Goal: Task Accomplishment & Management: Complete application form

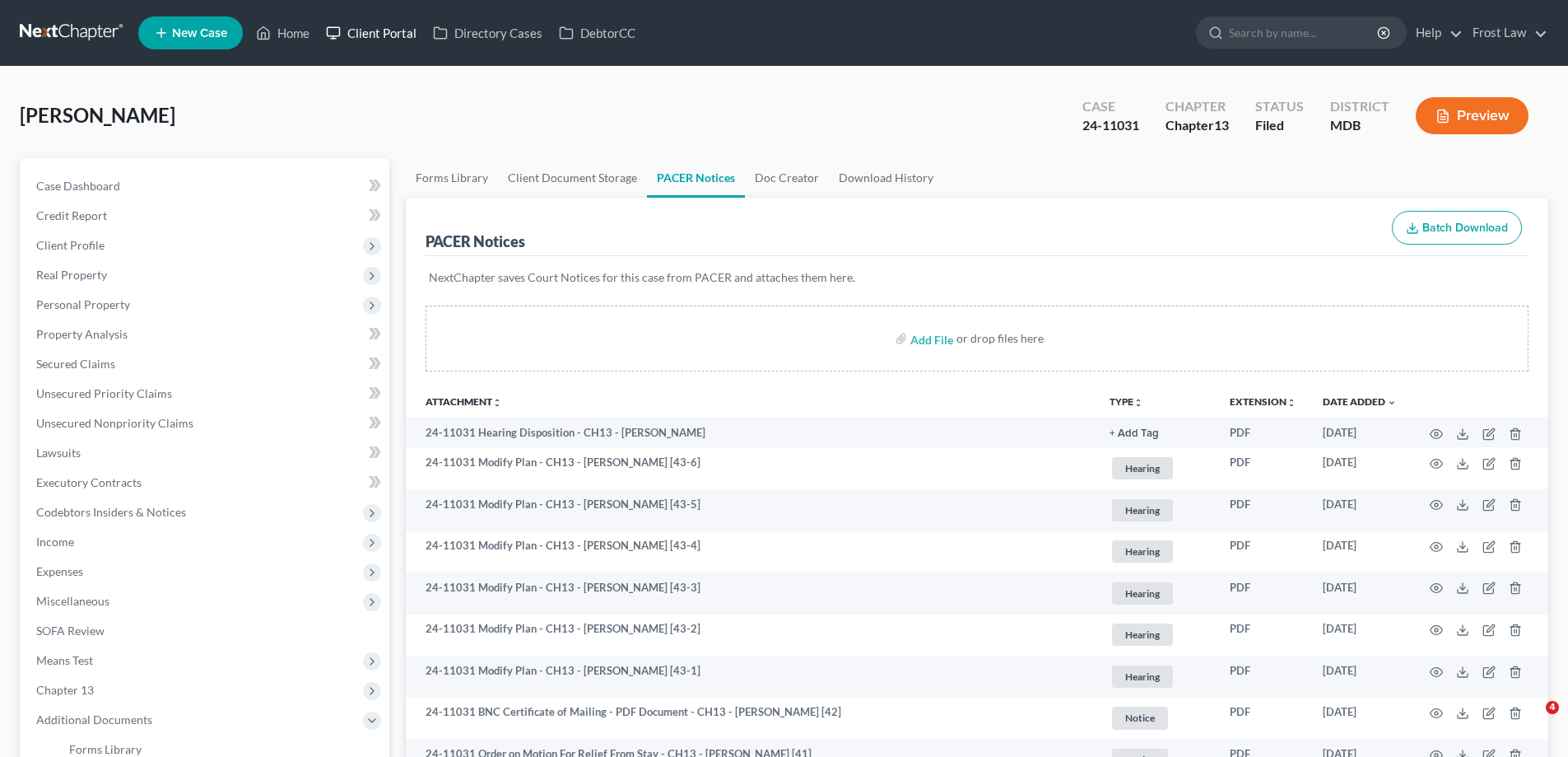
click at [395, 37] on link "Client Portal" at bounding box center [371, 33] width 107 height 30
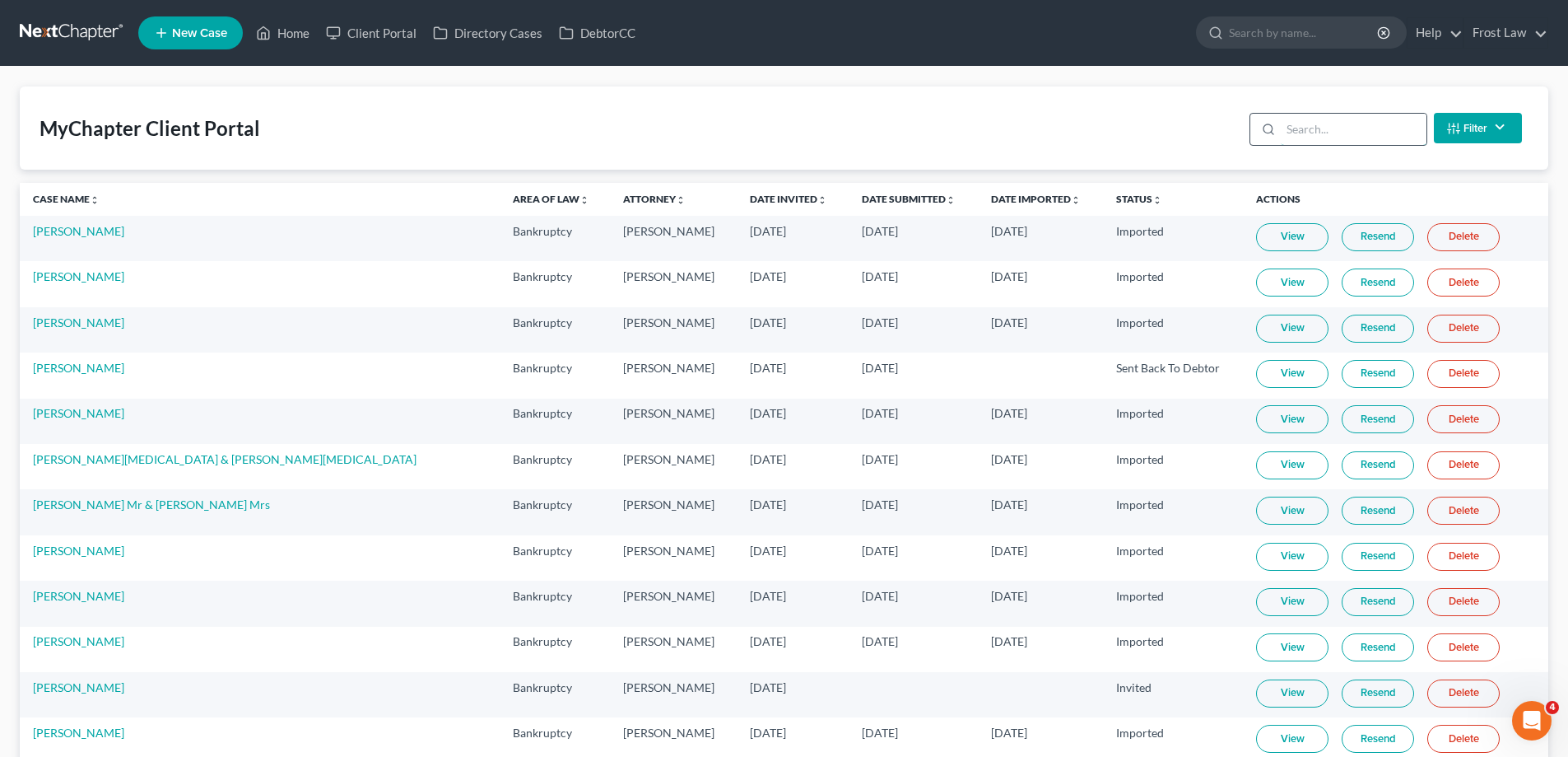
click at [1316, 136] on input "search" at bounding box center [1354, 128] width 146 height 31
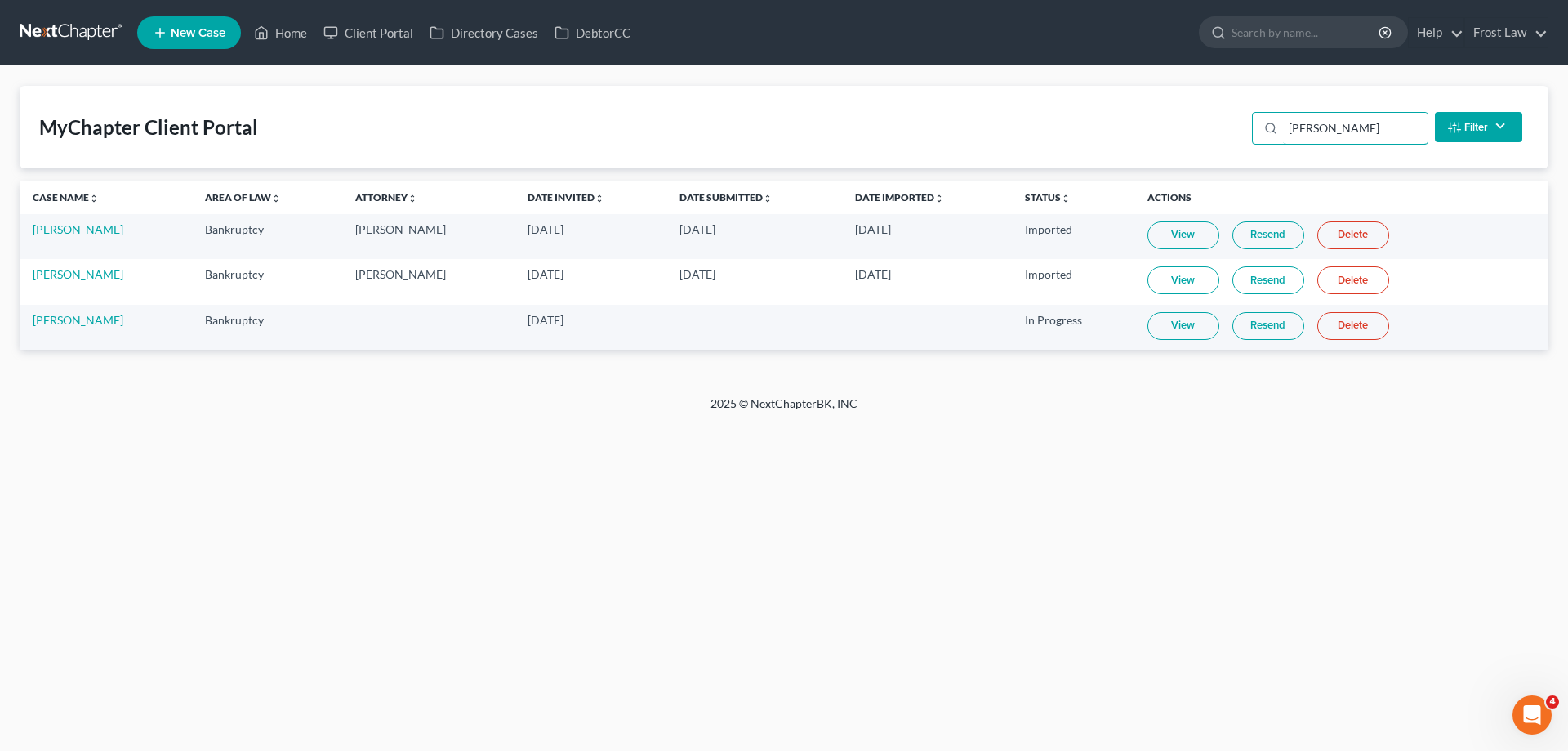
type input "[PERSON_NAME]"
click at [1192, 333] on link "View" at bounding box center [1182, 326] width 71 height 28
click at [272, 24] on link "Home" at bounding box center [280, 32] width 70 height 30
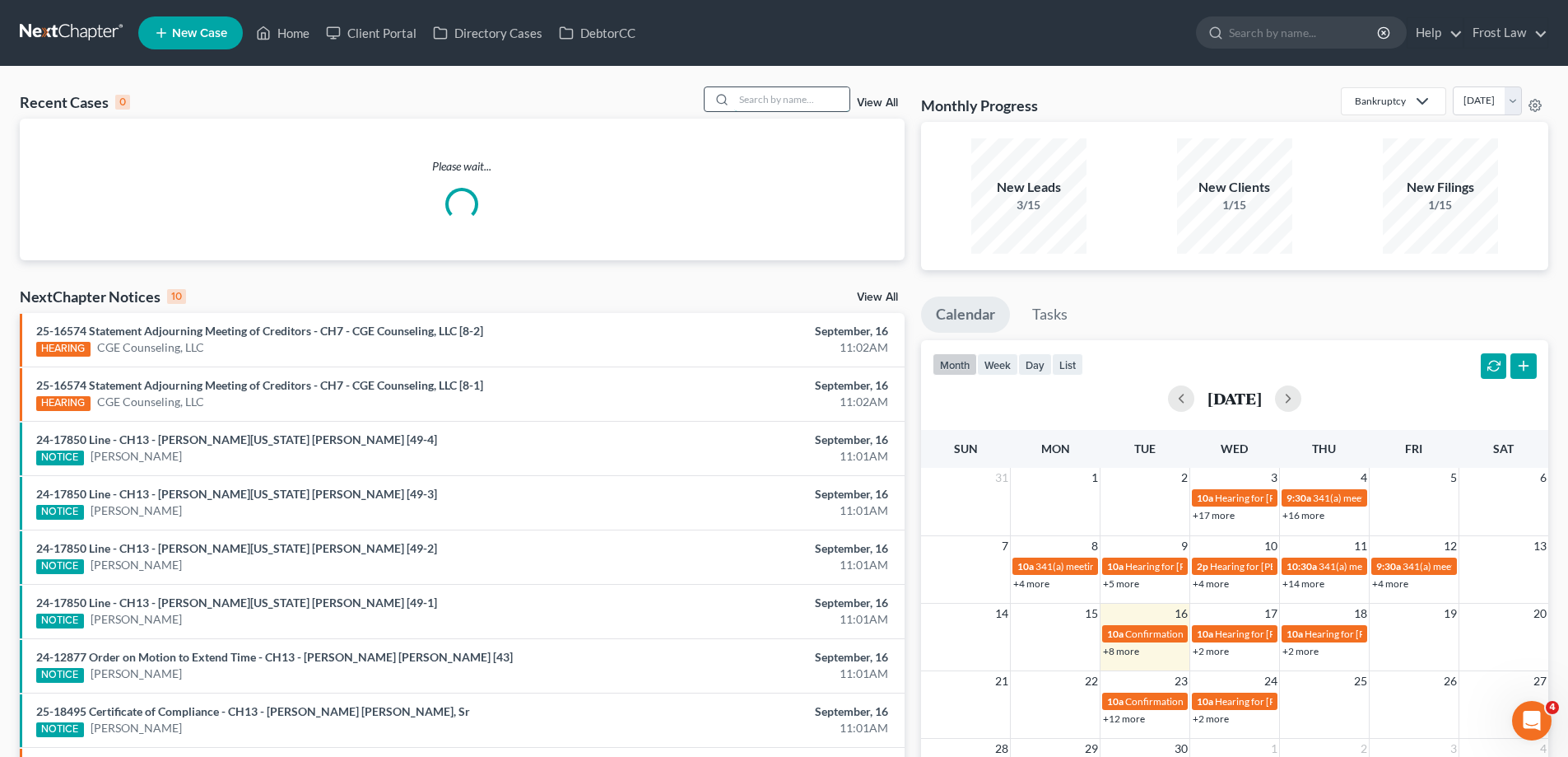
click at [761, 93] on input "search" at bounding box center [791, 99] width 115 height 24
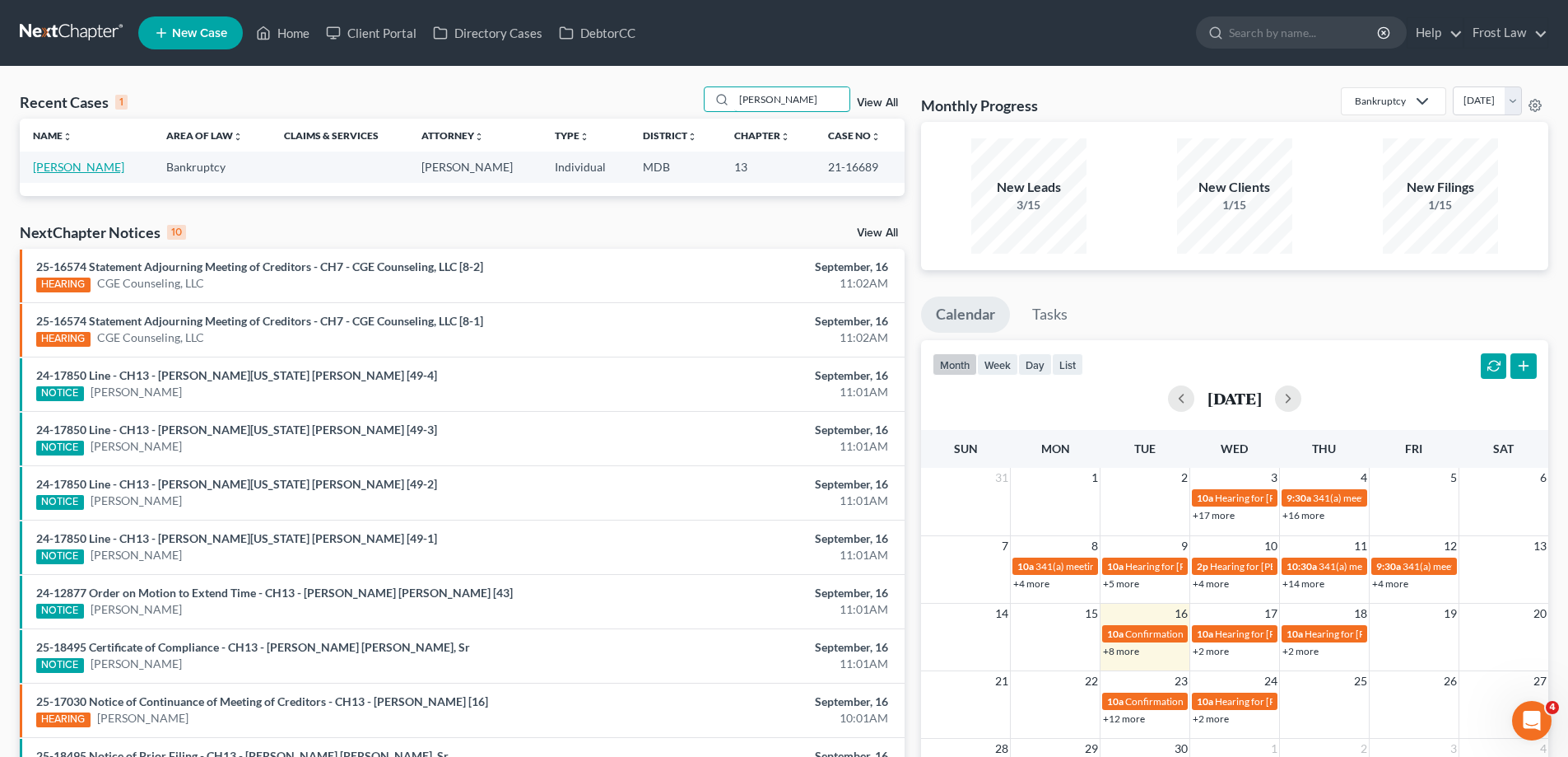
type input "[PERSON_NAME]"
click at [99, 161] on link "[PERSON_NAME]" at bounding box center [79, 167] width 92 height 14
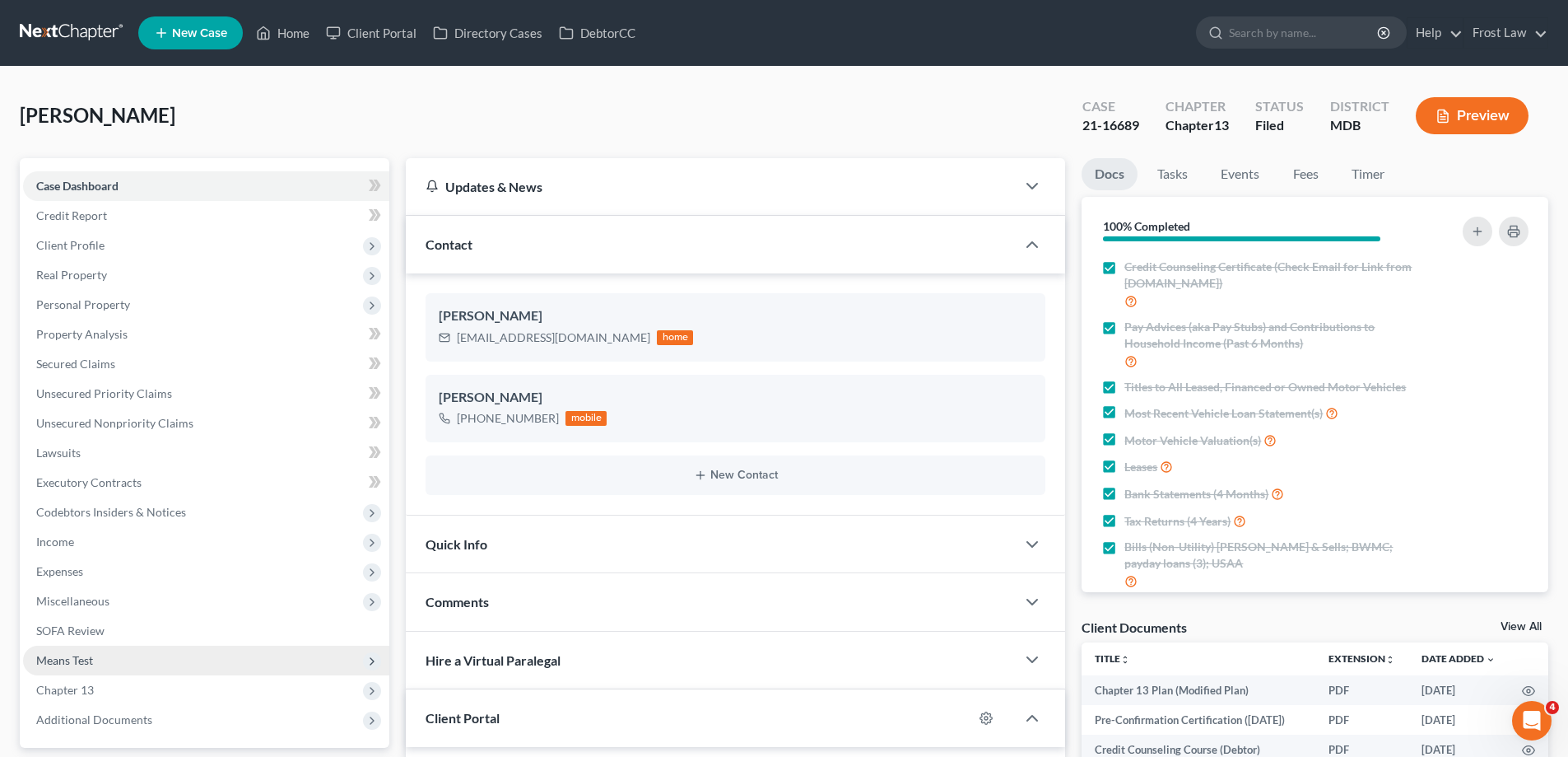
scroll to position [329, 0]
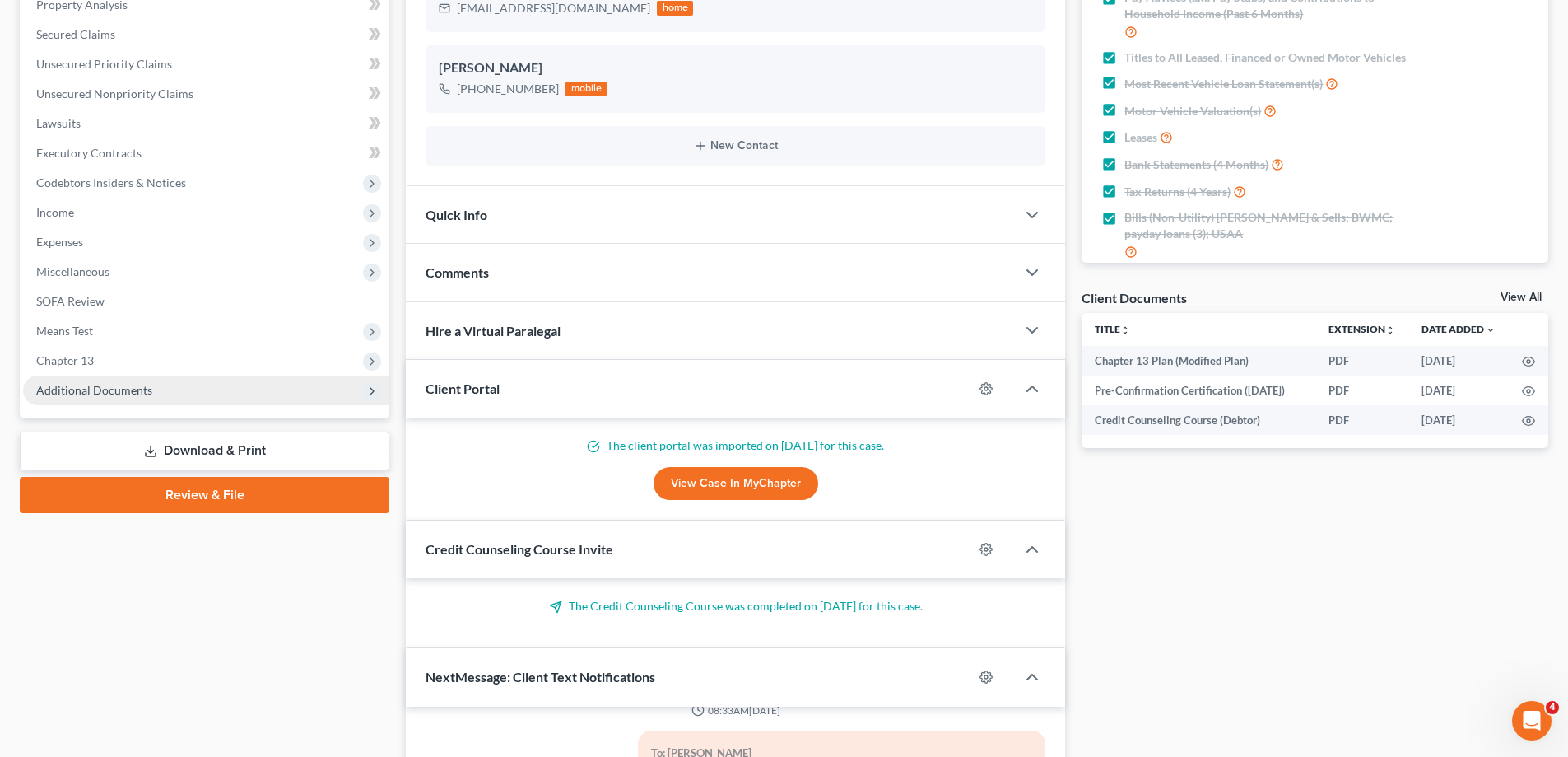
click at [141, 386] on span "Additional Documents" at bounding box center [94, 389] width 116 height 14
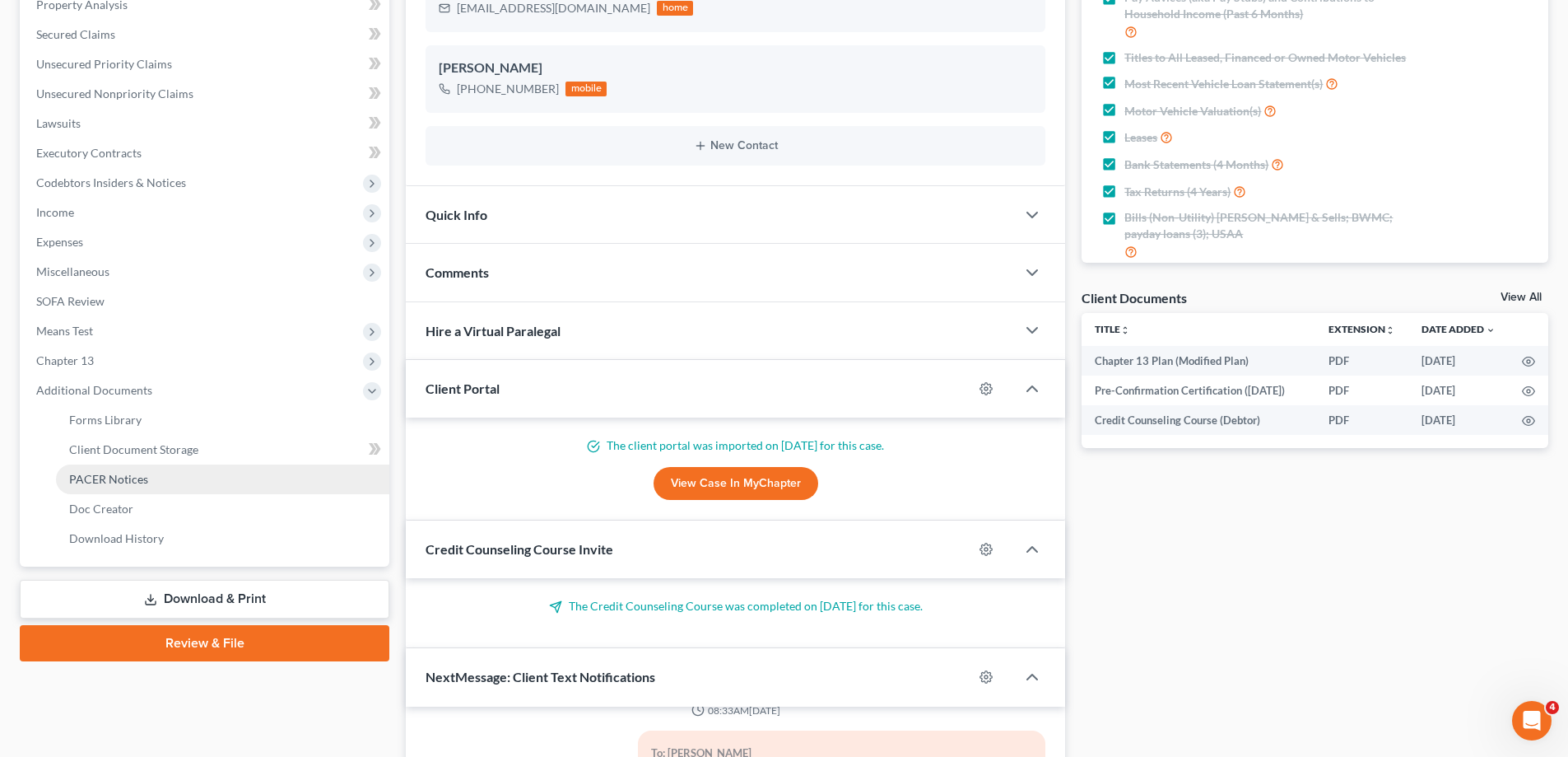
click at [169, 464] on link "PACER Notices" at bounding box center [223, 479] width 333 height 30
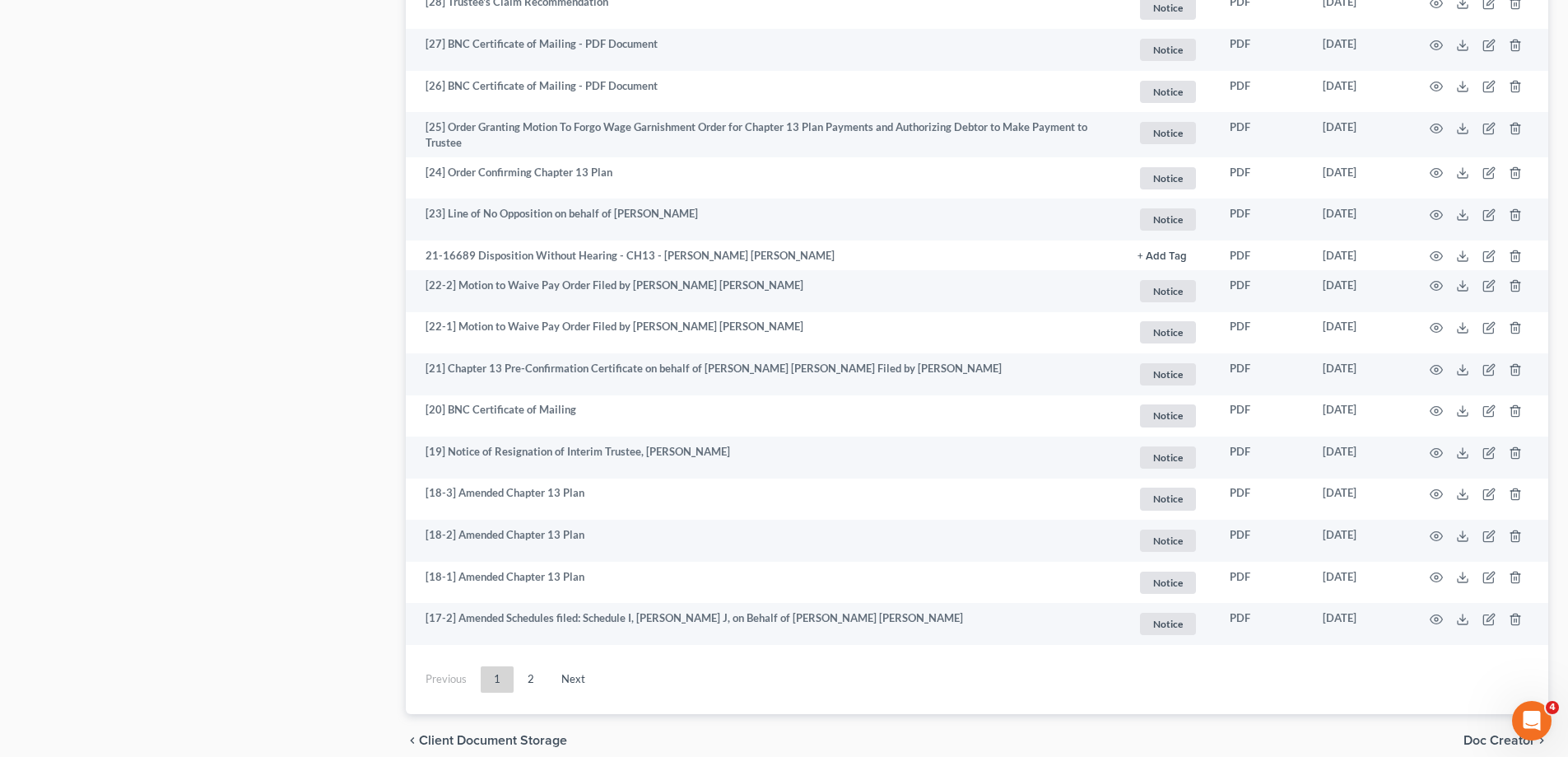
scroll to position [2882, 0]
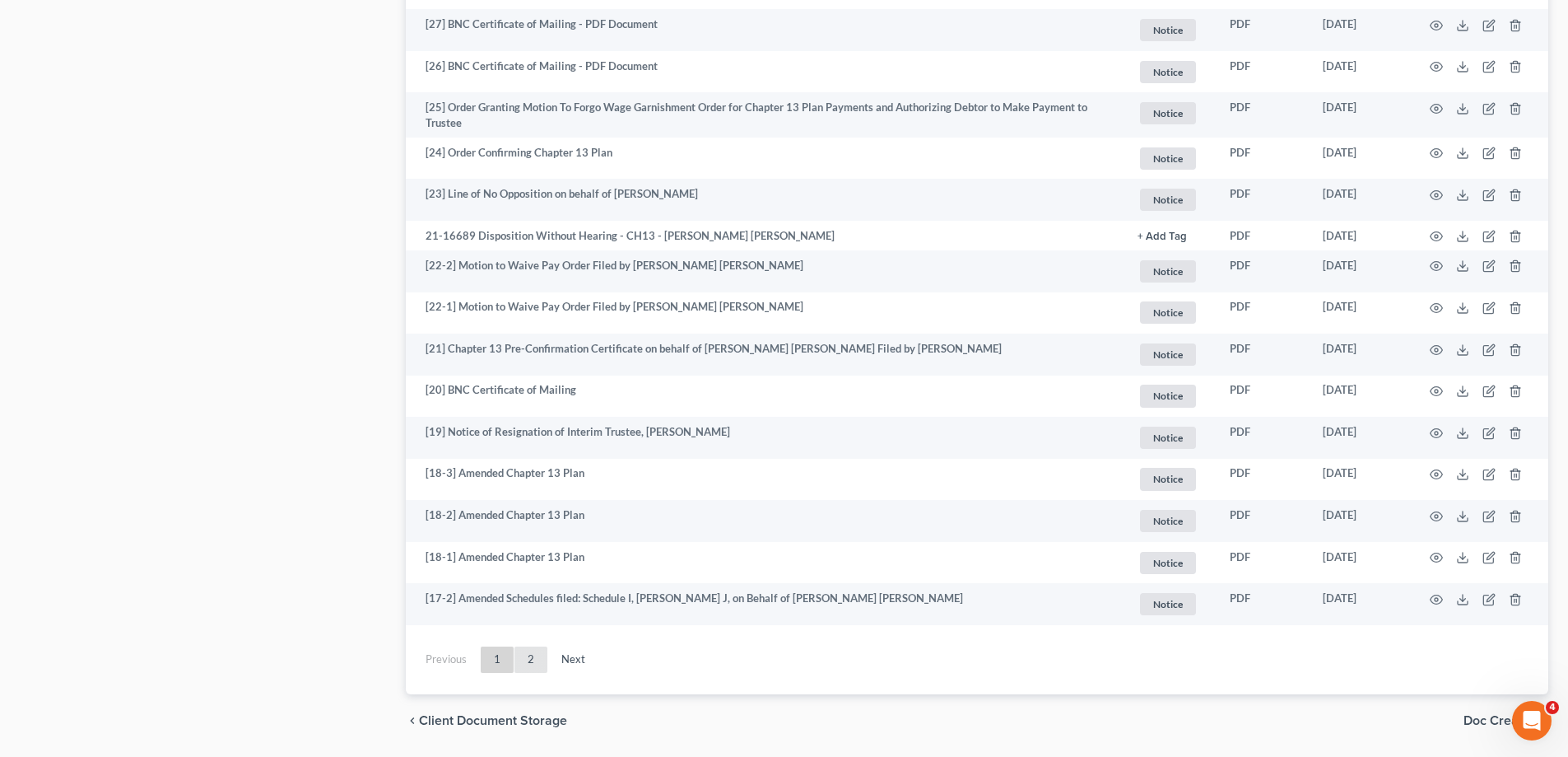
click at [530, 662] on link "2" at bounding box center [530, 660] width 33 height 26
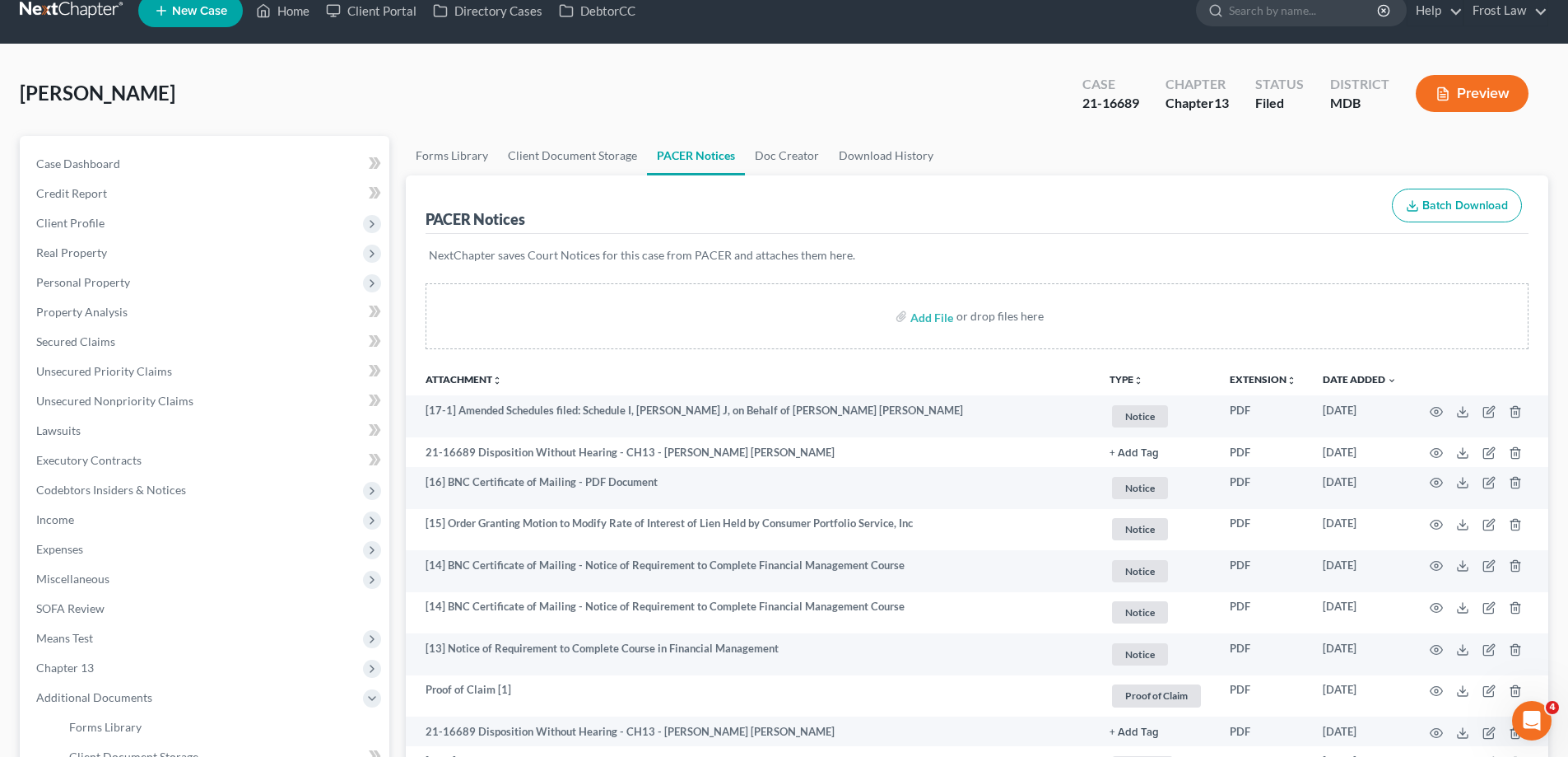
scroll to position [0, 0]
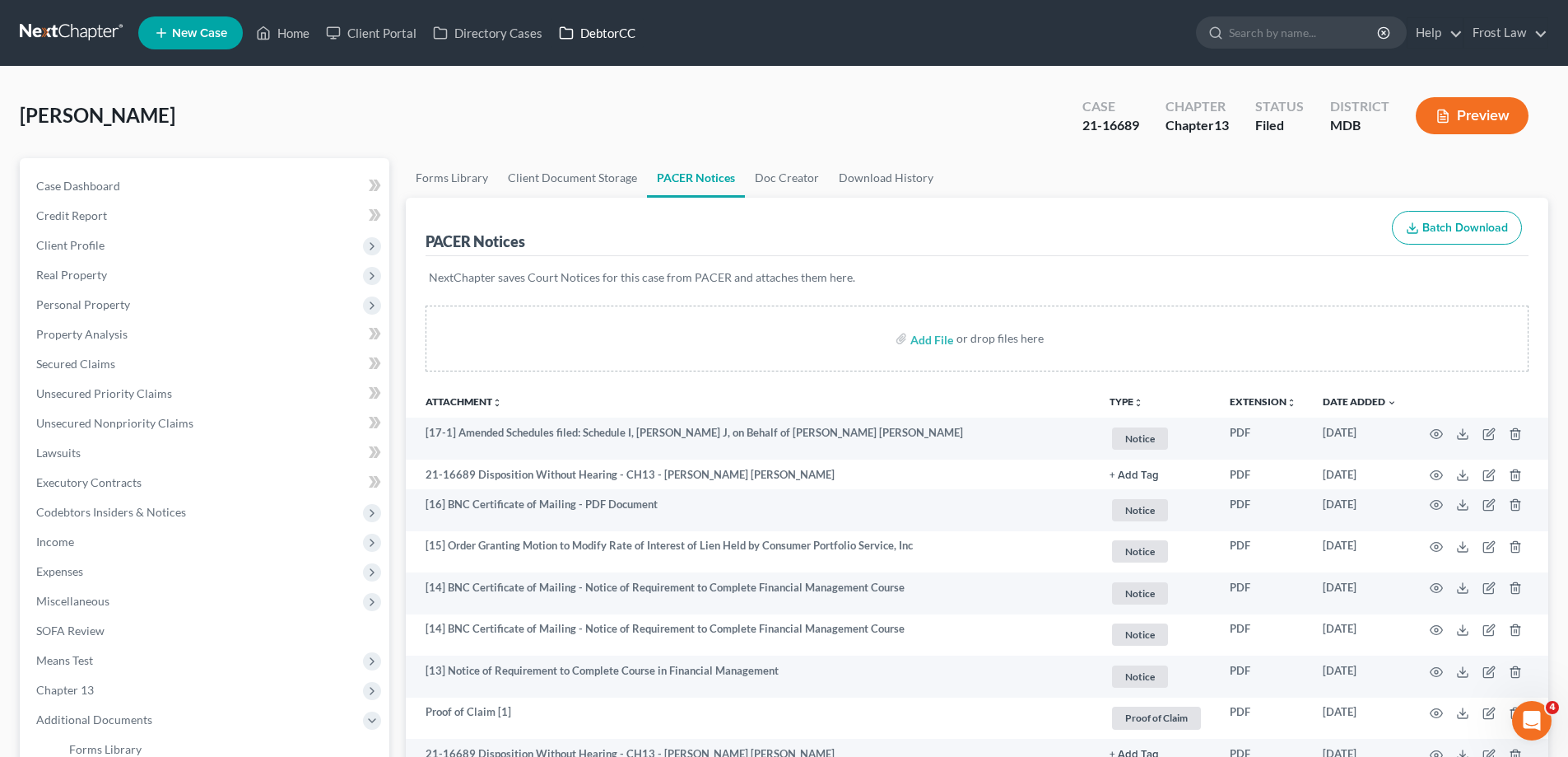
click at [610, 36] on link "DebtorCC" at bounding box center [597, 33] width 93 height 30
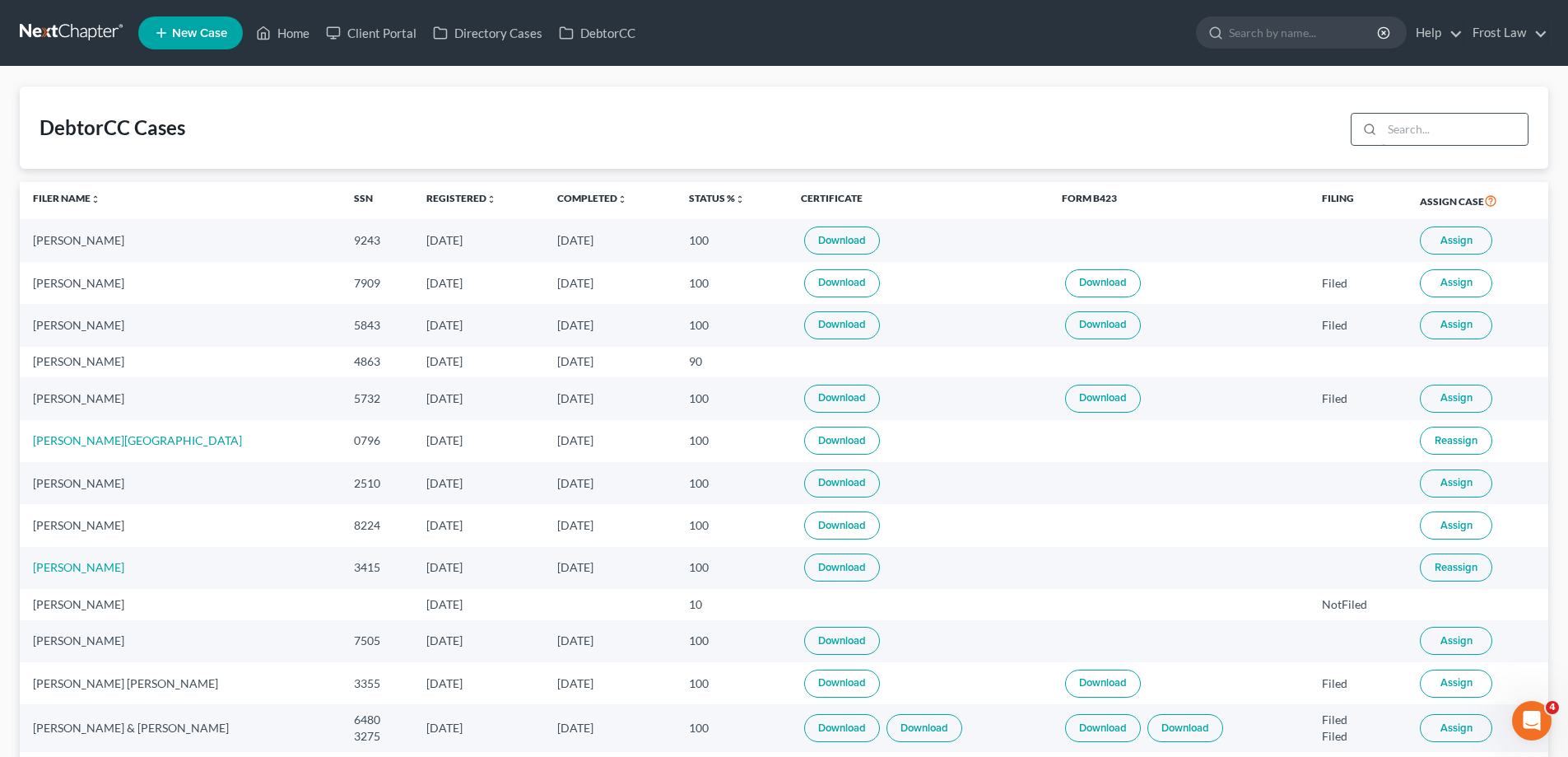
click at [1428, 123] on input "search" at bounding box center [1456, 128] width 146 height 31
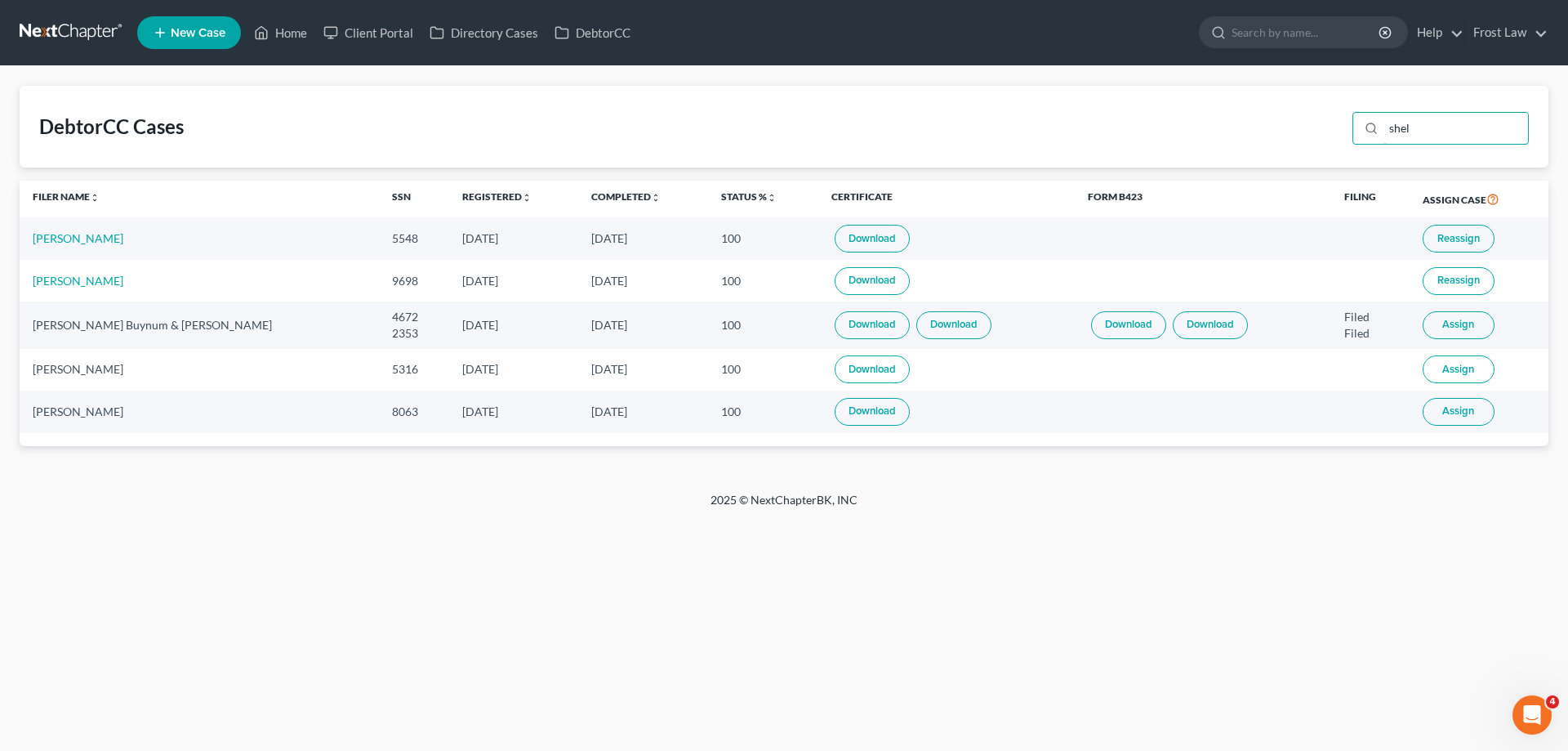
type input "shel"
click at [852, 280] on link "Download" at bounding box center [871, 281] width 75 height 28
click at [285, 24] on link "Home" at bounding box center [280, 32] width 70 height 30
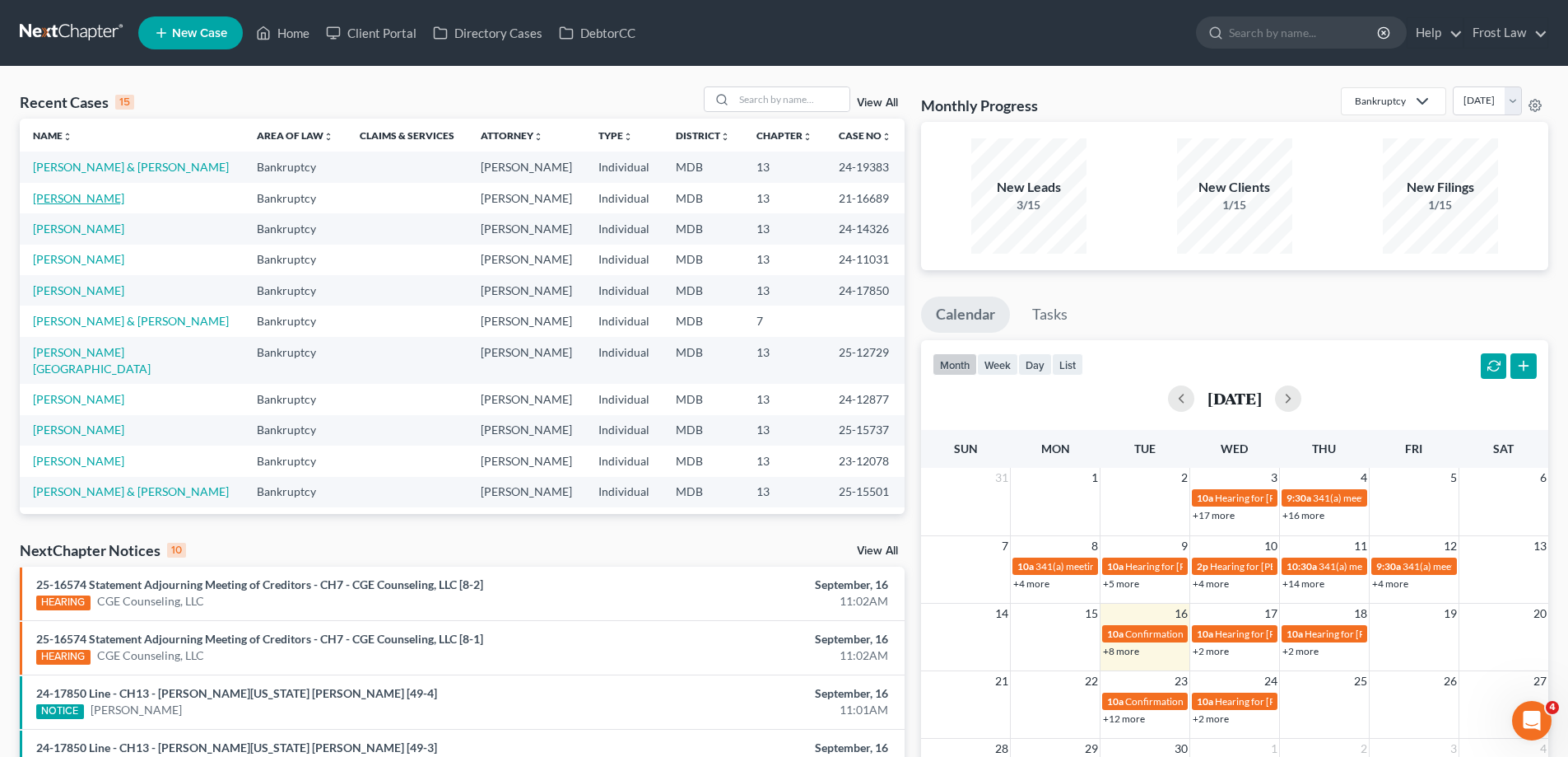
click at [97, 200] on link "[PERSON_NAME]" at bounding box center [79, 197] width 92 height 14
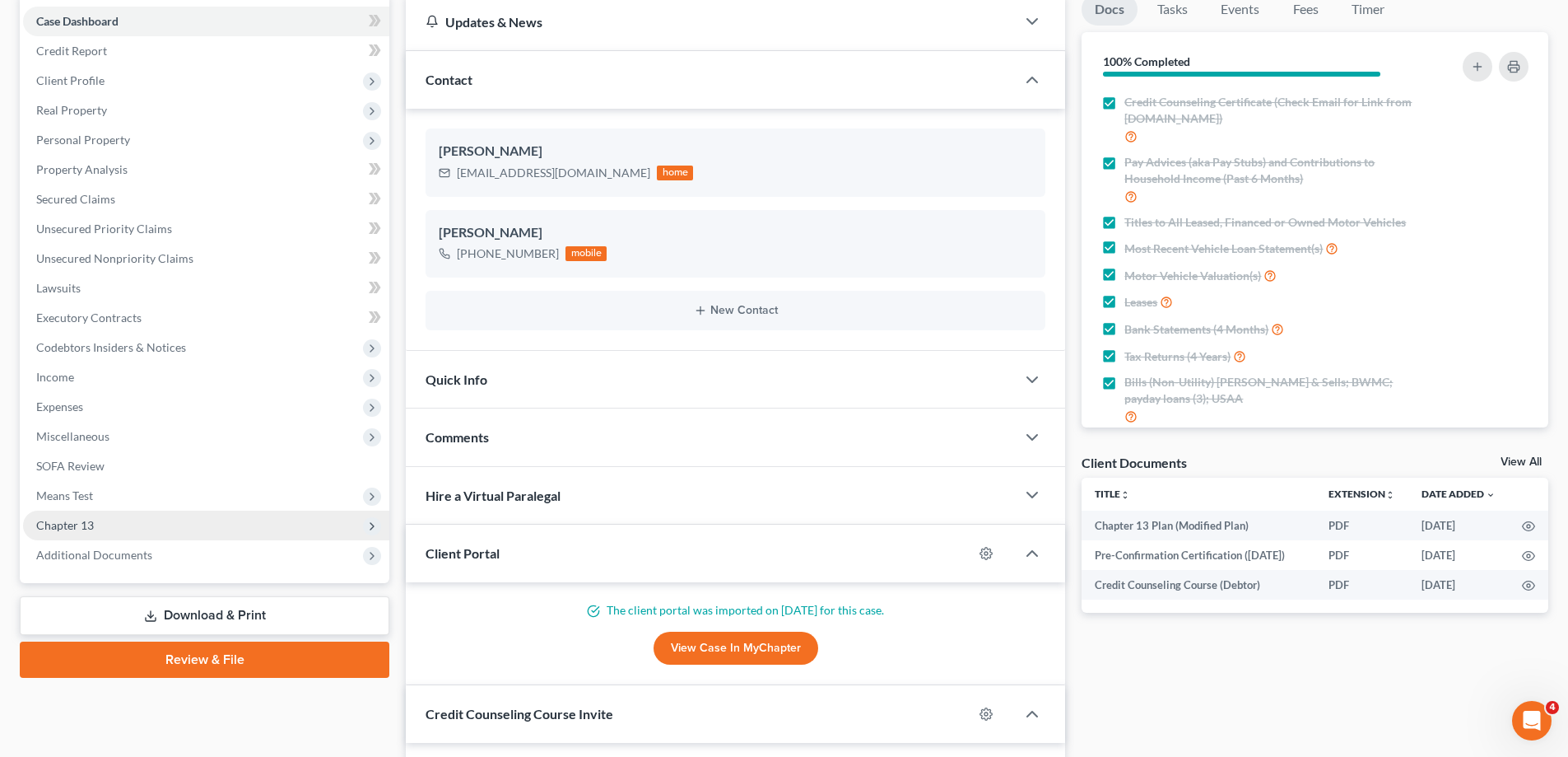
scroll to position [23, 0]
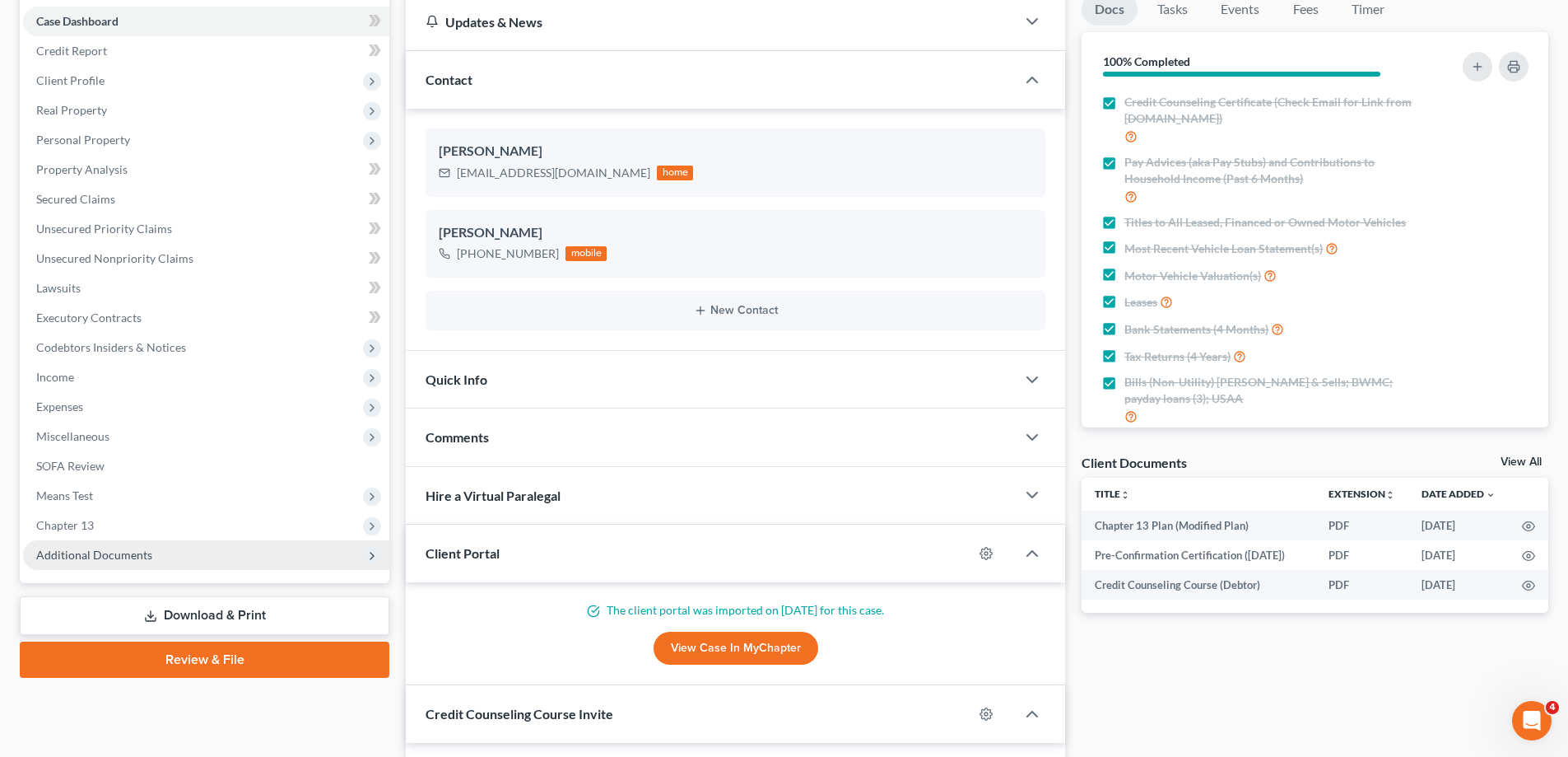
click at [154, 557] on span "Additional Documents" at bounding box center [207, 555] width 367 height 30
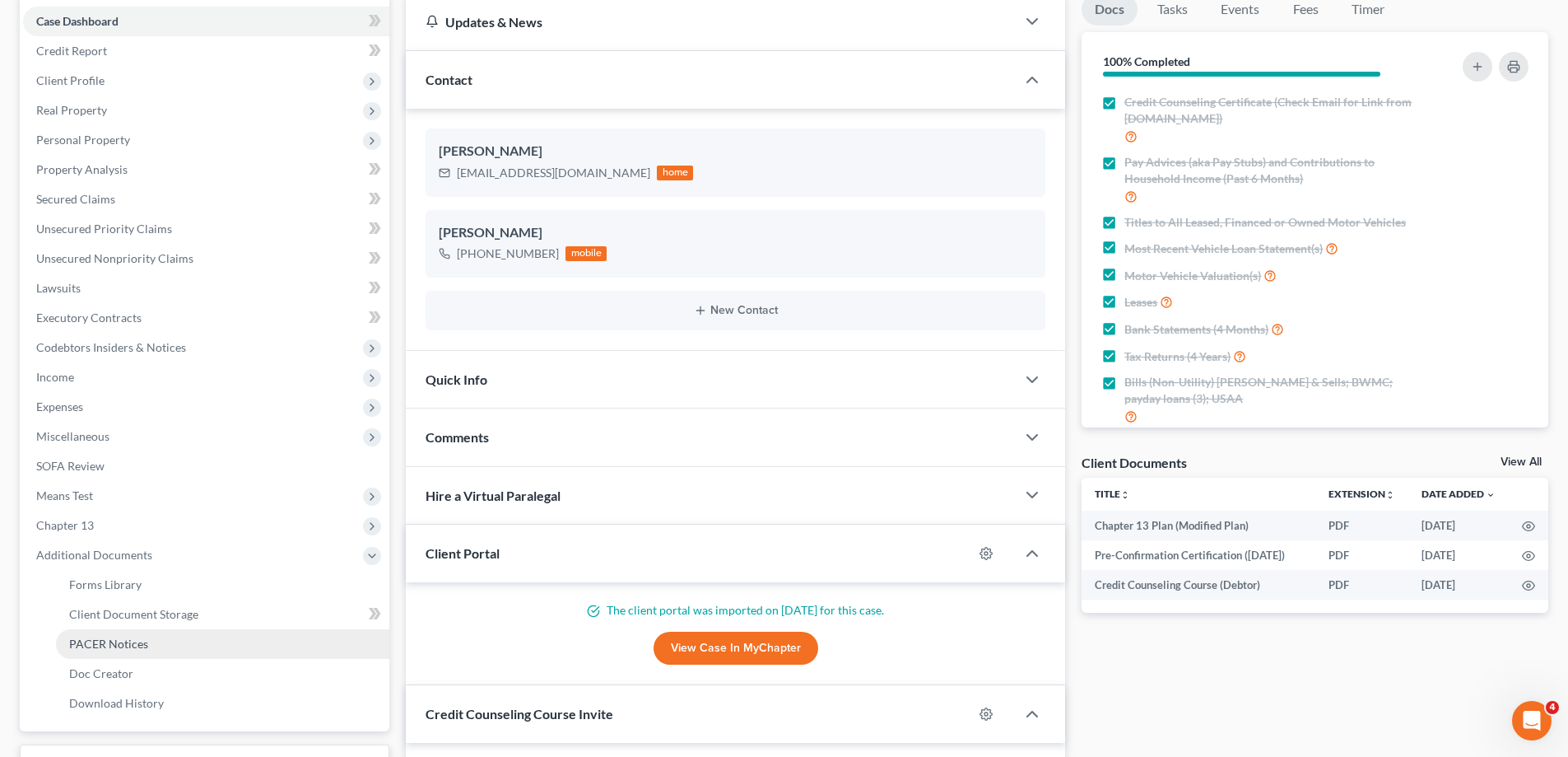
click at [190, 640] on link "PACER Notices" at bounding box center [223, 644] width 333 height 30
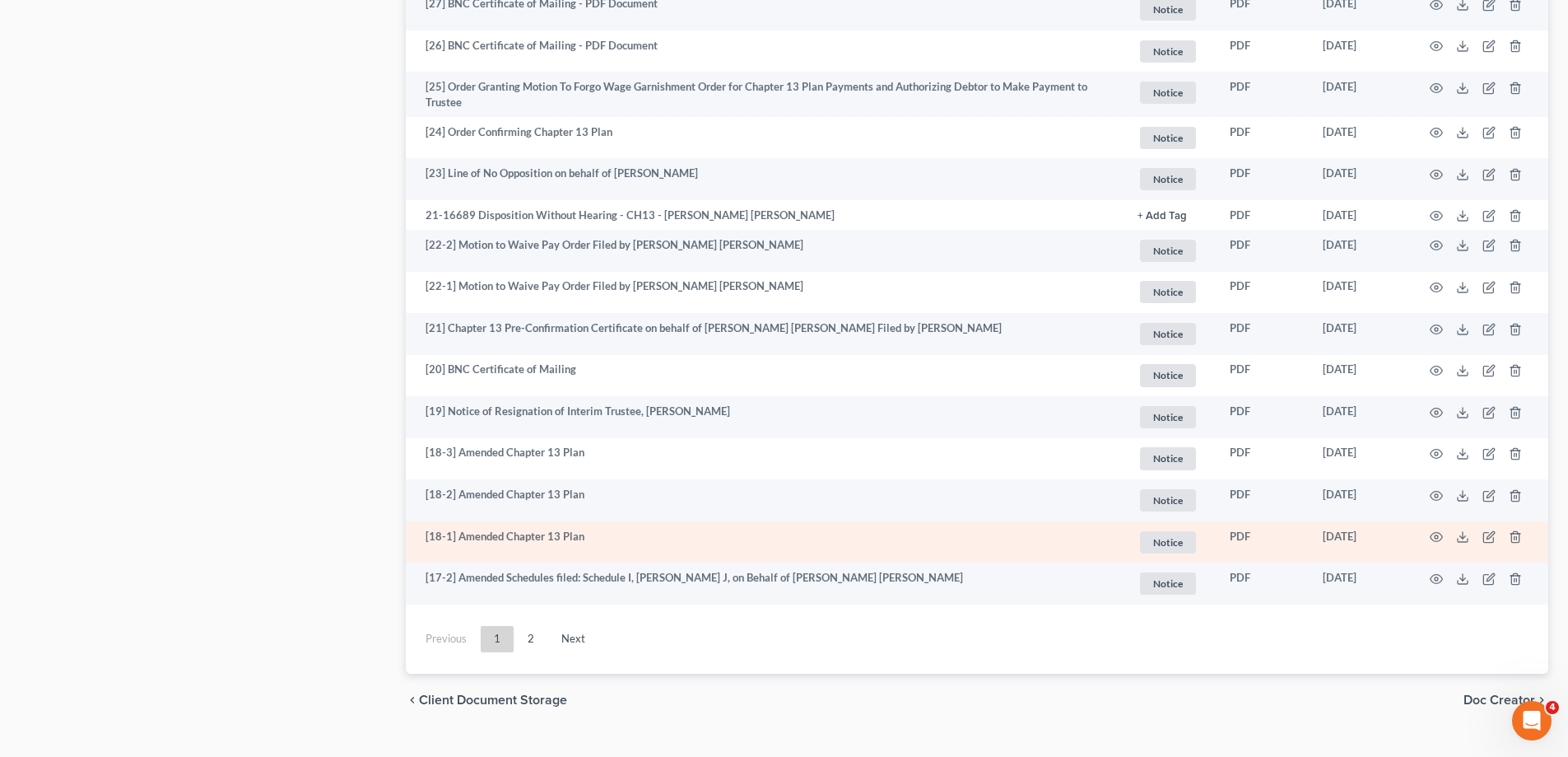
scroll to position [2934, 0]
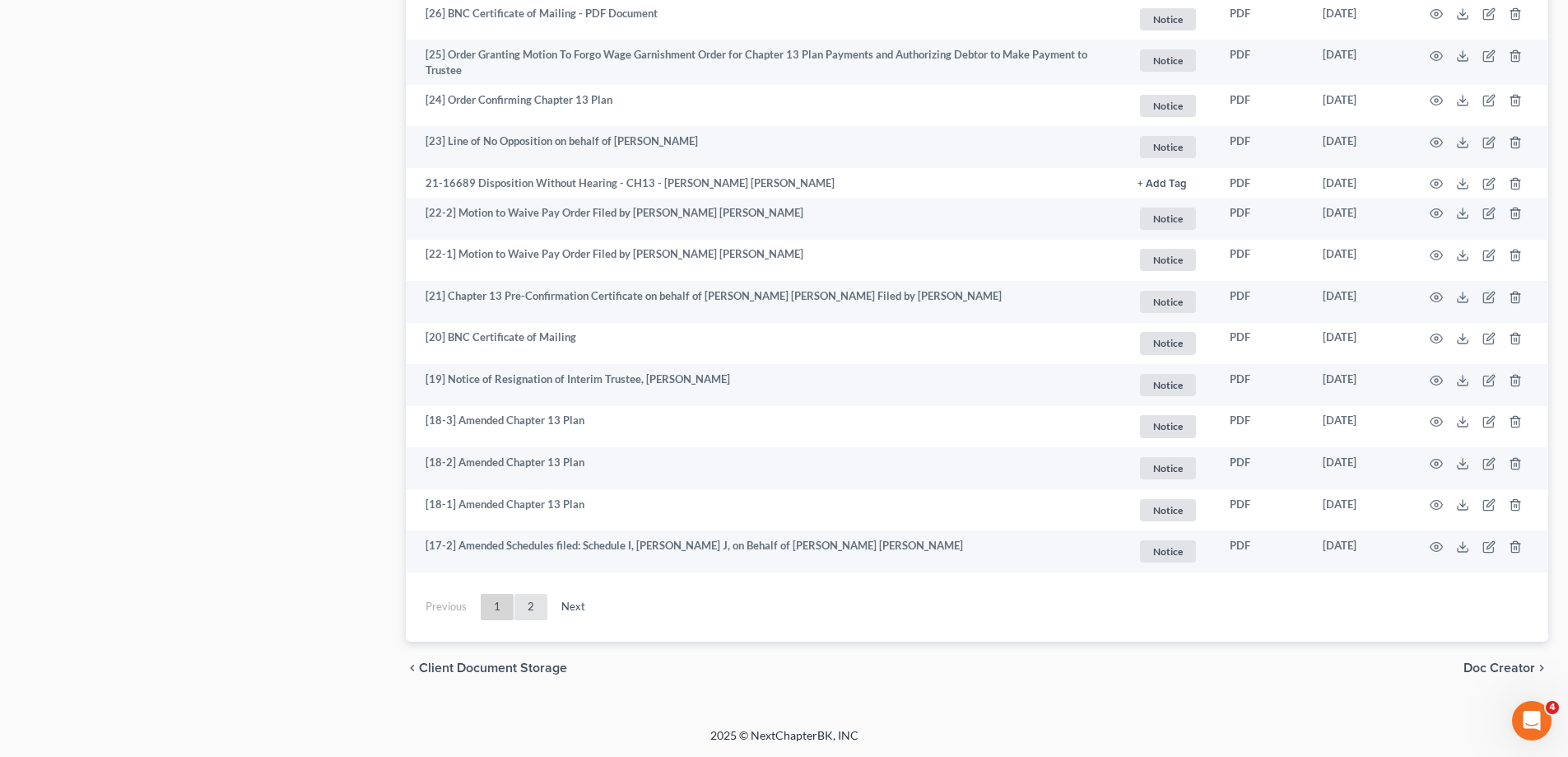
click at [530, 614] on link "2" at bounding box center [530, 606] width 33 height 26
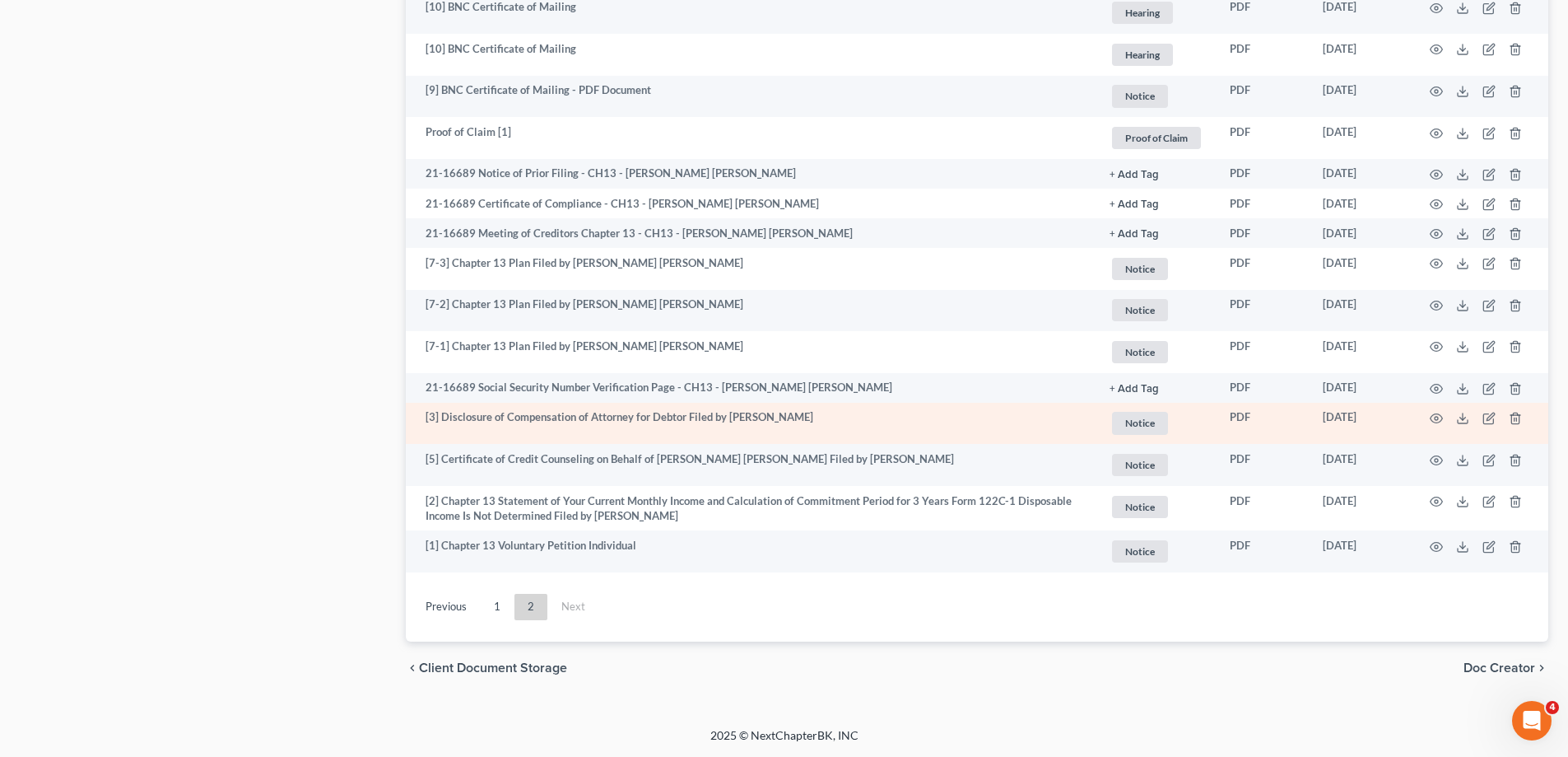
scroll to position [989, 0]
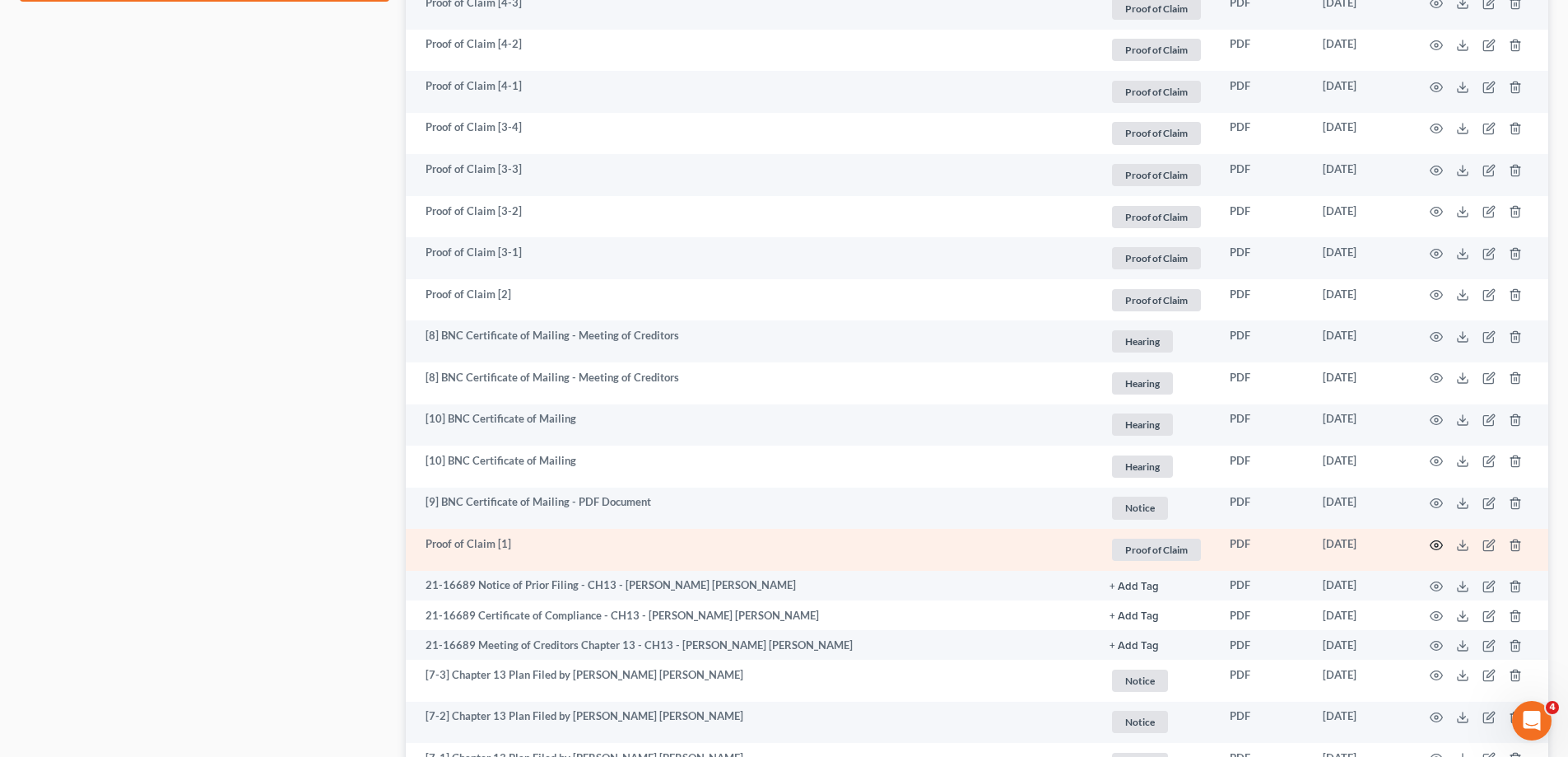
click at [1433, 544] on icon "button" at bounding box center [1437, 546] width 13 height 13
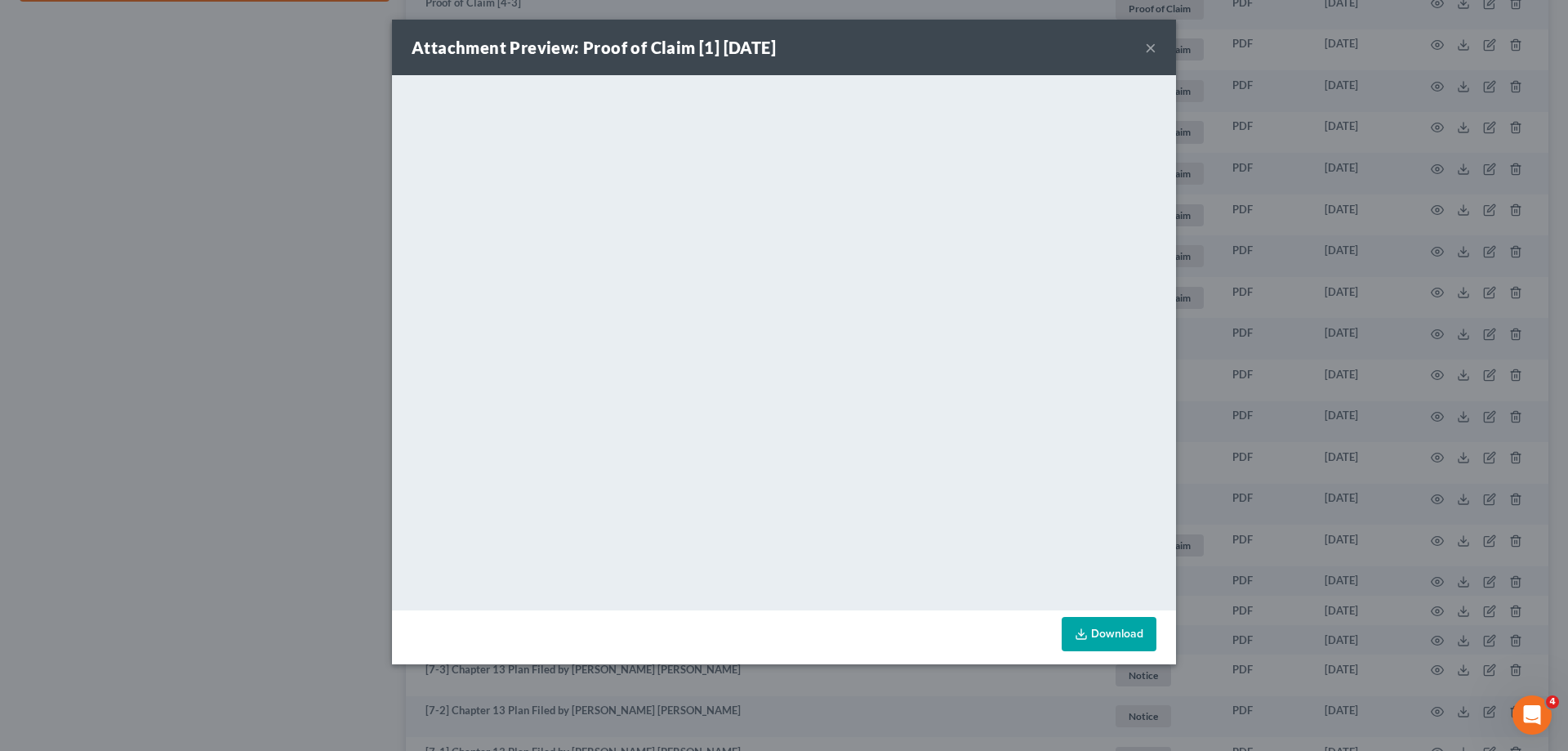
click at [1166, 40] on div "Attachment Preview: Proof of Claim [1] [DATE] ×" at bounding box center [783, 47] width 784 height 56
click at [1146, 46] on button "×" at bounding box center [1150, 46] width 11 height 19
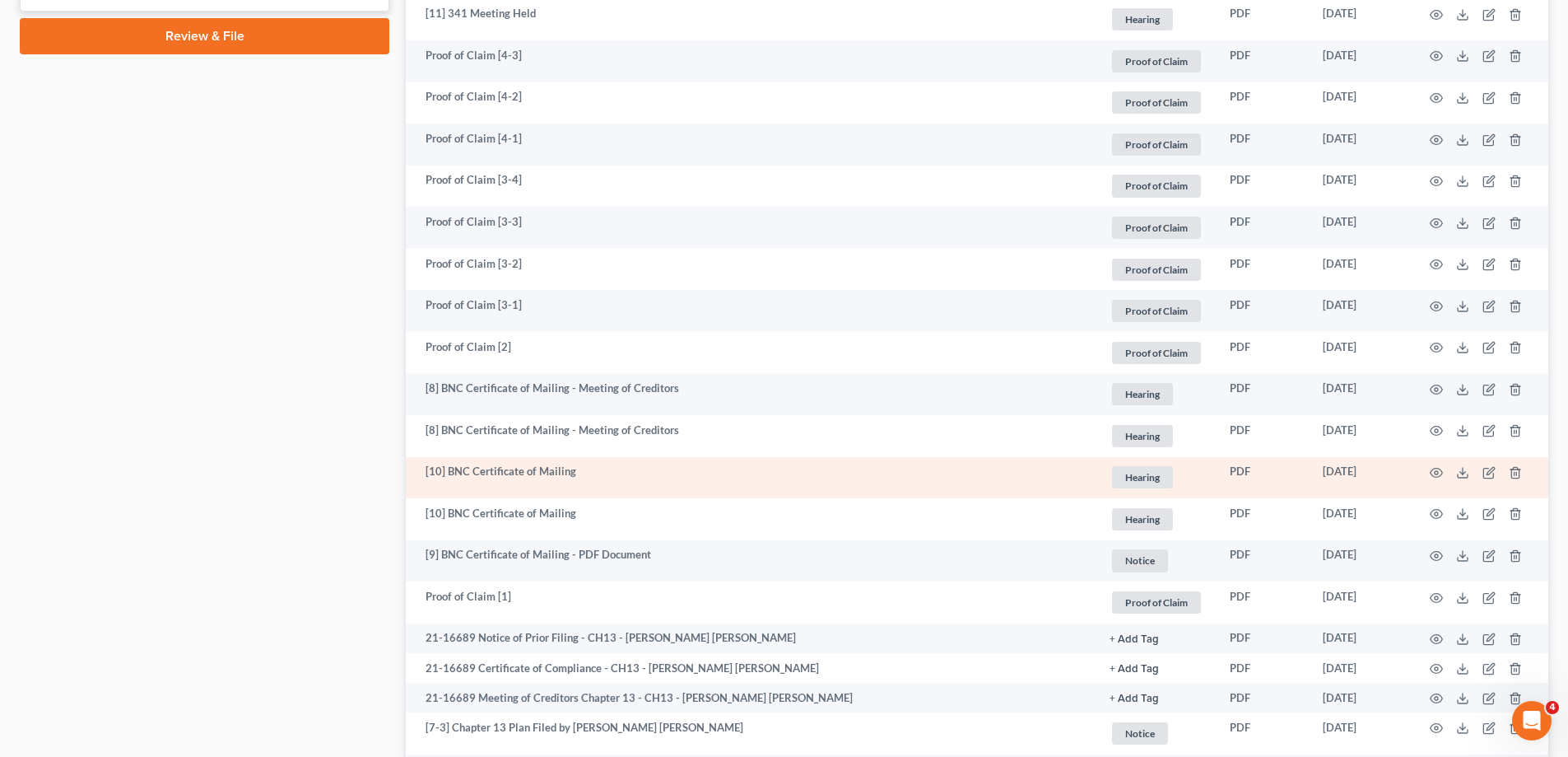
scroll to position [907, 0]
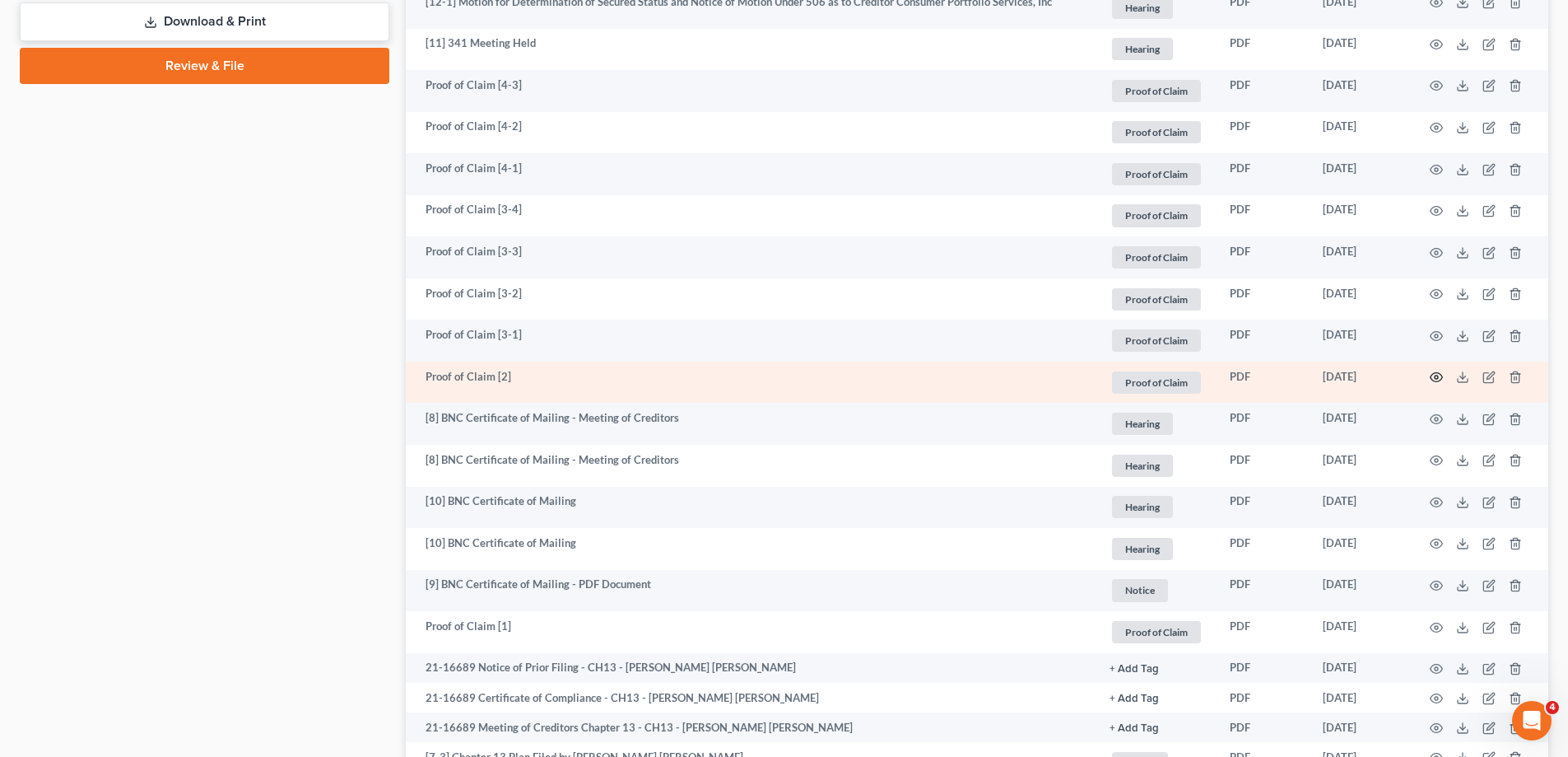
click at [1437, 373] on icon "button" at bounding box center [1436, 378] width 12 height 9
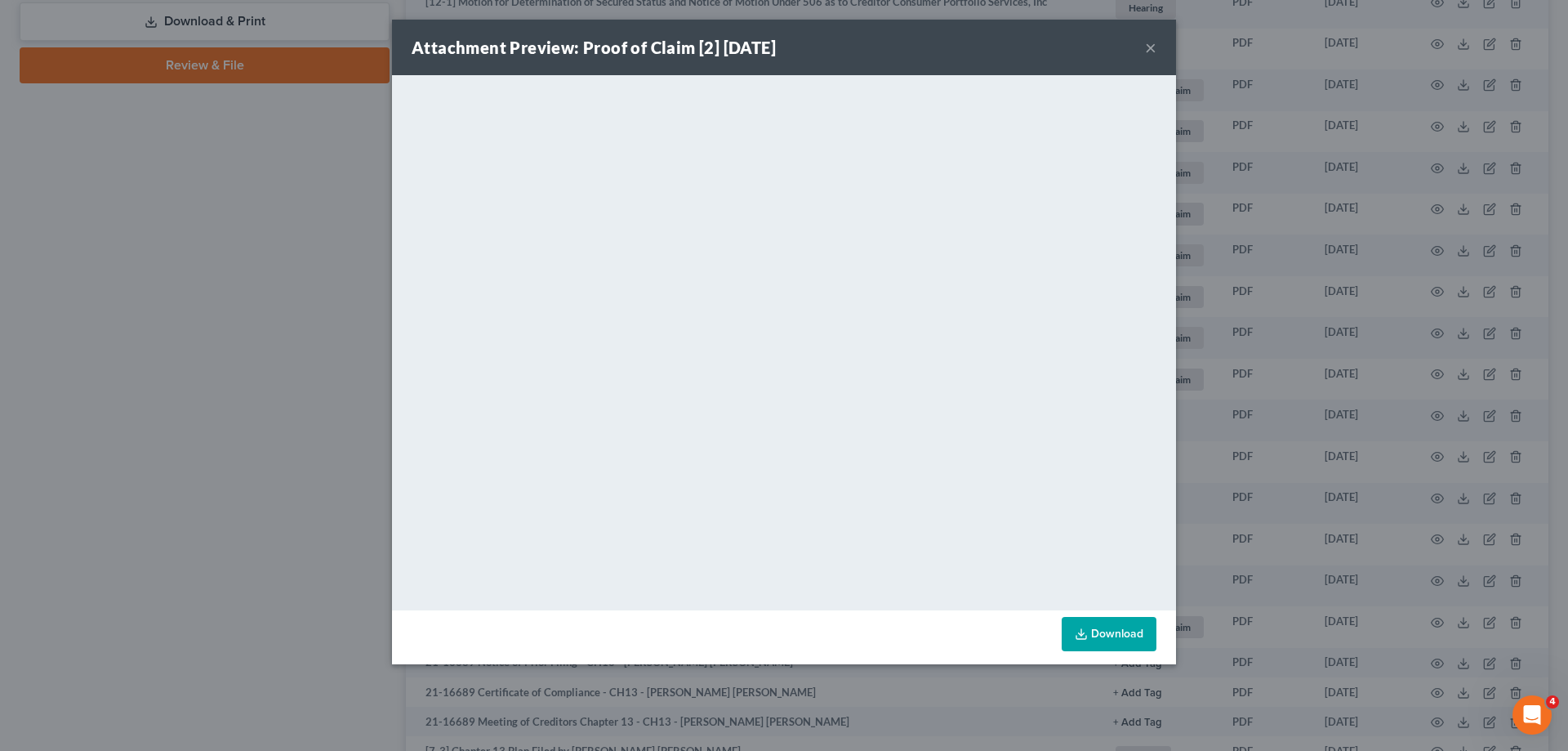
click at [1152, 41] on button "×" at bounding box center [1150, 46] width 11 height 19
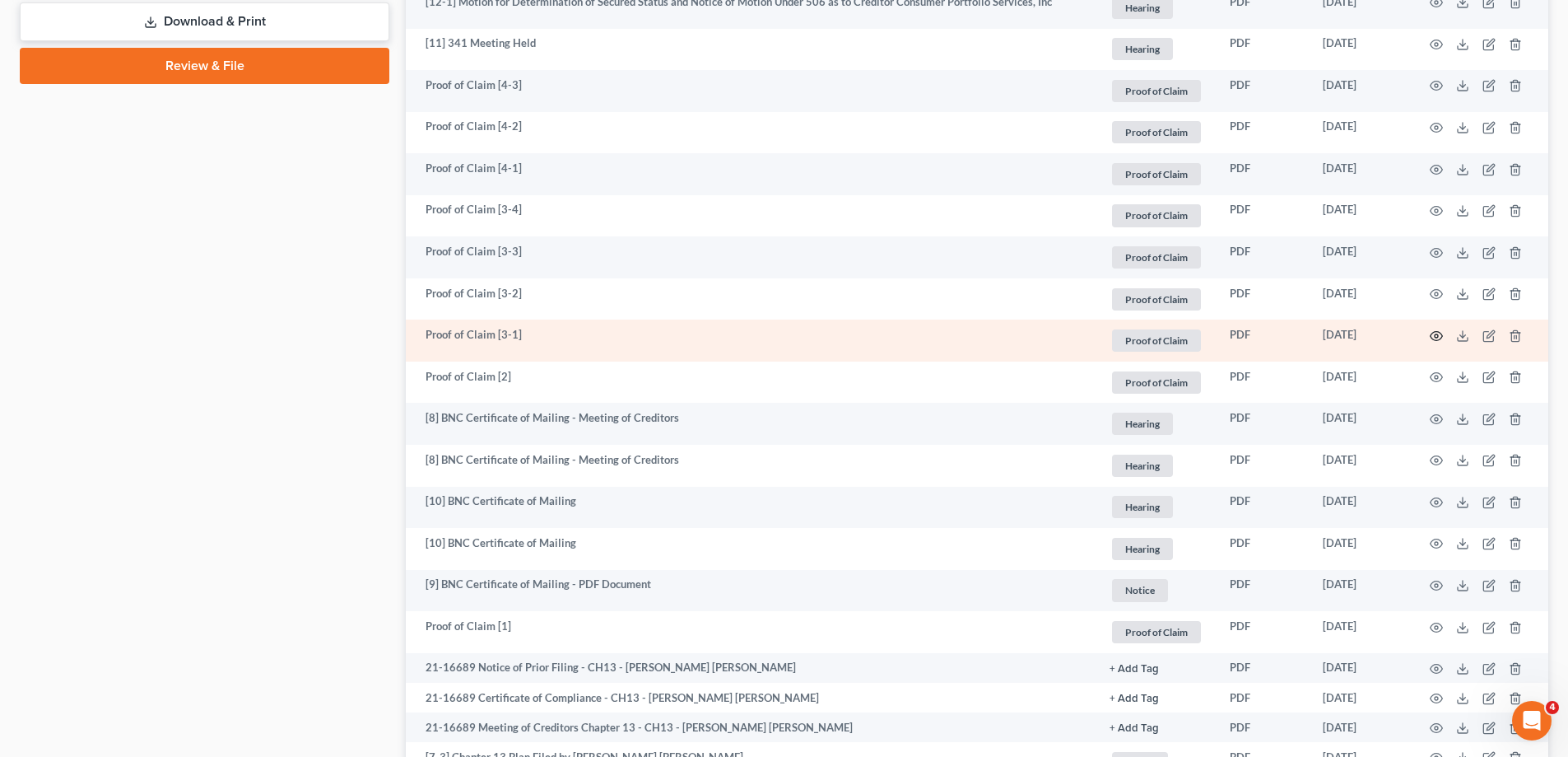
click at [1440, 337] on icon "button" at bounding box center [1437, 336] width 13 height 13
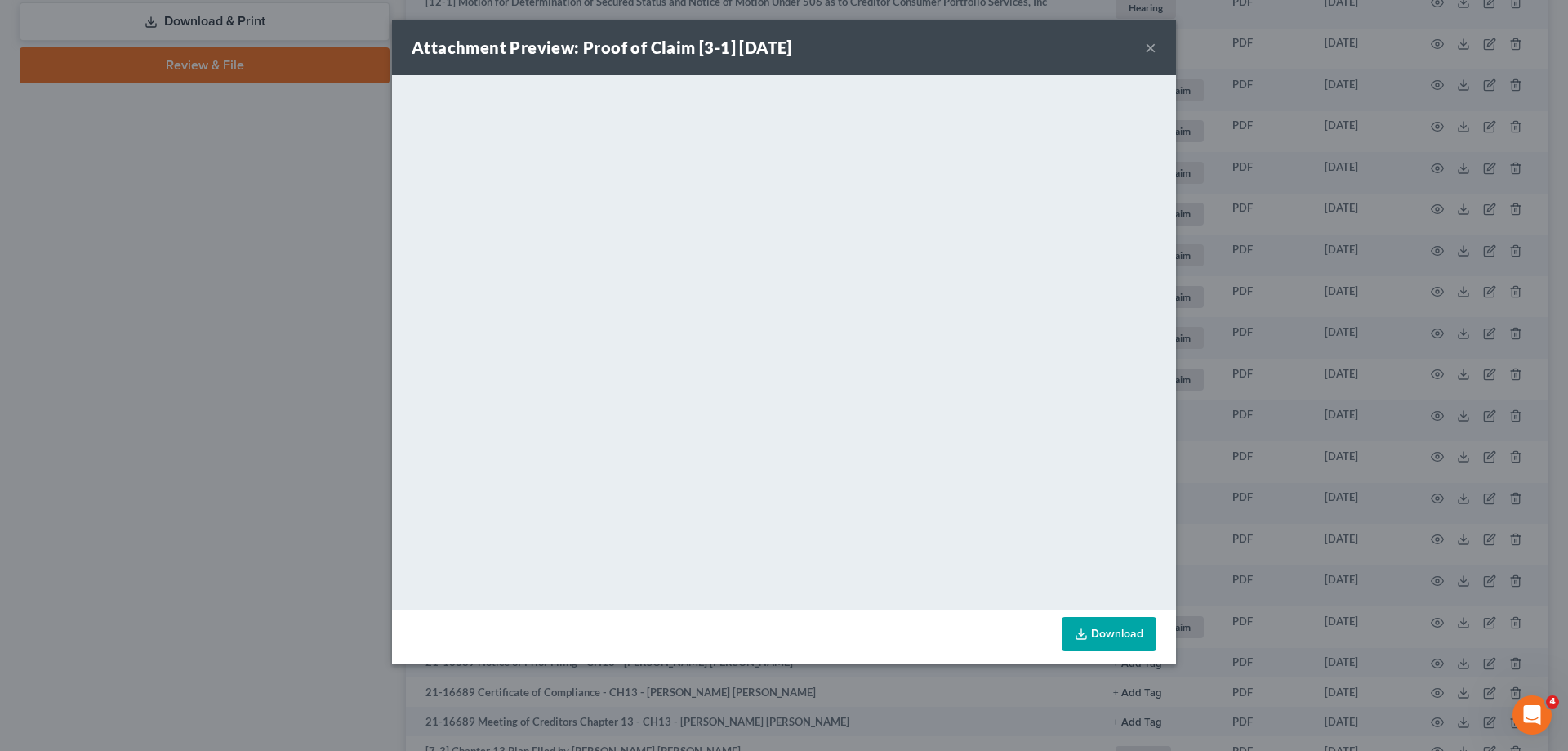
click at [1146, 47] on button "×" at bounding box center [1150, 46] width 11 height 19
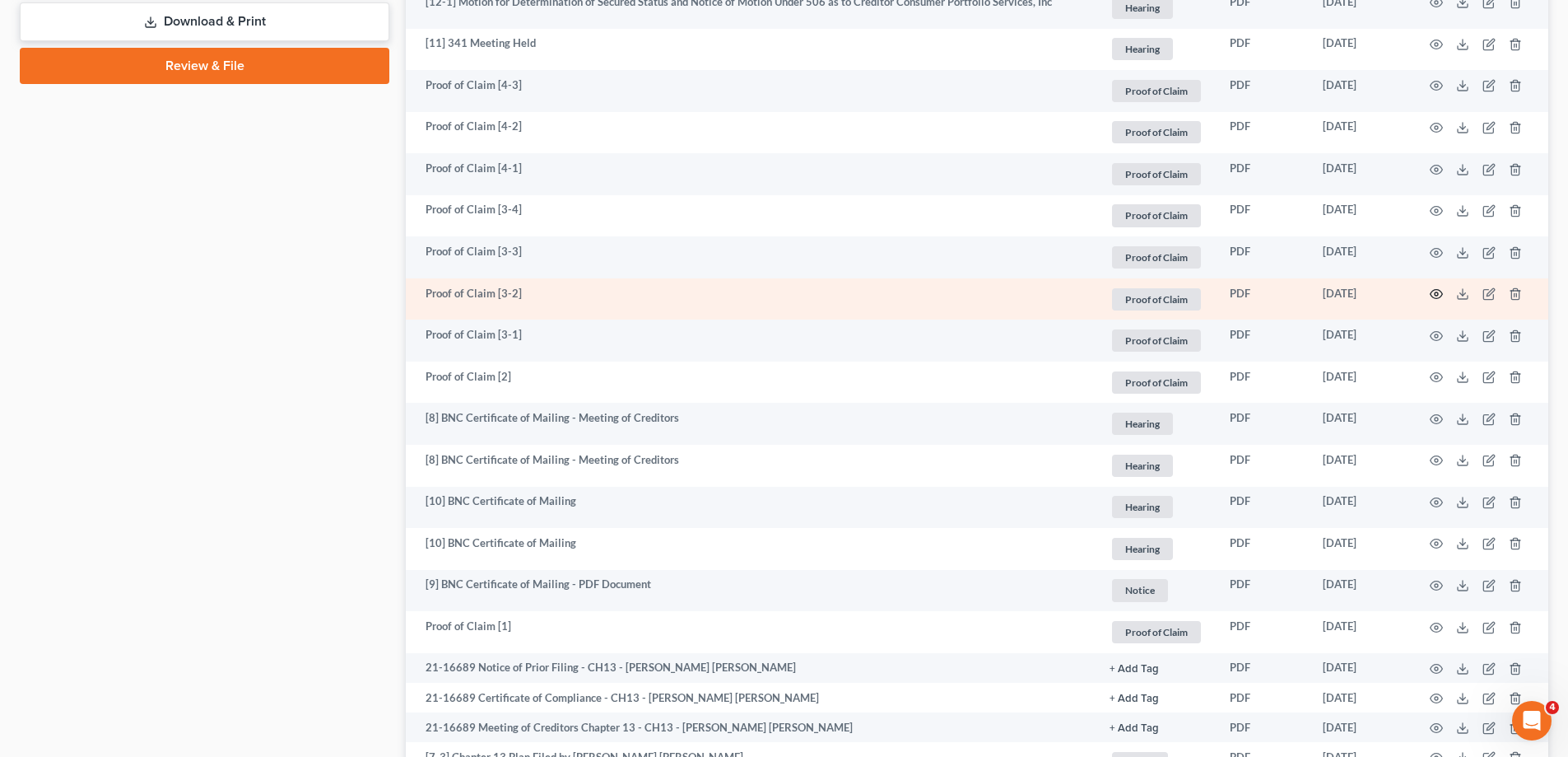
click at [1436, 293] on circle "button" at bounding box center [1437, 294] width 4 height 4
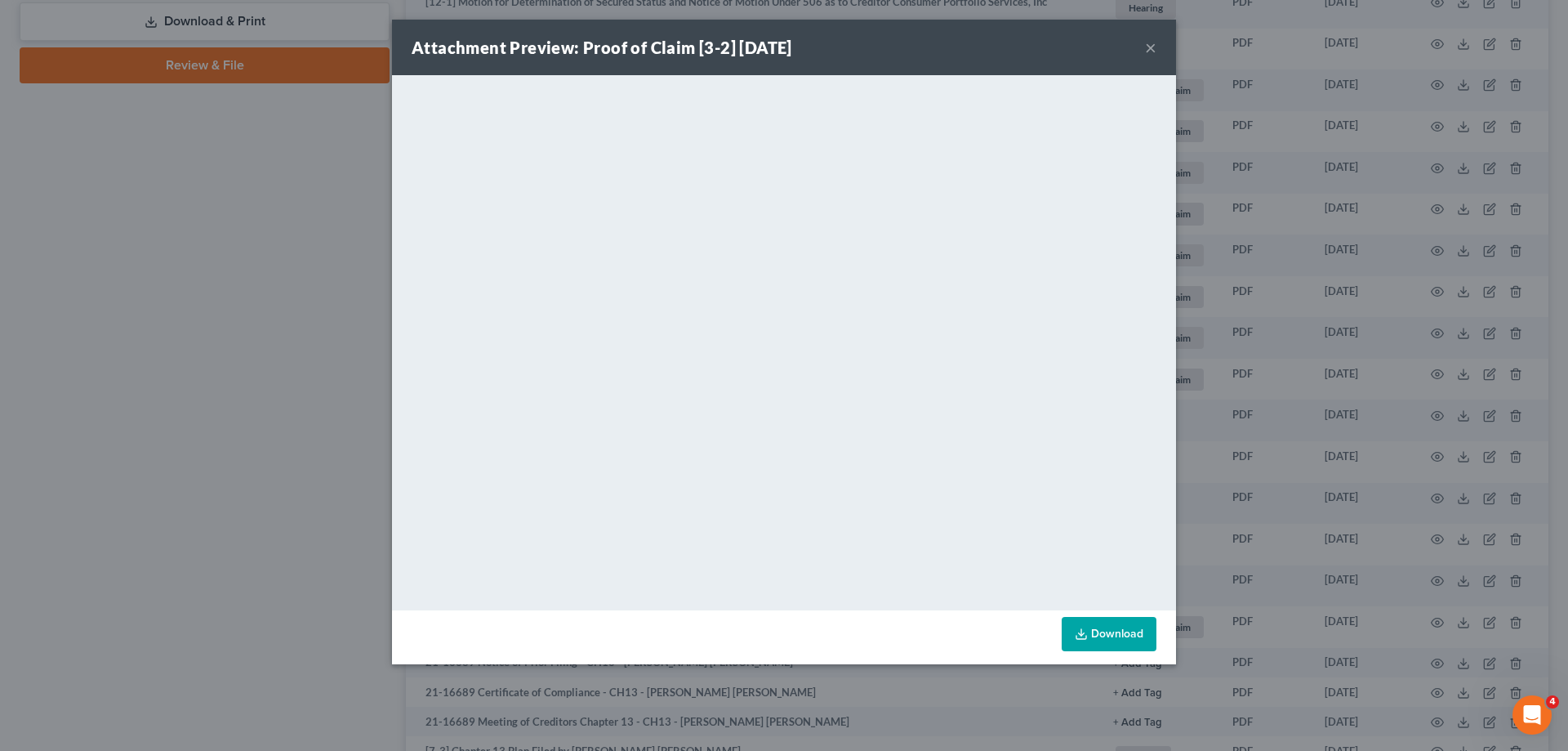
click at [1147, 49] on button "×" at bounding box center [1150, 46] width 11 height 19
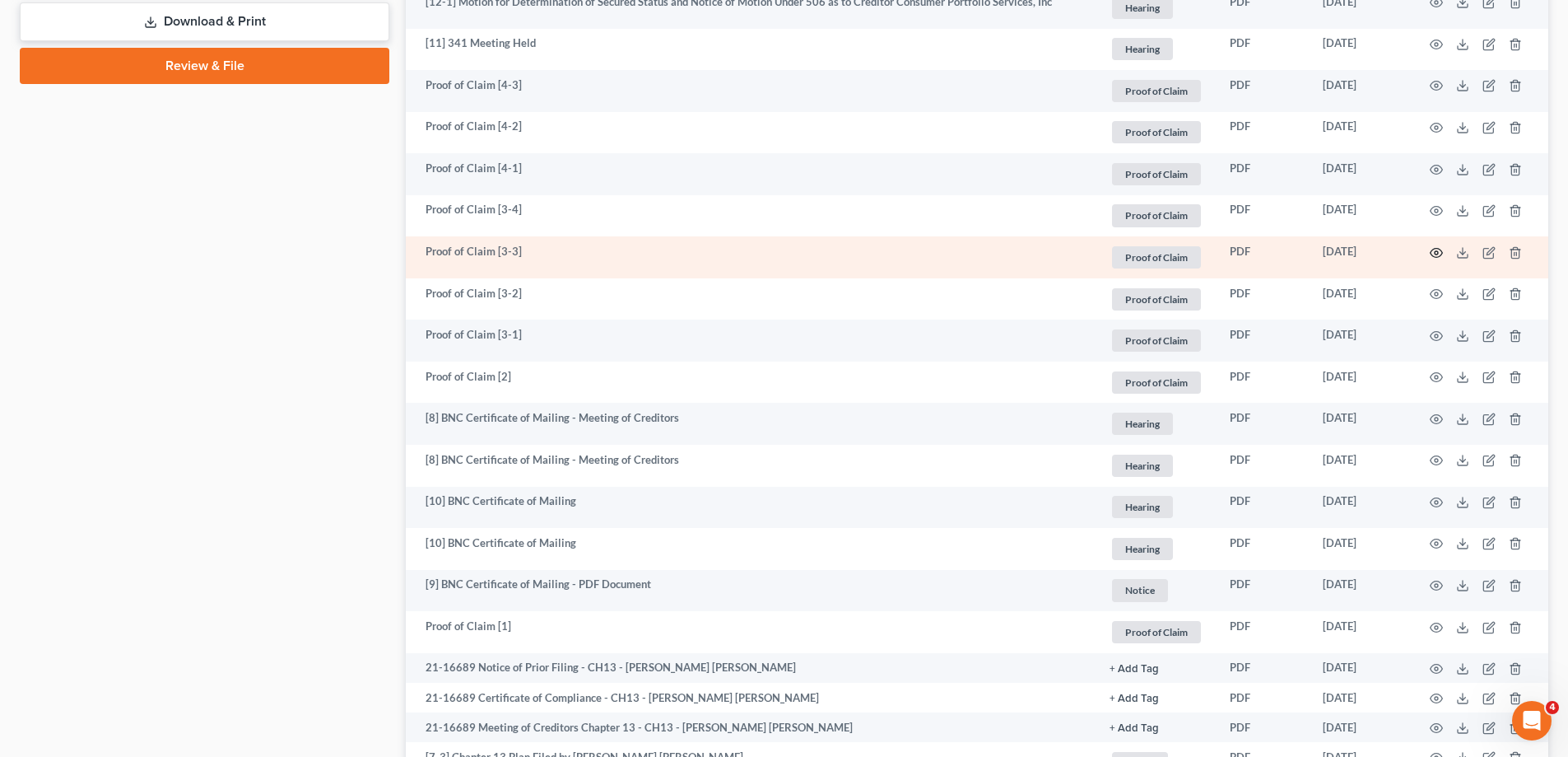
click at [1434, 254] on icon "button" at bounding box center [1437, 253] width 13 height 13
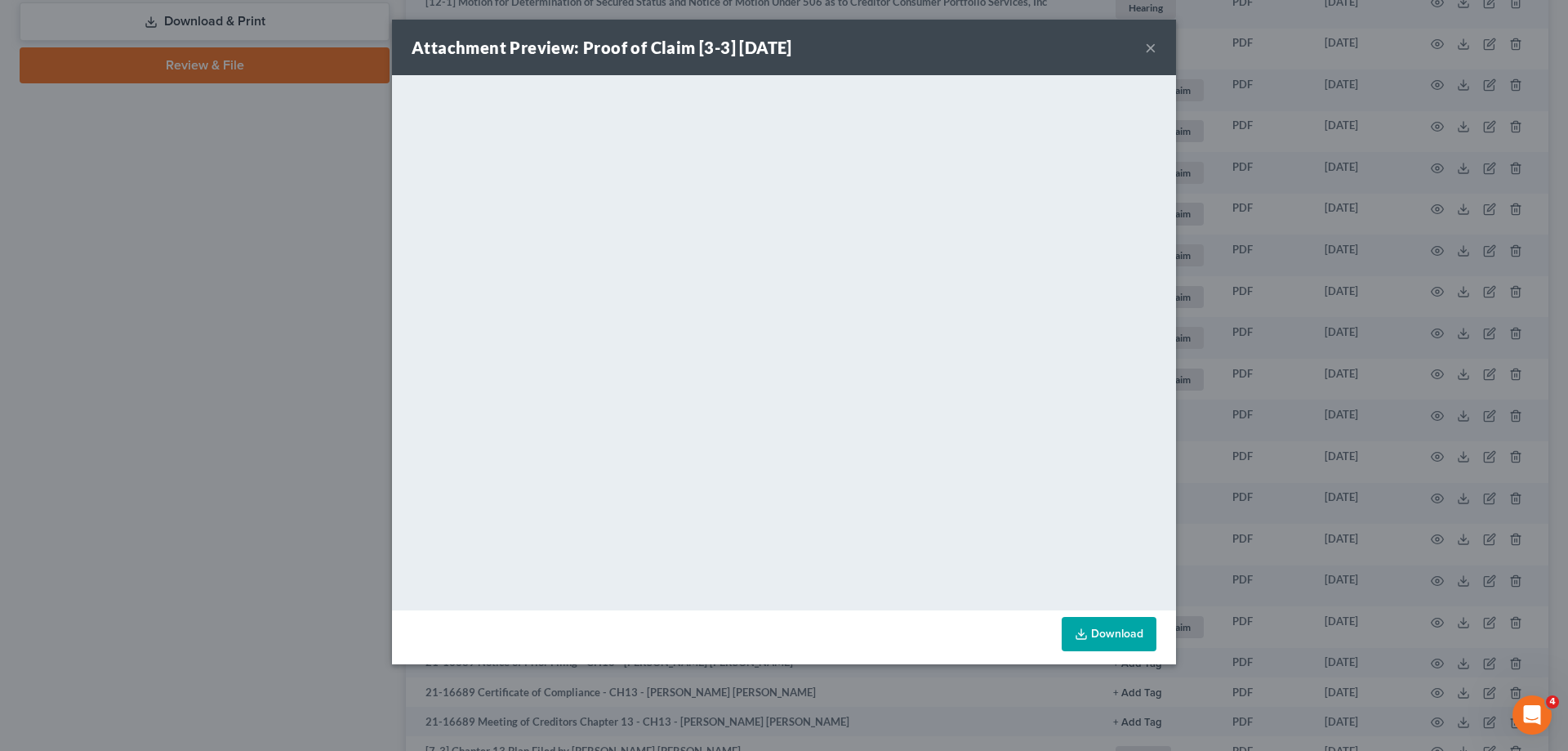
click at [1148, 46] on button "×" at bounding box center [1150, 46] width 11 height 19
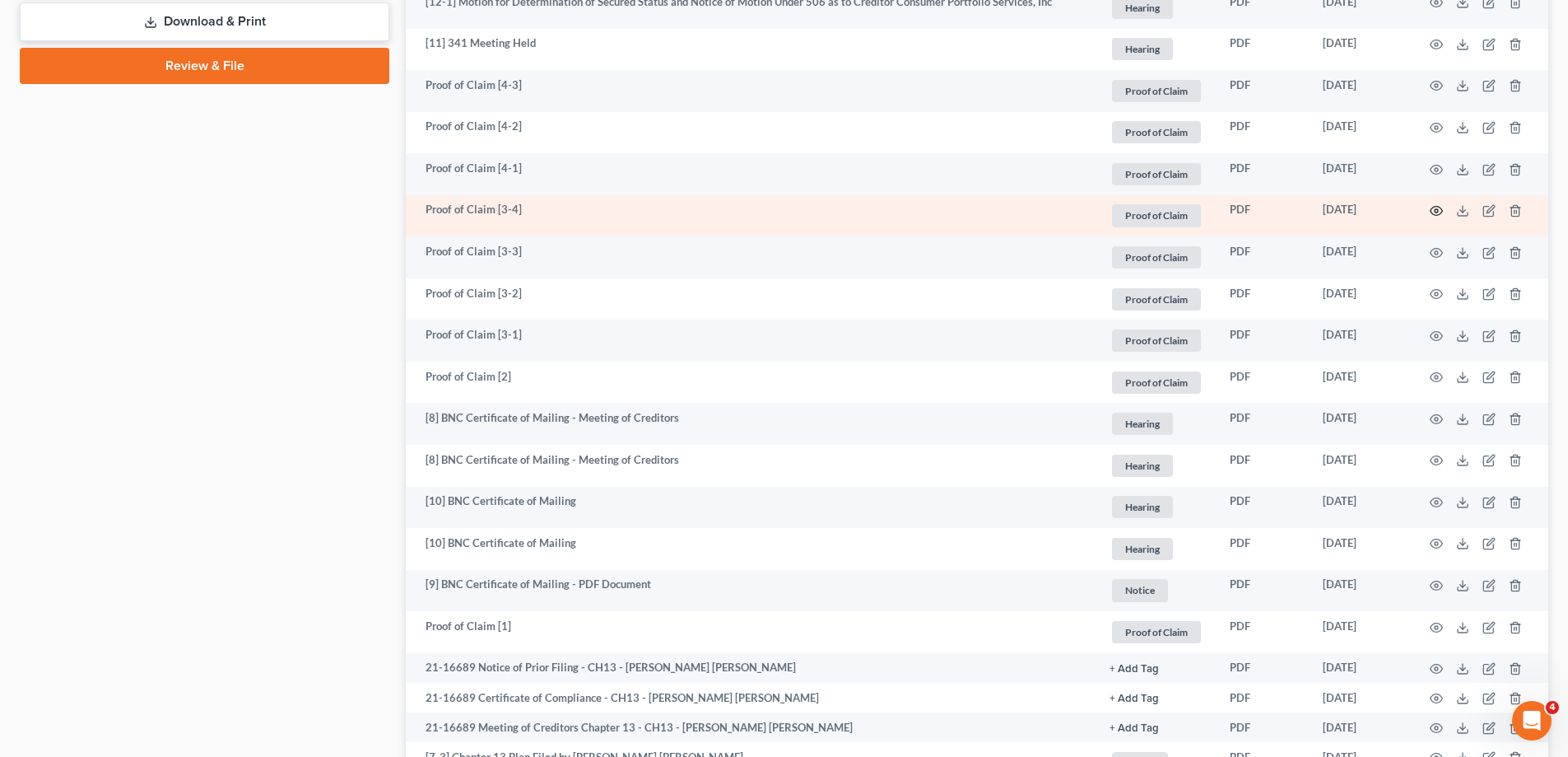
click at [1438, 210] on circle "button" at bounding box center [1437, 211] width 4 height 4
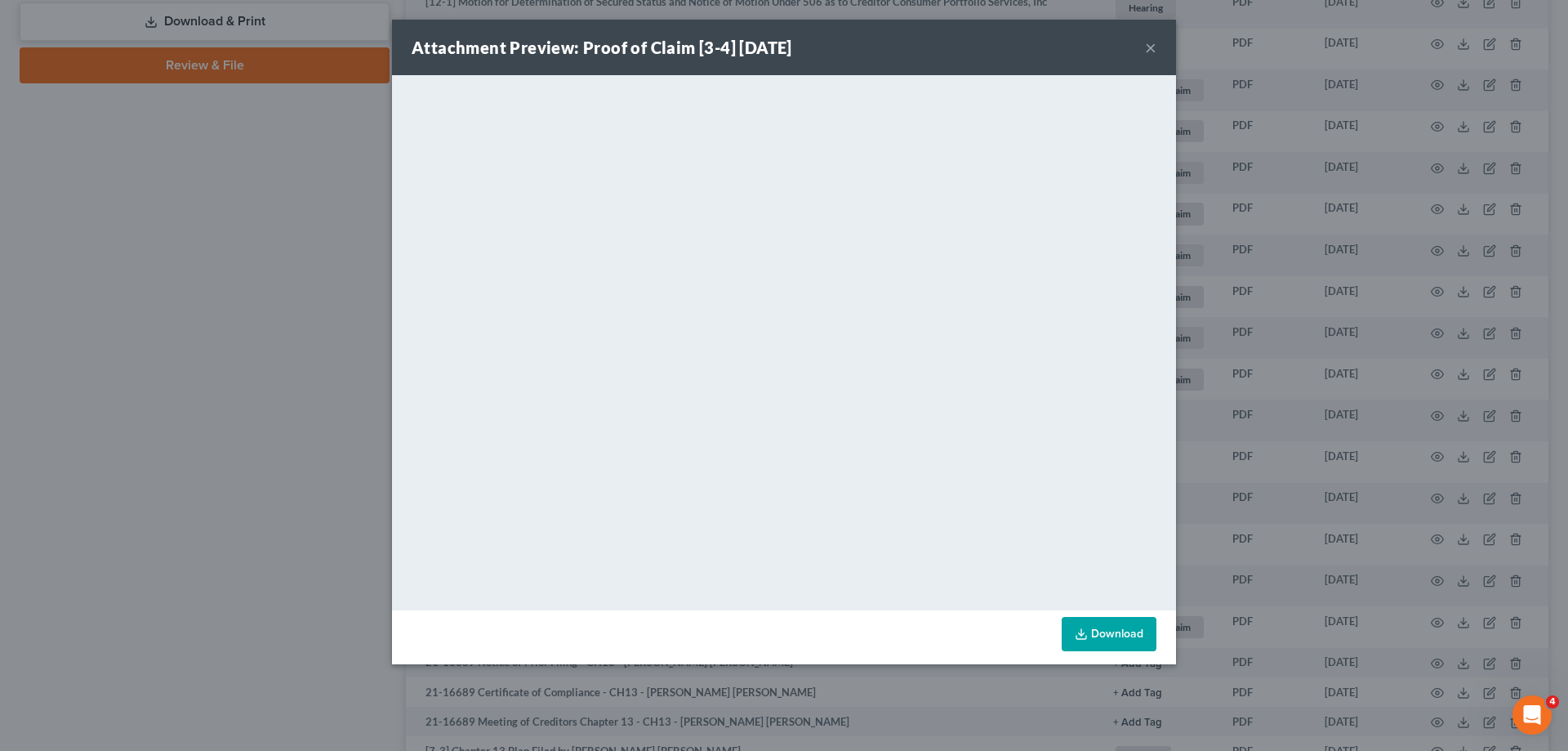
click at [1151, 44] on button "×" at bounding box center [1150, 46] width 11 height 19
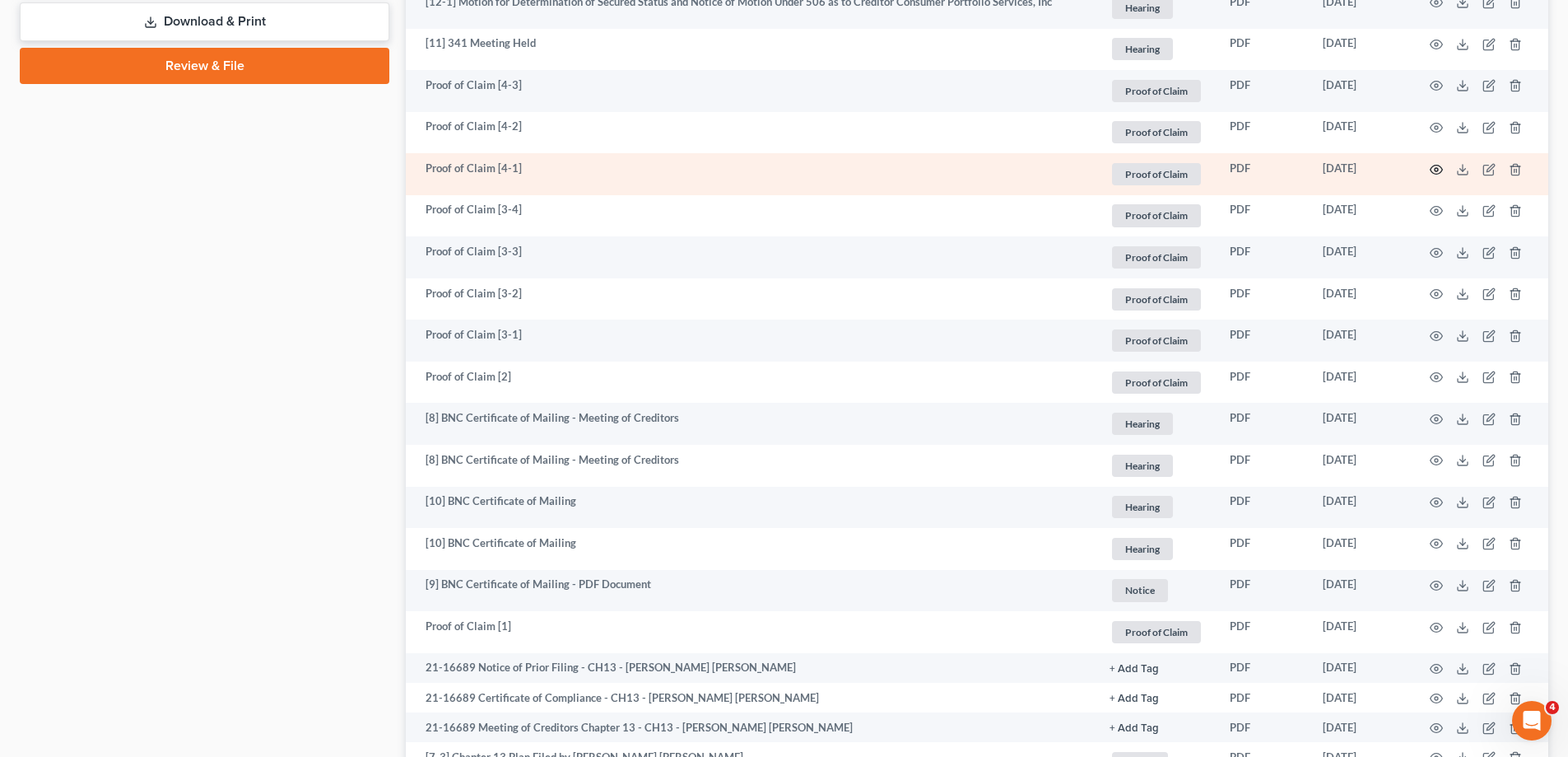
click at [1437, 168] on circle "button" at bounding box center [1437, 170] width 4 height 4
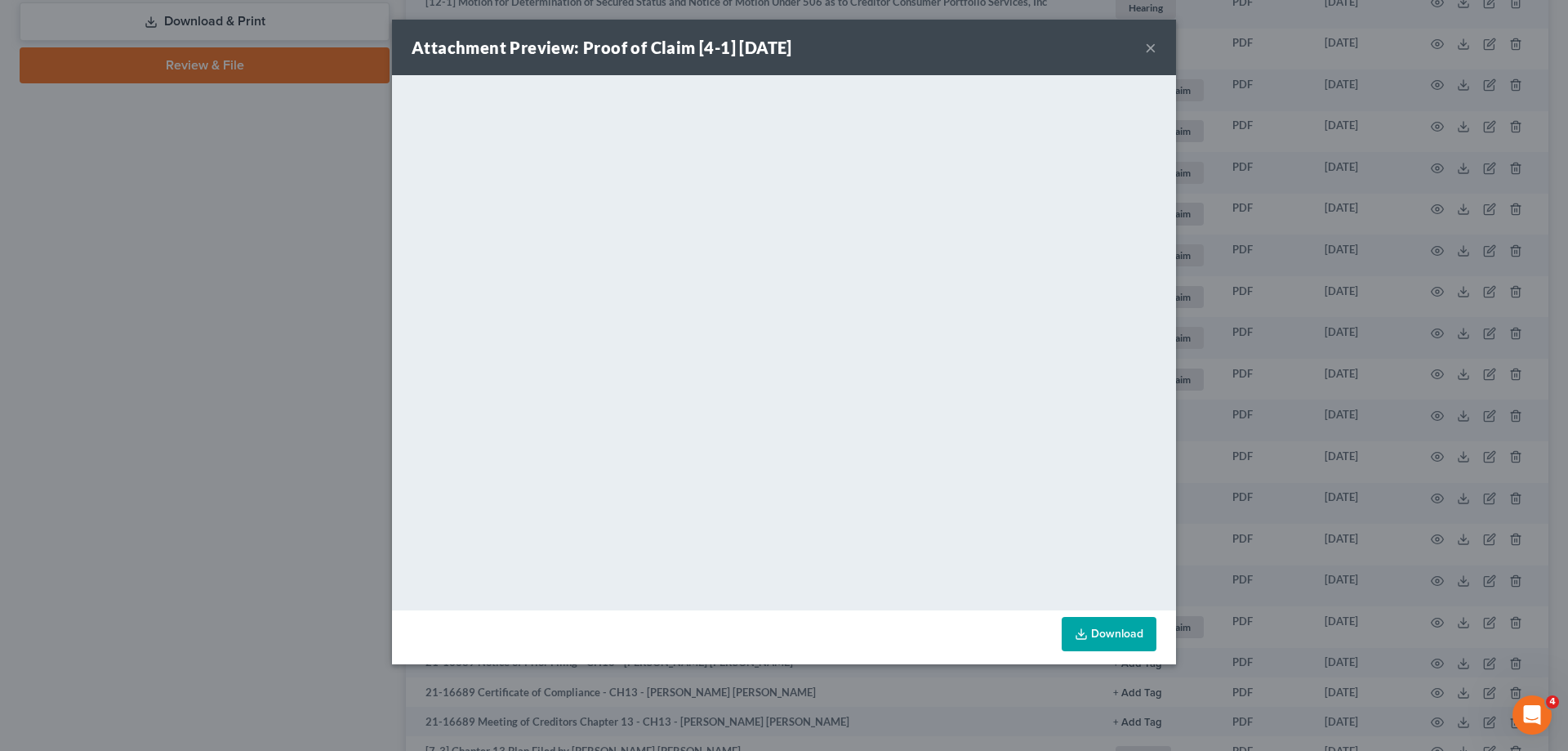
click at [1150, 44] on button "×" at bounding box center [1150, 46] width 11 height 19
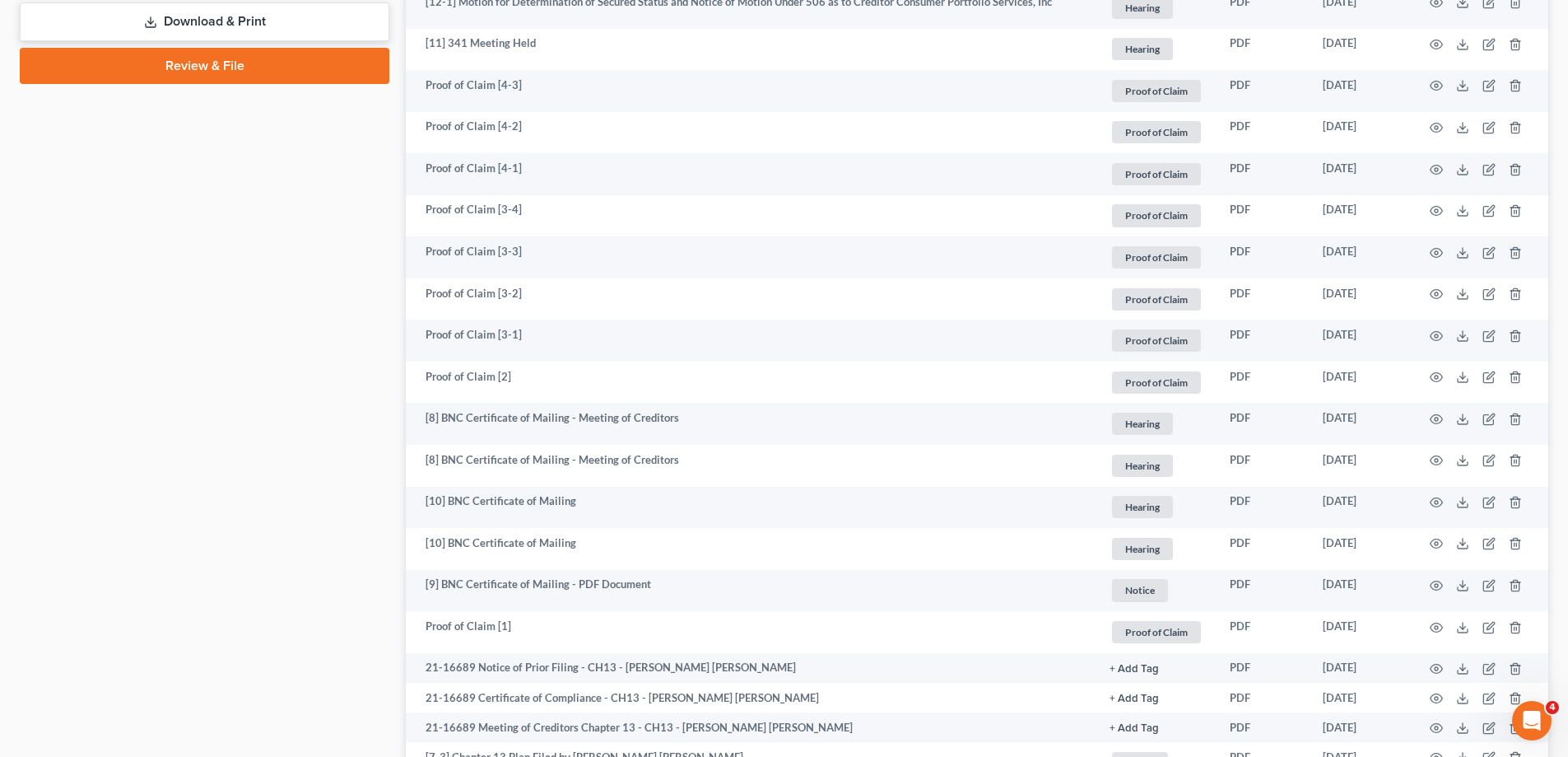
scroll to position [0, 0]
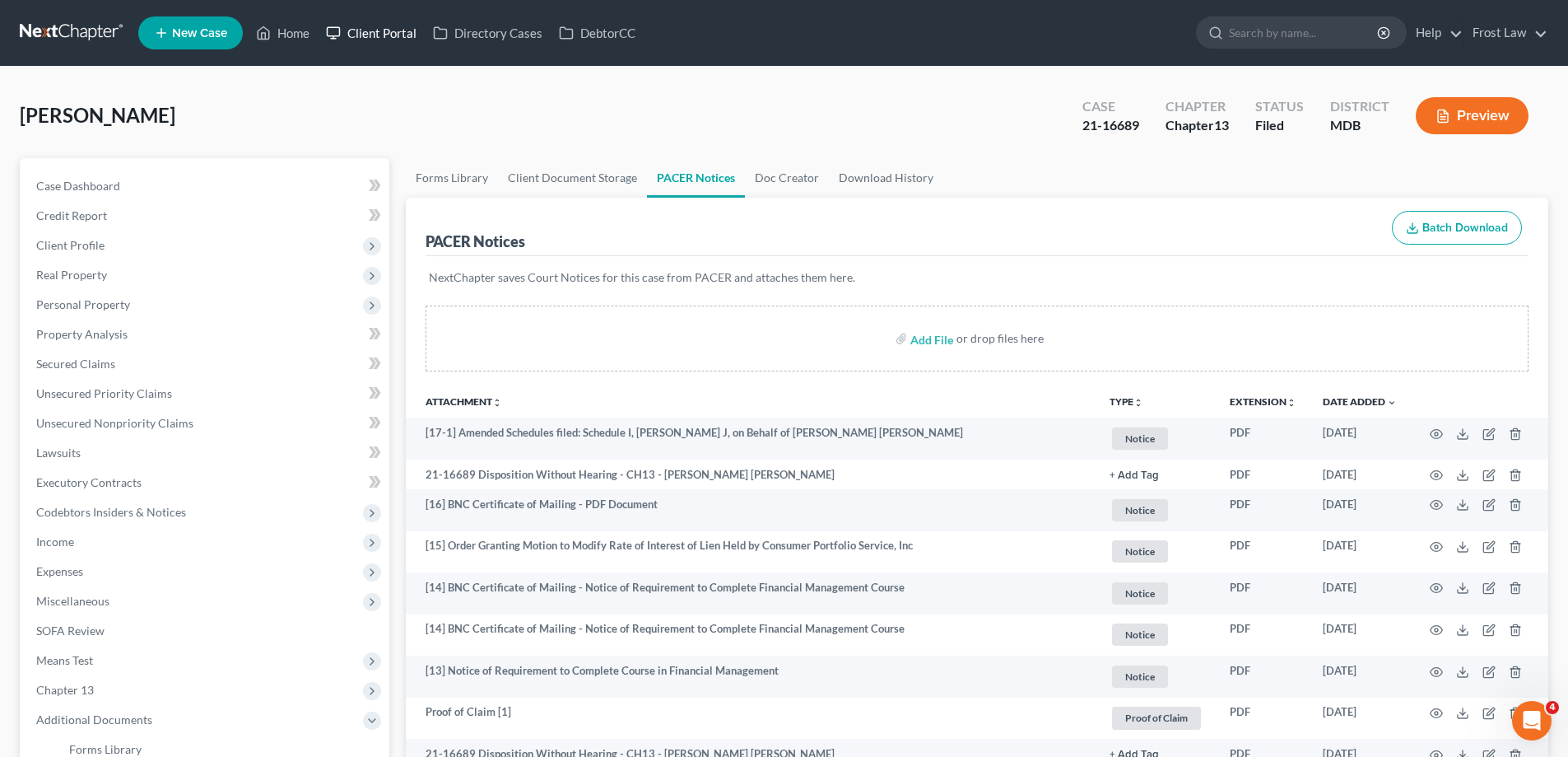
click at [362, 37] on link "Client Portal" at bounding box center [371, 33] width 107 height 30
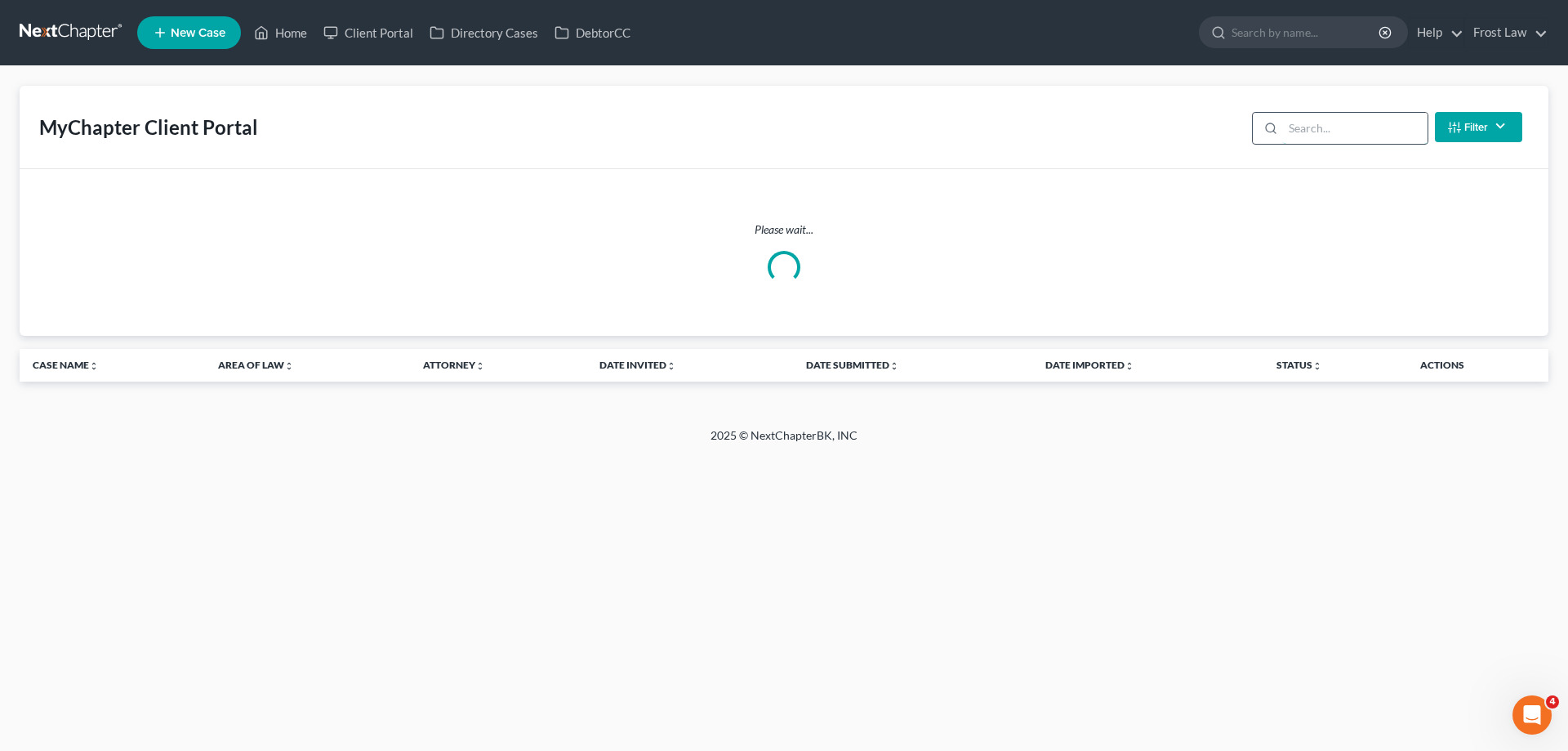
click at [1304, 123] on input "search" at bounding box center [1356, 127] width 145 height 31
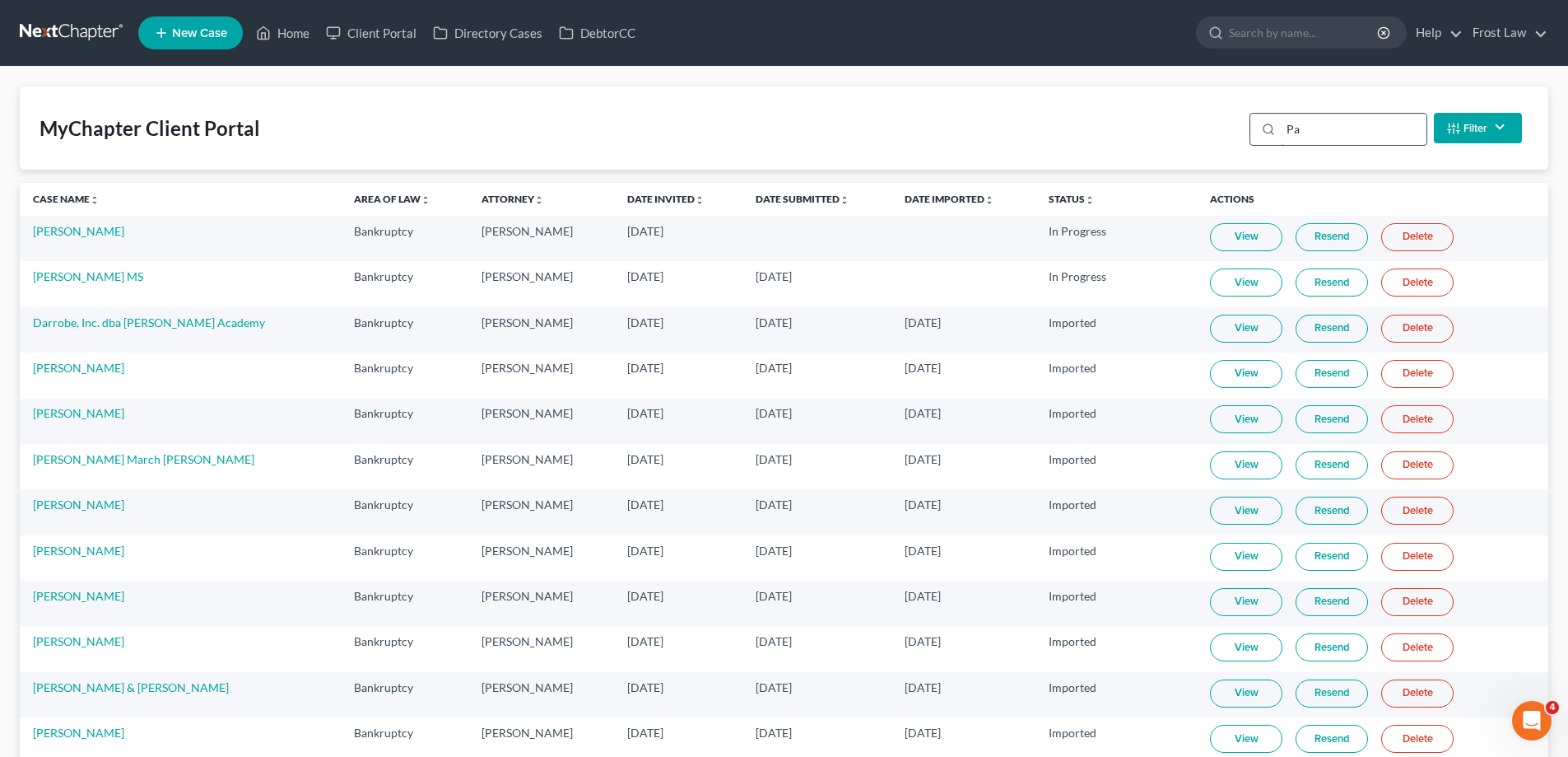
drag, startPoint x: 1323, startPoint y: 134, endPoint x: 1268, endPoint y: 140, distance: 55.3
click at [1269, 140] on div "Pa" at bounding box center [1339, 129] width 178 height 33
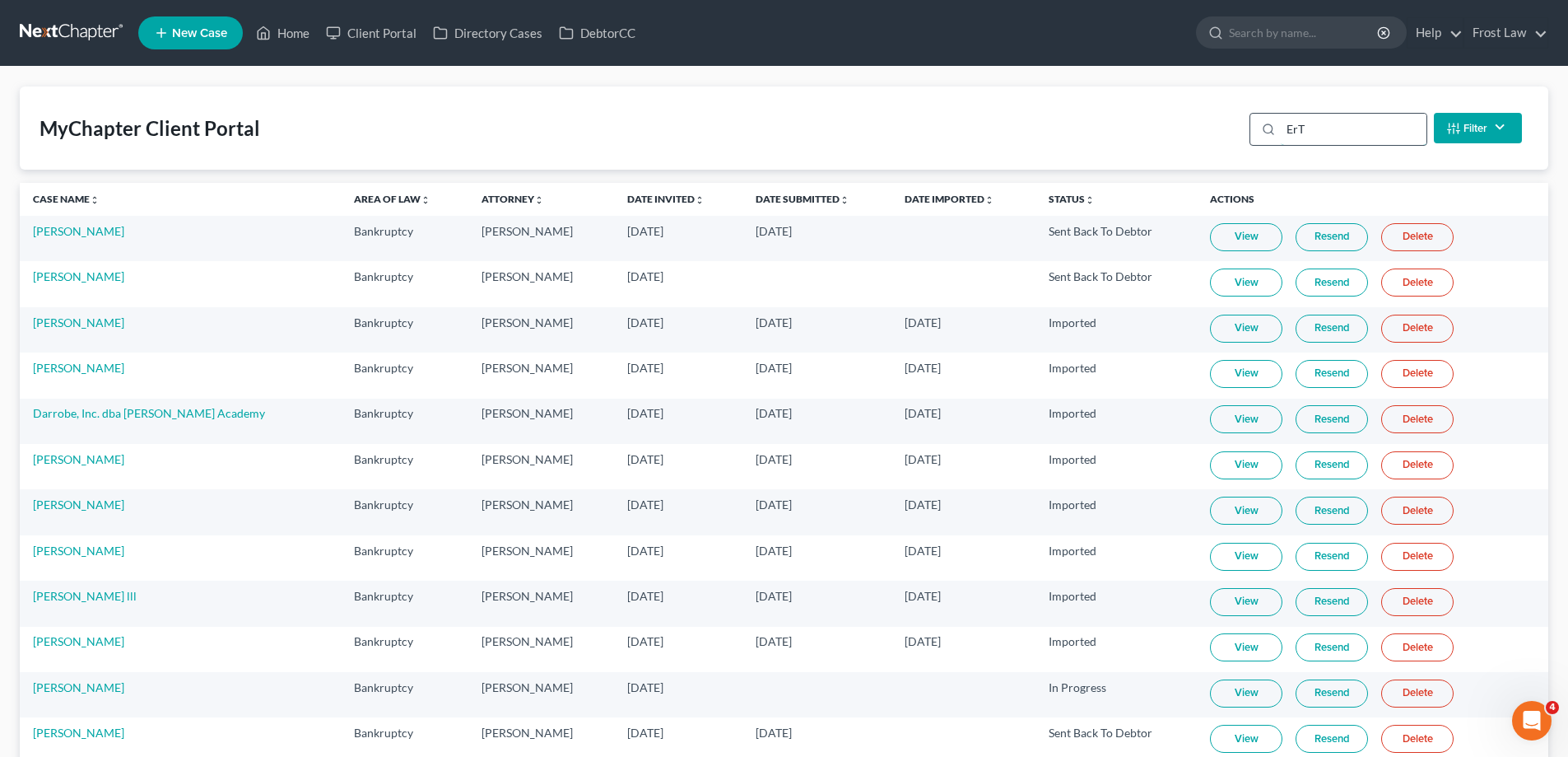
drag, startPoint x: 1321, startPoint y: 127, endPoint x: 1253, endPoint y: 134, distance: 68.4
click at [1253, 134] on div "ErT" at bounding box center [1339, 129] width 178 height 33
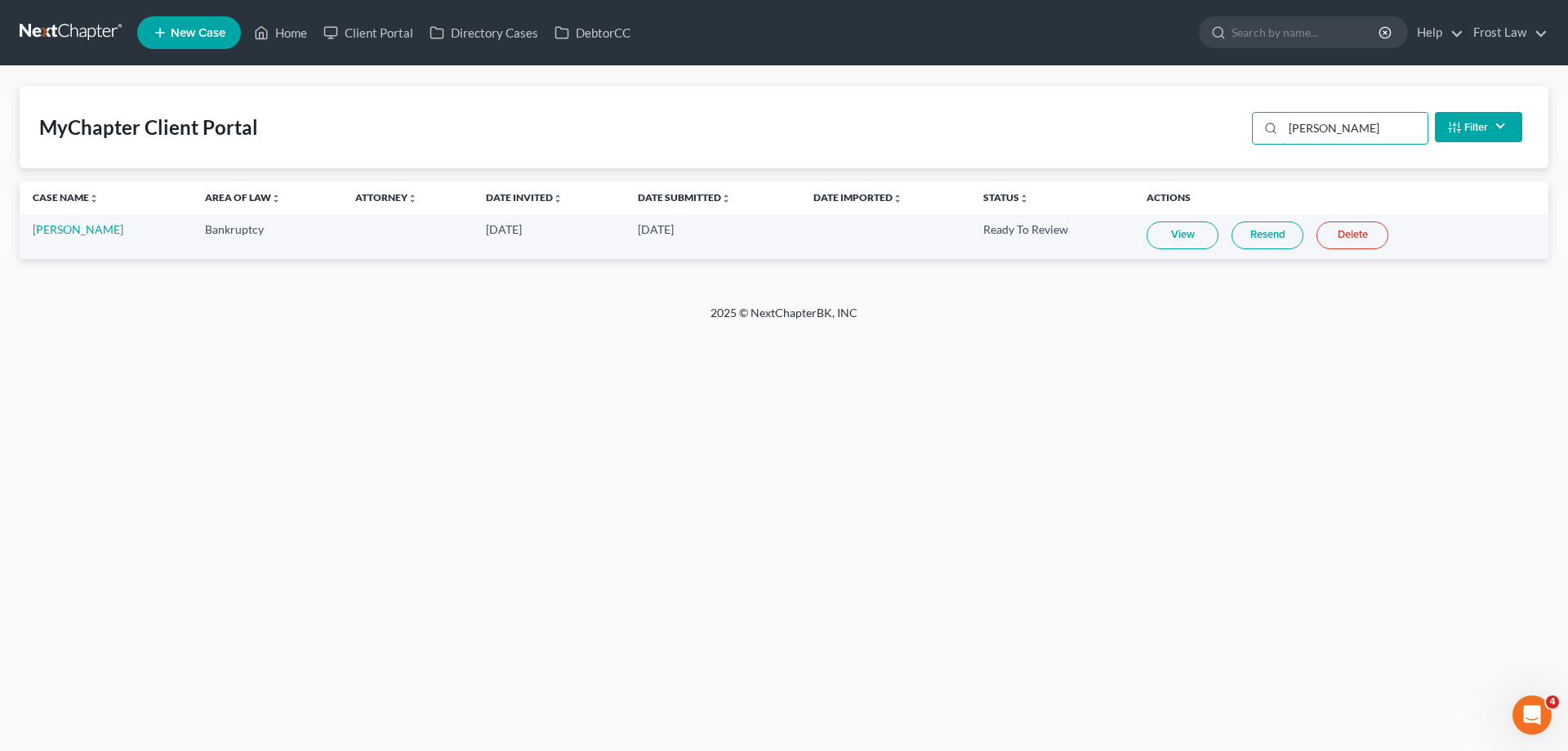
type input "[PERSON_NAME]"
click at [1191, 228] on link "View" at bounding box center [1182, 235] width 71 height 28
click at [49, 235] on link "[PERSON_NAME]" at bounding box center [78, 228] width 91 height 14
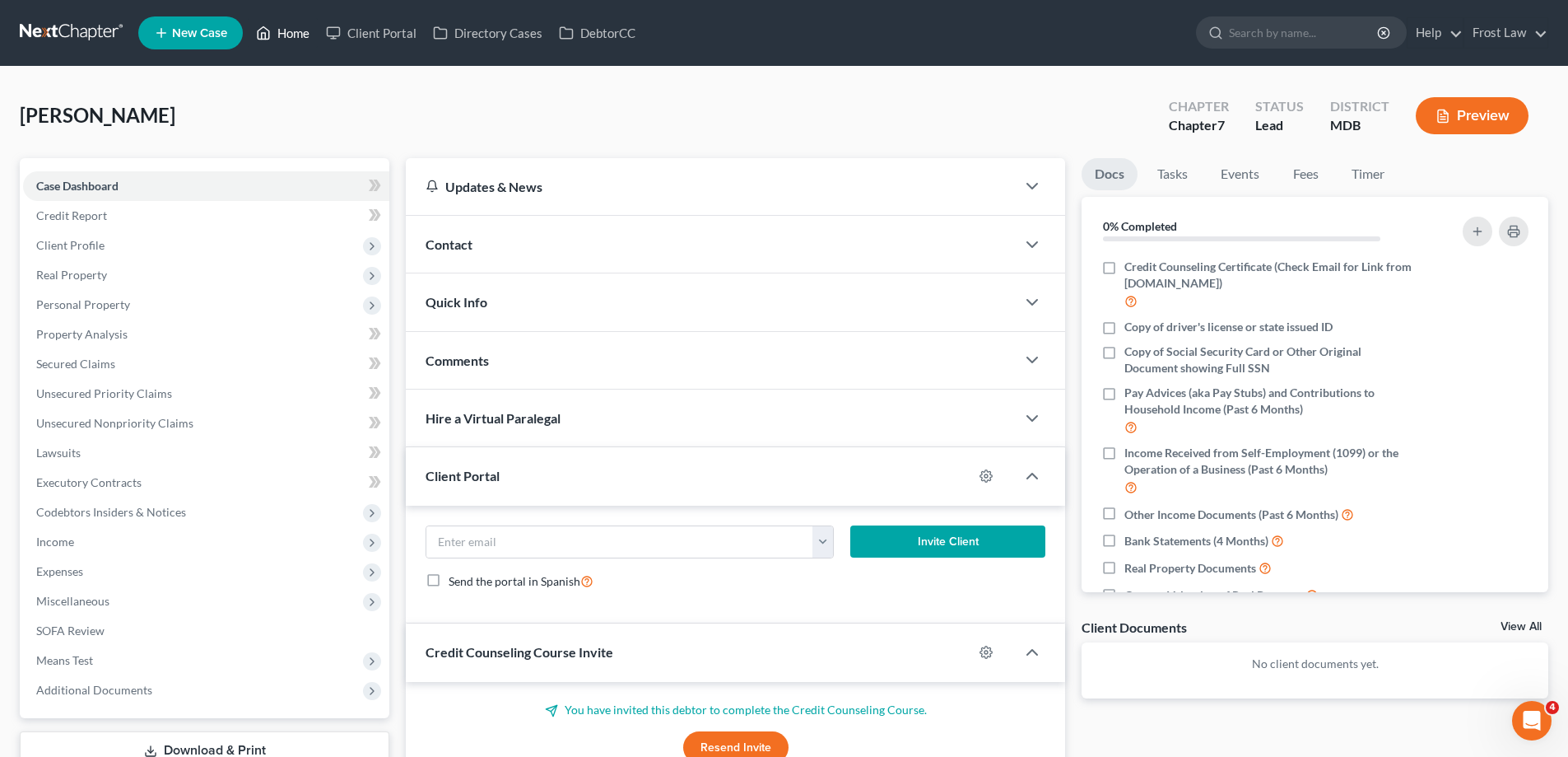
click at [280, 37] on link "Home" at bounding box center [283, 33] width 70 height 30
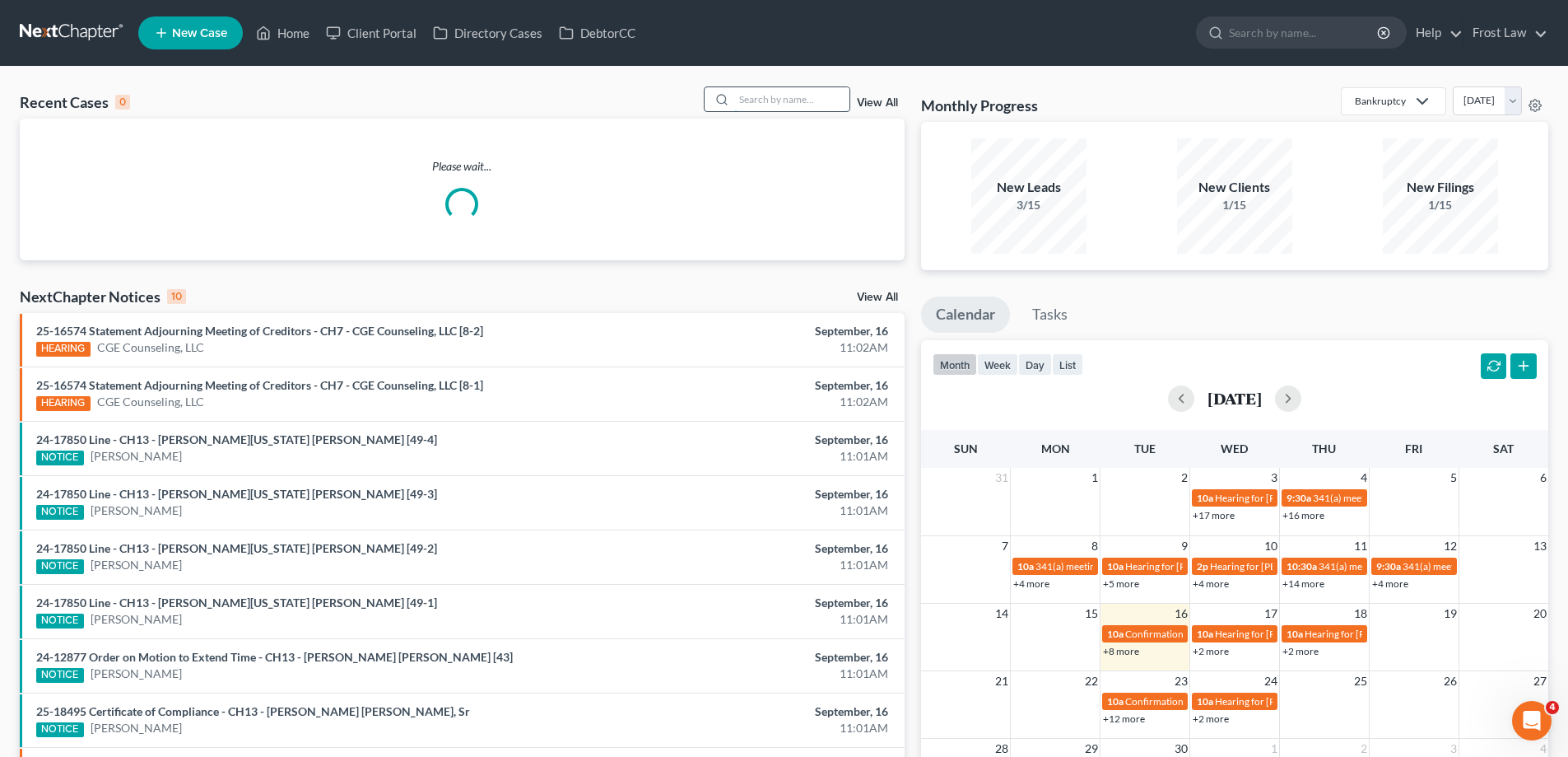
click at [764, 105] on input "search" at bounding box center [791, 99] width 115 height 24
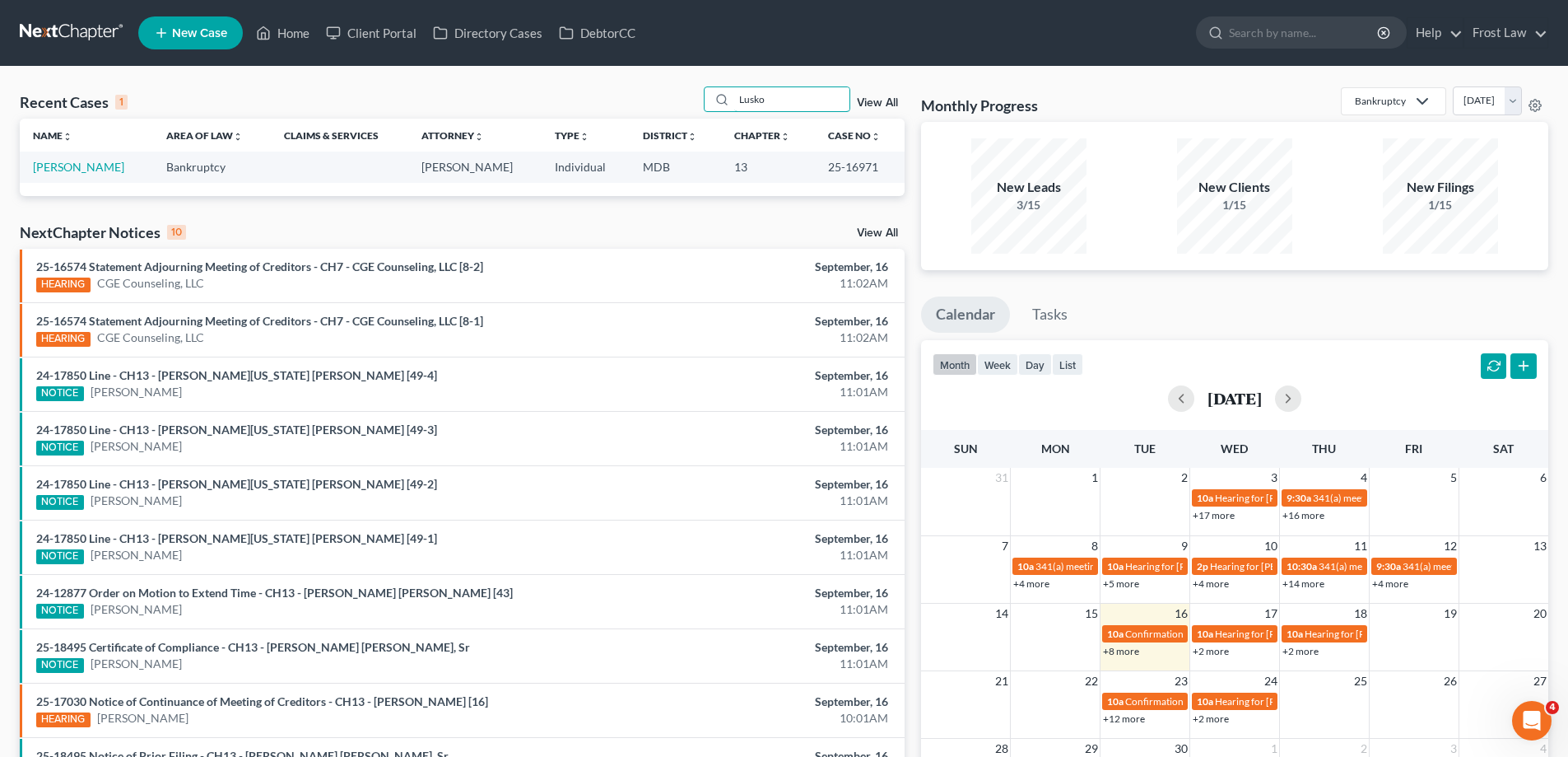
type input "Lusko"
drag, startPoint x: 887, startPoint y: 175, endPoint x: 820, endPoint y: 176, distance: 67.0
click at [820, 176] on td "25-16971" at bounding box center [860, 167] width 90 height 31
copy td "25-16971"
click at [293, 45] on link "Home" at bounding box center [283, 33] width 70 height 30
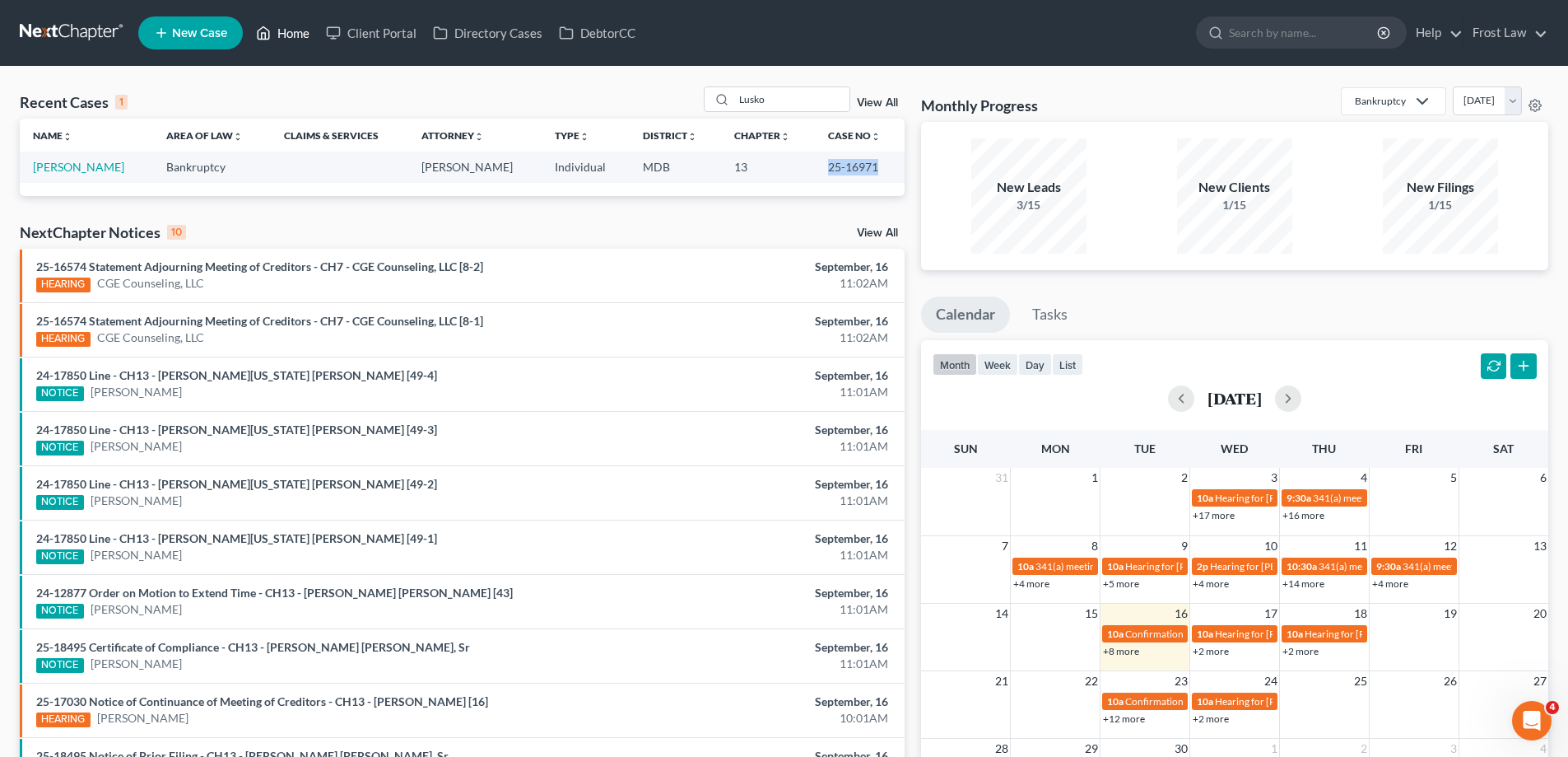
click at [292, 34] on link "Home" at bounding box center [283, 33] width 70 height 30
drag, startPoint x: 797, startPoint y: 108, endPoint x: 703, endPoint y: 114, distance: 94.2
click at [703, 114] on div "Recent Cases 1 Lusko View All" at bounding box center [462, 102] width 885 height 32
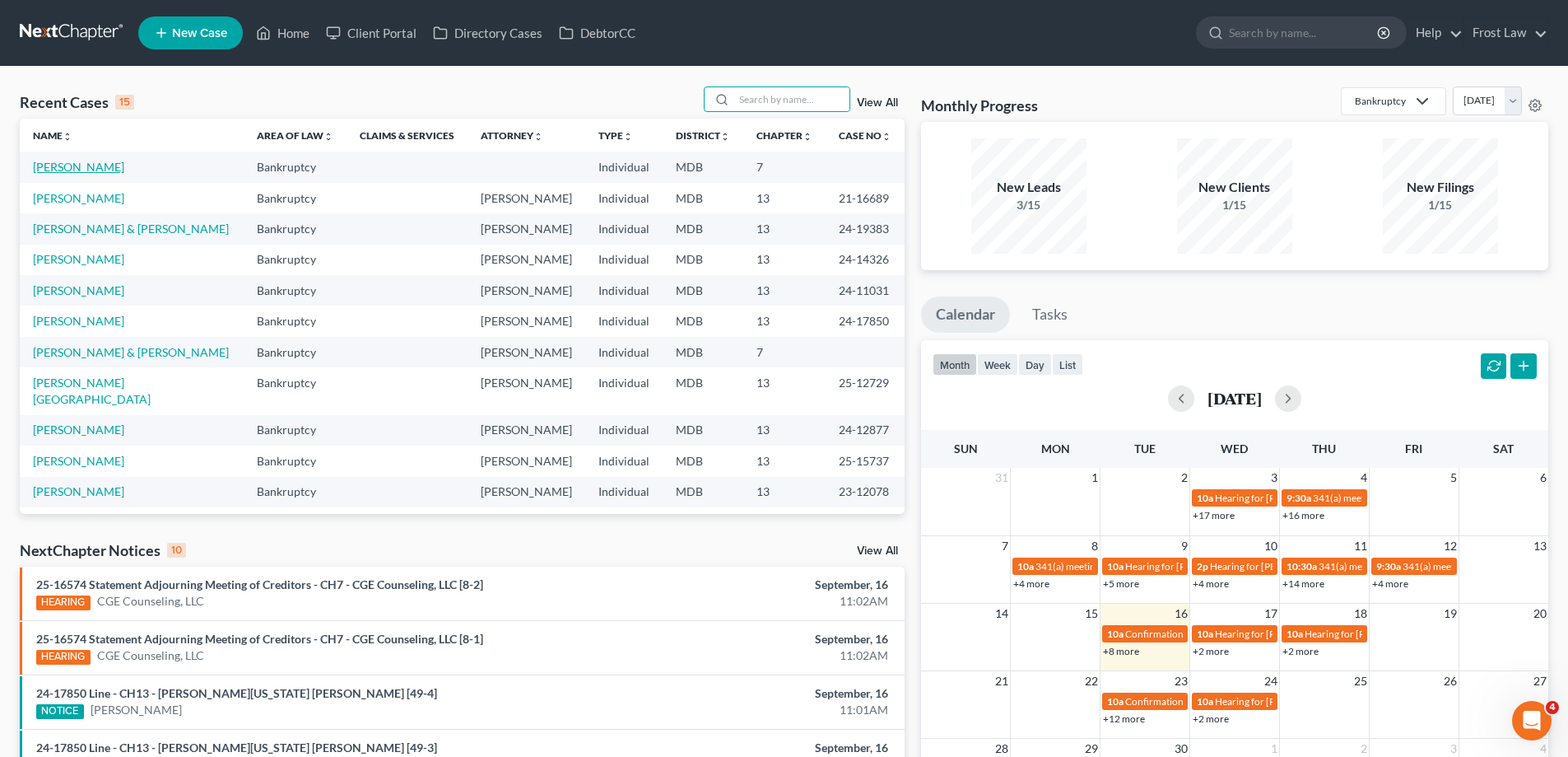
click at [81, 169] on link "[PERSON_NAME]" at bounding box center [79, 167] width 92 height 14
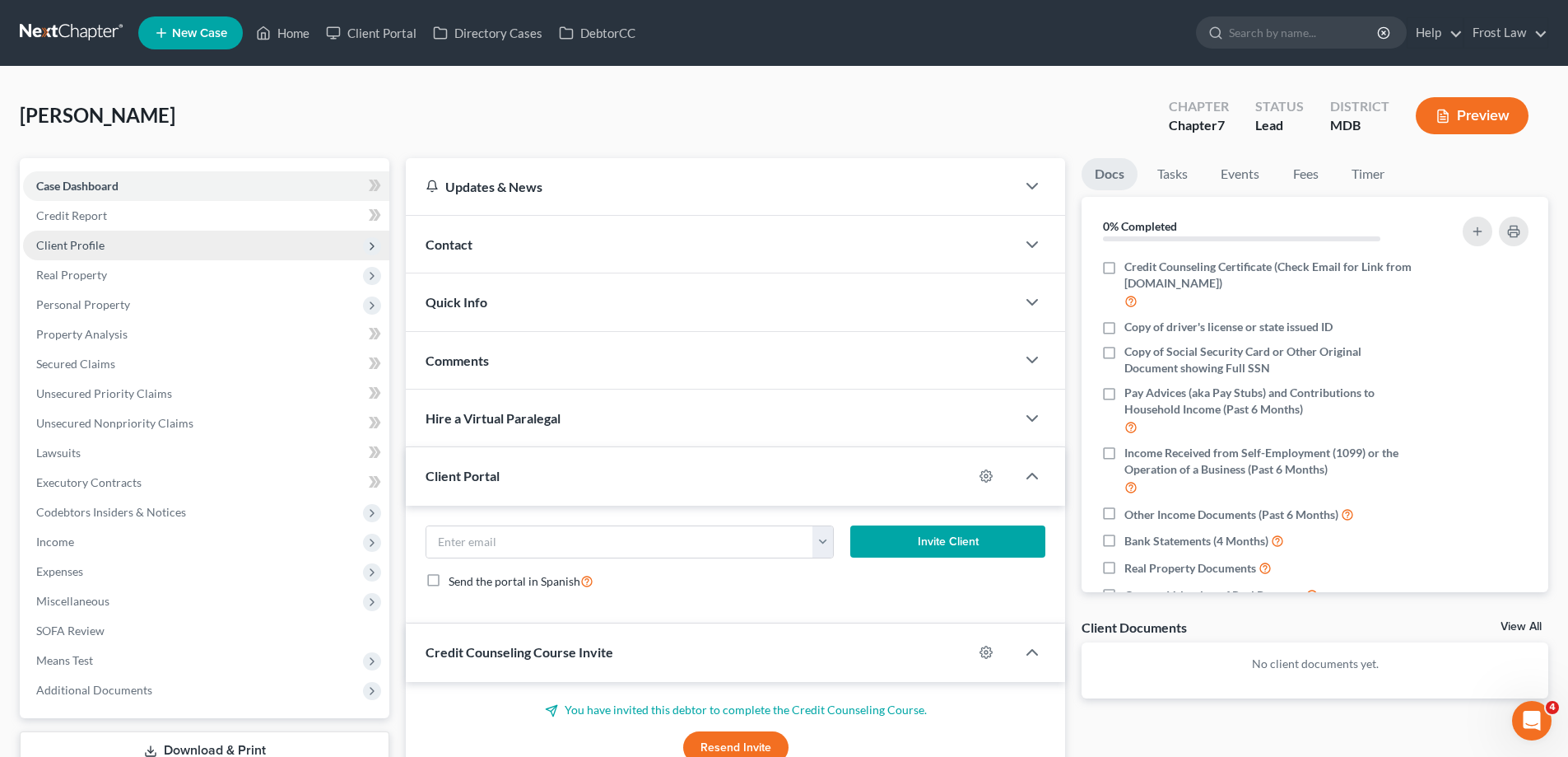
click at [76, 253] on span "Client Profile" at bounding box center [207, 245] width 367 height 30
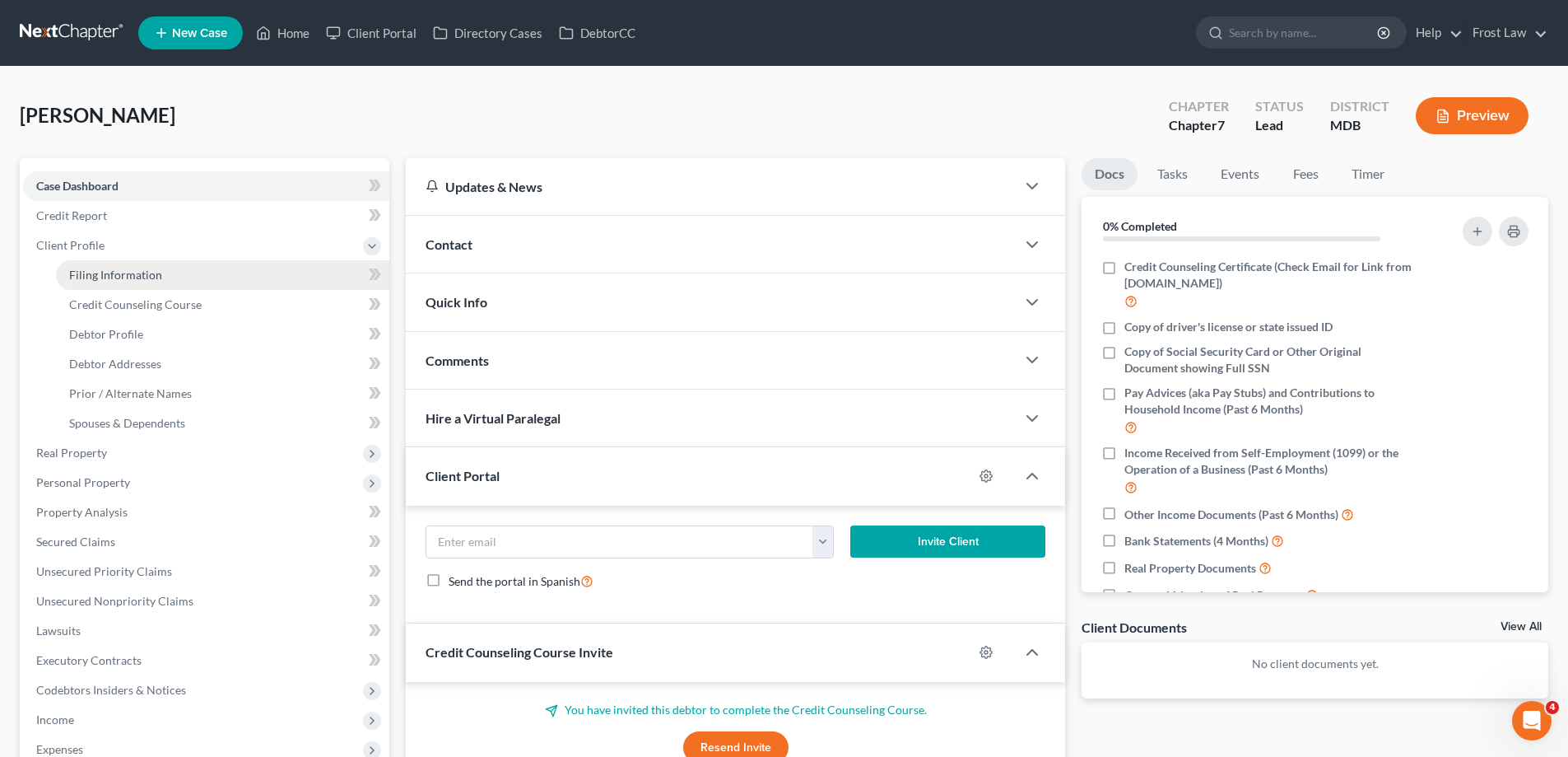
click at [130, 279] on span "Filing Information" at bounding box center [115, 274] width 93 height 14
select select "1"
select select "0"
select select "21"
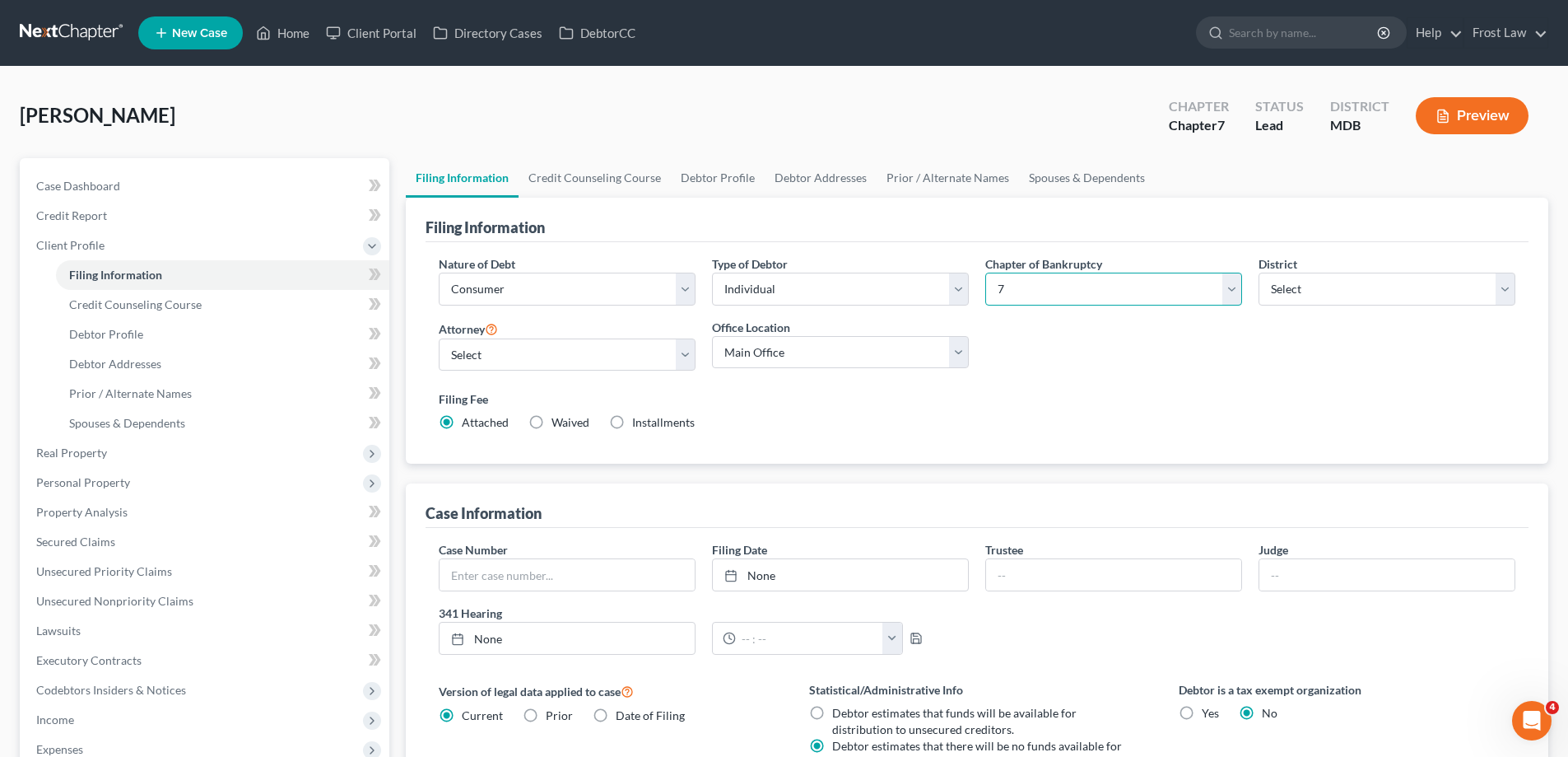
click at [1082, 304] on select "Select 7 11 12 13" at bounding box center [1113, 288] width 257 height 33
select select "3"
click at [985, 272] on select "Select 7 11 12 13" at bounding box center [1113, 288] width 257 height 33
drag, startPoint x: 1256, startPoint y: 350, endPoint x: 1112, endPoint y: 354, distance: 144.1
click at [1256, 350] on div "Nature of Debt Select Business Consumer Other Nature of Business Select Clearin…" at bounding box center [977, 350] width 1094 height 189
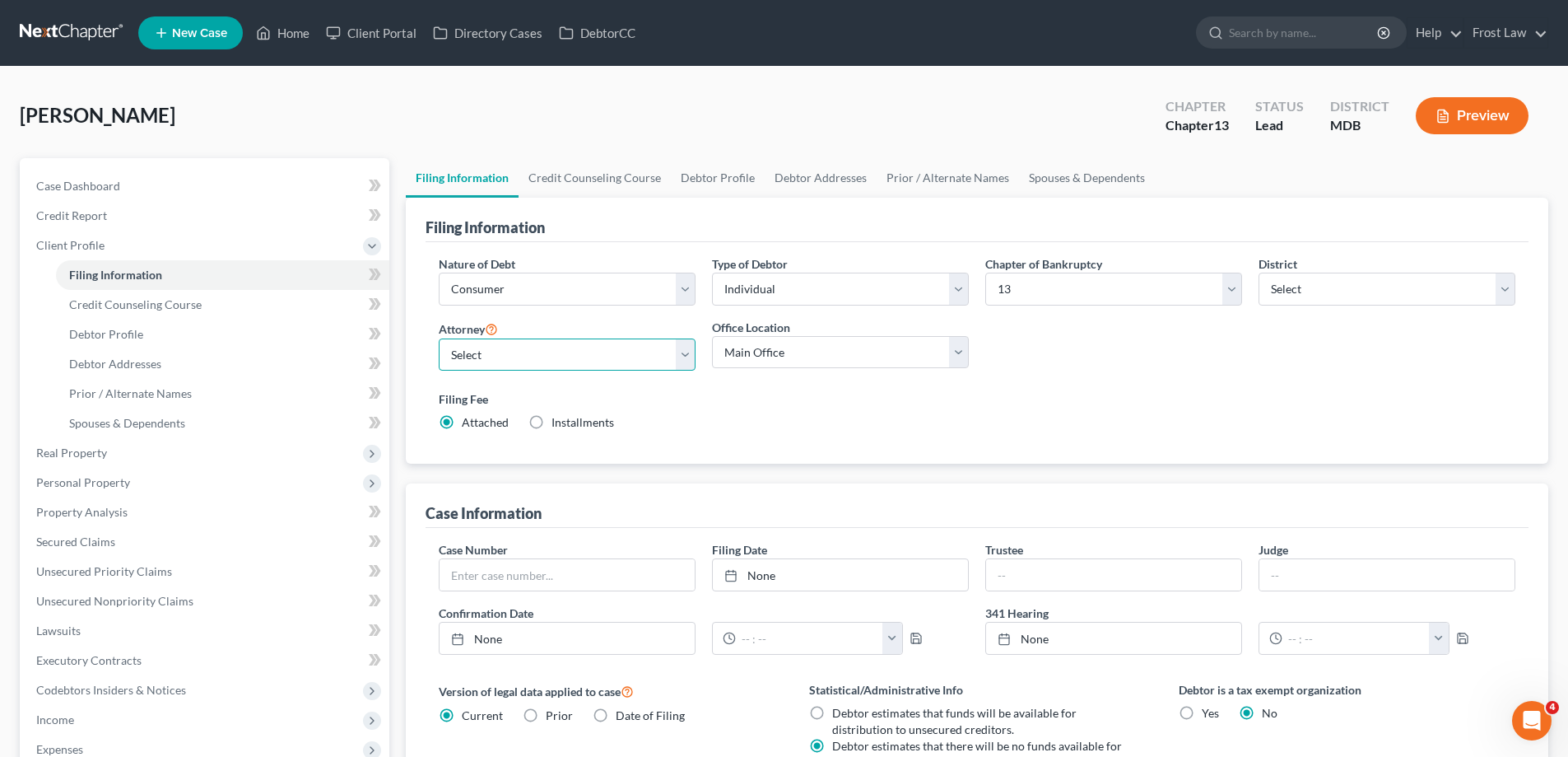
click at [539, 358] on select "Select [PERSON_NAME] - MDB [PERSON_NAME] - PAEB" at bounding box center [567, 355] width 257 height 33
select select "0"
click at [439, 339] on select "Select [PERSON_NAME] - MDB [PERSON_NAME] - PAEB" at bounding box center [567, 355] width 257 height 33
click at [978, 401] on label "Filing Fee" at bounding box center [977, 399] width 1077 height 17
click at [156, 302] on span "Credit Counseling Course" at bounding box center [136, 304] width 133 height 14
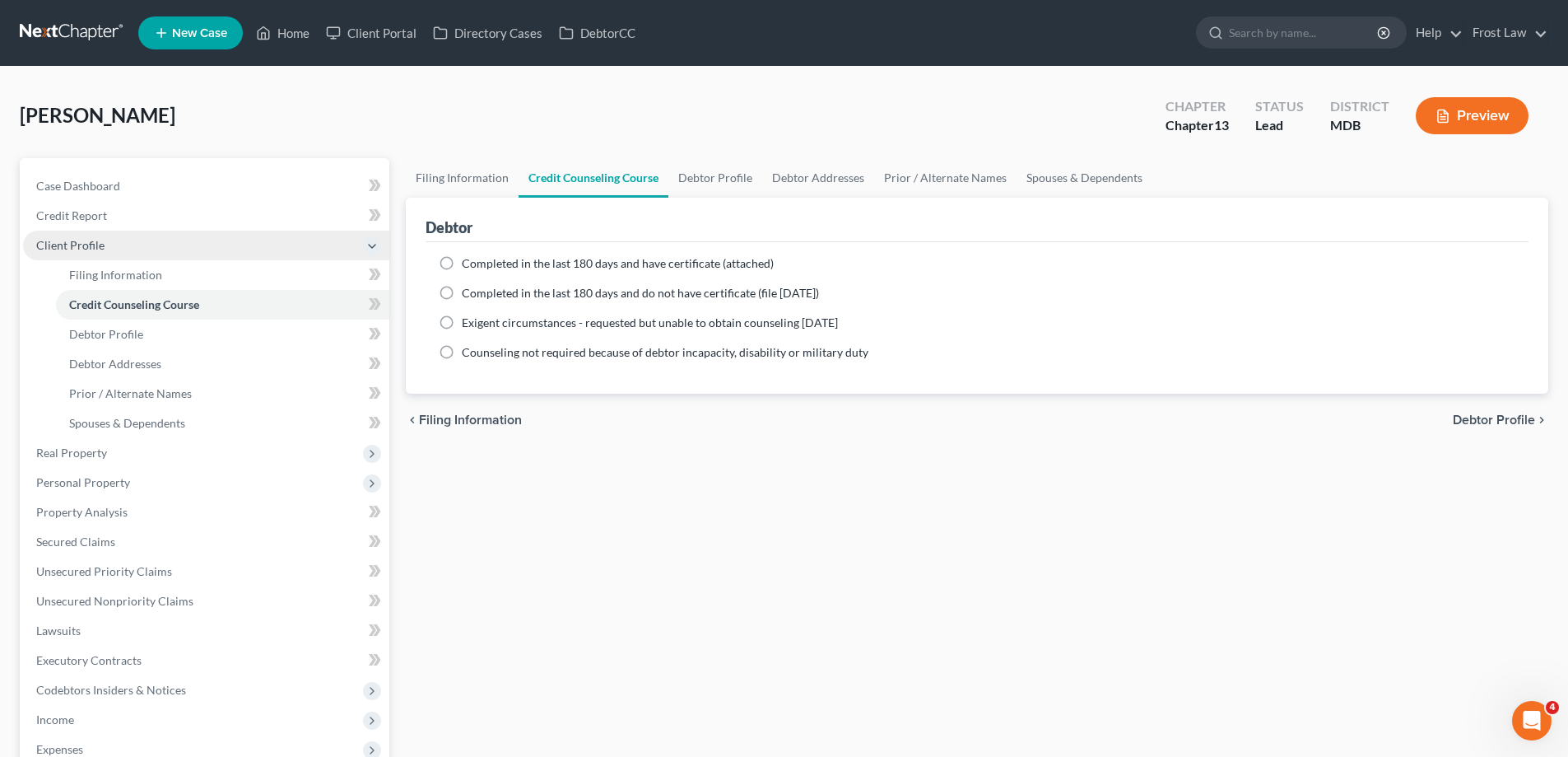
click at [105, 255] on span "Client Profile" at bounding box center [207, 245] width 367 height 30
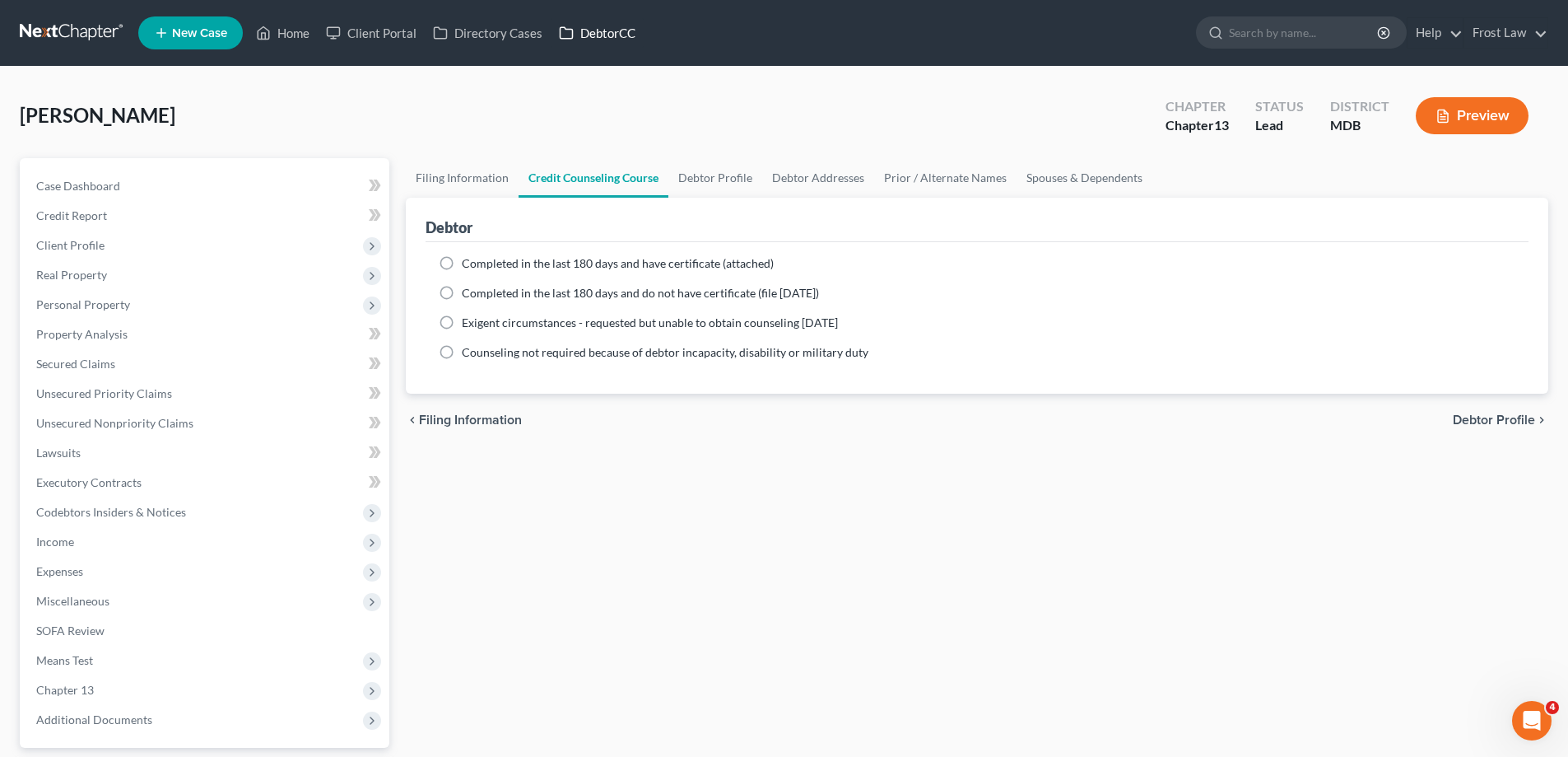
click at [573, 32] on icon at bounding box center [566, 33] width 12 height 11
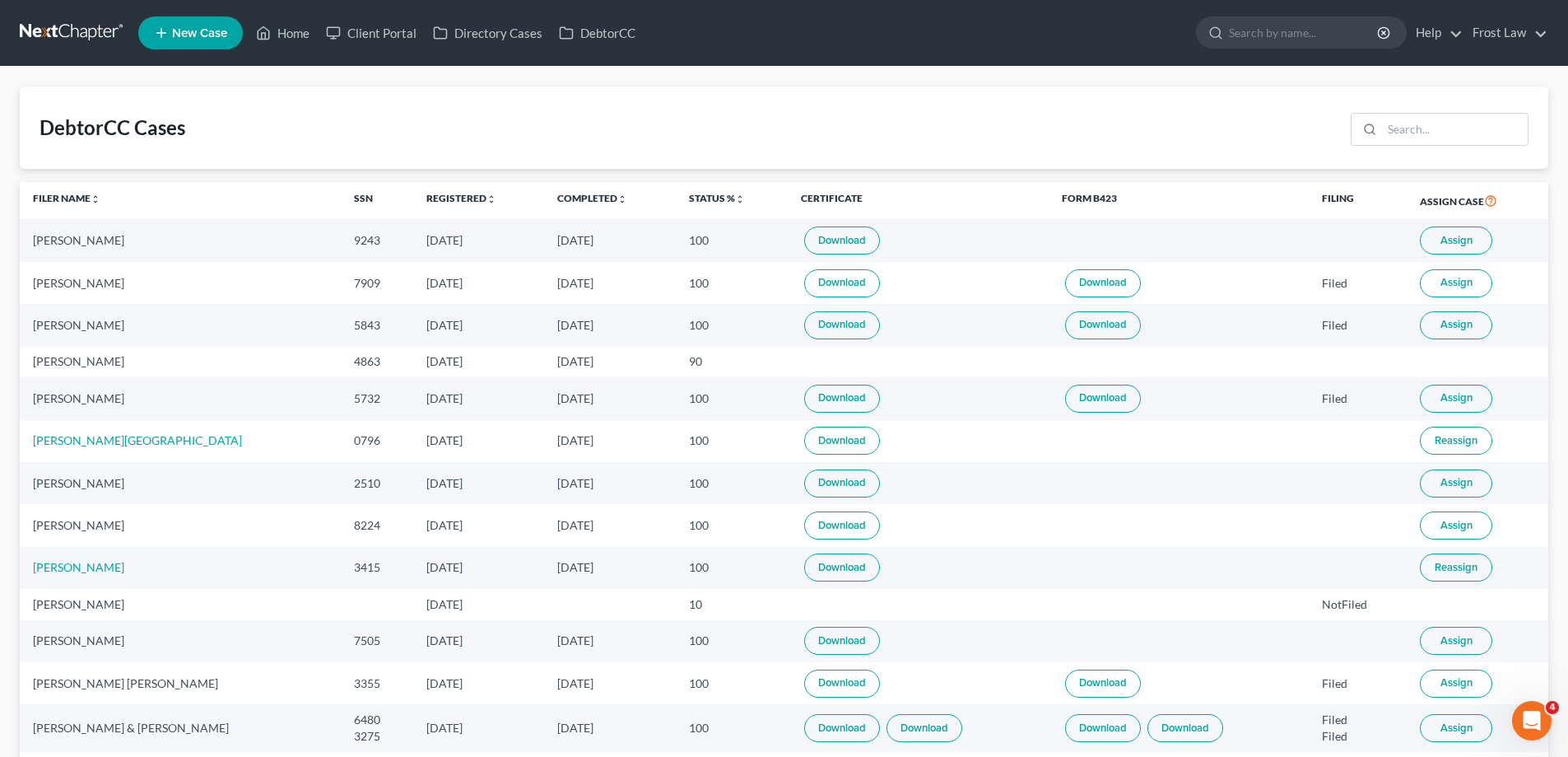
click at [1462, 529] on span "Assign" at bounding box center [1457, 525] width 32 height 13
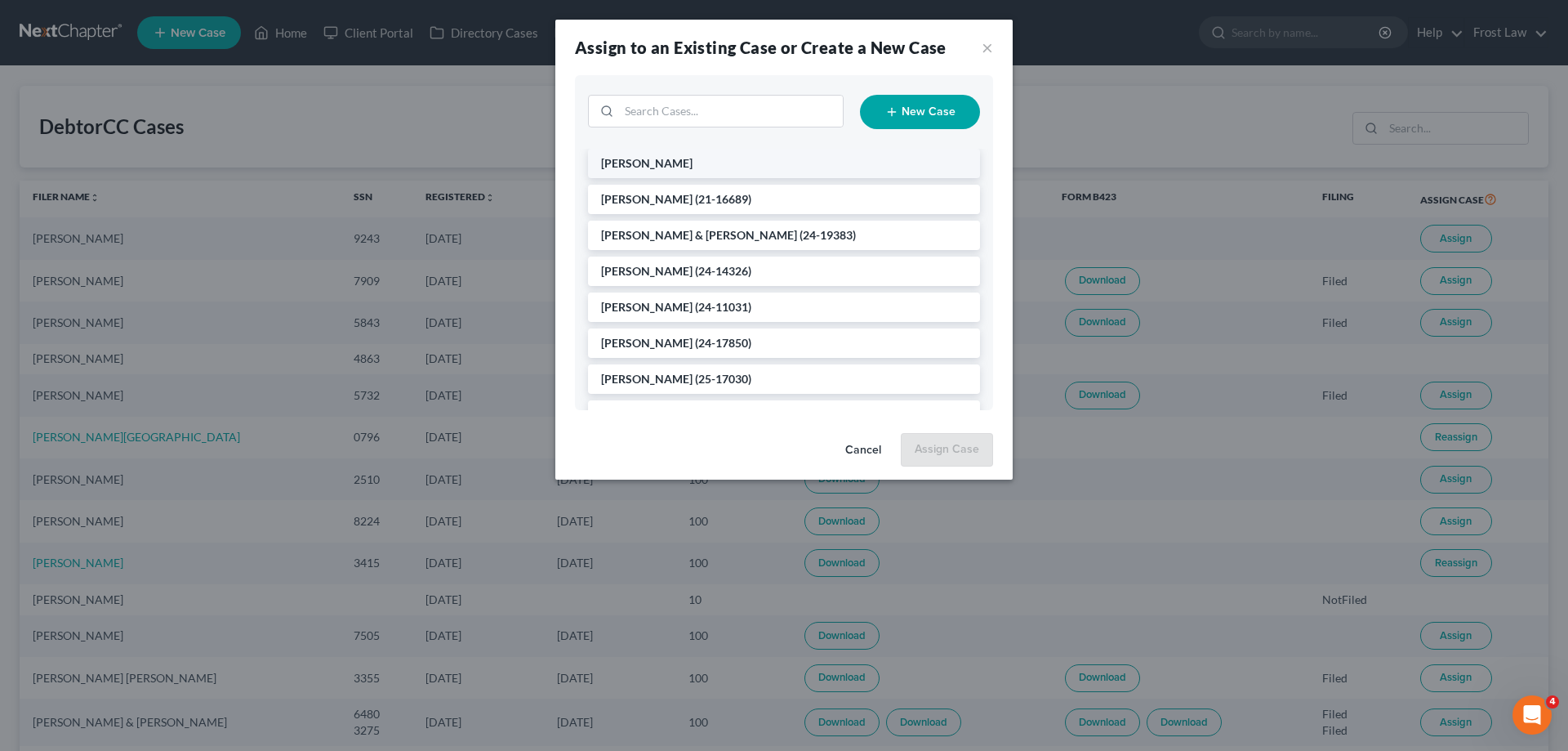
click at [631, 154] on li "[PERSON_NAME]" at bounding box center [784, 163] width 392 height 30
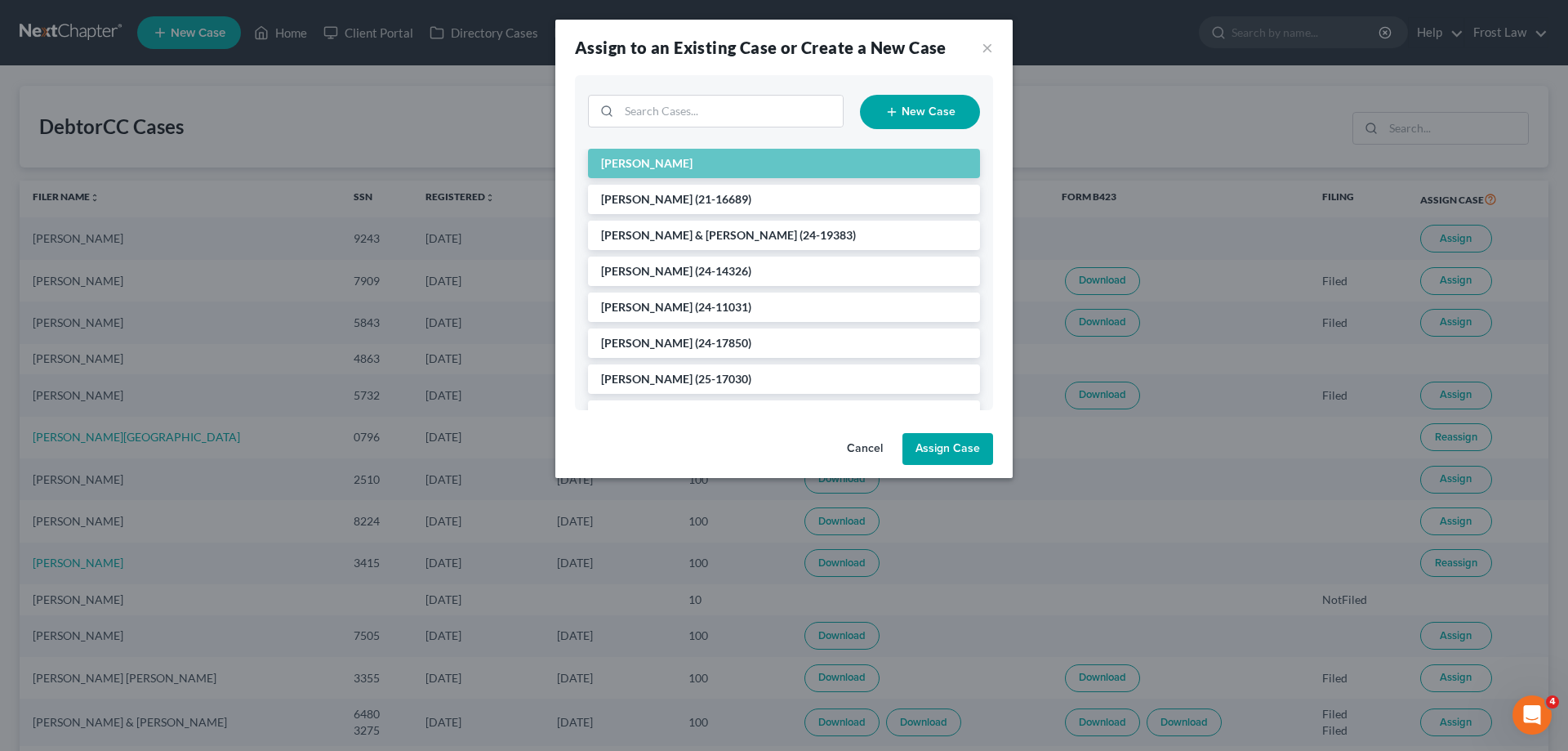
click at [937, 446] on button "Assign Case" at bounding box center [947, 448] width 91 height 32
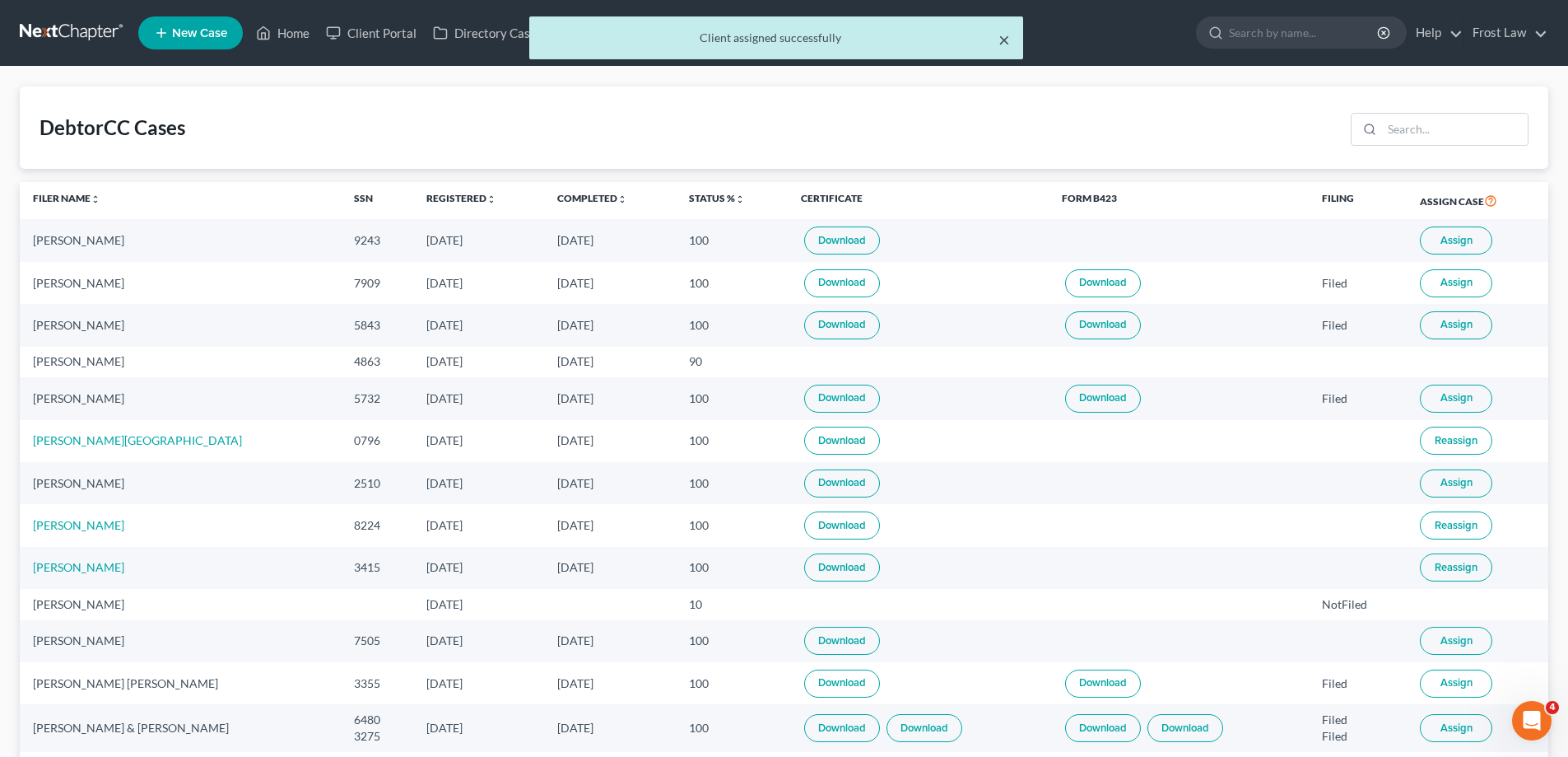
click at [1004, 37] on button "×" at bounding box center [1004, 39] width 11 height 20
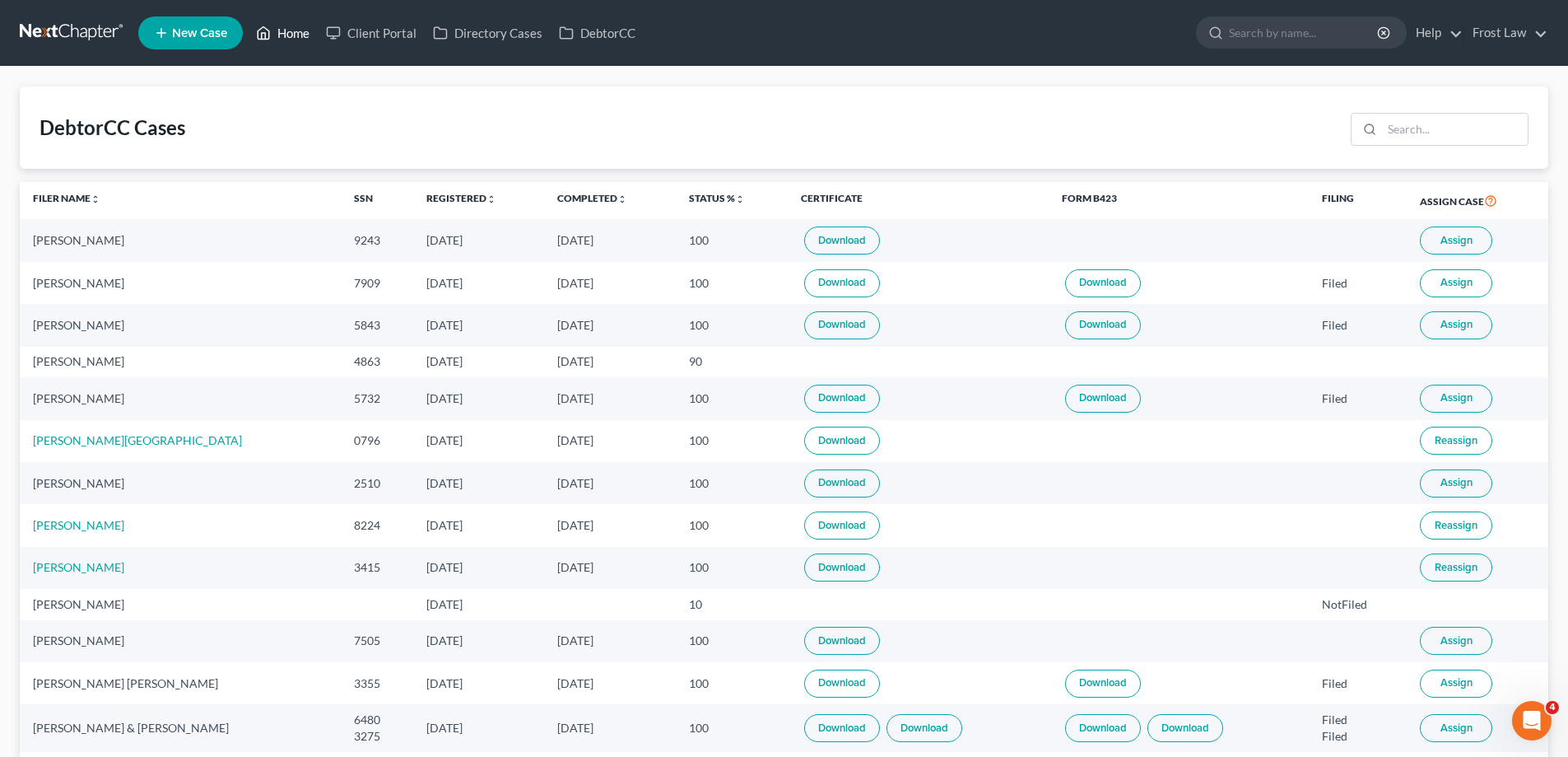
click at [280, 34] on link "Home" at bounding box center [283, 33] width 70 height 30
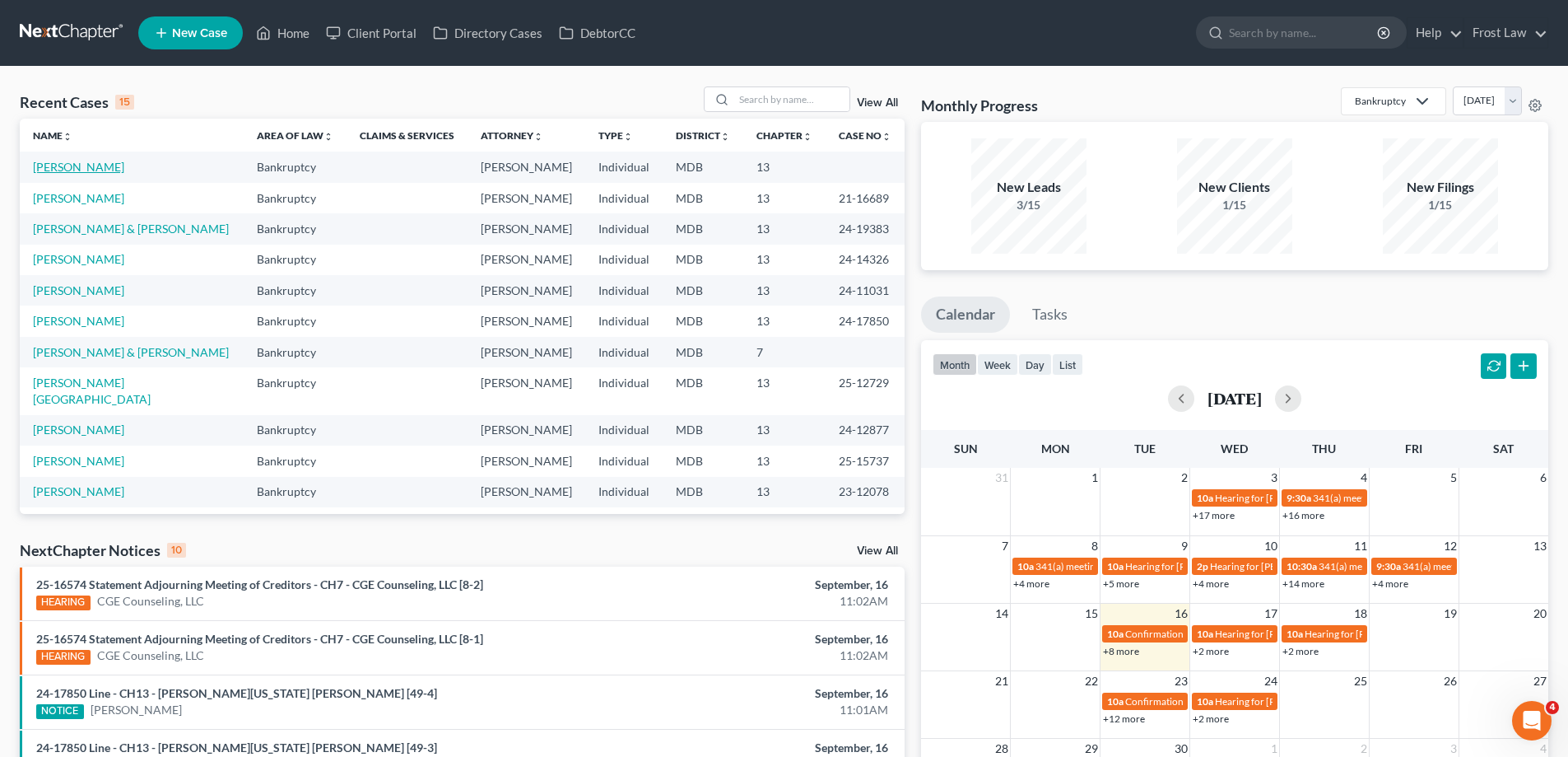
click at [51, 167] on link "[PERSON_NAME]" at bounding box center [79, 167] width 92 height 14
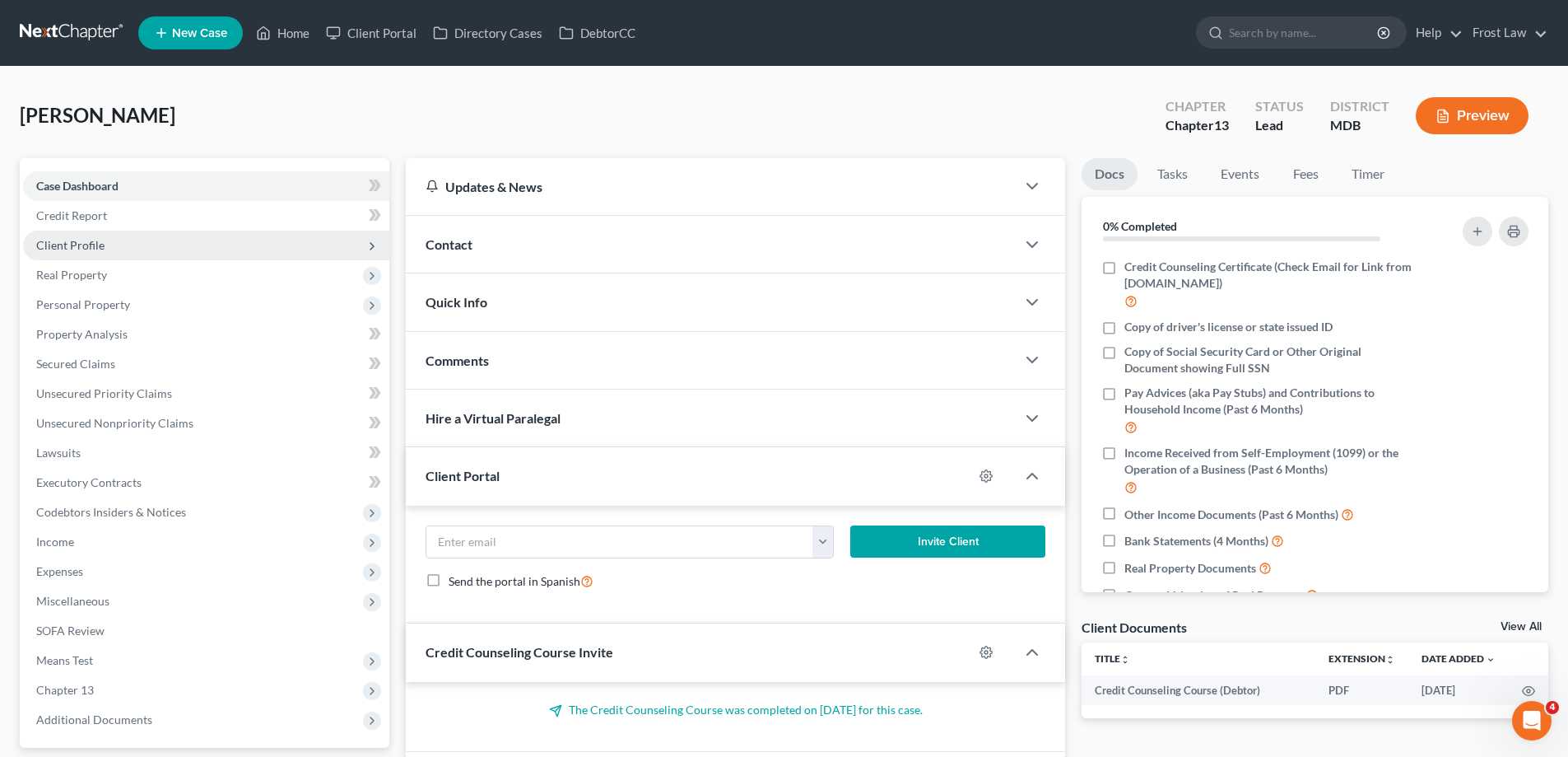
click at [174, 234] on span "Client Profile" at bounding box center [207, 245] width 367 height 30
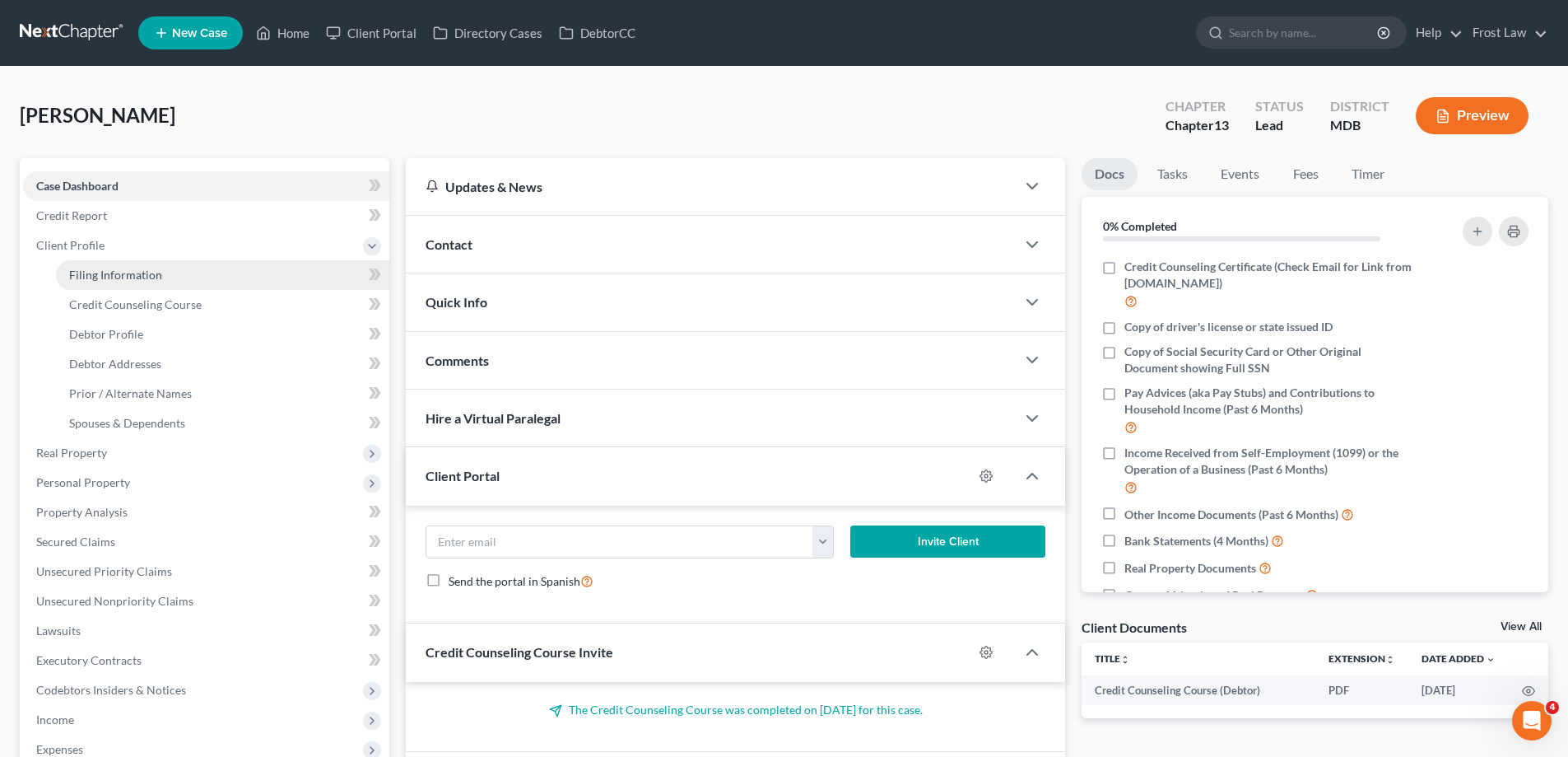
click at [183, 273] on link "Filing Information" at bounding box center [223, 275] width 333 height 30
select select "1"
select select "0"
select select "3"
select select "38"
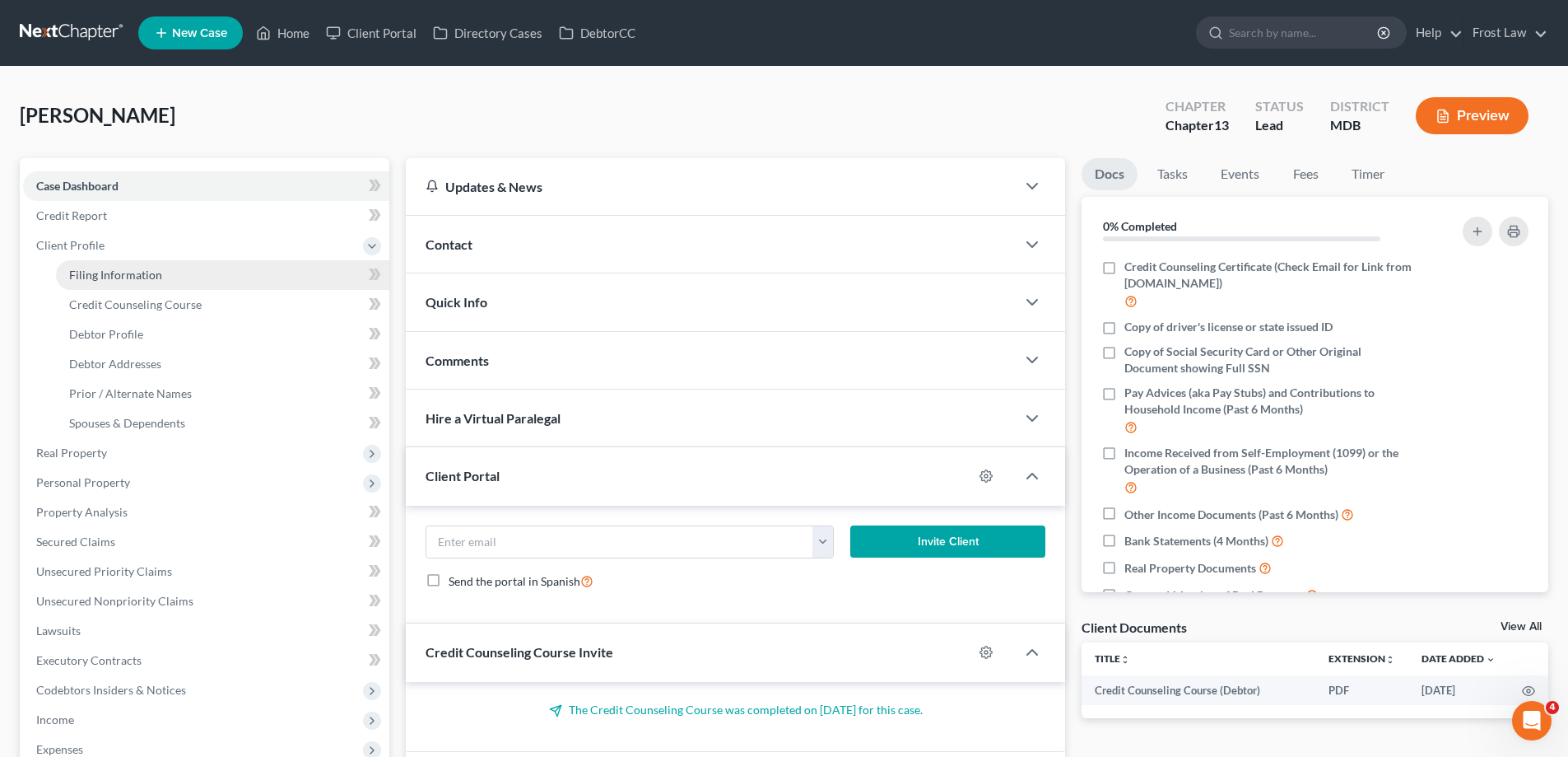
select select "0"
select select "21"
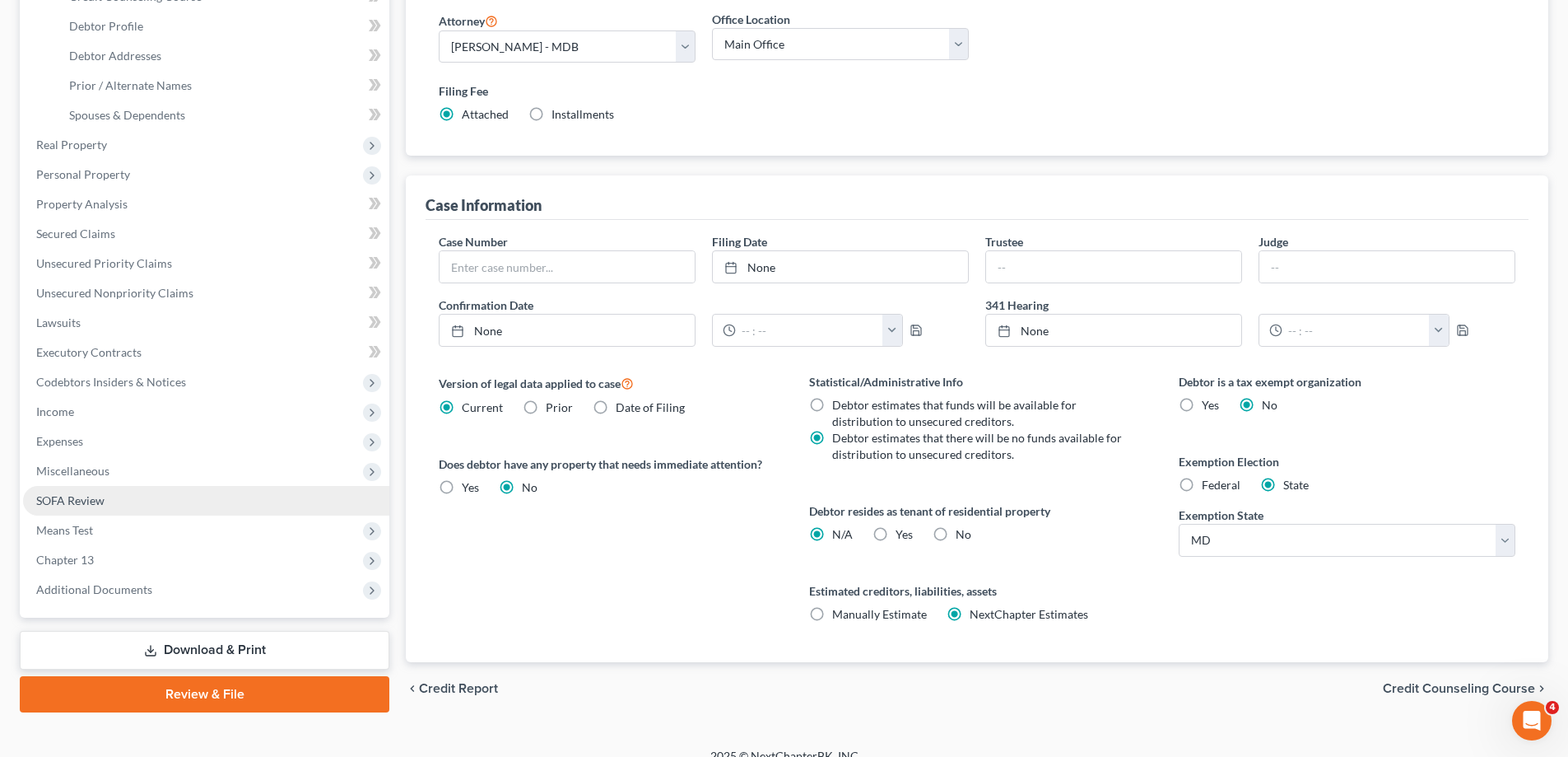
scroll to position [328, 0]
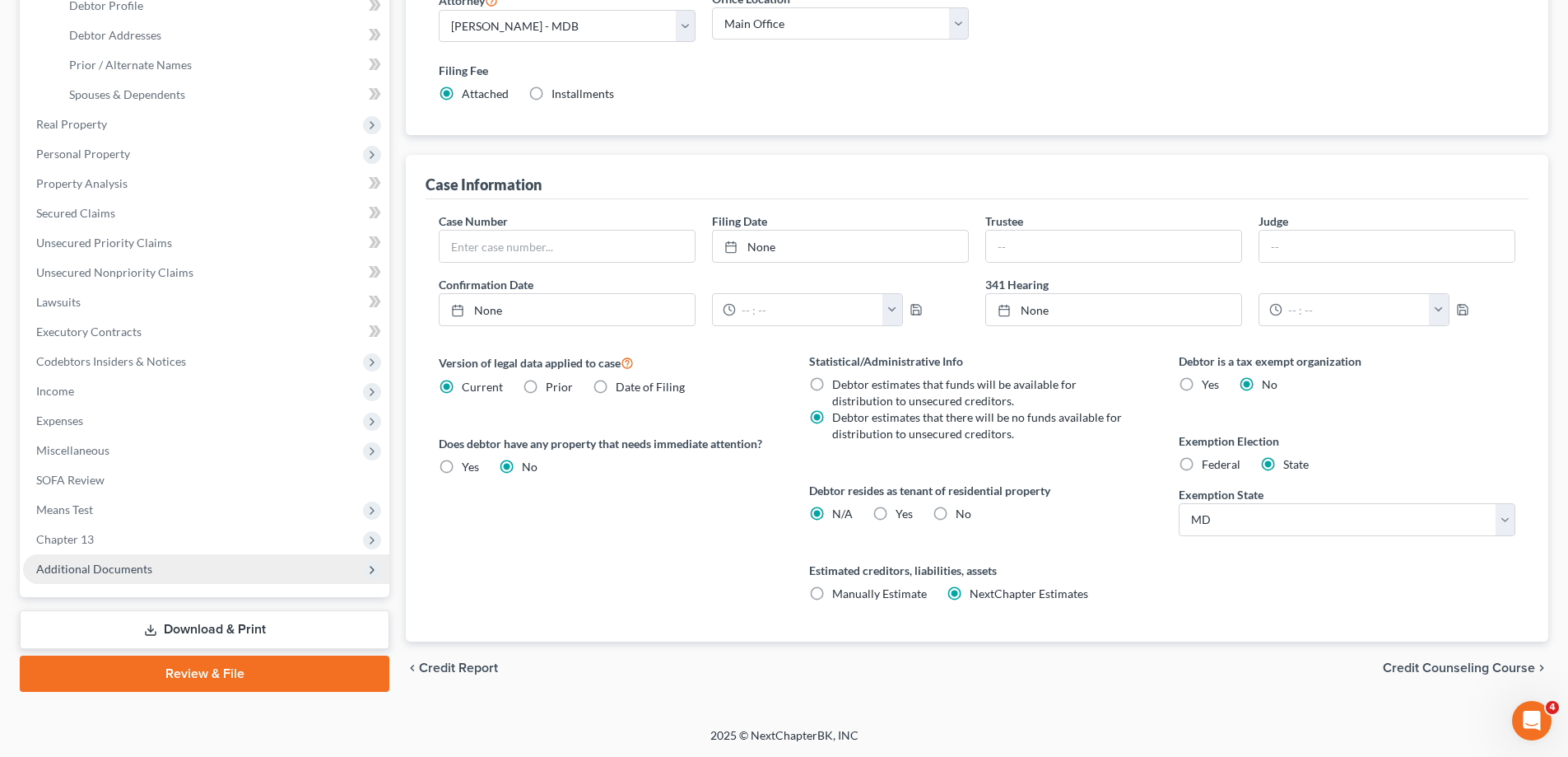
click at [129, 561] on span "Additional Documents" at bounding box center [94, 568] width 116 height 14
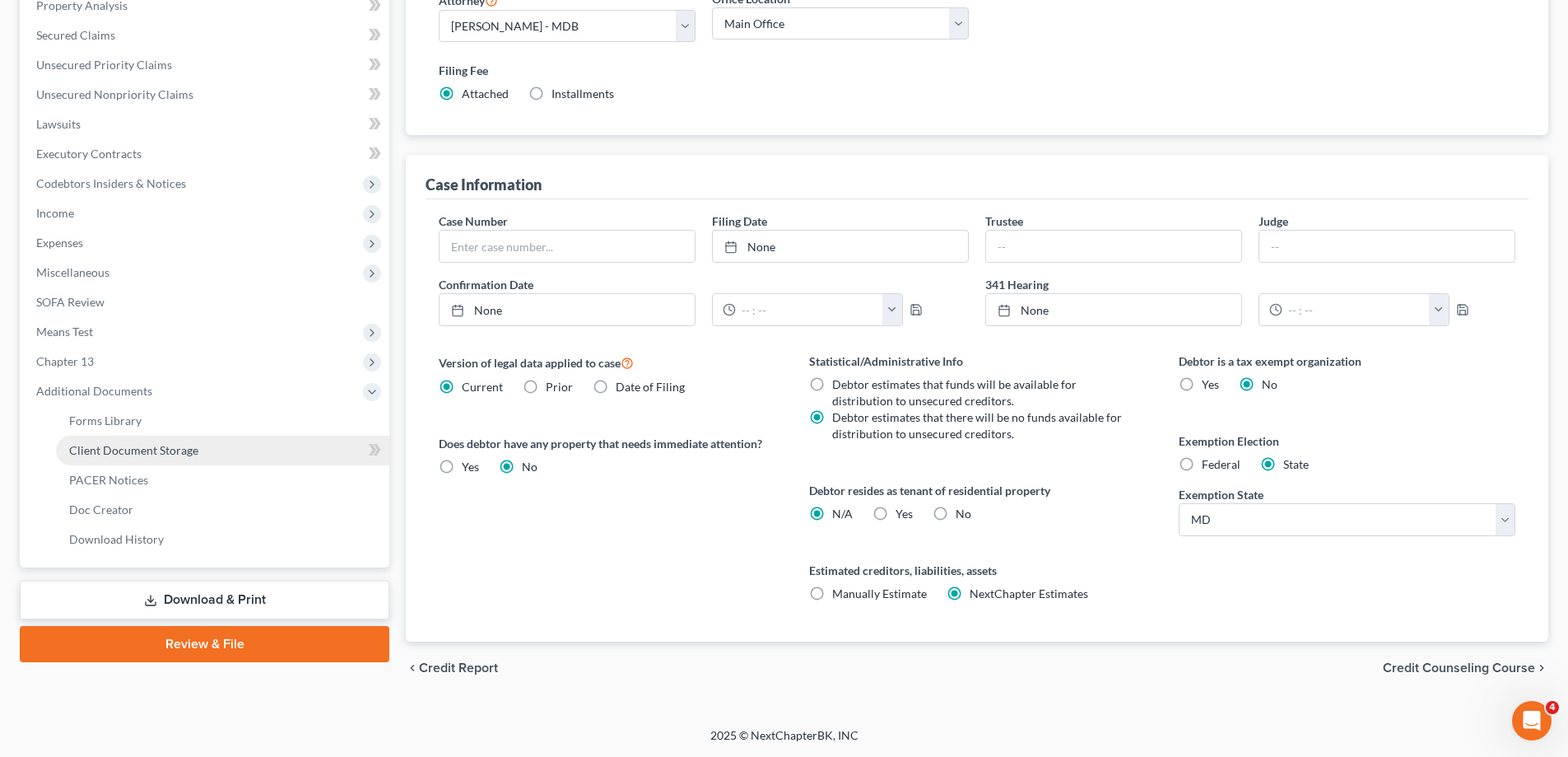
click at [177, 463] on link "Client Document Storage" at bounding box center [223, 451] width 333 height 30
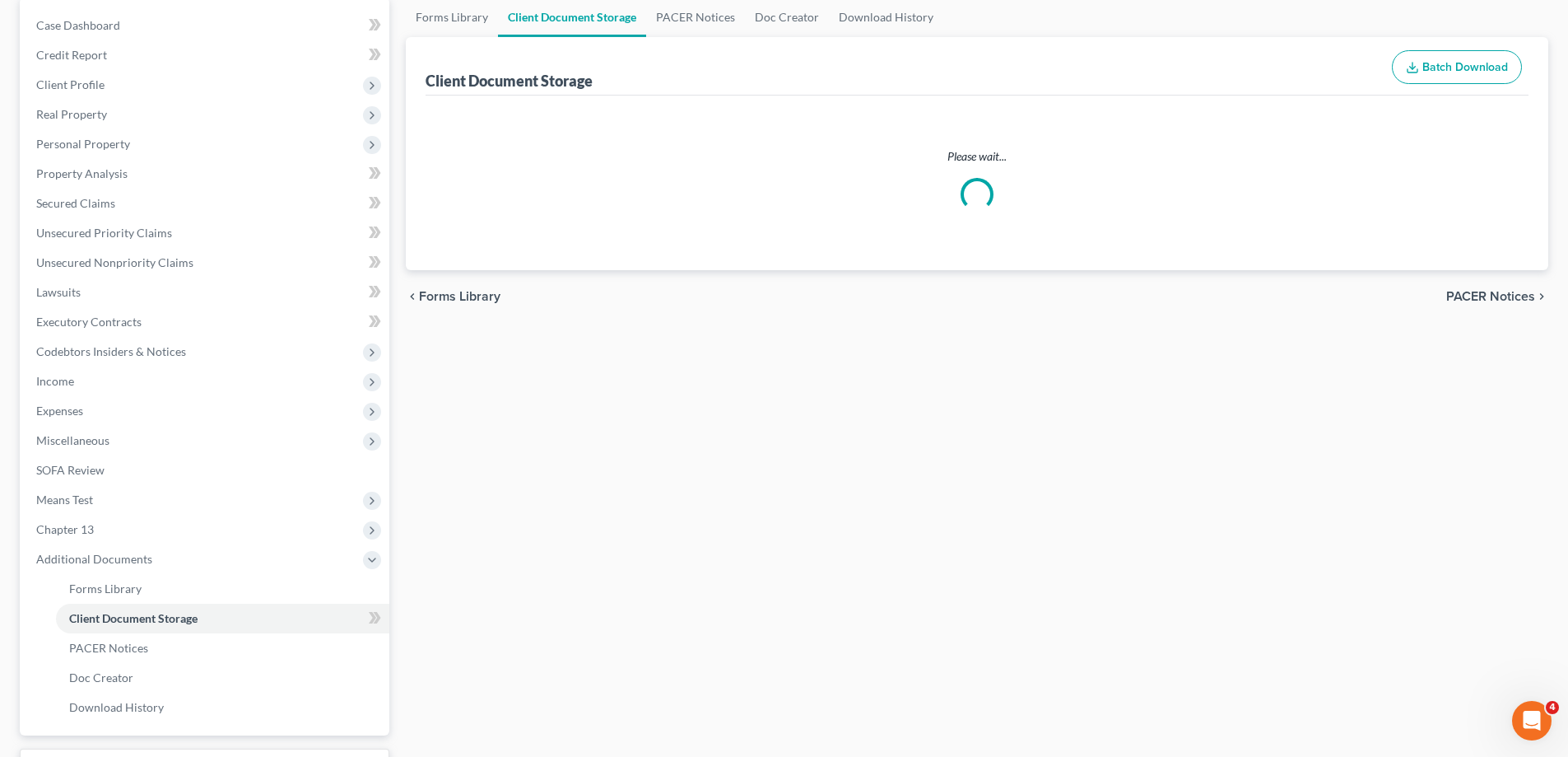
select select "14"
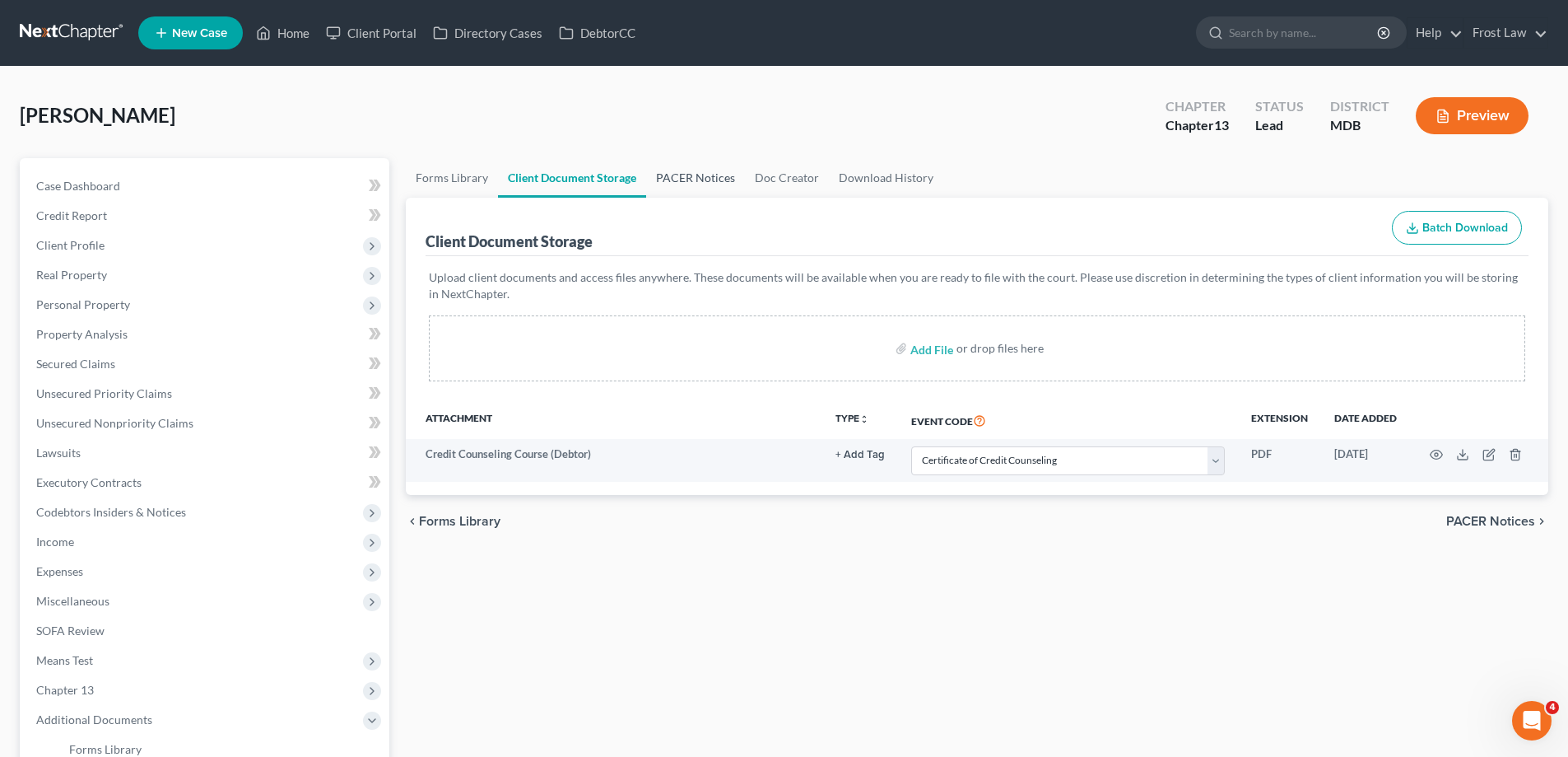
click at [682, 175] on link "PACER Notices" at bounding box center [696, 178] width 99 height 39
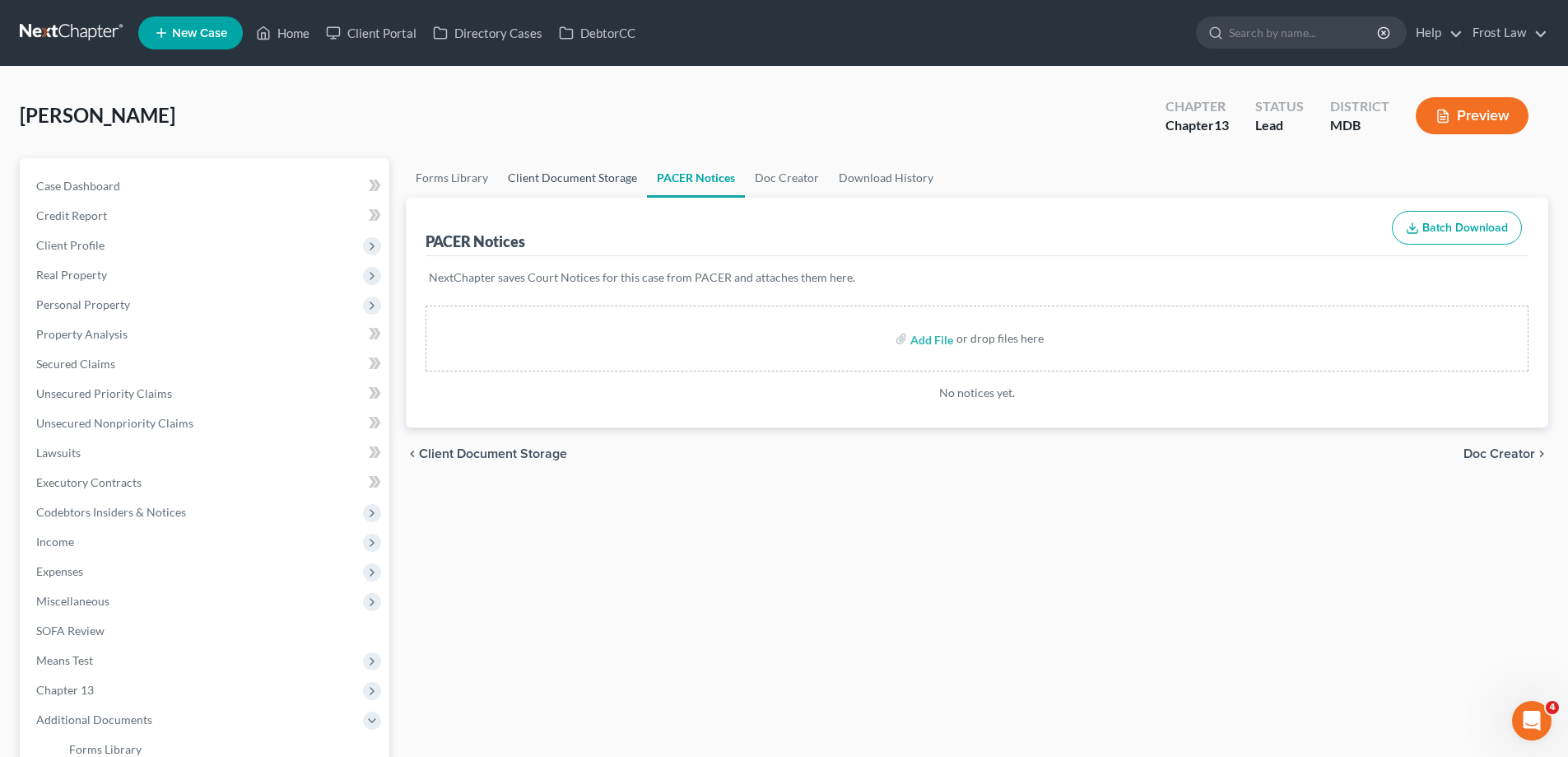
click at [525, 194] on link "Client Document Storage" at bounding box center [572, 178] width 149 height 39
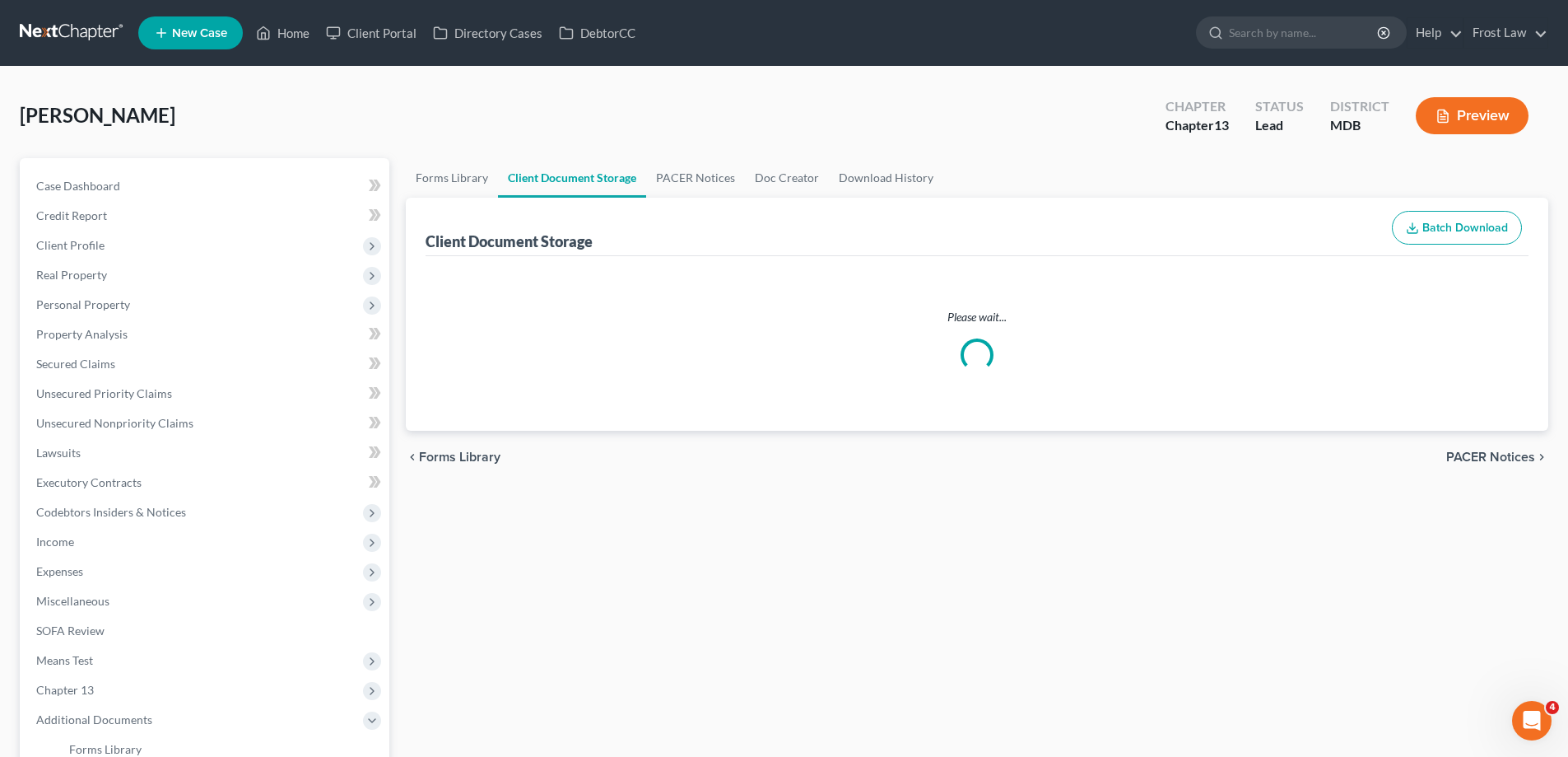
select select "14"
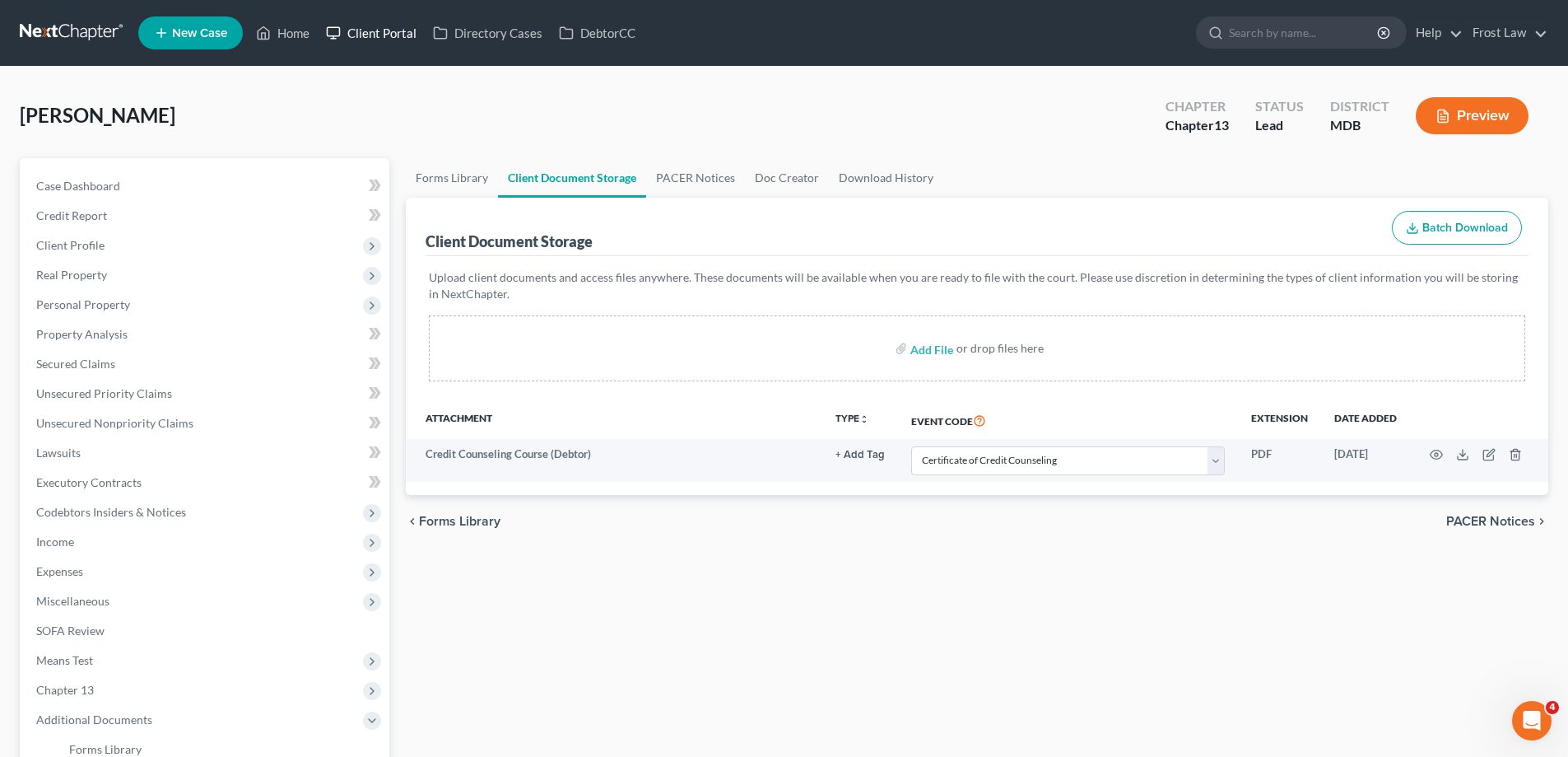
click at [346, 34] on link "Client Portal" at bounding box center [371, 33] width 107 height 30
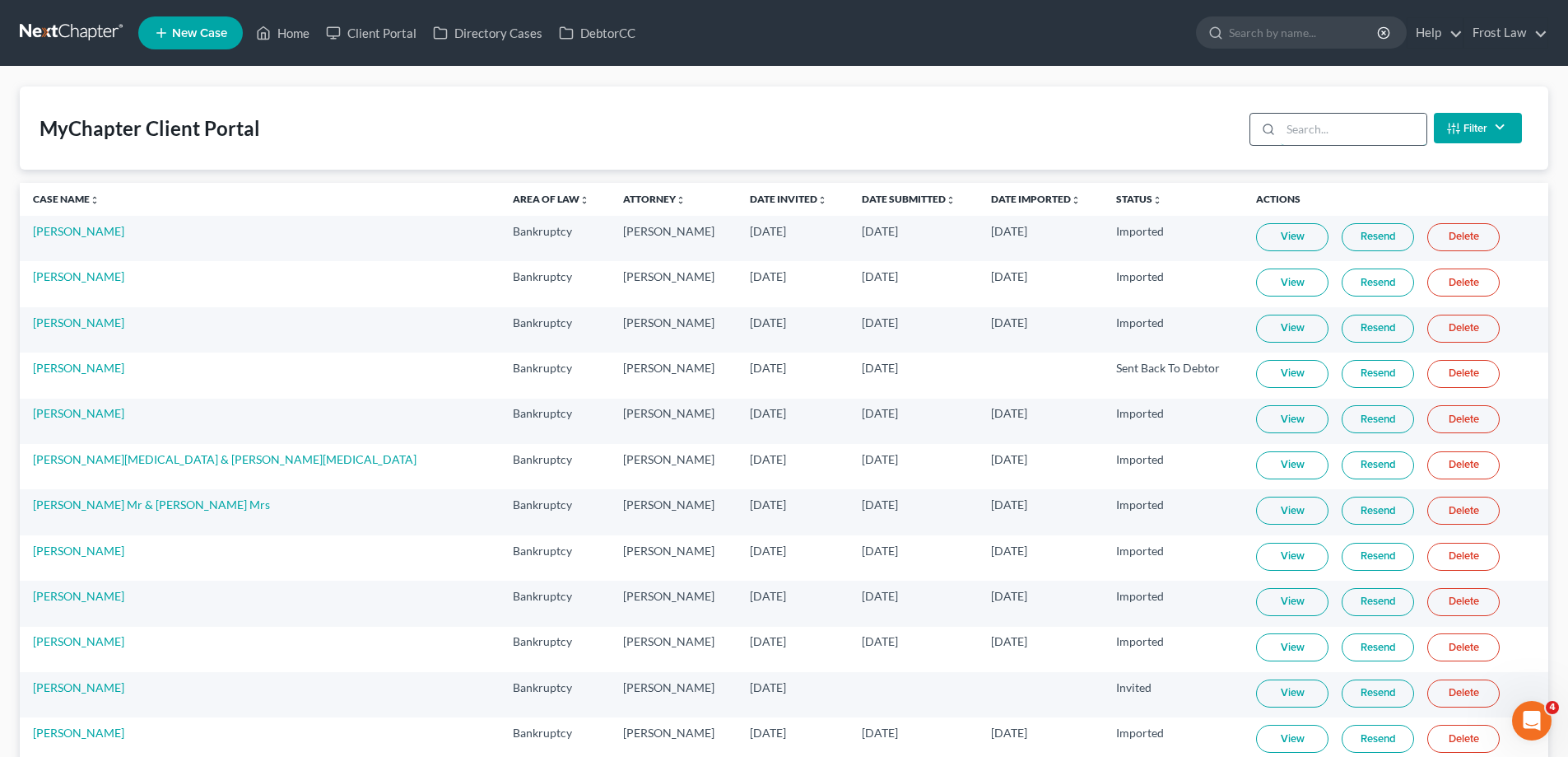
click at [1305, 137] on input "search" at bounding box center [1354, 128] width 146 height 31
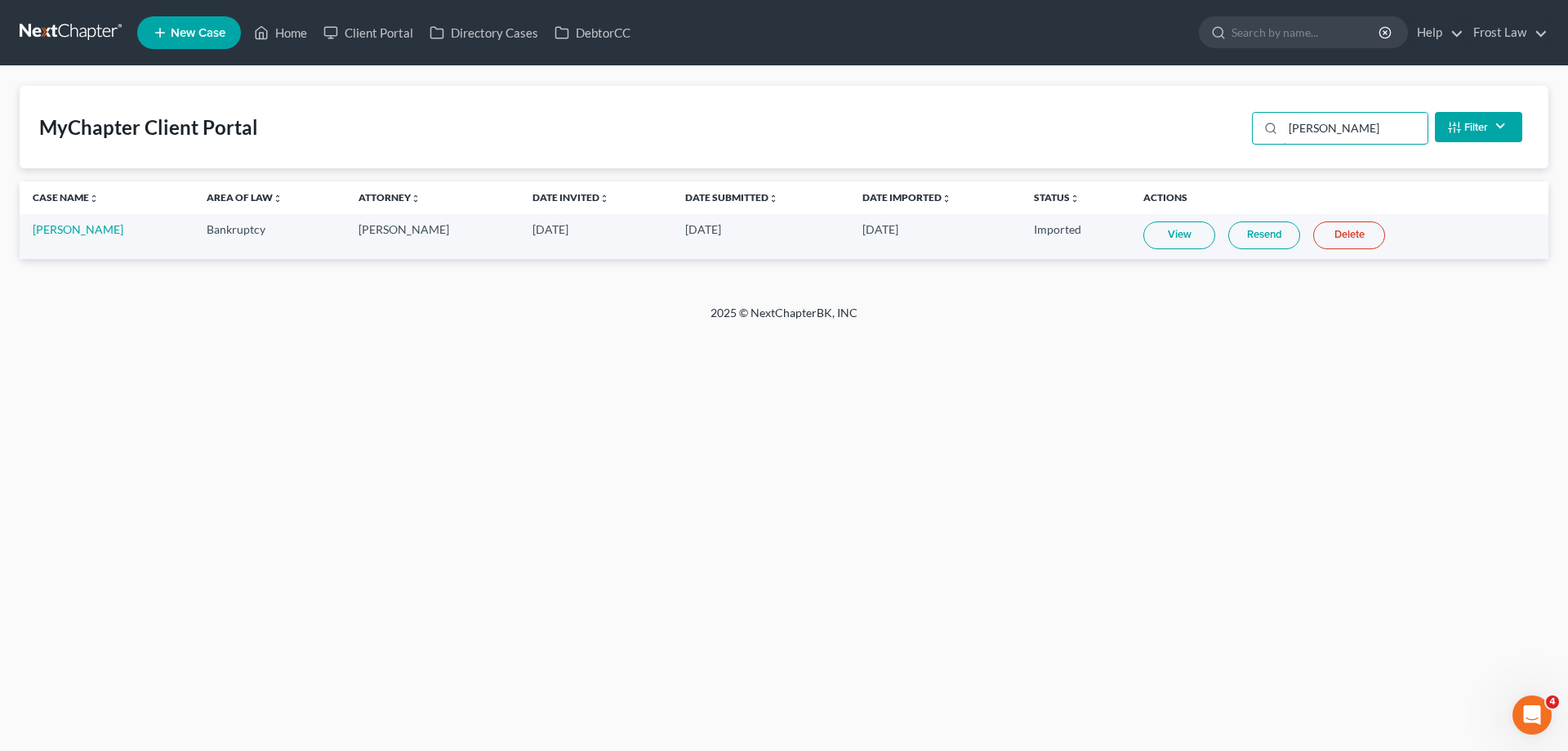
type input "[PERSON_NAME]"
click at [1147, 241] on link "View" at bounding box center [1178, 235] width 71 height 28
click at [65, 227] on link "[PERSON_NAME]" at bounding box center [78, 228] width 91 height 14
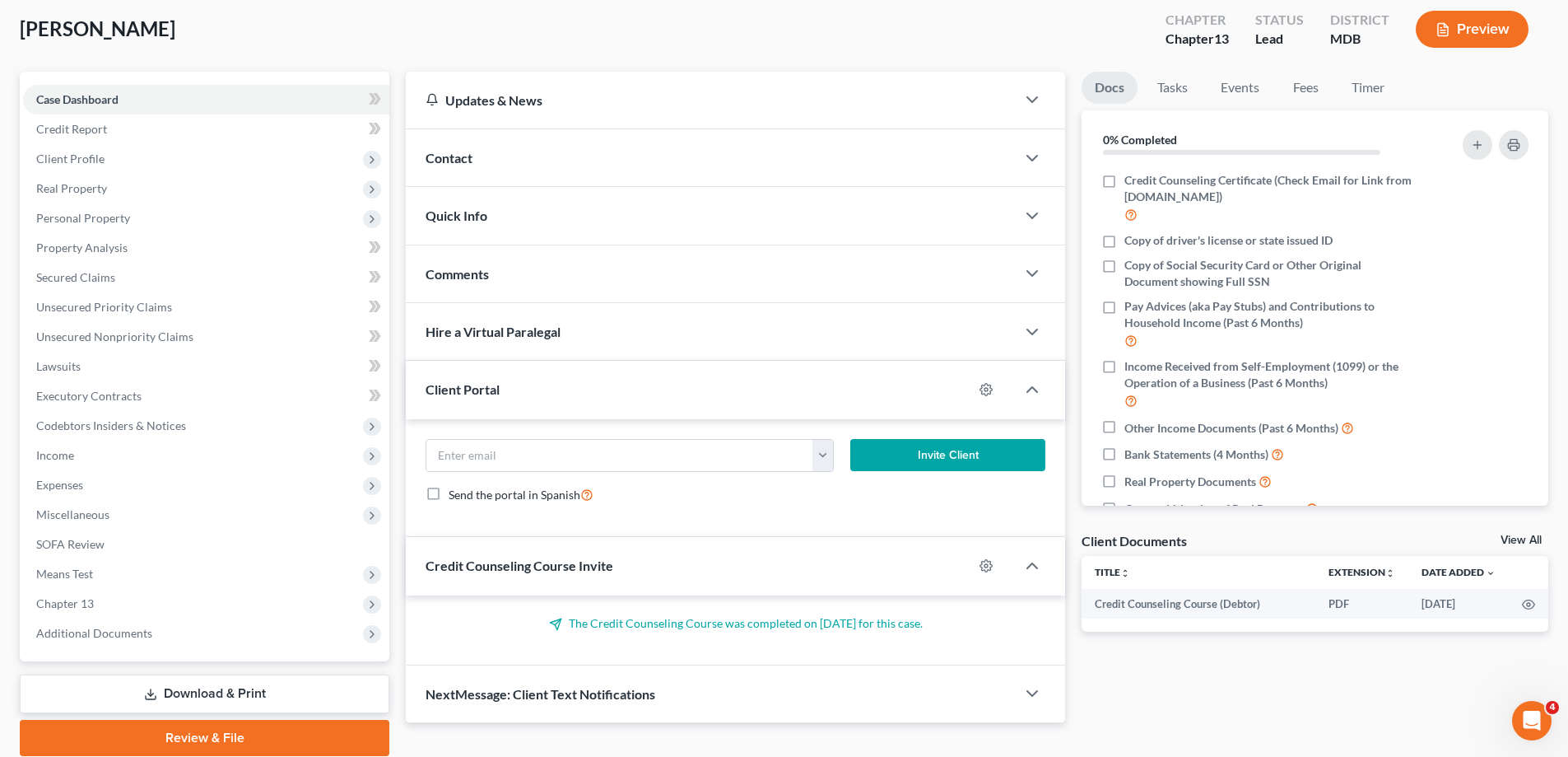
scroll to position [148, 0]
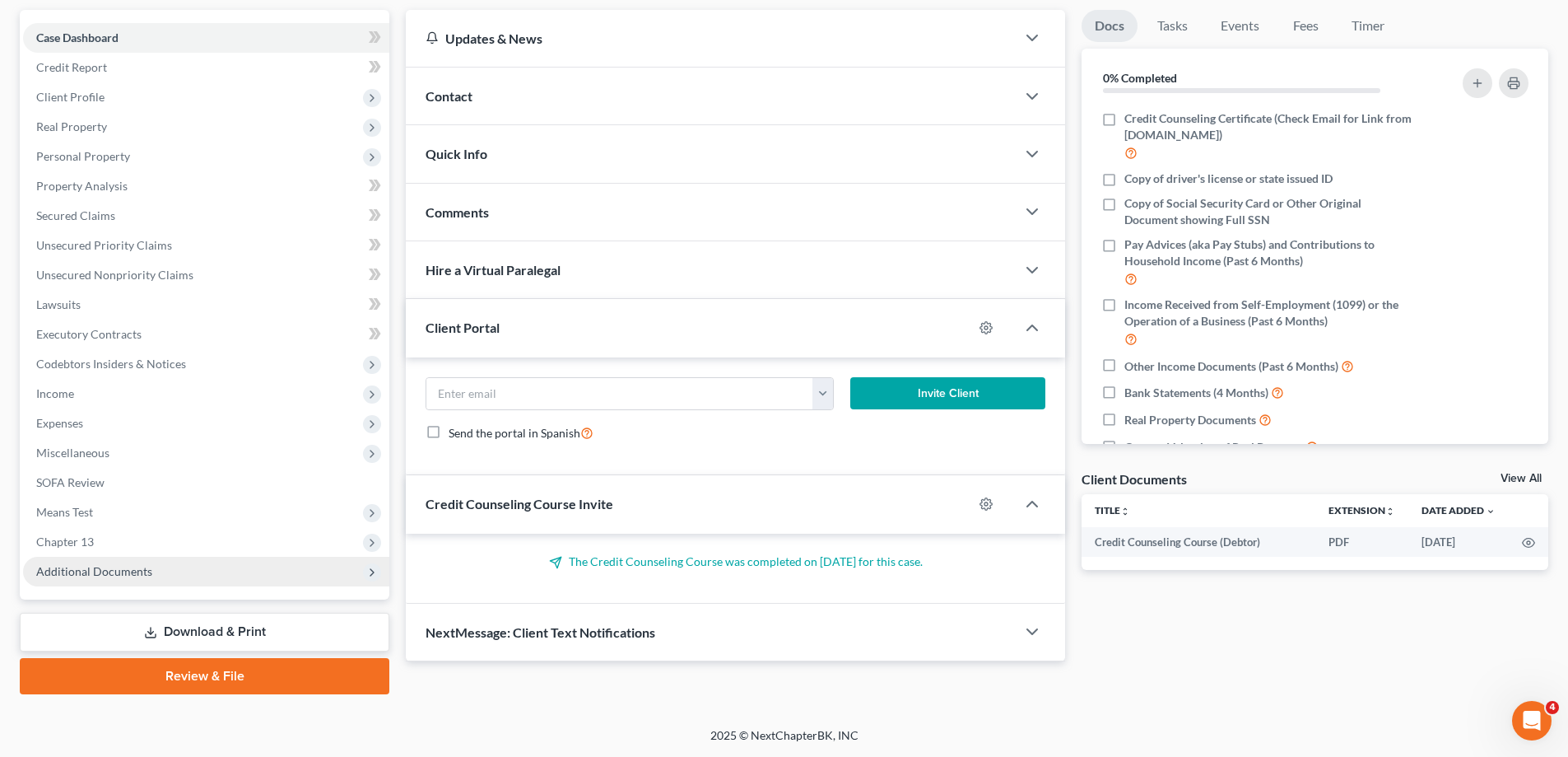
click at [118, 573] on span "Additional Documents" at bounding box center [94, 571] width 116 height 14
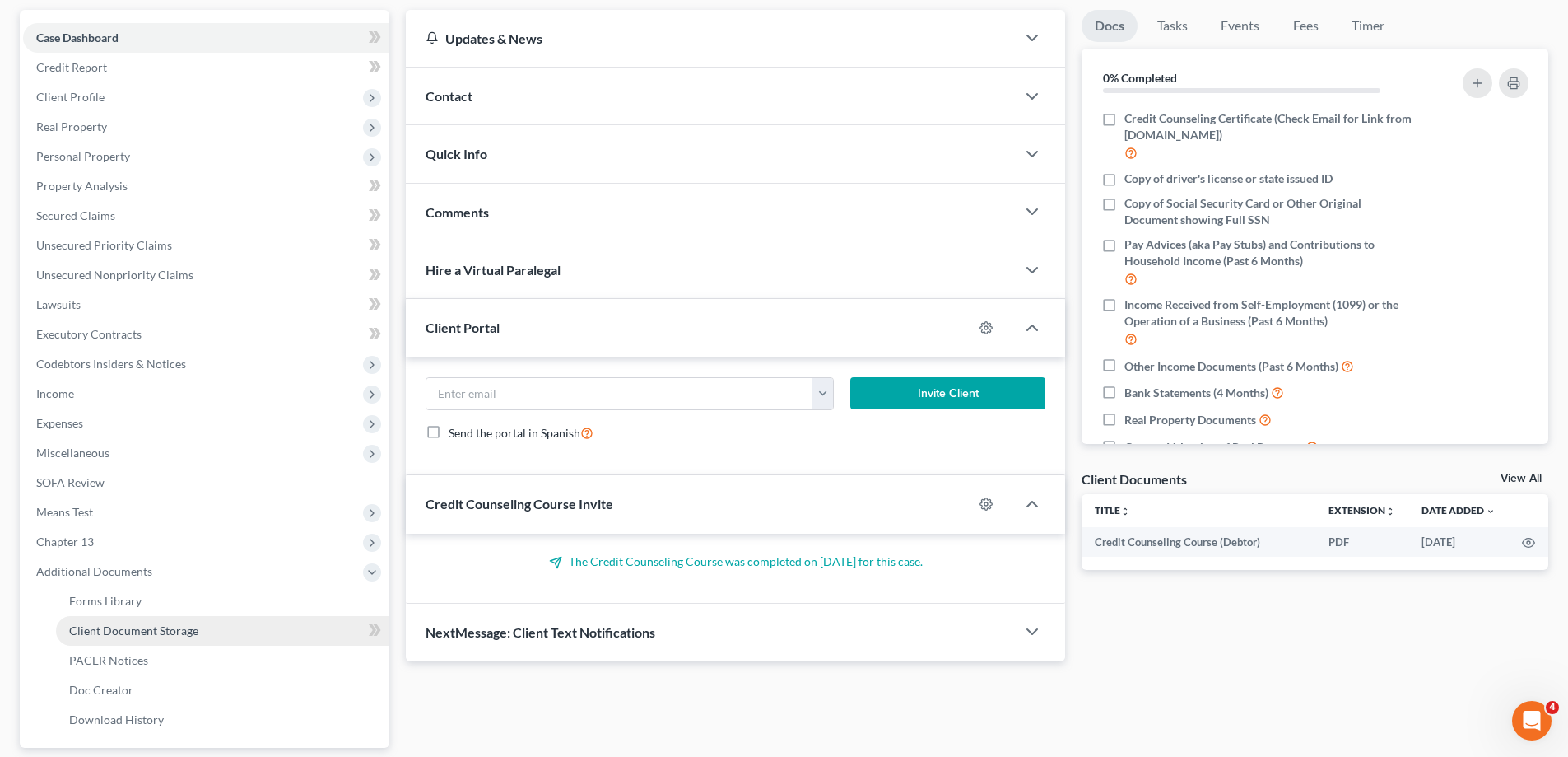
click at [167, 637] on link "Client Document Storage" at bounding box center [223, 631] width 333 height 30
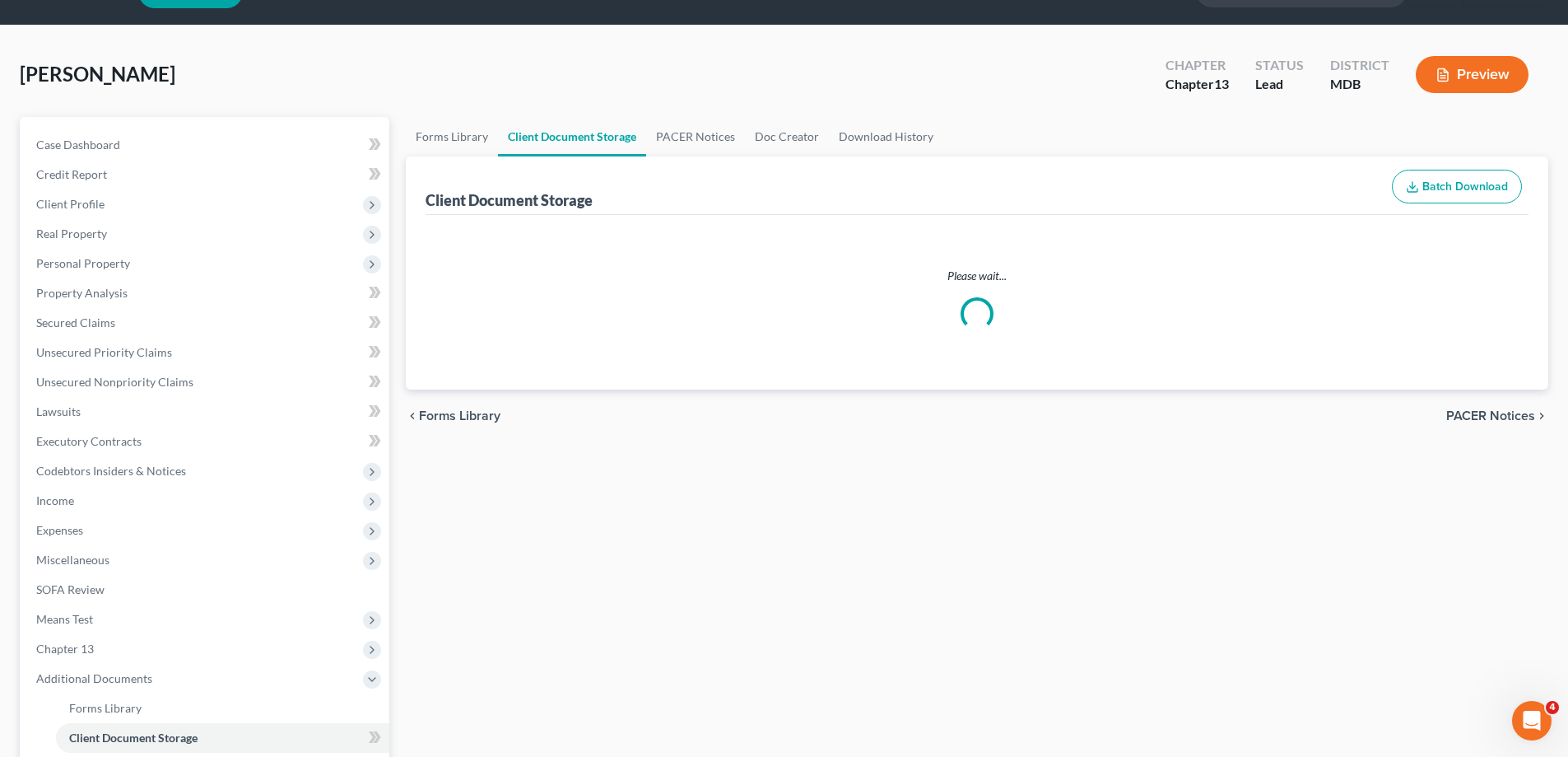
scroll to position [1, 0]
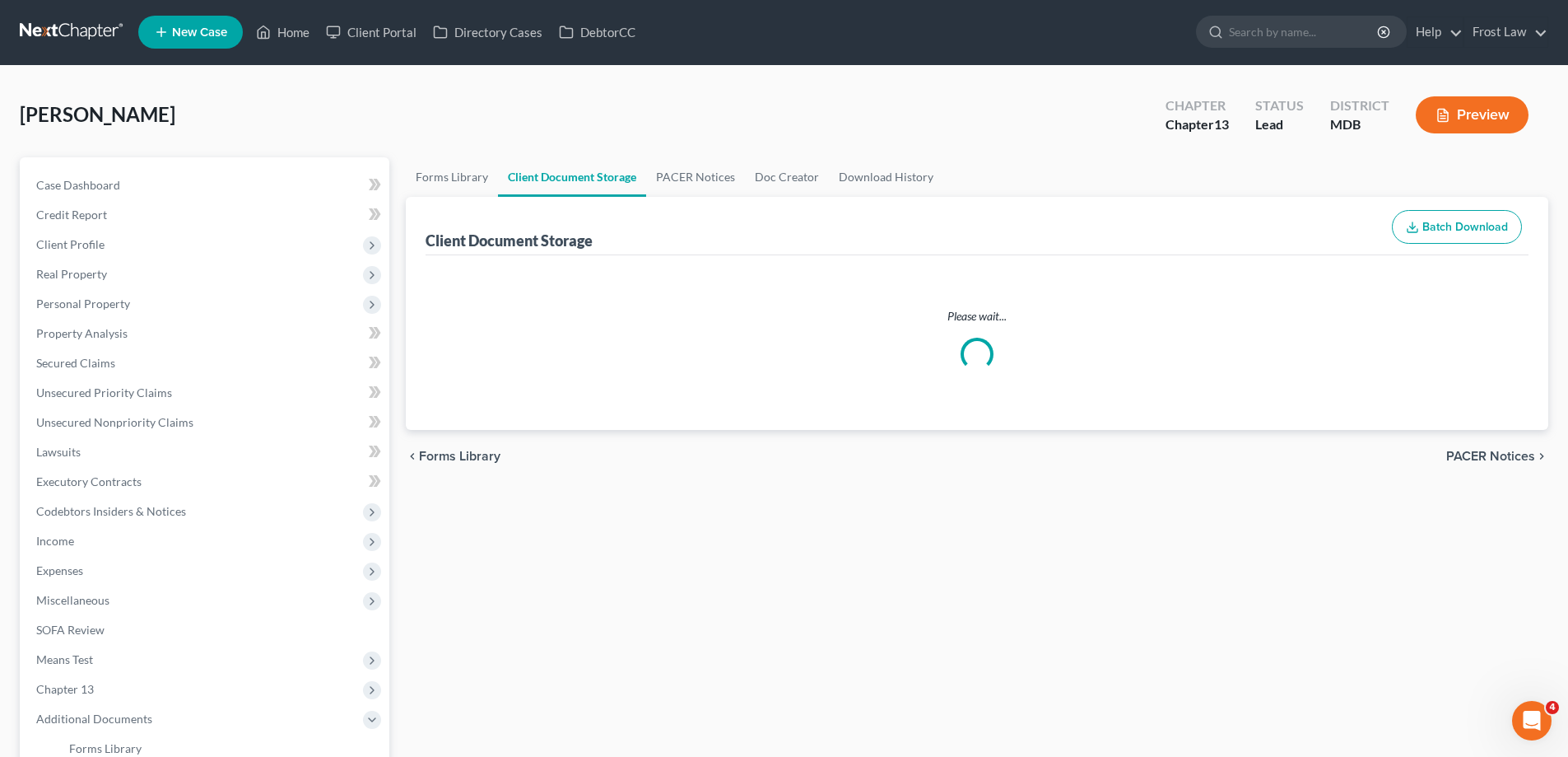
select select "14"
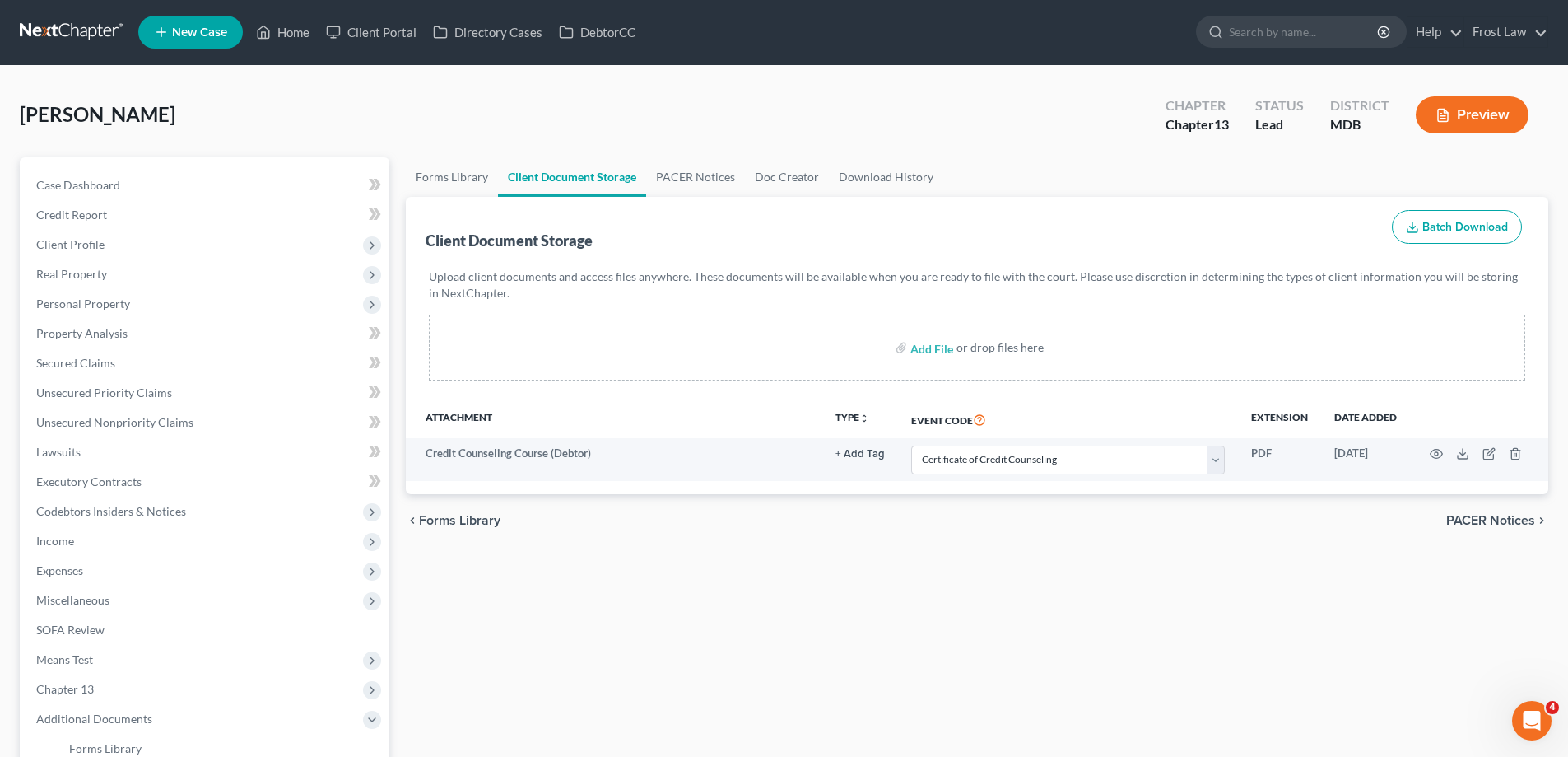
scroll to position [0, 0]
select select "14"
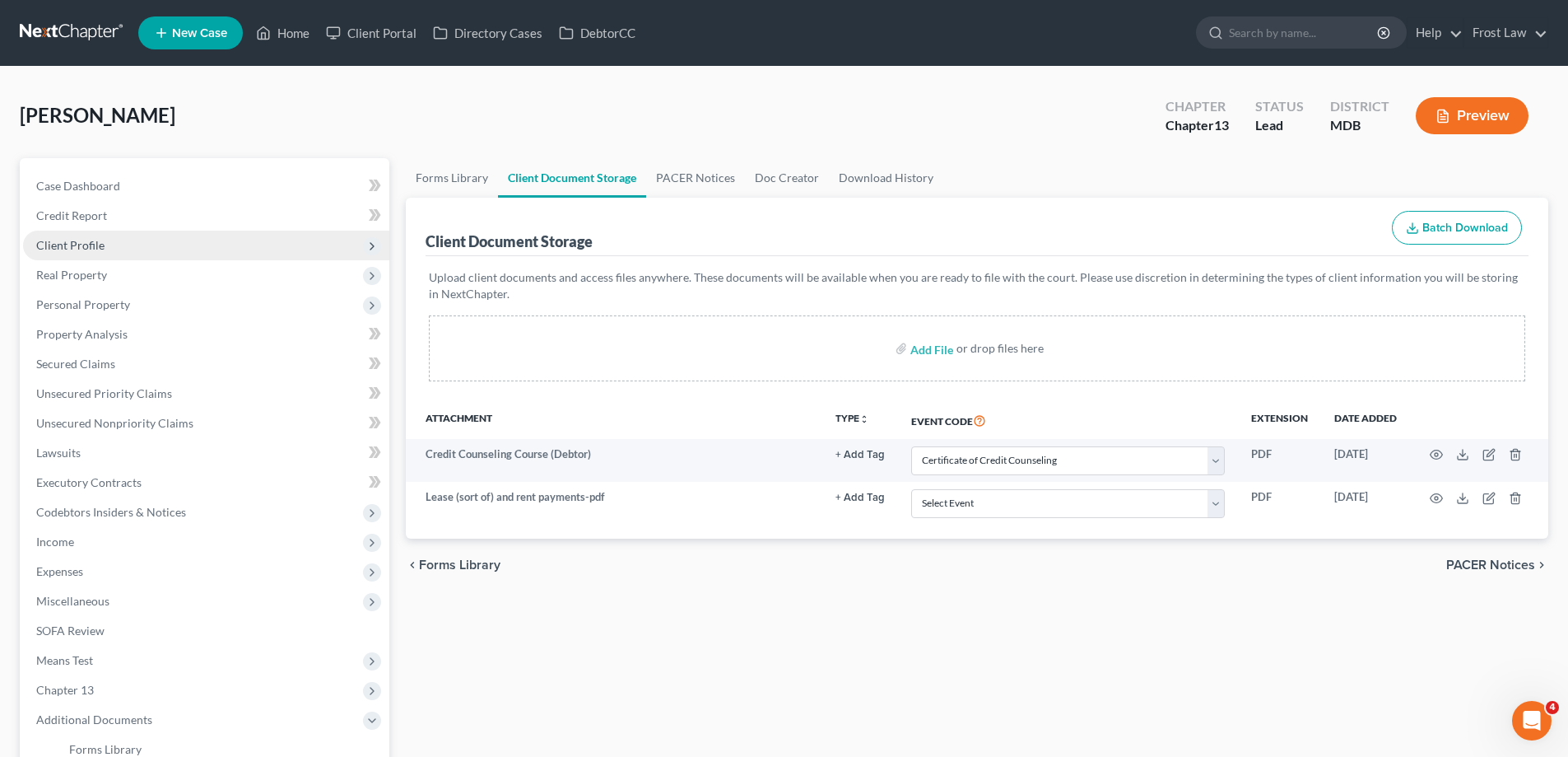
click at [116, 254] on span "Client Profile" at bounding box center [207, 245] width 367 height 30
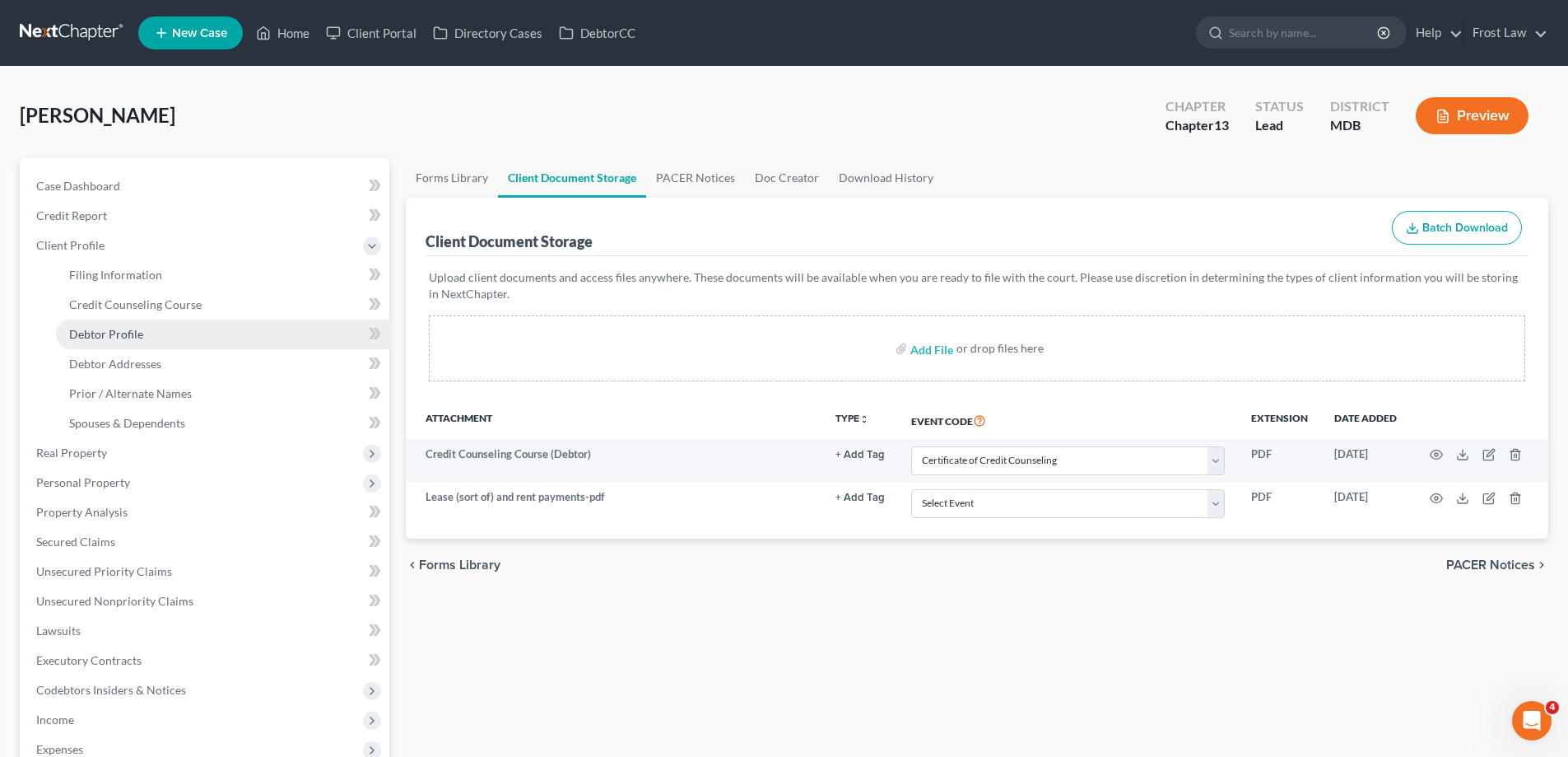
click at [160, 340] on link "Debtor Profile" at bounding box center [223, 334] width 333 height 30
select select "0"
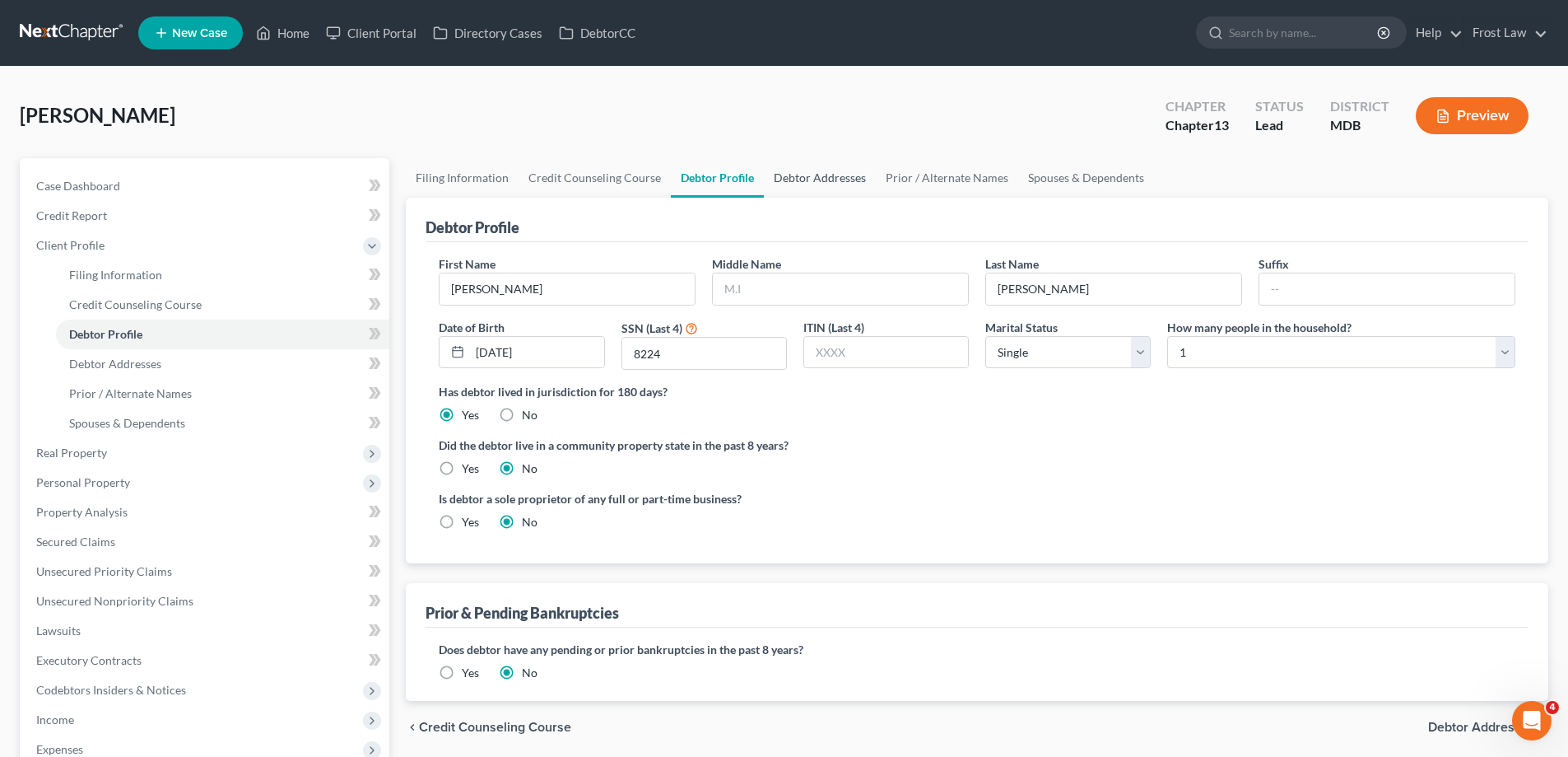
click at [799, 182] on link "Debtor Addresses" at bounding box center [820, 178] width 112 height 39
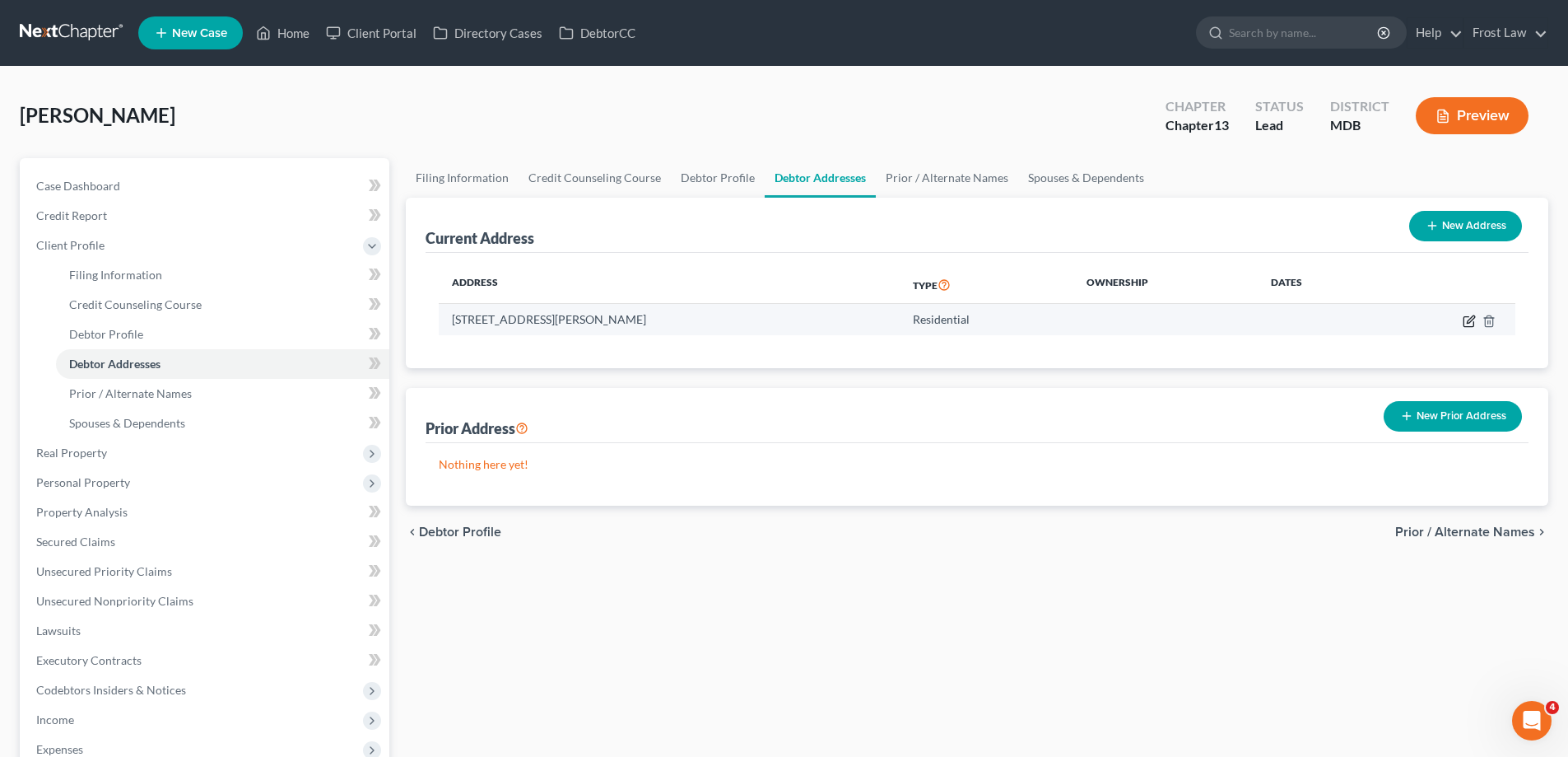
click at [1470, 323] on icon "button" at bounding box center [1471, 319] width 7 height 7
select select "21"
select select "0"
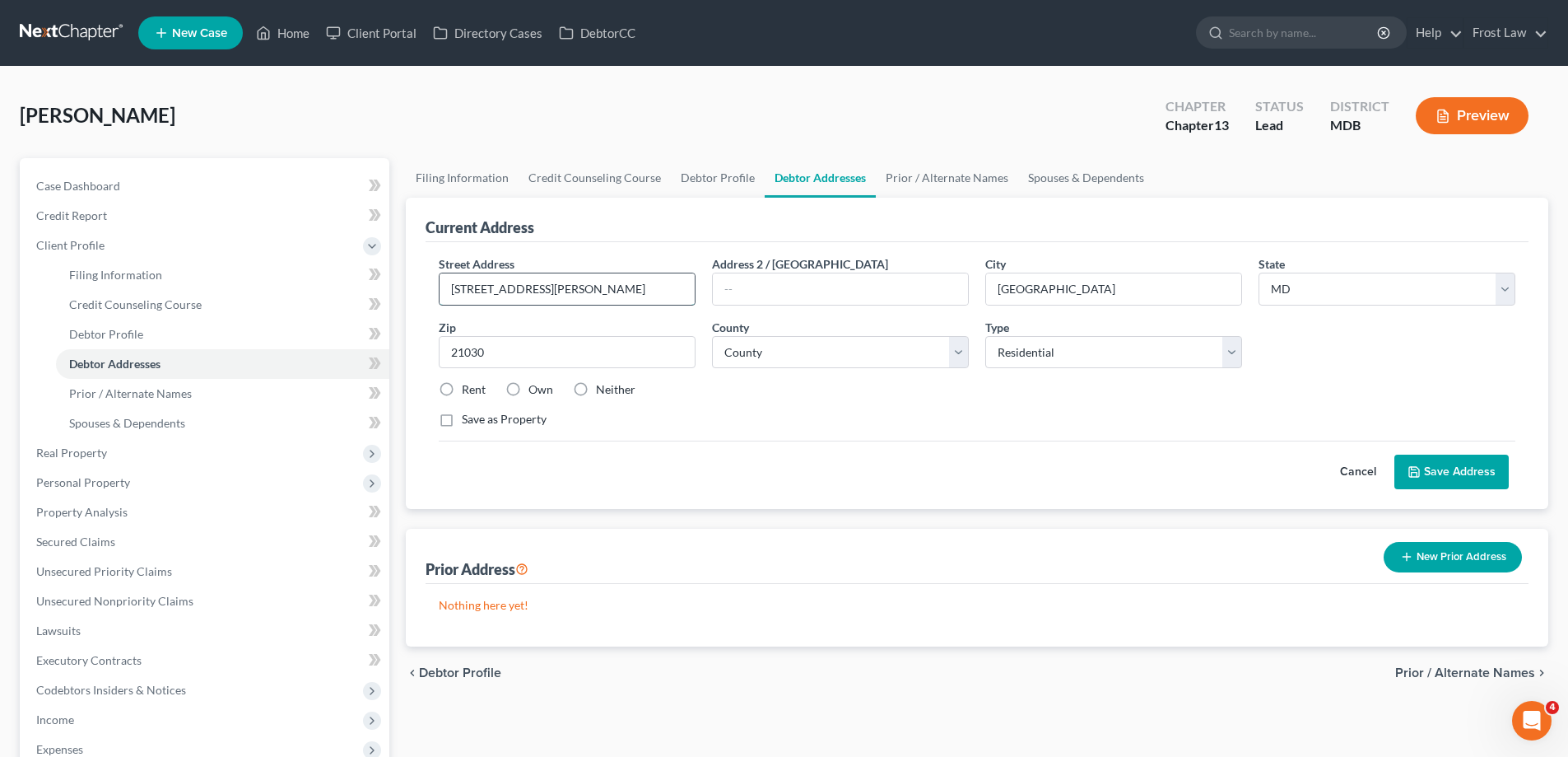
drag, startPoint x: 591, startPoint y: 292, endPoint x: 549, endPoint y: 284, distance: 42.8
click at [549, 284] on input "[STREET_ADDRESS][PERSON_NAME]" at bounding box center [567, 288] width 255 height 31
type input "10323 [PERSON_NAME]"
click at [834, 292] on input "text" at bounding box center [840, 288] width 255 height 31
paste input "Apt J"
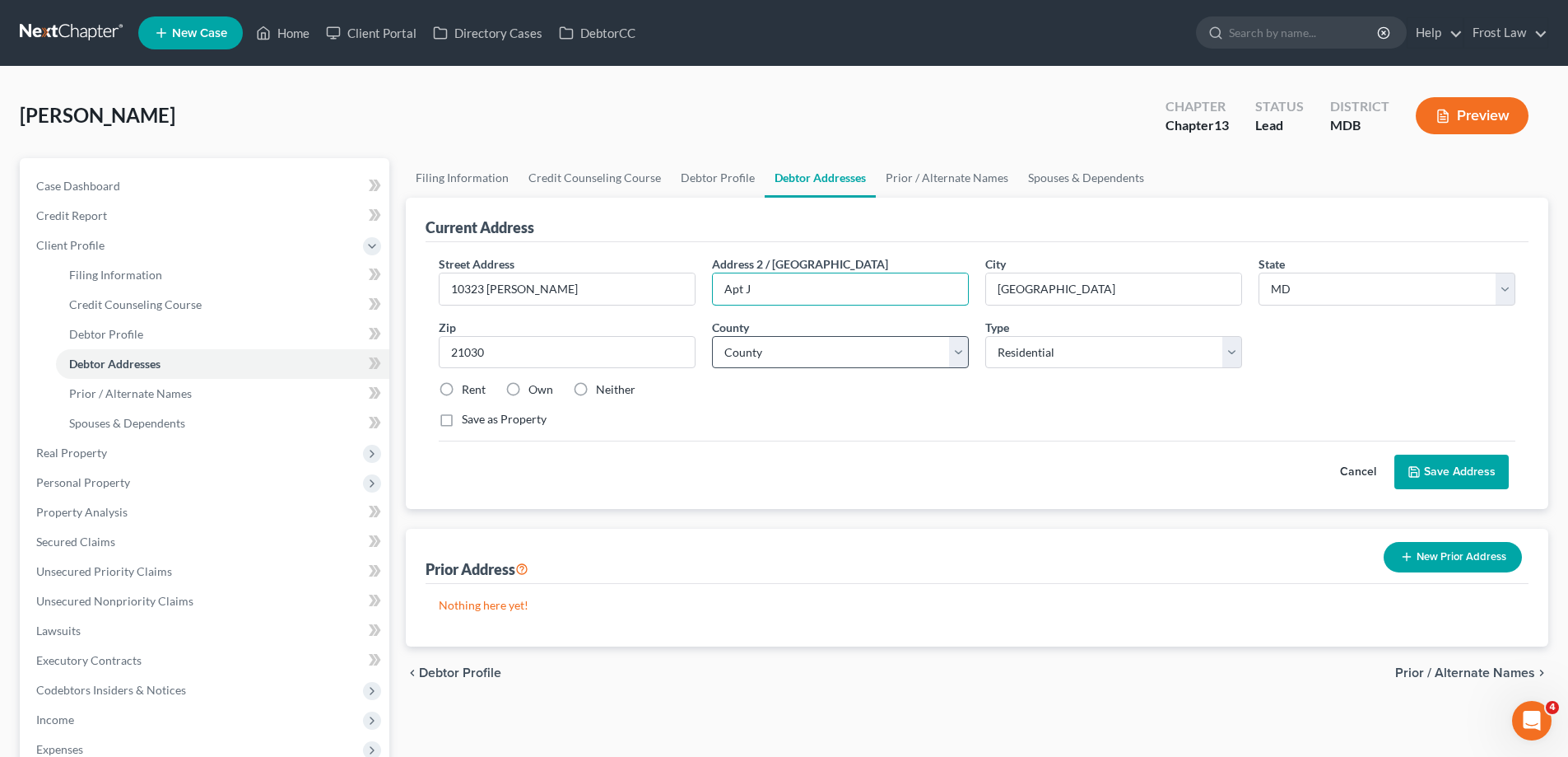
type input "Apt J"
click at [801, 352] on select "County [GEOGRAPHIC_DATA] [GEOGRAPHIC_DATA] [GEOGRAPHIC_DATA] [GEOGRAPHIC_DATA] …" at bounding box center [840, 352] width 257 height 33
select select "2"
click at [712, 336] on select "County [GEOGRAPHIC_DATA] [GEOGRAPHIC_DATA] [GEOGRAPHIC_DATA] [GEOGRAPHIC_DATA] …" at bounding box center [840, 352] width 257 height 33
click at [545, 294] on input "10323 [PERSON_NAME]" at bounding box center [567, 288] width 255 height 31
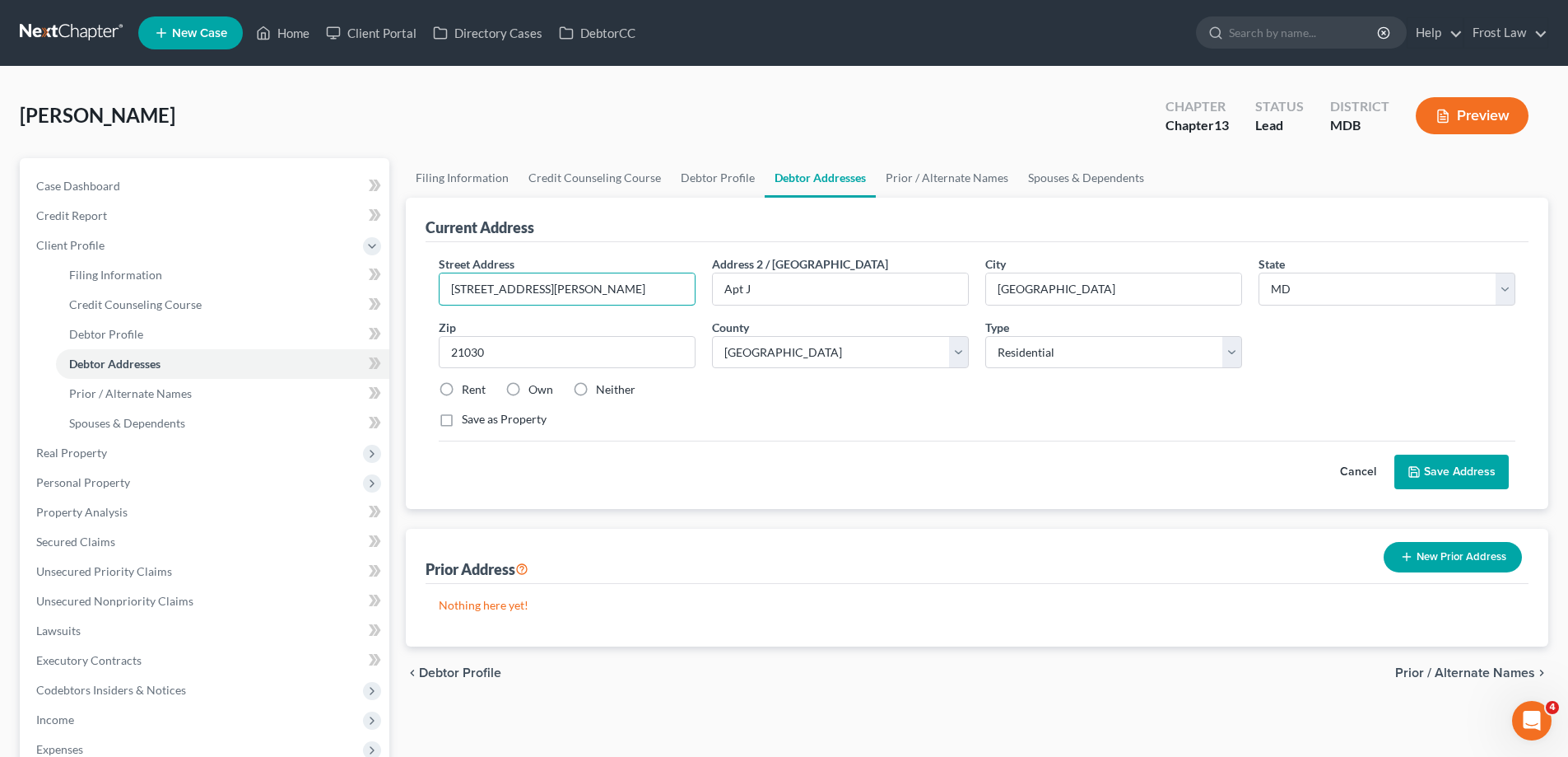
type input "[STREET_ADDRESS][PERSON_NAME]"
click at [462, 393] on label "Rent" at bounding box center [474, 389] width 24 height 17
click at [469, 392] on input "Rent" at bounding box center [473, 386] width 10 height 10
radio input "true"
click at [1424, 471] on button "Save Address" at bounding box center [1452, 472] width 114 height 35
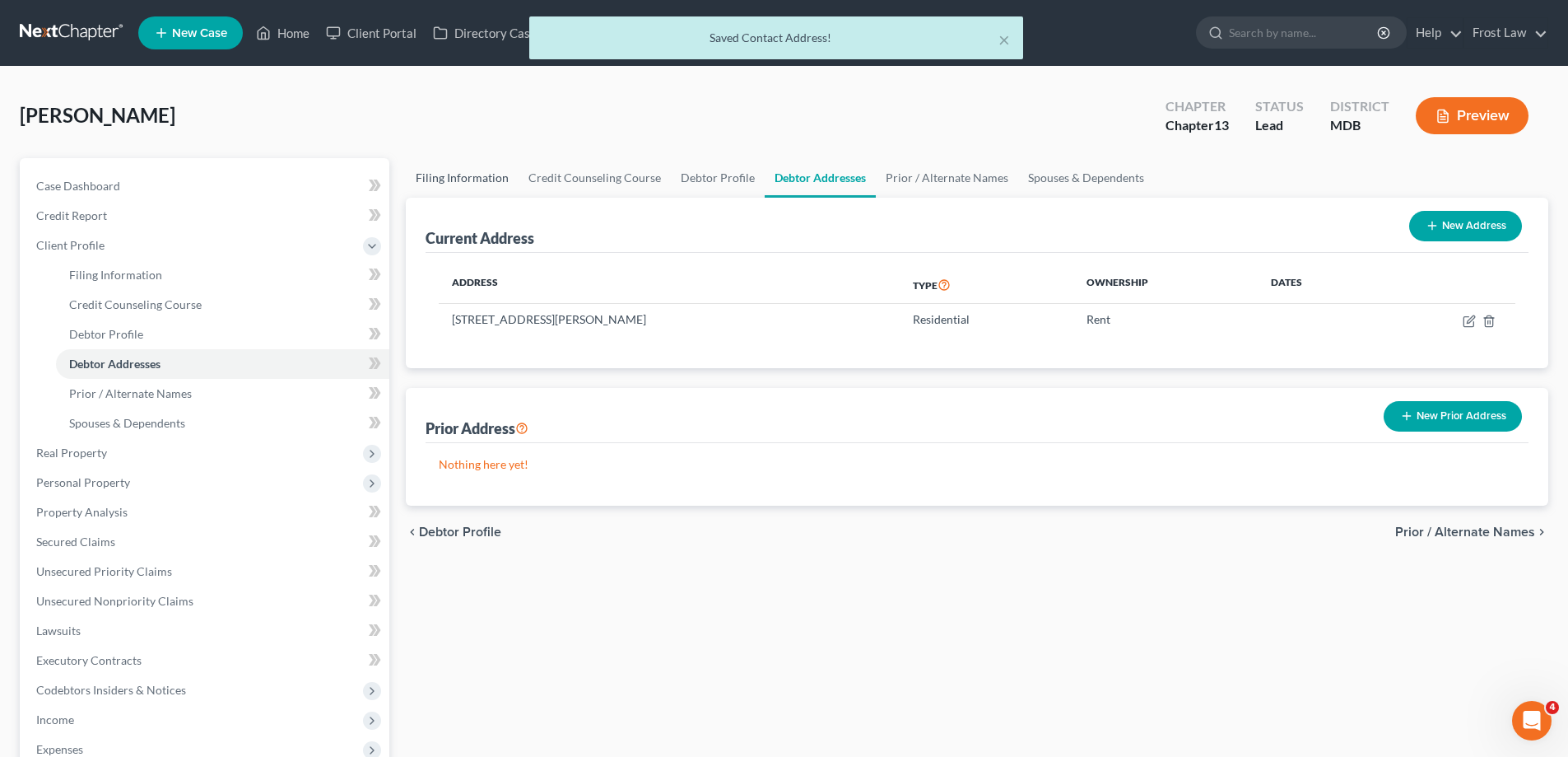
click at [453, 179] on link "Filing Information" at bounding box center [462, 178] width 113 height 39
select select "1"
select select "0"
select select "3"
select select "38"
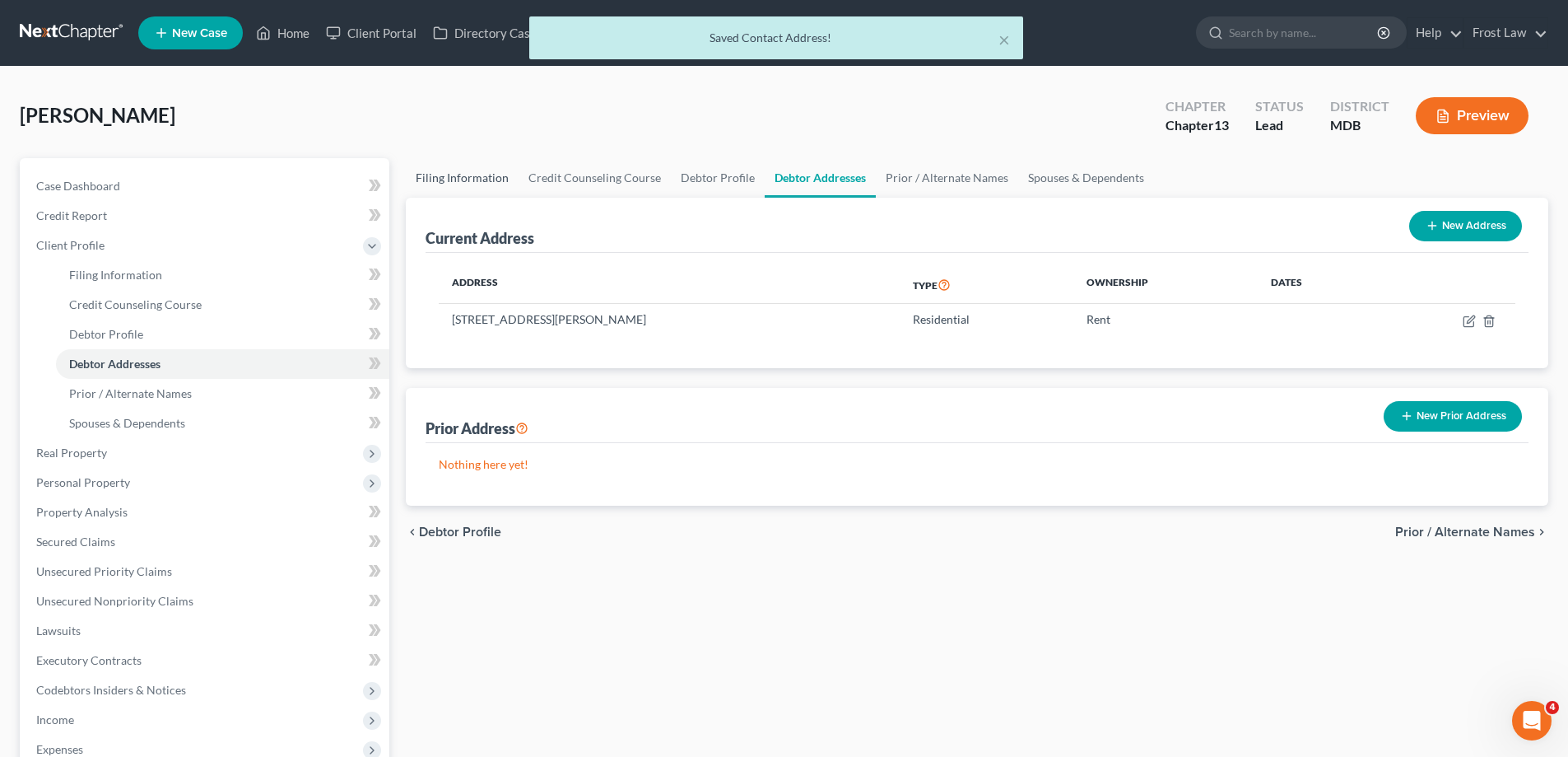
select select "0"
select select "21"
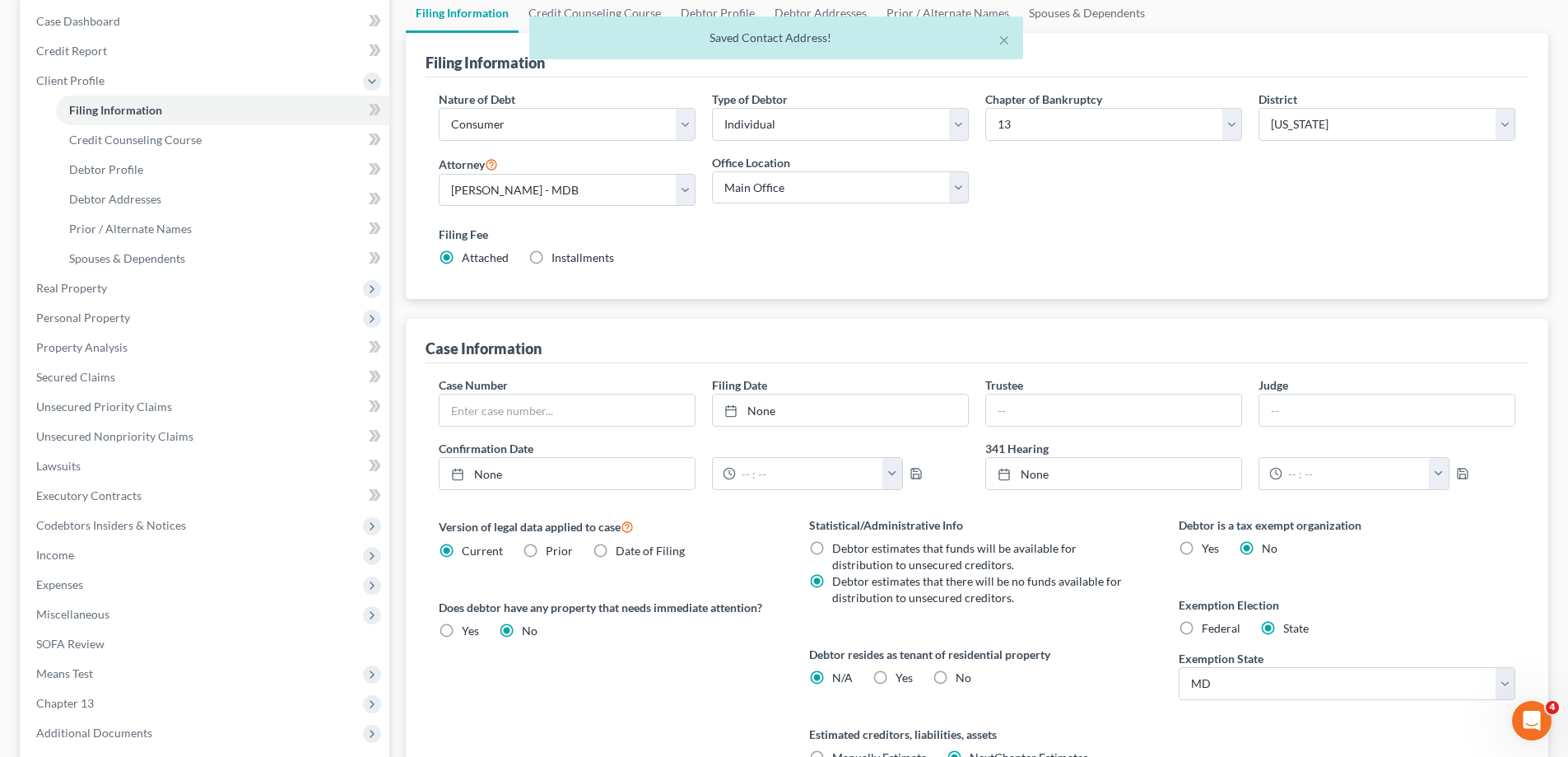
scroll to position [328, 0]
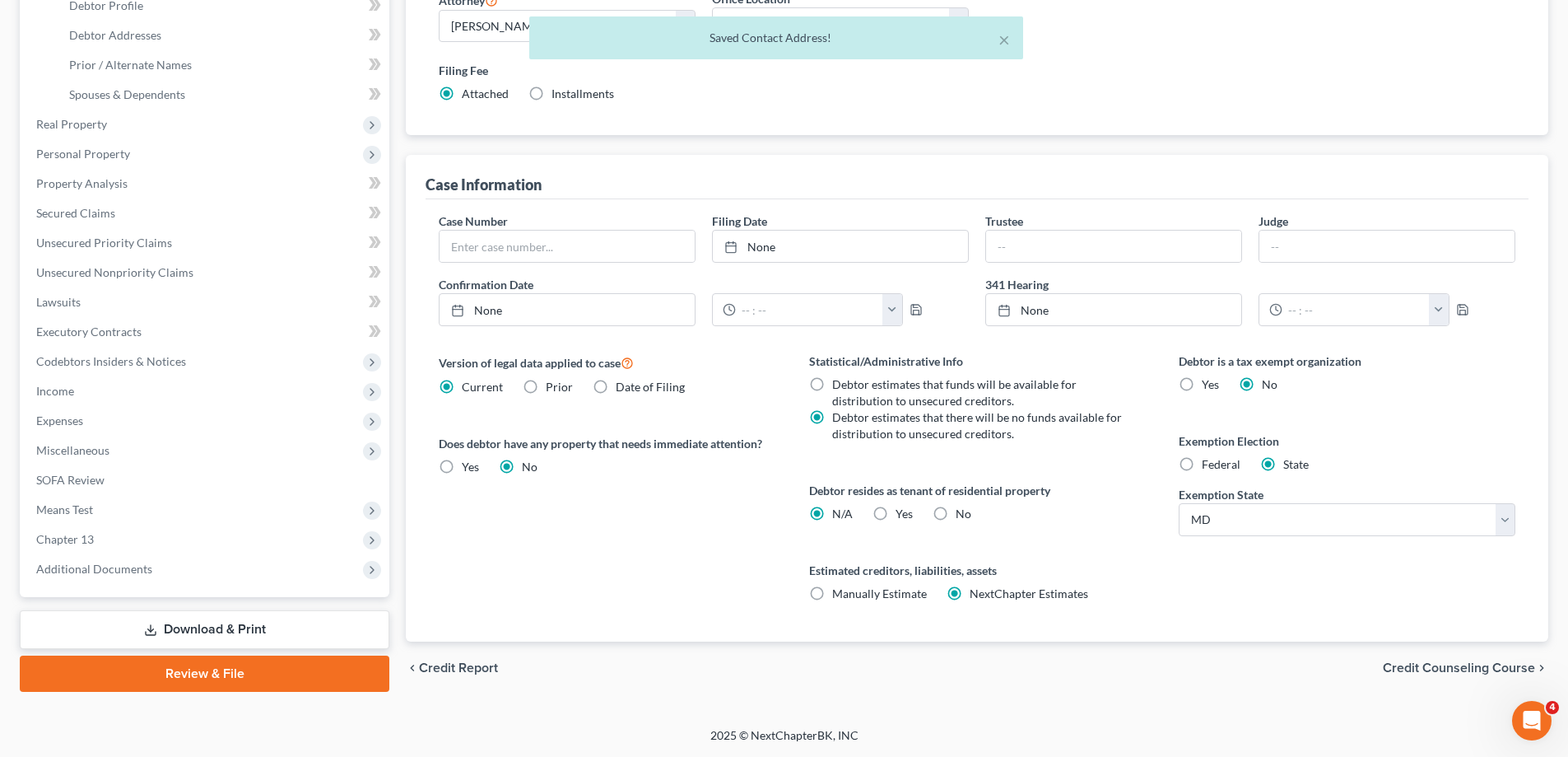
click at [895, 511] on label "Yes Yes" at bounding box center [904, 514] width 17 height 17
click at [903, 511] on input "Yes Yes" at bounding box center [907, 510] width 10 height 10
radio input "true"
radio input "false"
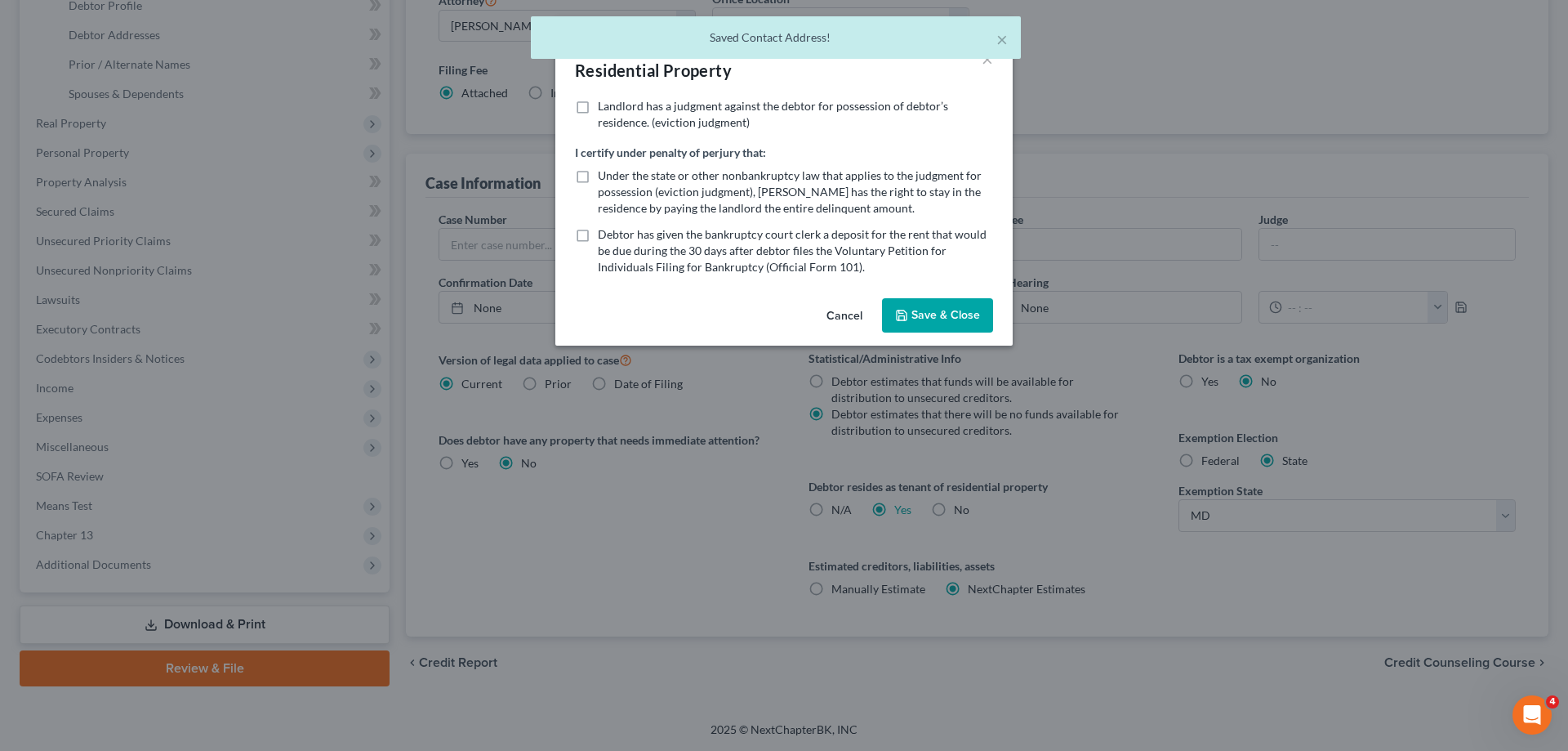
click at [938, 314] on button "Save & Close" at bounding box center [937, 315] width 111 height 34
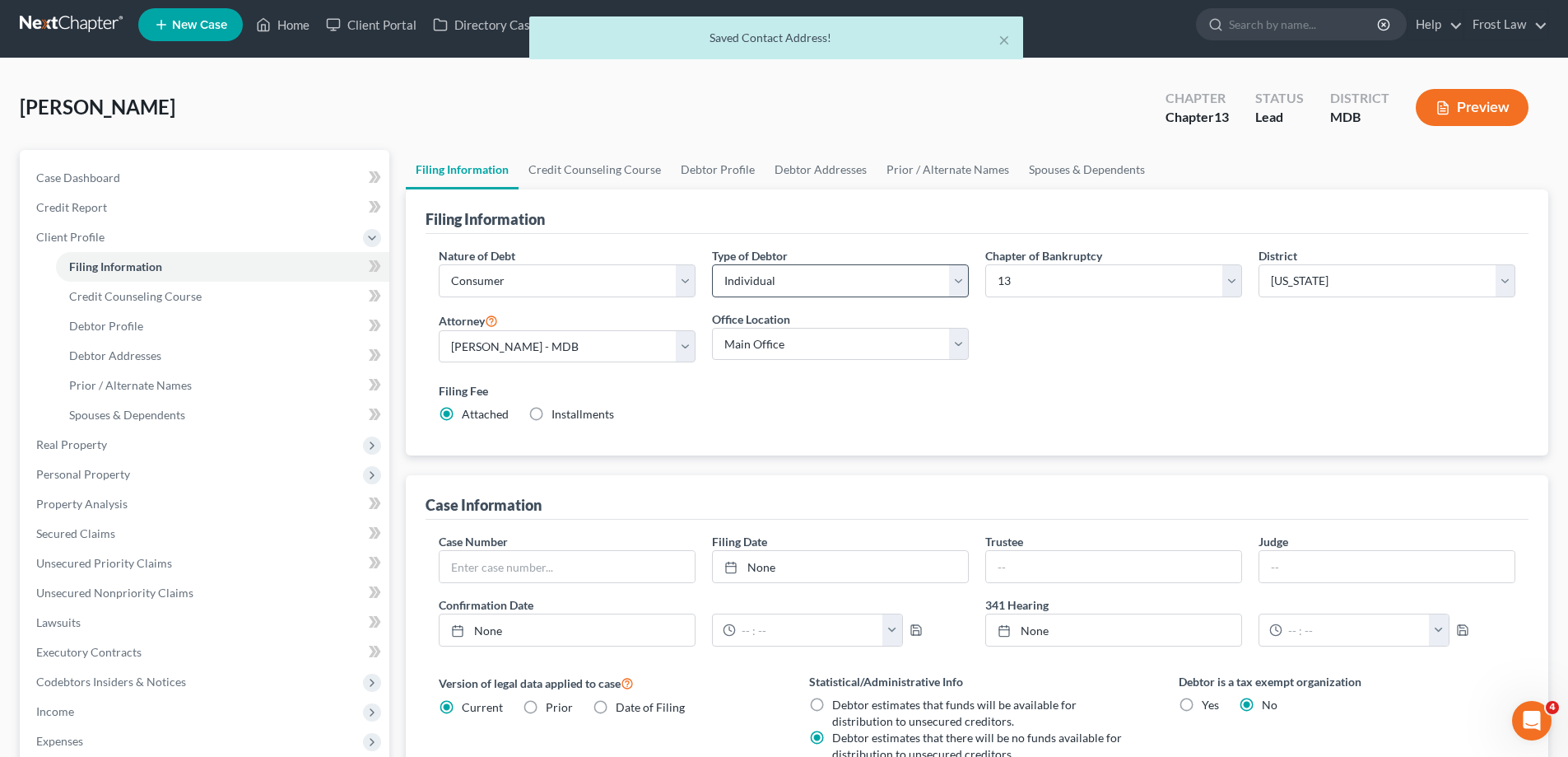
scroll to position [0, 0]
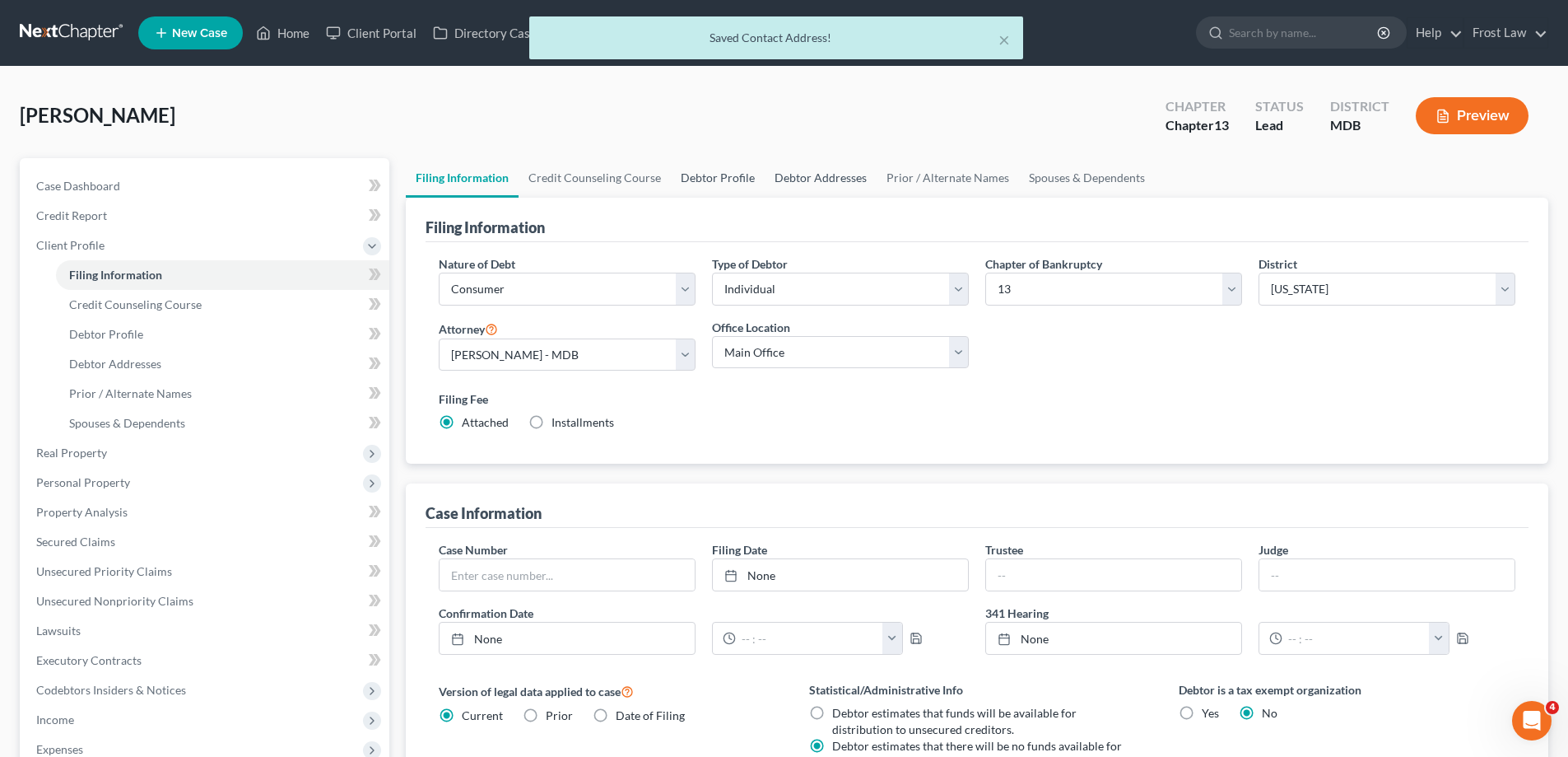
click at [706, 161] on link "Debtor Profile" at bounding box center [718, 178] width 94 height 39
select select "0"
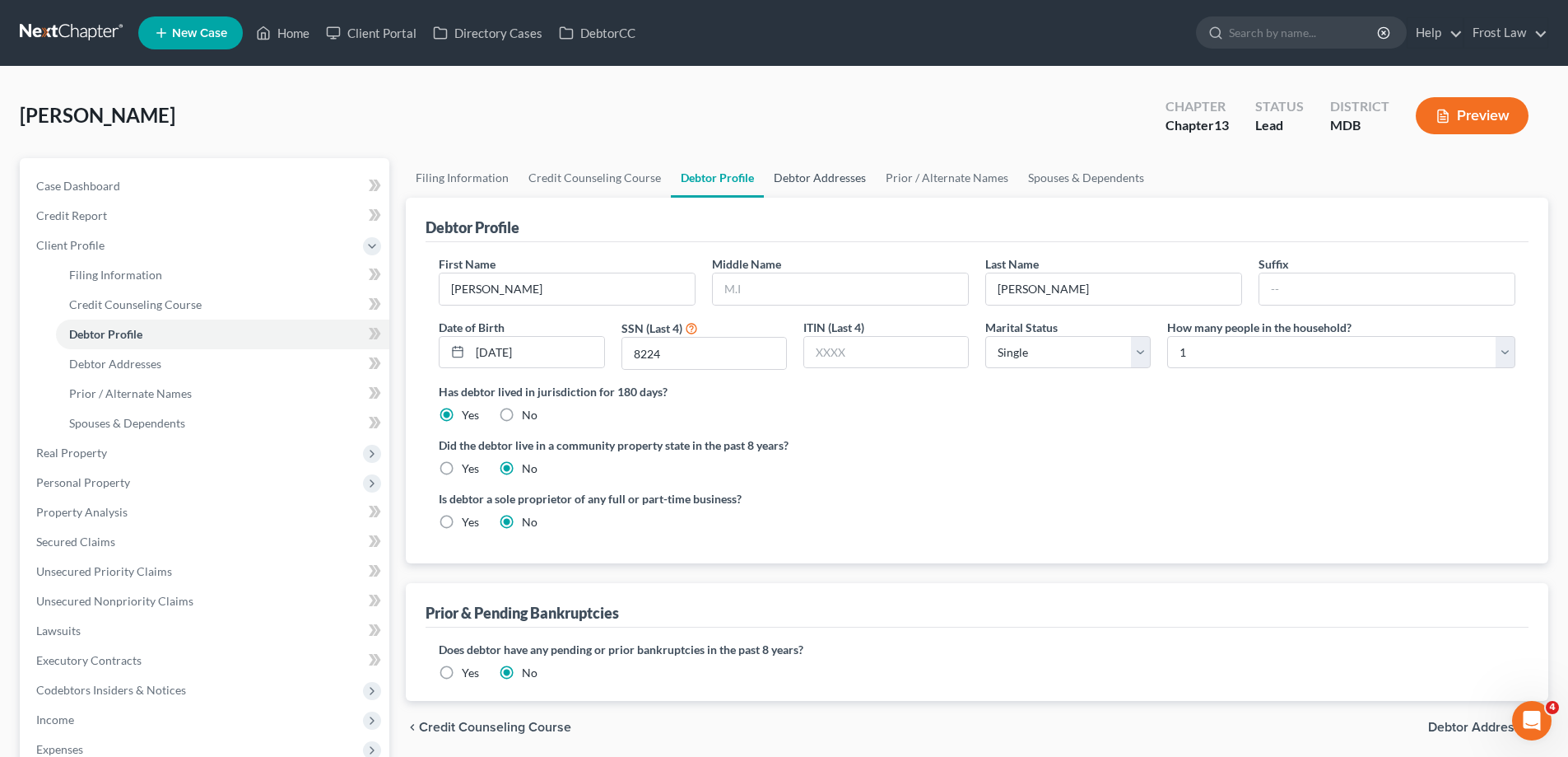
click at [807, 184] on link "Debtor Addresses" at bounding box center [820, 178] width 112 height 39
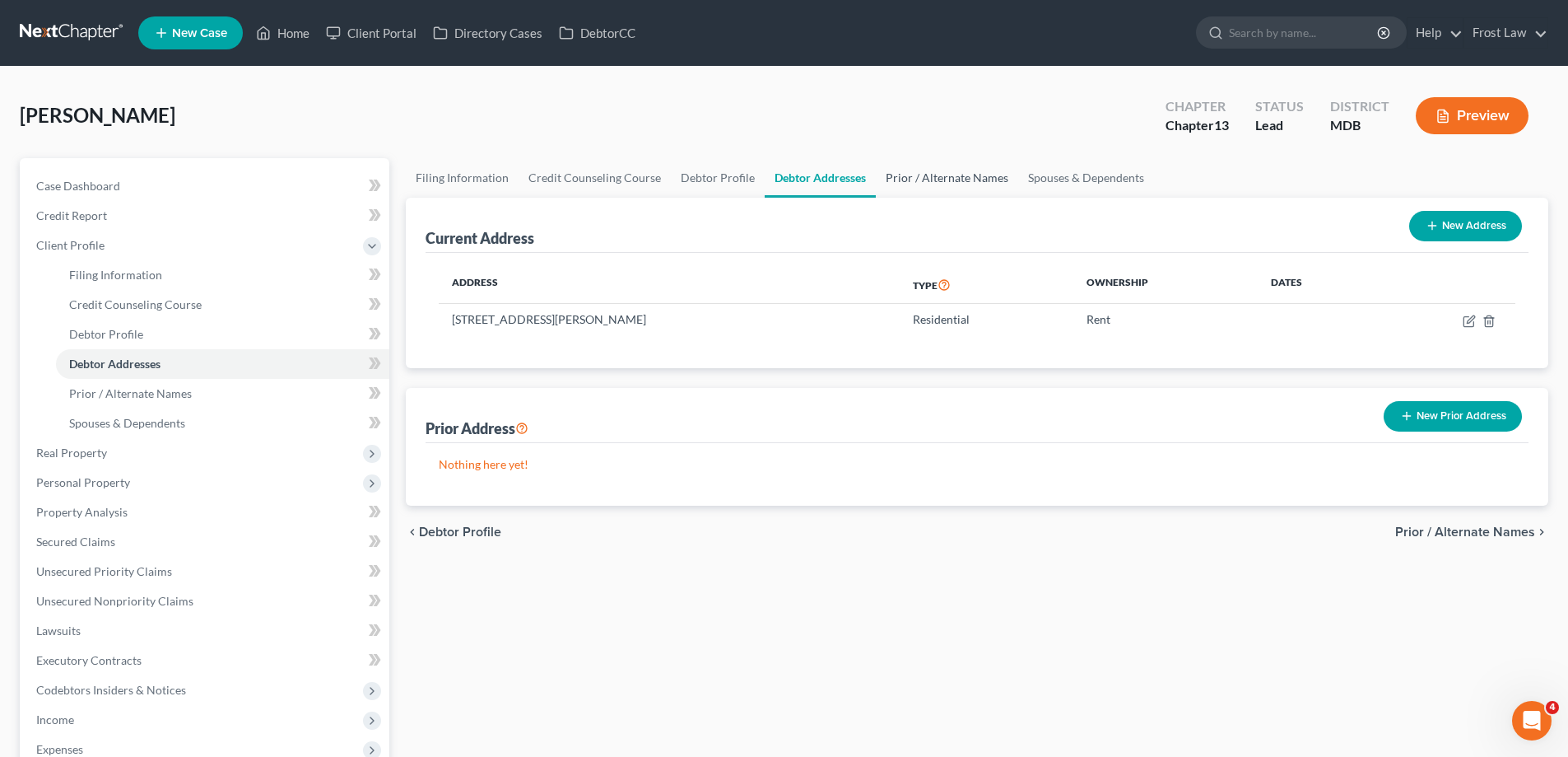
click at [960, 176] on link "Prior / Alternate Names" at bounding box center [947, 178] width 142 height 39
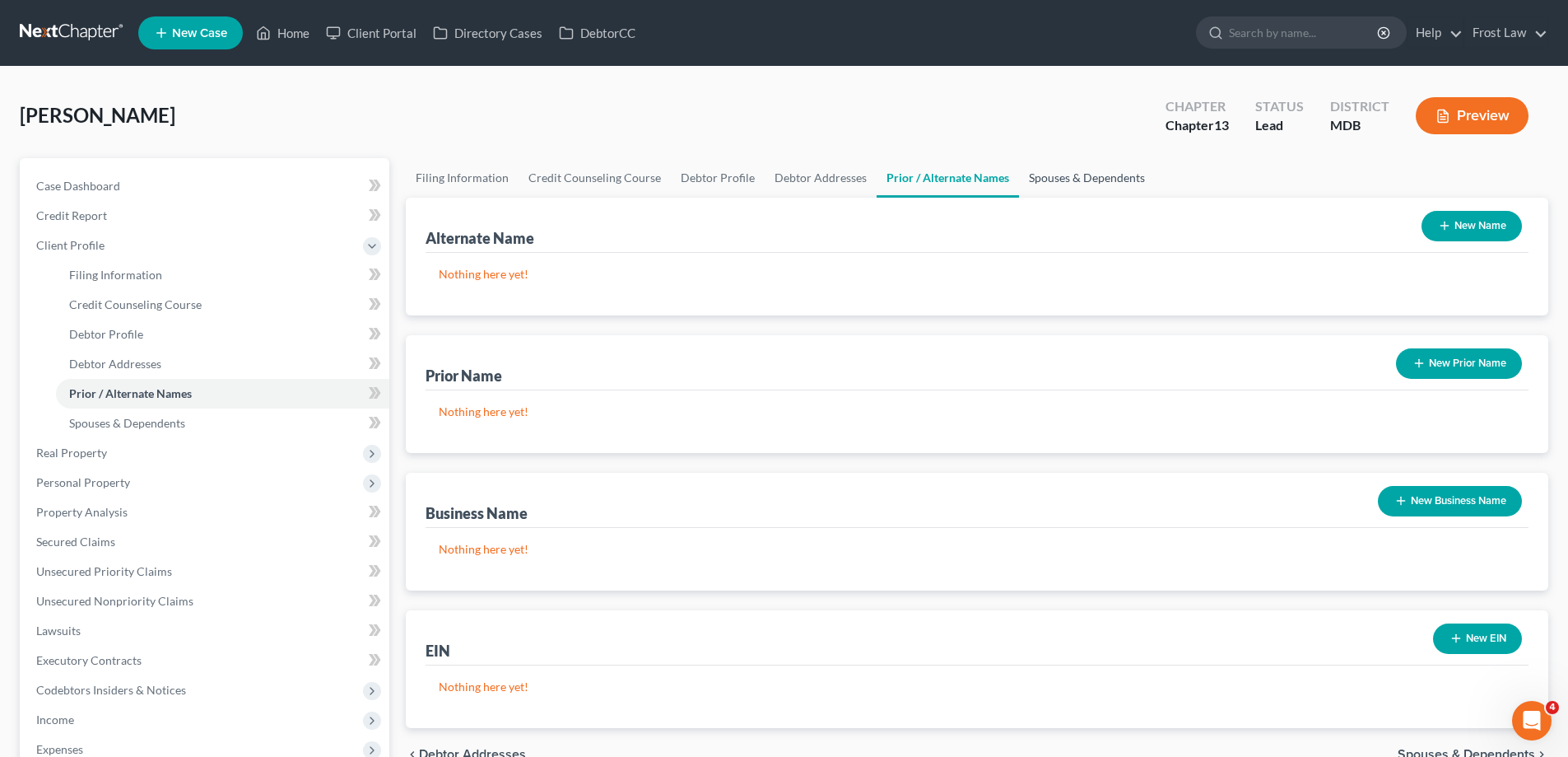
click at [1067, 182] on link "Spouses & Dependents" at bounding box center [1086, 178] width 136 height 39
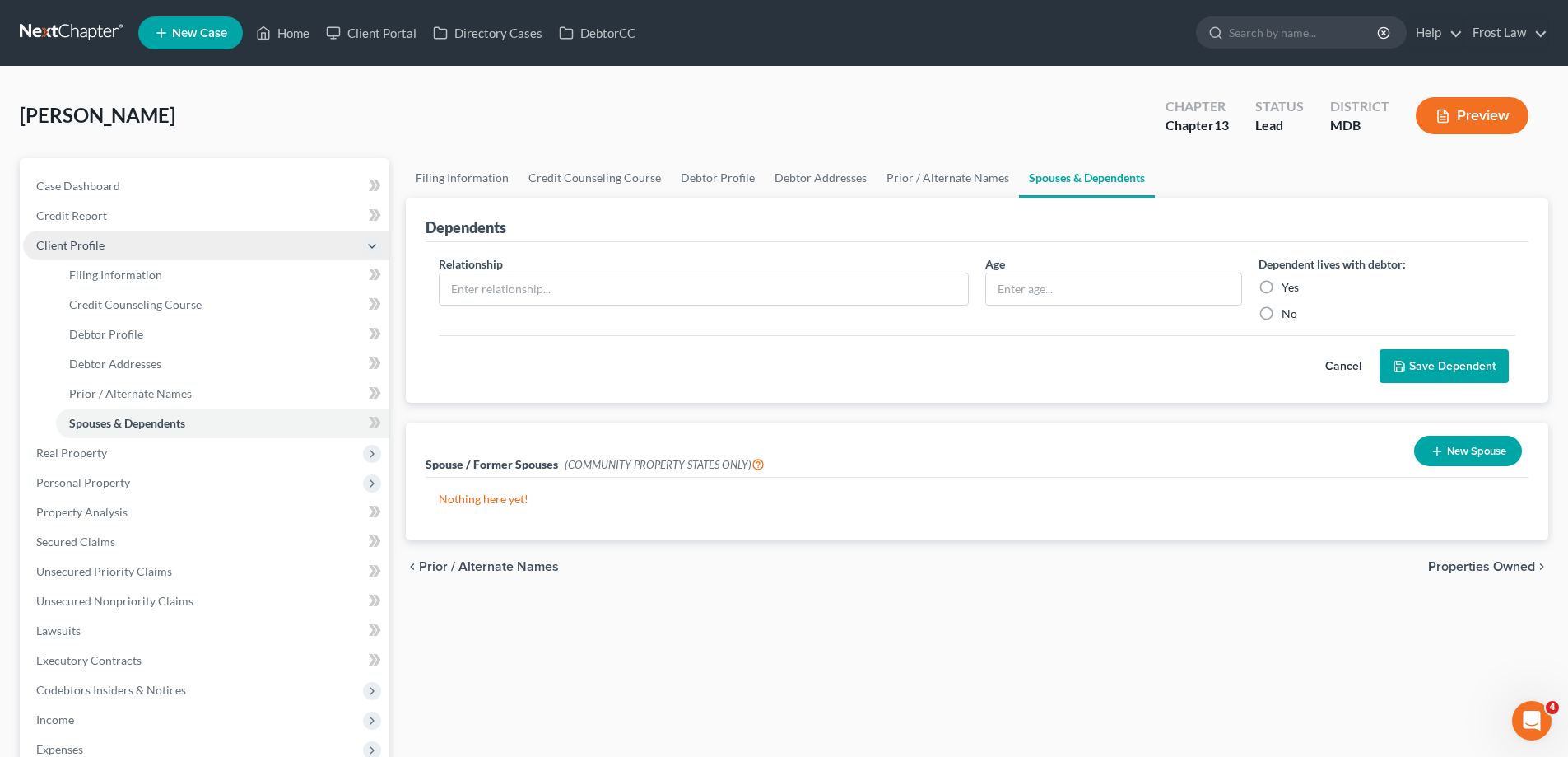
click at [150, 245] on span "Client Profile" at bounding box center [207, 245] width 367 height 30
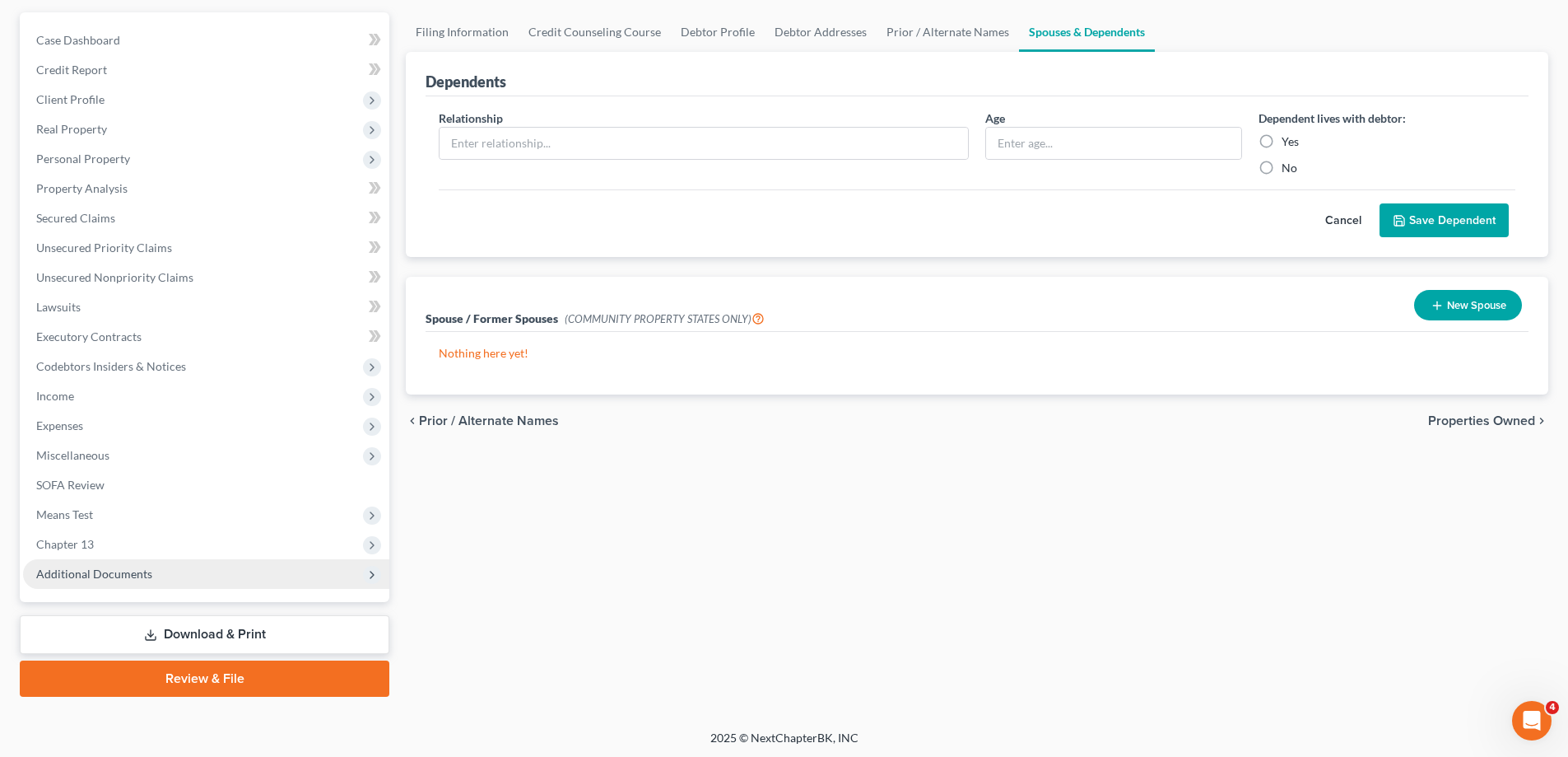
scroll to position [148, 0]
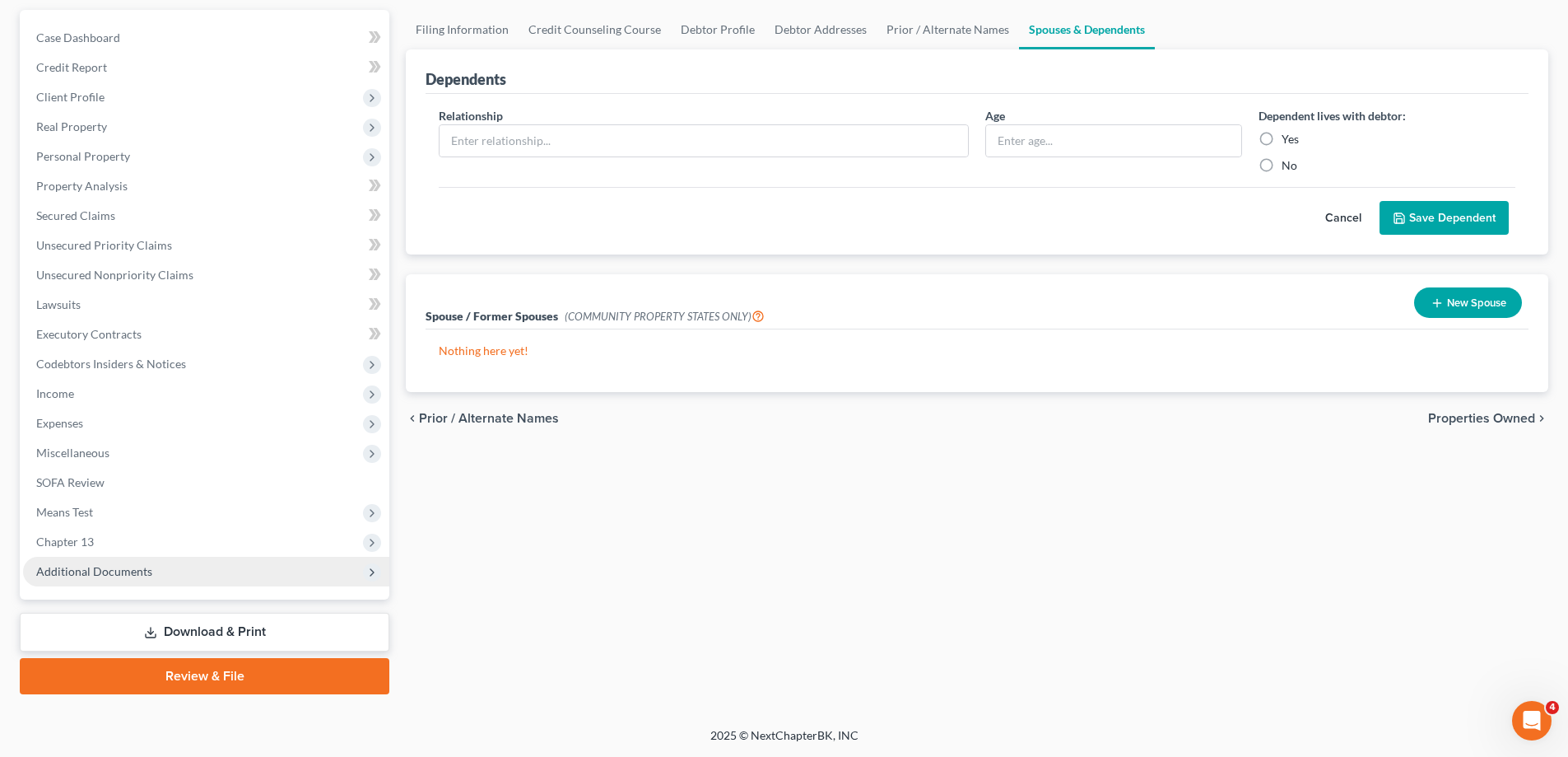
click at [109, 565] on span "Additional Documents" at bounding box center [94, 571] width 116 height 14
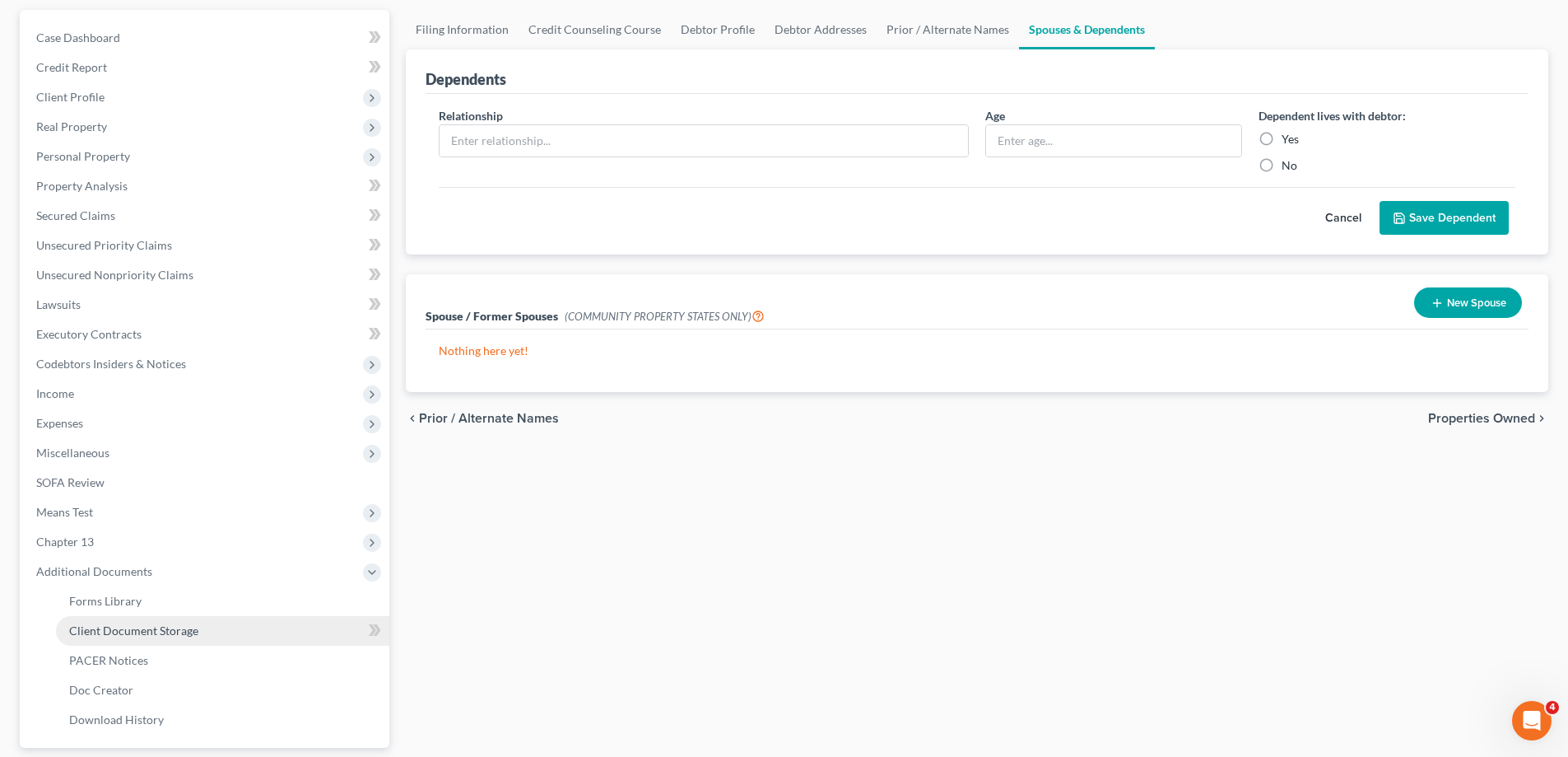
click at [151, 632] on span "Client Document Storage" at bounding box center [134, 630] width 129 height 14
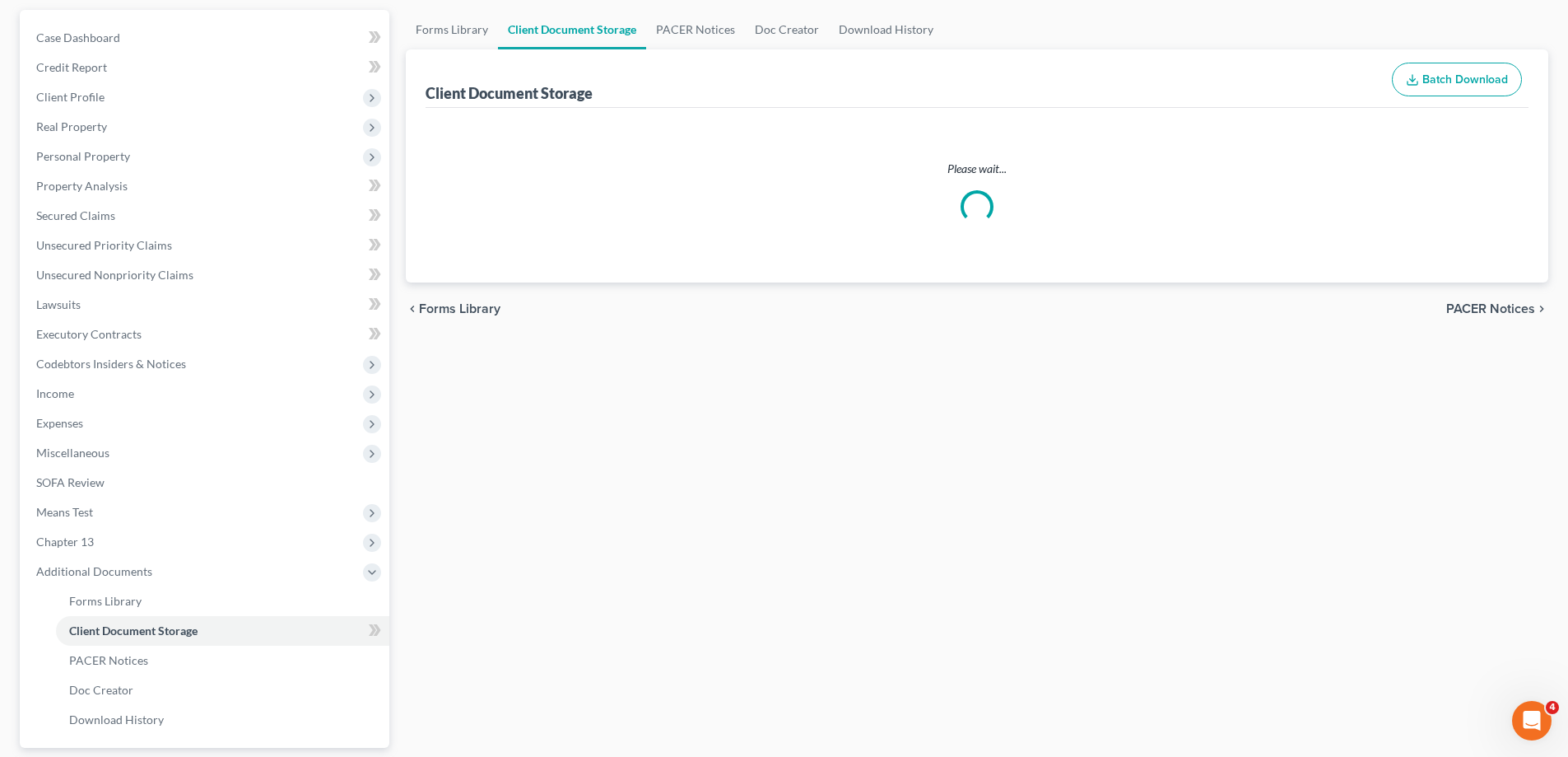
scroll to position [41, 0]
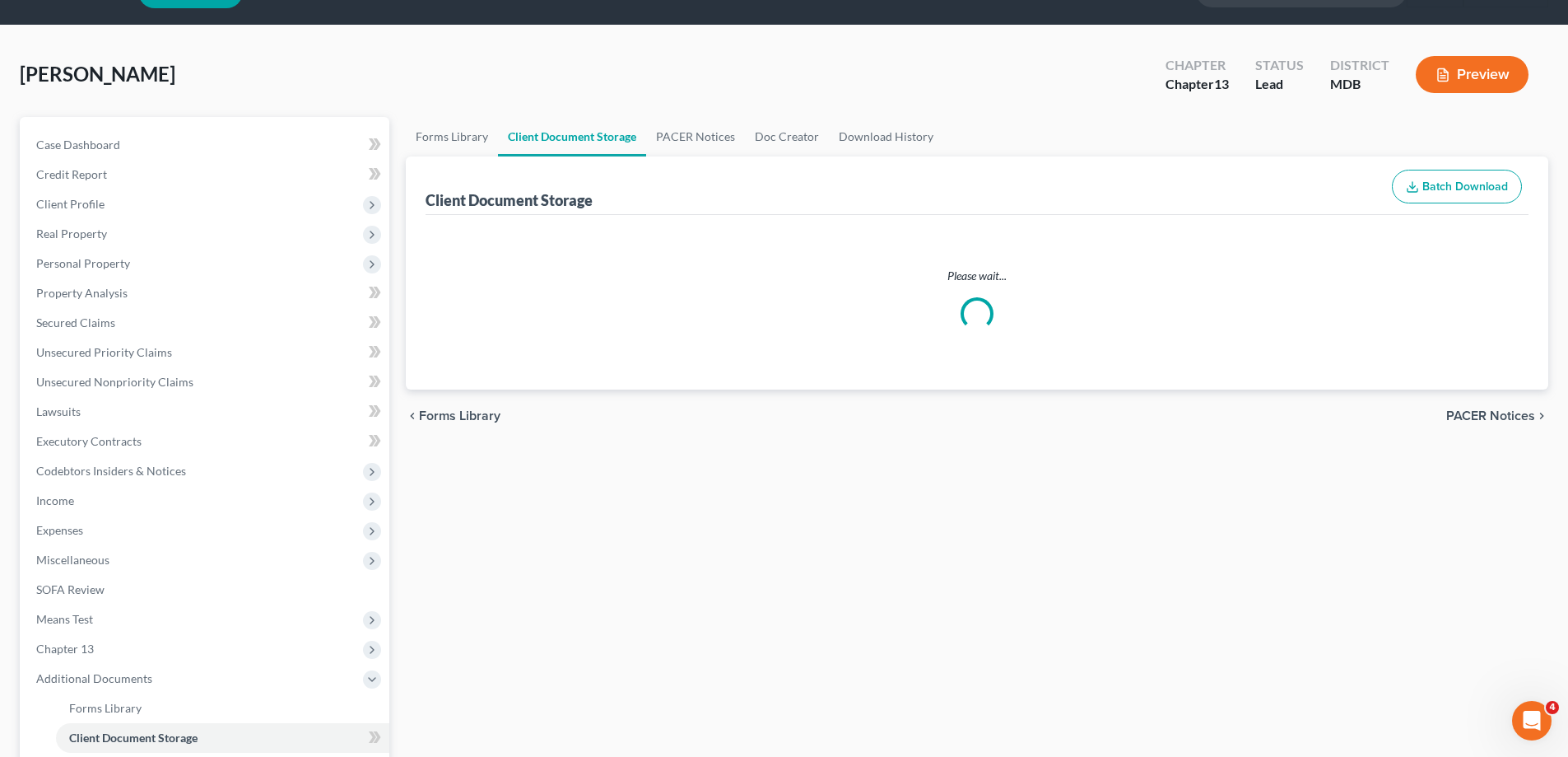
select select "14"
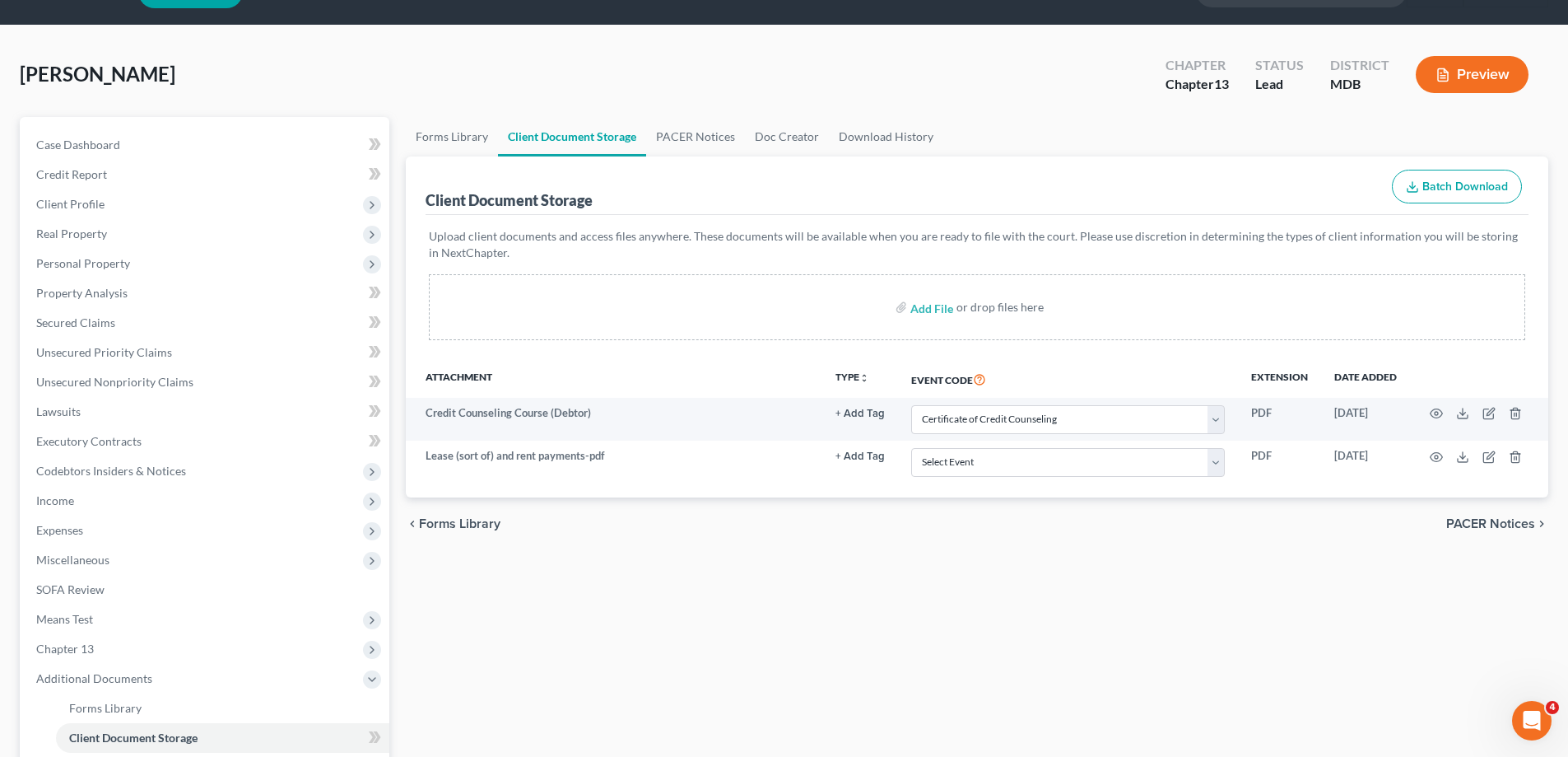
scroll to position [0, 0]
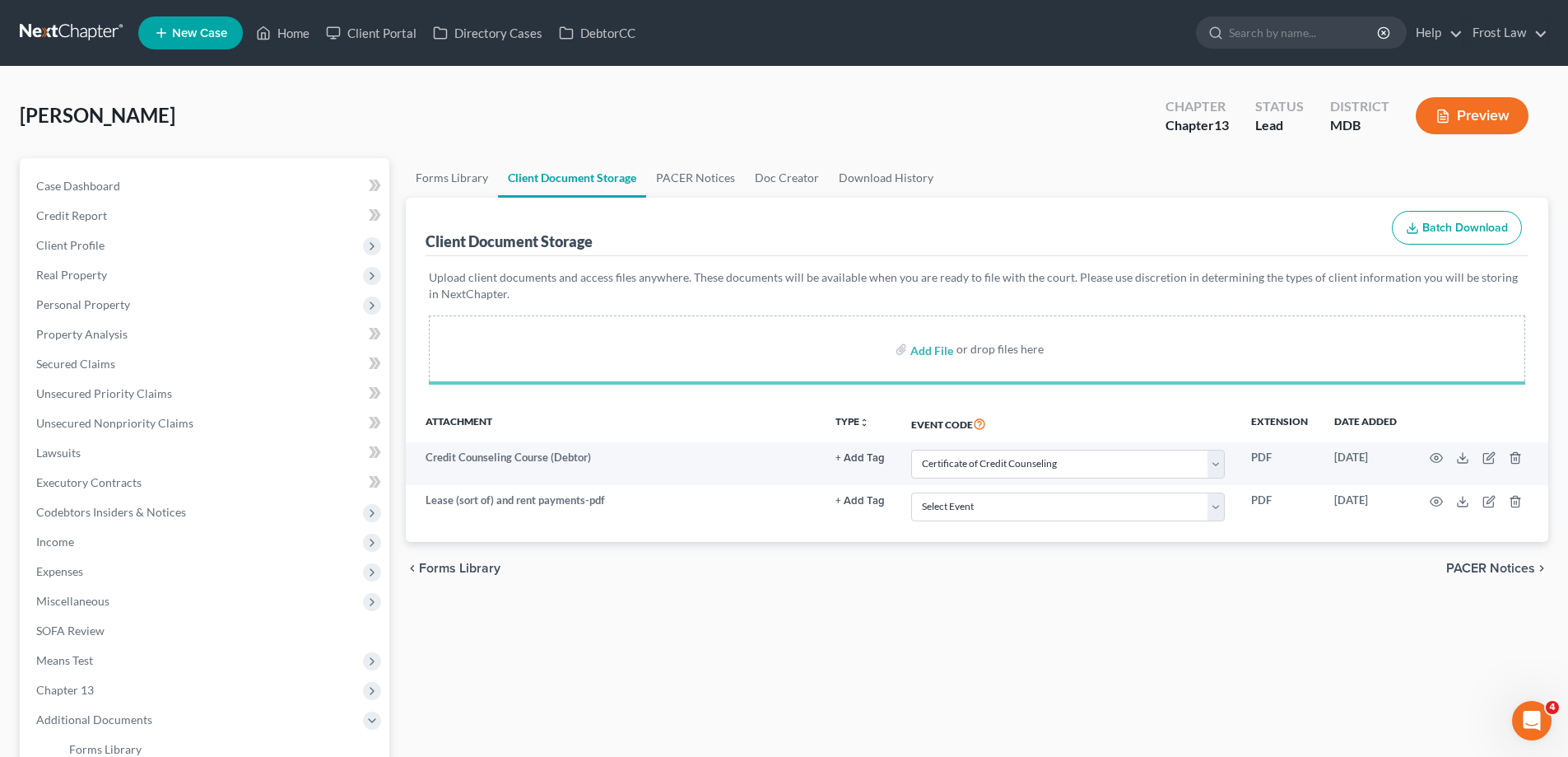
select select "14"
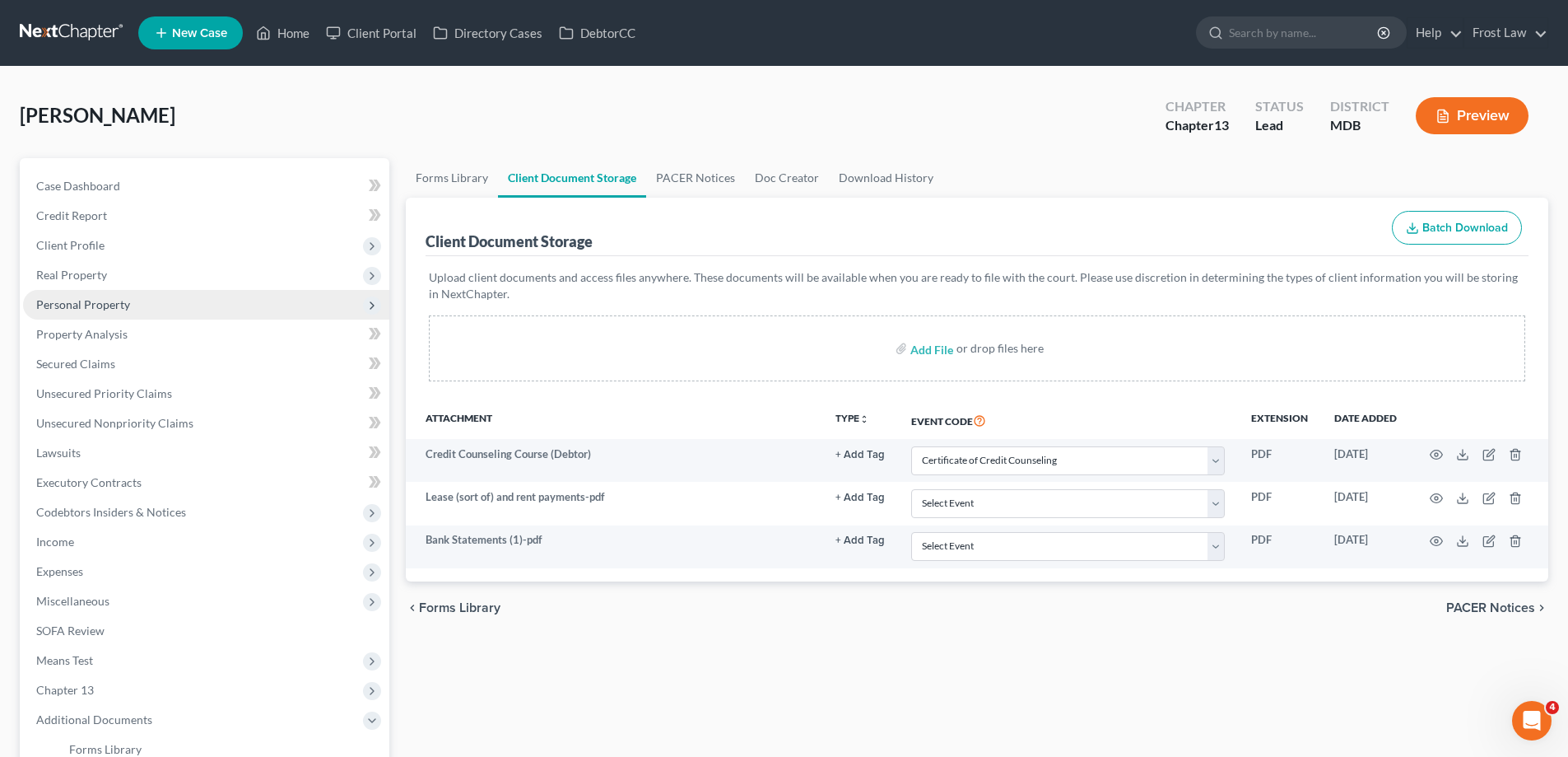
click at [160, 306] on span "Personal Property" at bounding box center [207, 305] width 367 height 30
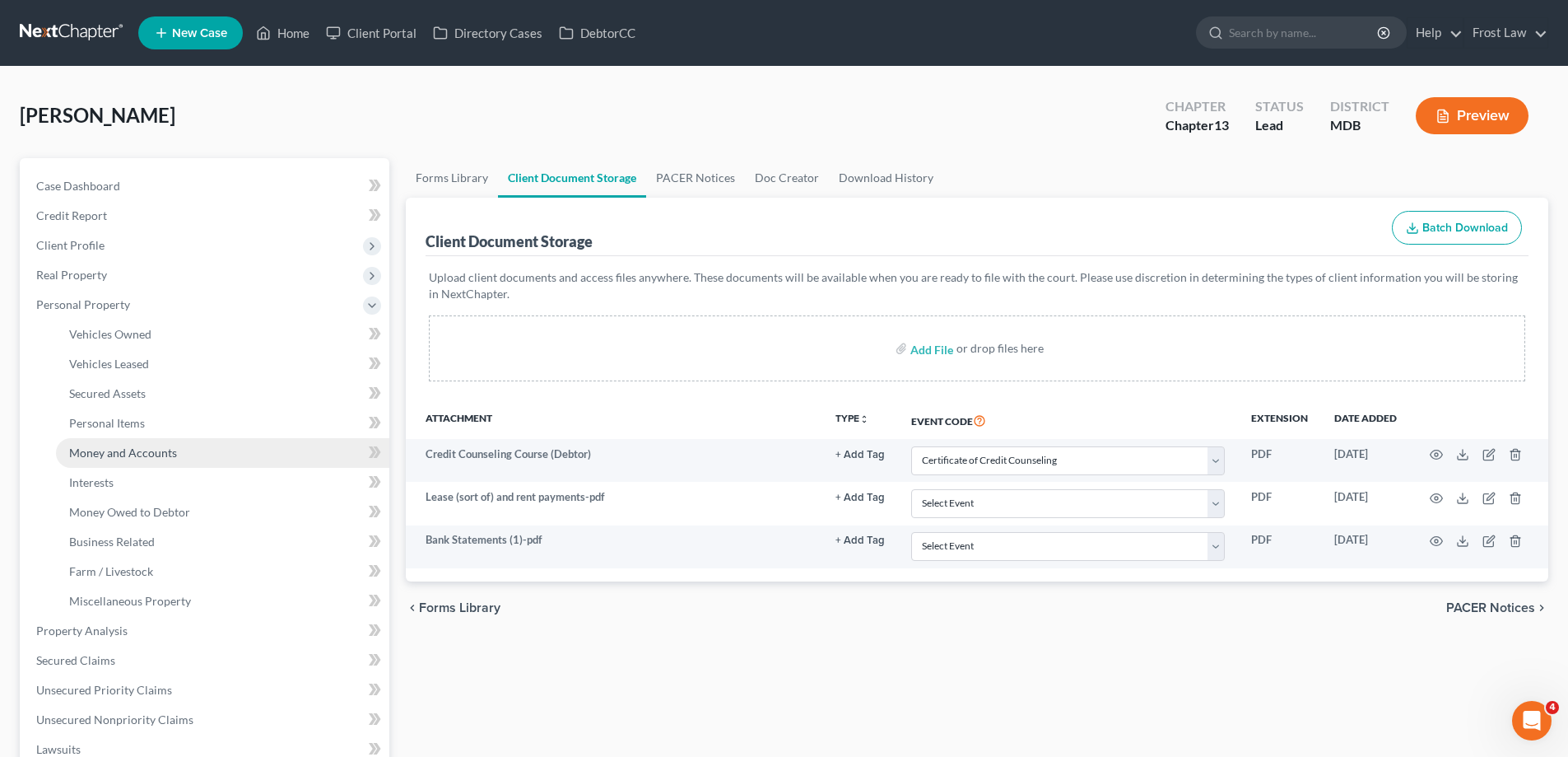
click at [196, 459] on link "Money and Accounts" at bounding box center [223, 453] width 333 height 30
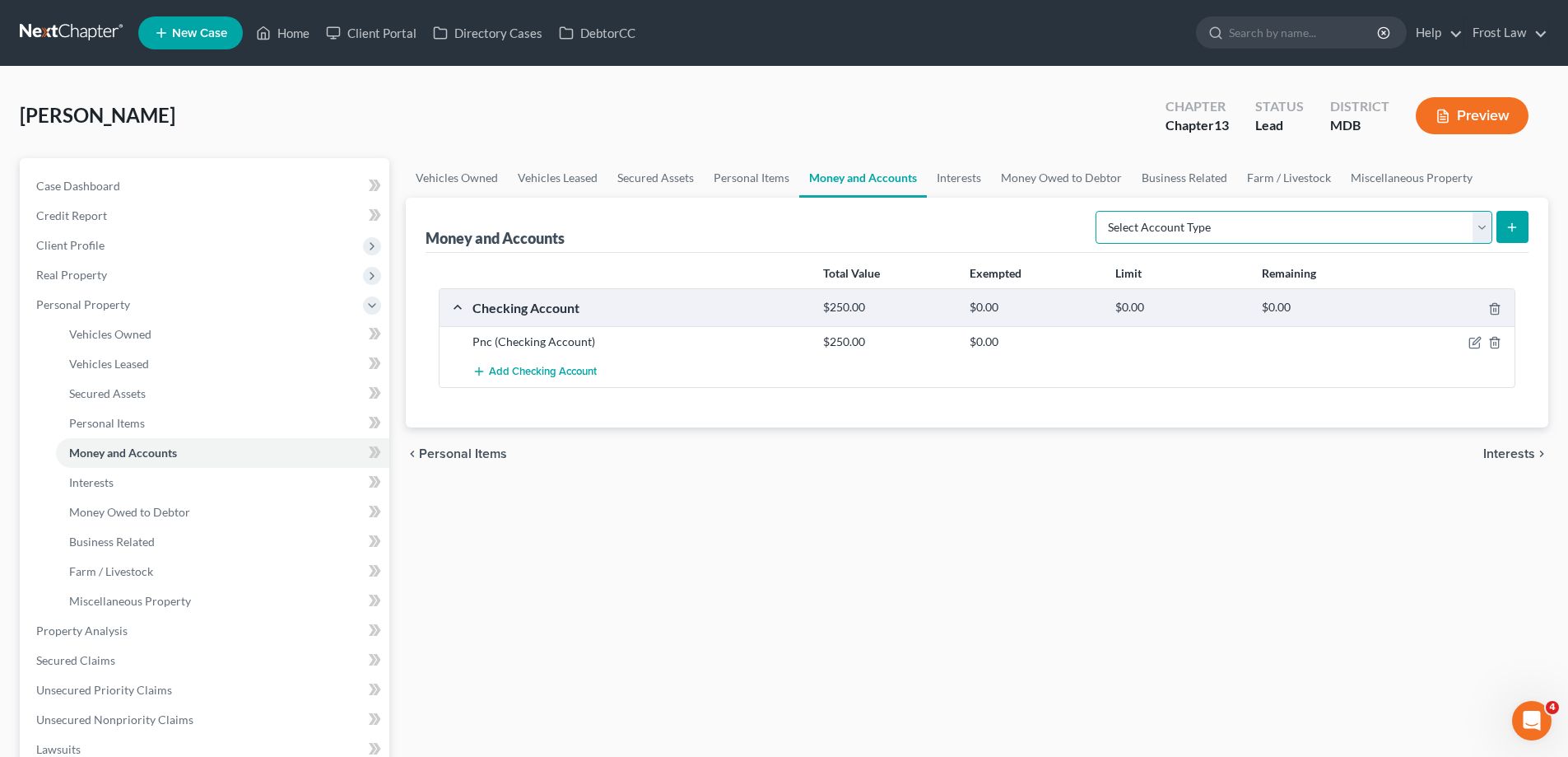
drag, startPoint x: 1459, startPoint y: 213, endPoint x: 1448, endPoint y: 216, distance: 11.4
click at [1459, 213] on select "Select Account Type Brokerage (A/B: 18, SOFA: 20) Cash on Hand (A/B: 16) Certif…" at bounding box center [1294, 226] width 397 height 33
select select "savings"
click at [1100, 211] on select "Select Account Type Brokerage (A/B: 18, SOFA: 20) Cash on Hand (A/B: 16) Certif…" at bounding box center [1294, 226] width 397 height 33
click at [1511, 230] on icon "submit" at bounding box center [1513, 227] width 13 height 13
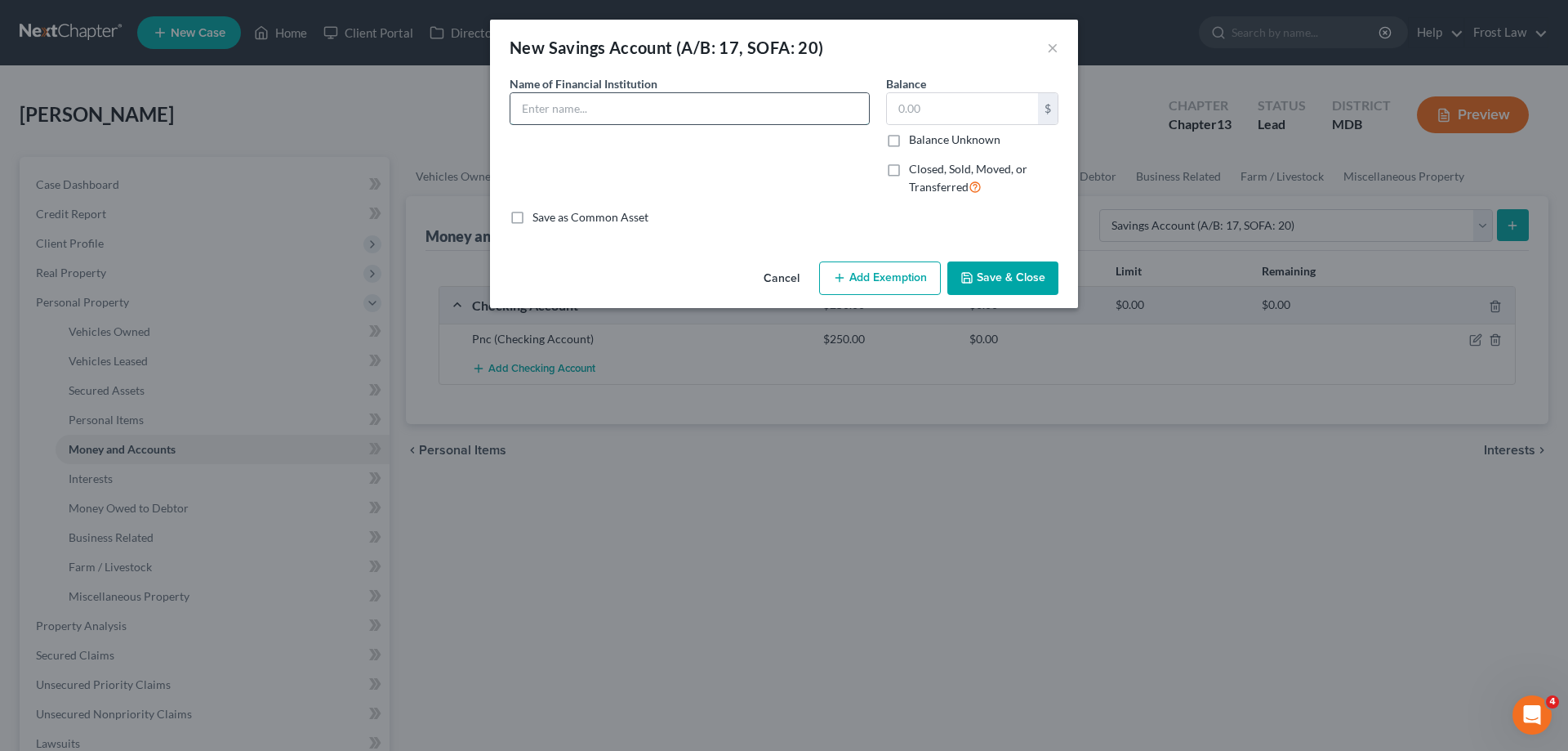
click at [585, 119] on input "text" at bounding box center [689, 108] width 358 height 31
type input "PNC Bank ending in 0518 as of Date of Filing"
click at [1010, 278] on button "Save & Close" at bounding box center [1003, 278] width 111 height 34
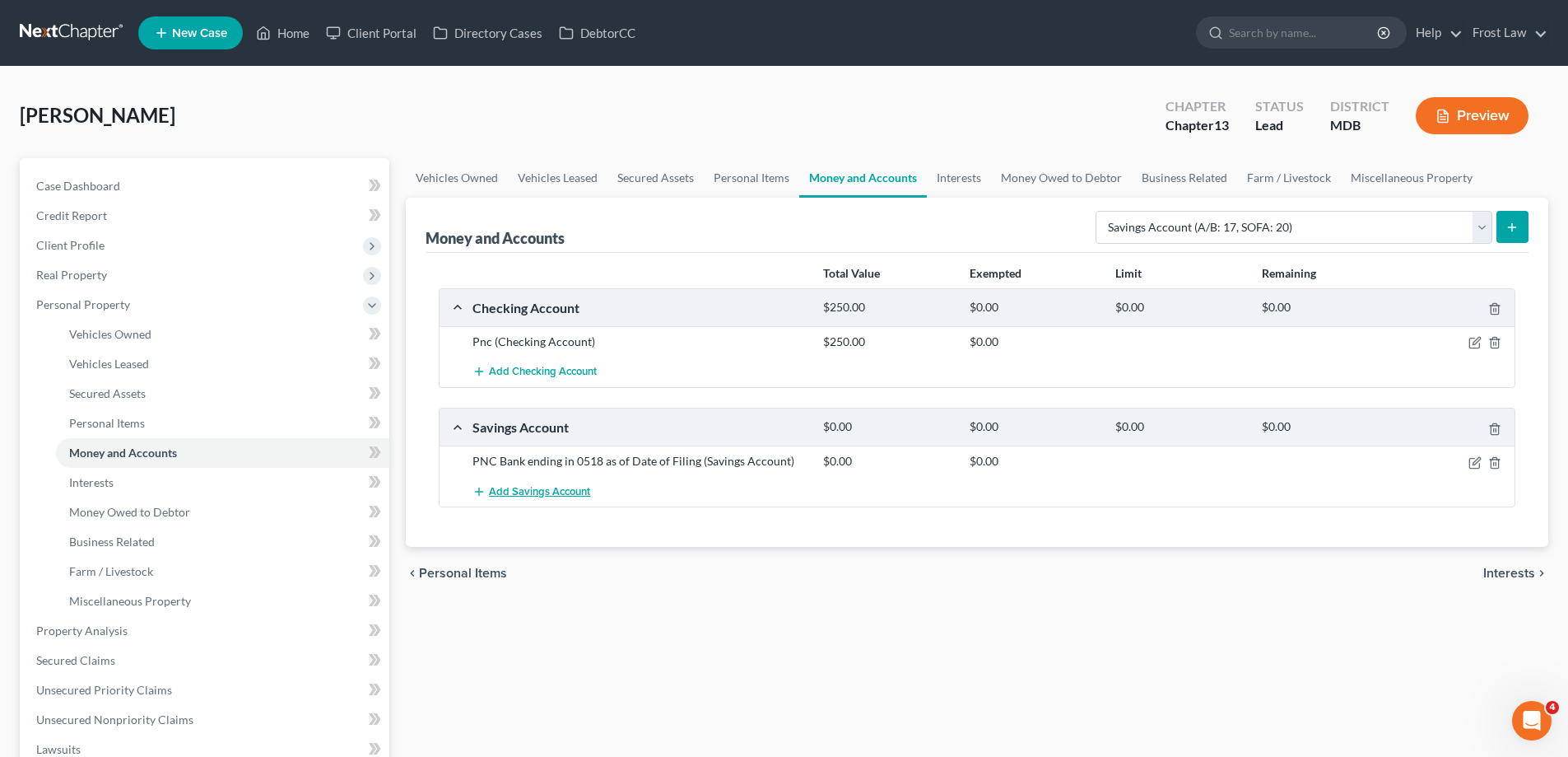
click at [555, 493] on span "Add Savings Account" at bounding box center [540, 491] width 101 height 13
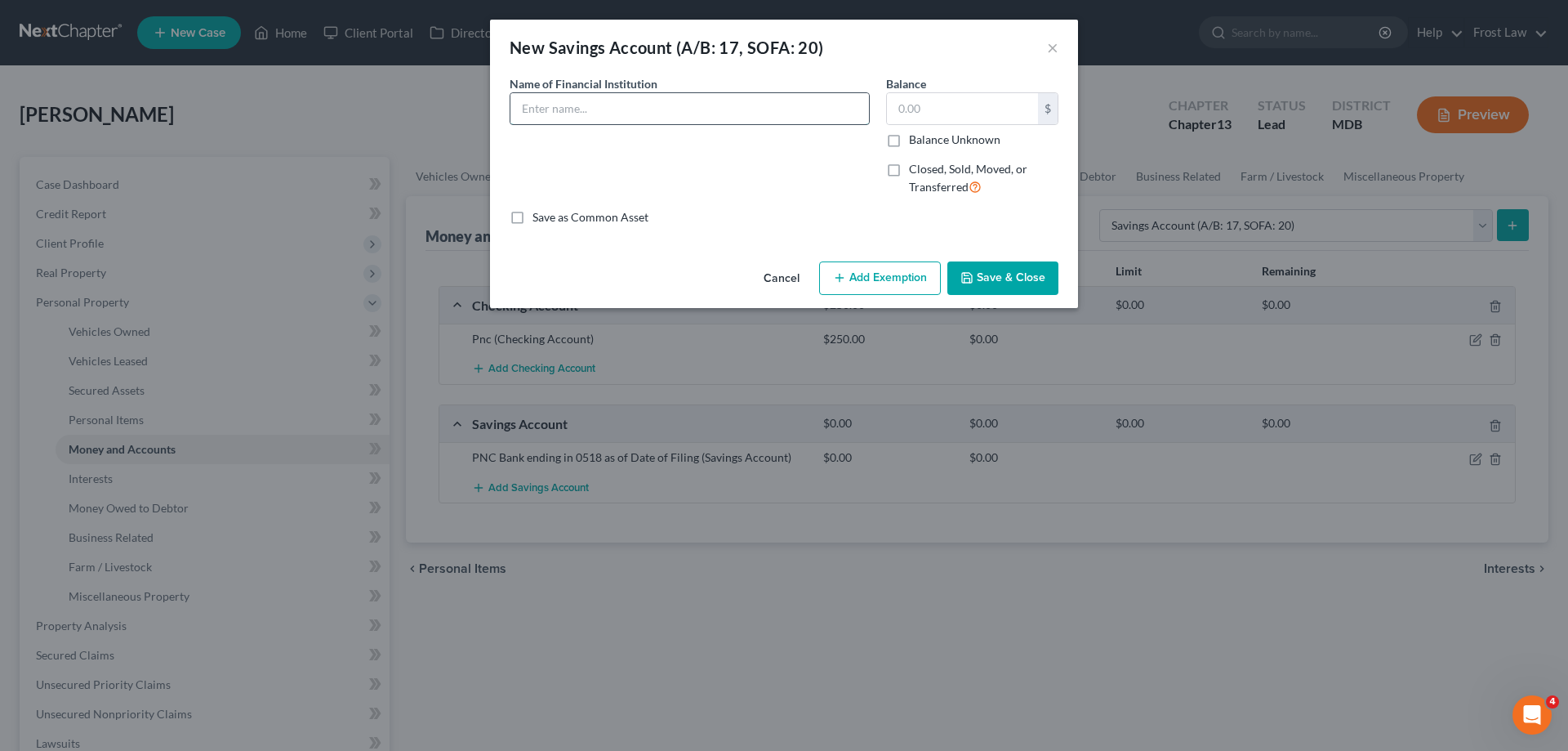
click at [572, 110] on input "text" at bounding box center [689, 108] width 358 height 31
drag, startPoint x: 649, startPoint y: 106, endPoint x: 623, endPoint y: 109, distance: 26.2
click at [623, 109] on input "PNC Bank ending in 4429 as of Date of Filing" at bounding box center [689, 108] width 358 height 31
type input "PNC Bank ending in 0526 as of Date of Filing"
click at [1010, 278] on button "Save & Close" at bounding box center [1003, 278] width 111 height 34
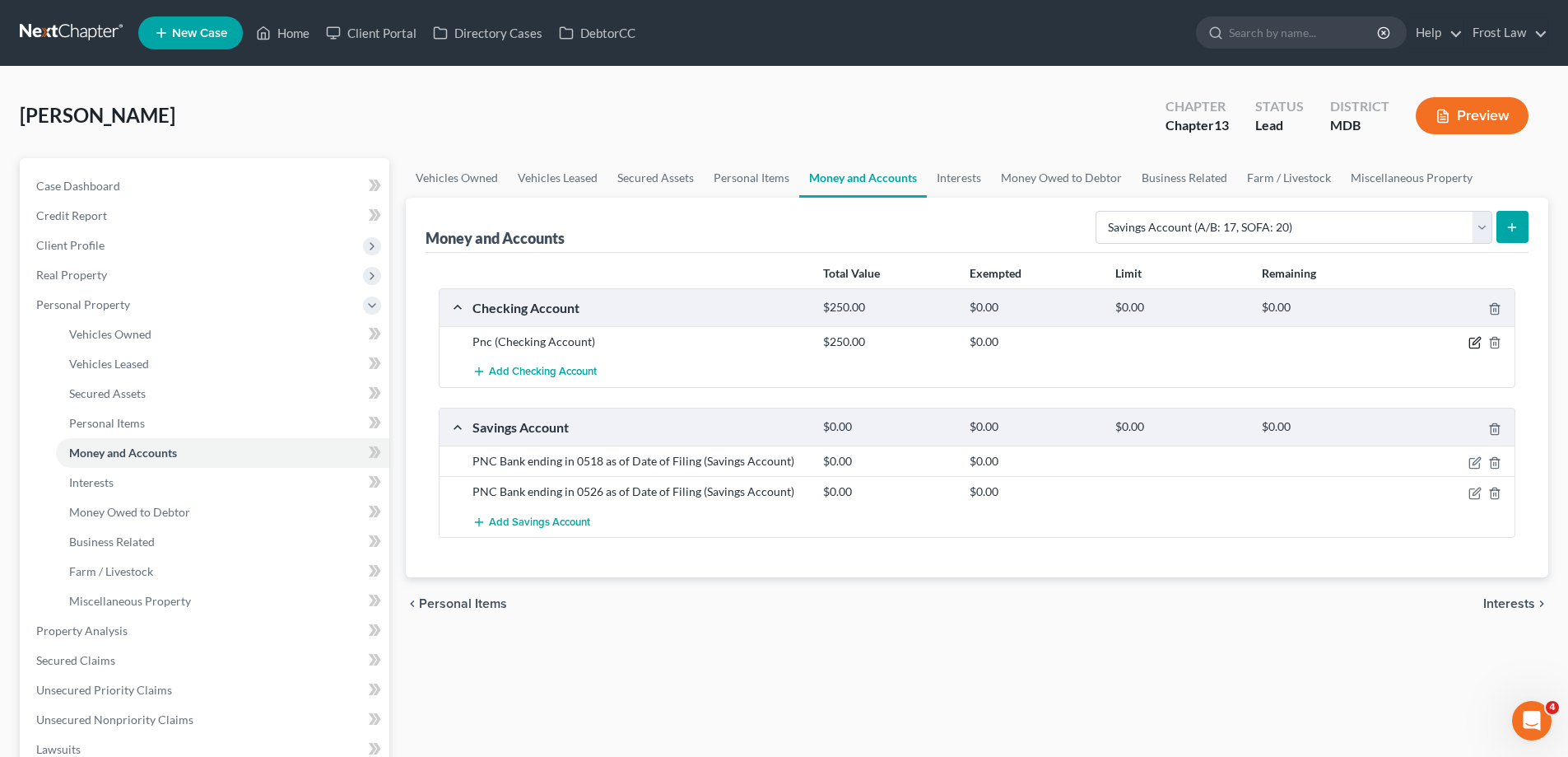
click at [1471, 343] on icon "button" at bounding box center [1475, 342] width 13 height 13
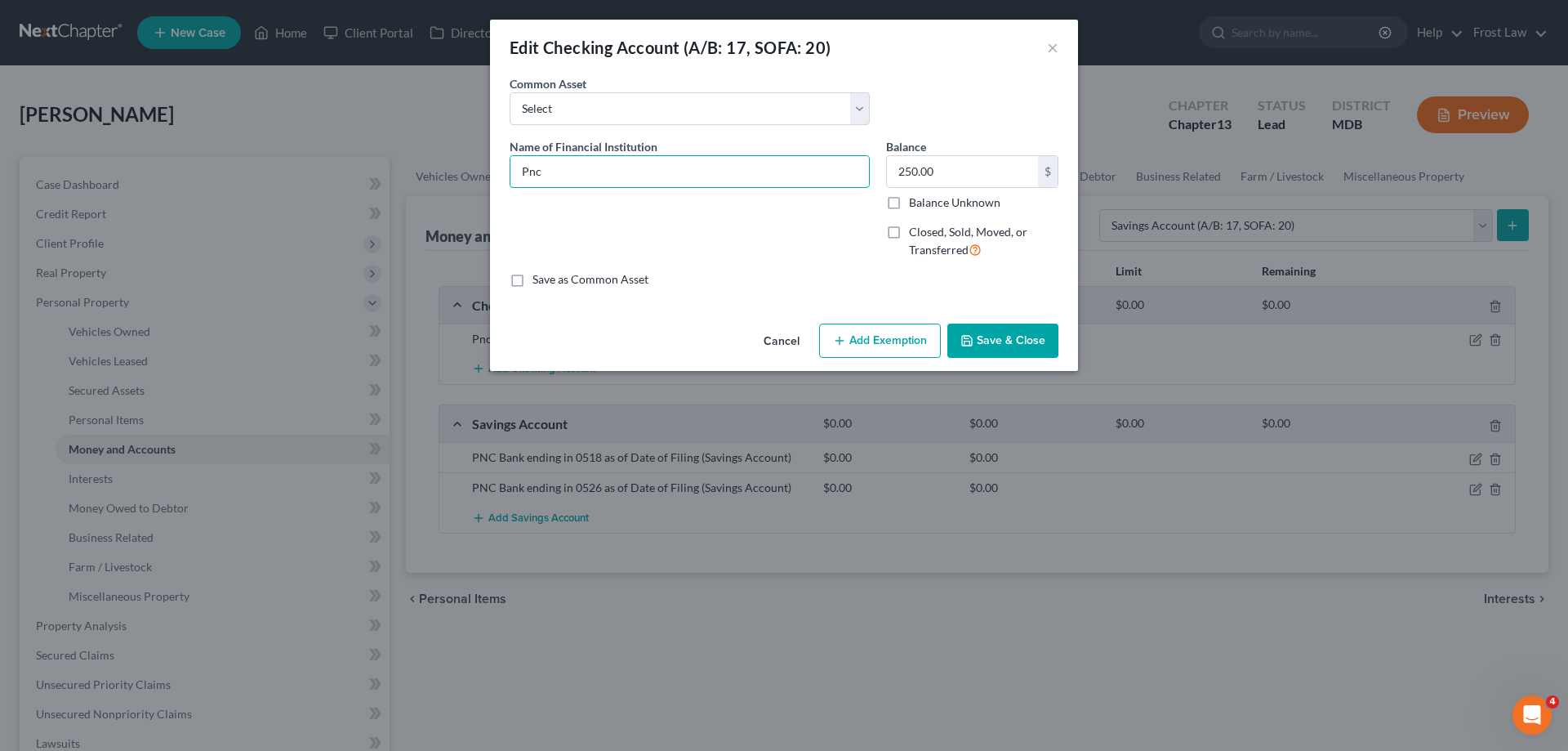
drag, startPoint x: 573, startPoint y: 171, endPoint x: 494, endPoint y: 177, distance: 79.2
click at [494, 177] on div "An exemption set must first be selected from the Filing Information section. Co…" at bounding box center [784, 196] width 588 height 241
drag, startPoint x: 650, startPoint y: 175, endPoint x: 625, endPoint y: 173, distance: 25.1
click at [625, 173] on input "PNC Bank ending in 4429 as of Date of Filing" at bounding box center [689, 171] width 358 height 31
type input "PNC Bank ending in 0497 as of Date of Filing"
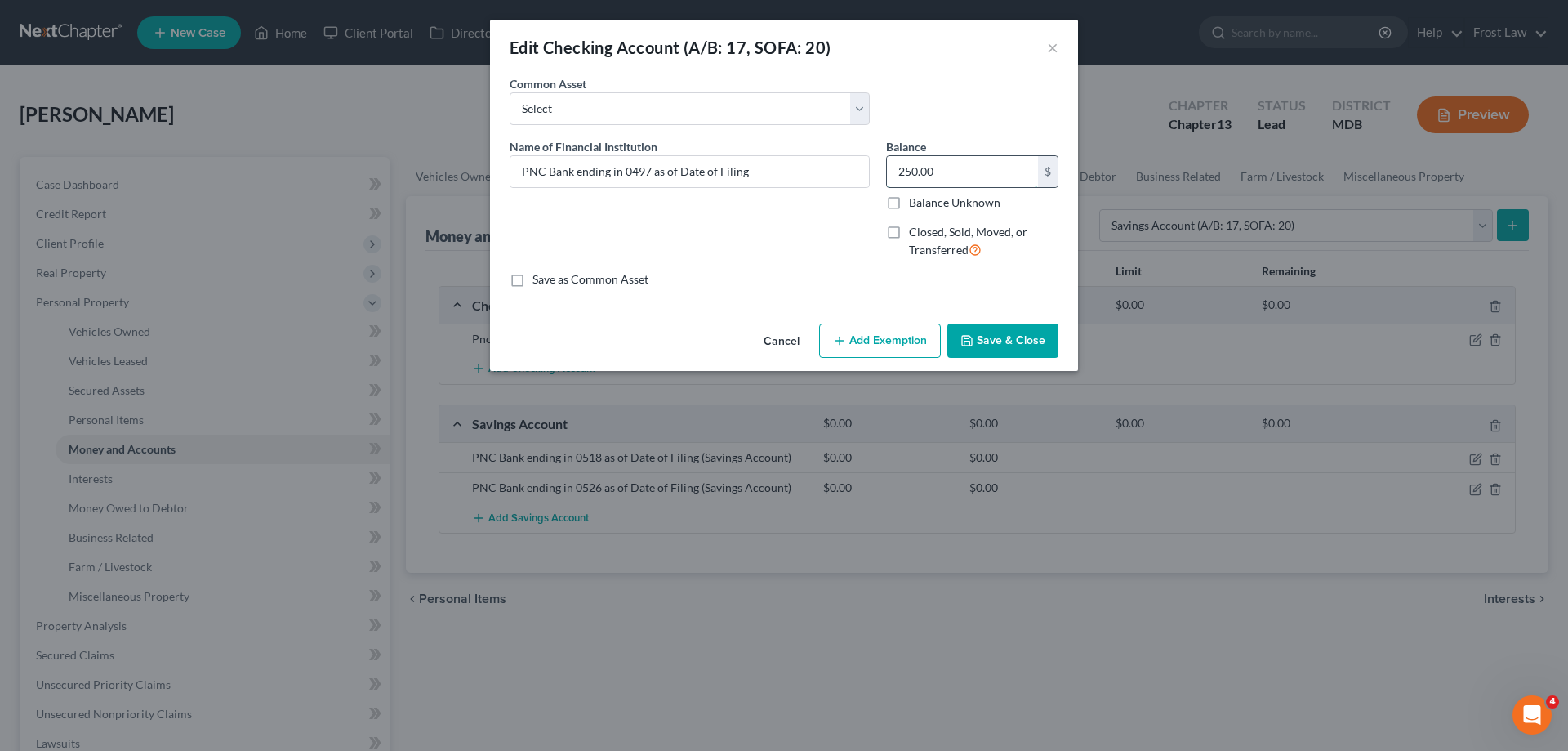
click at [951, 175] on input "250.00" at bounding box center [962, 171] width 151 height 31
click at [1009, 334] on button "Save & Close" at bounding box center [1003, 340] width 111 height 34
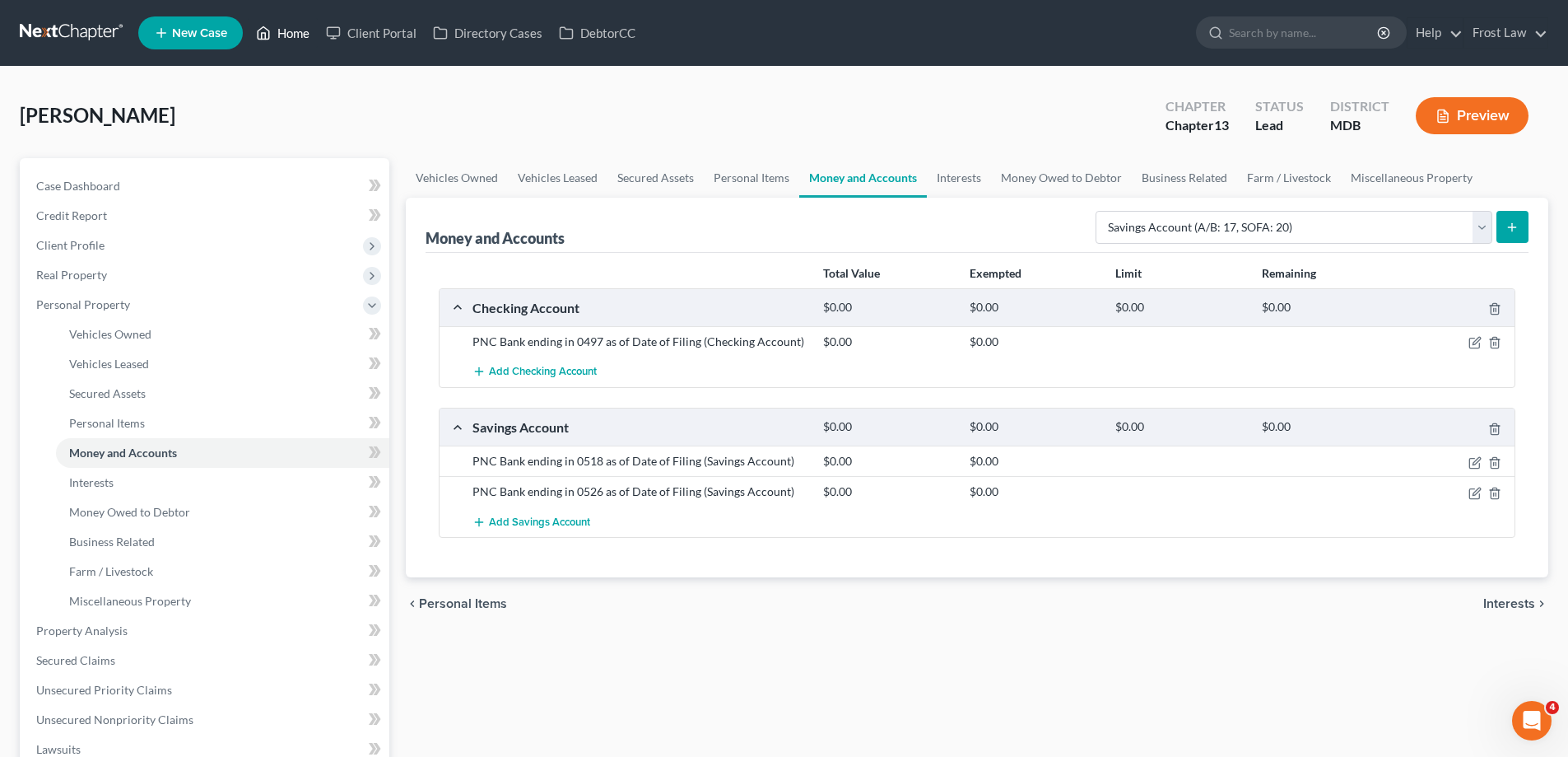
click at [279, 30] on link "Home" at bounding box center [283, 33] width 70 height 30
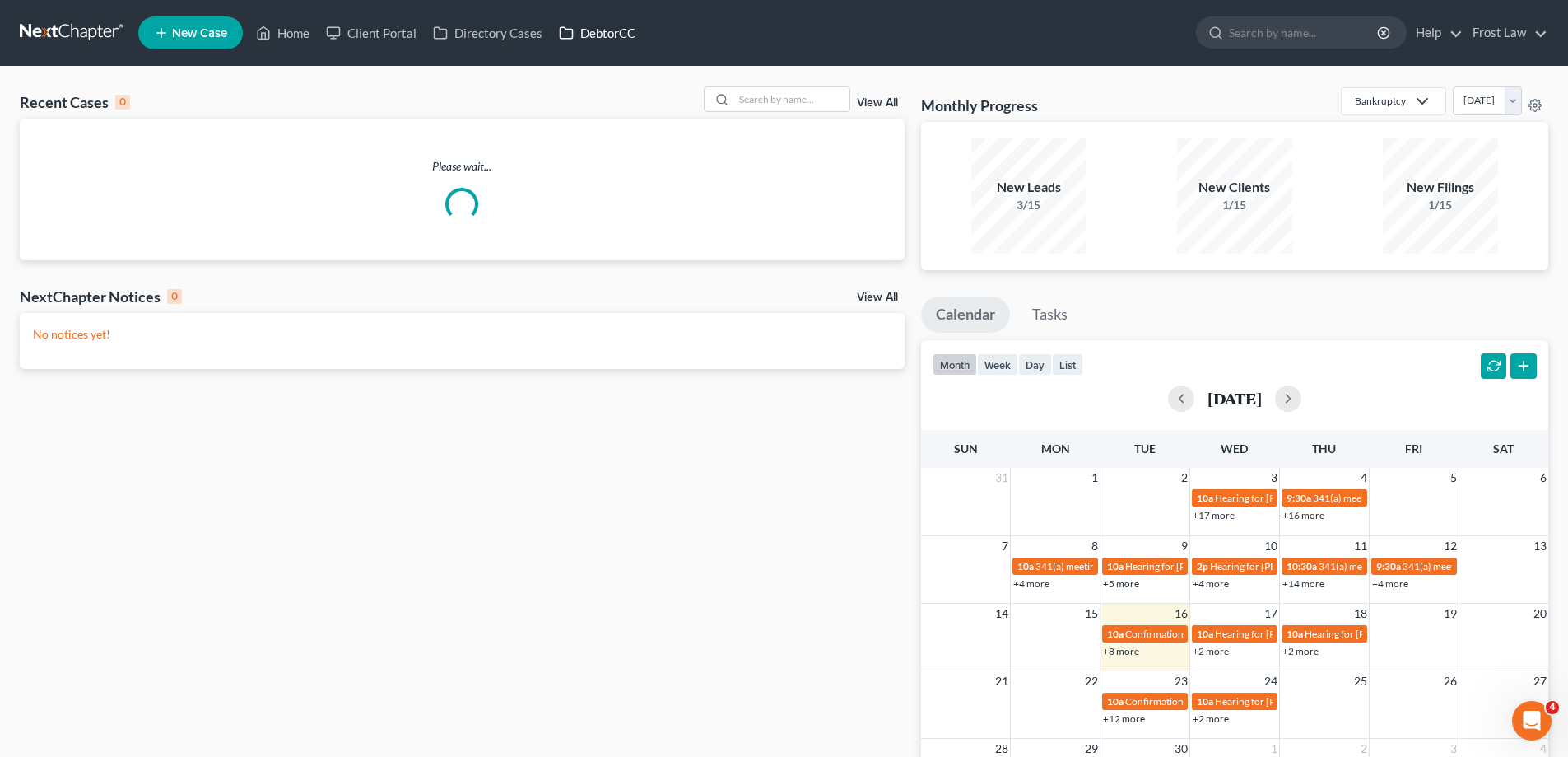
click at [601, 37] on link "DebtorCC" at bounding box center [597, 33] width 93 height 30
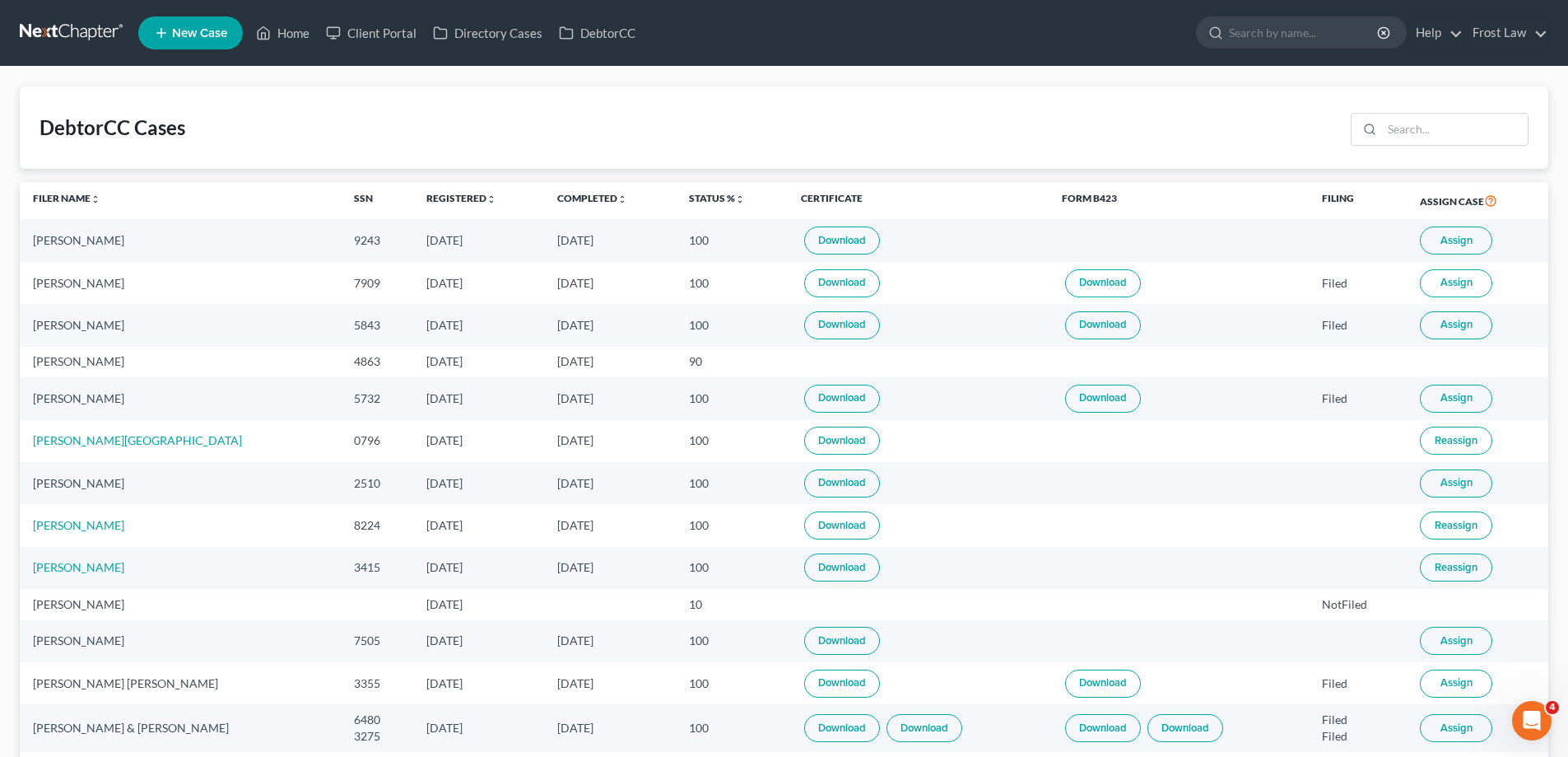
click at [805, 237] on link "Download" at bounding box center [842, 240] width 76 height 28
click at [387, 39] on link "Client Portal" at bounding box center [371, 33] width 107 height 30
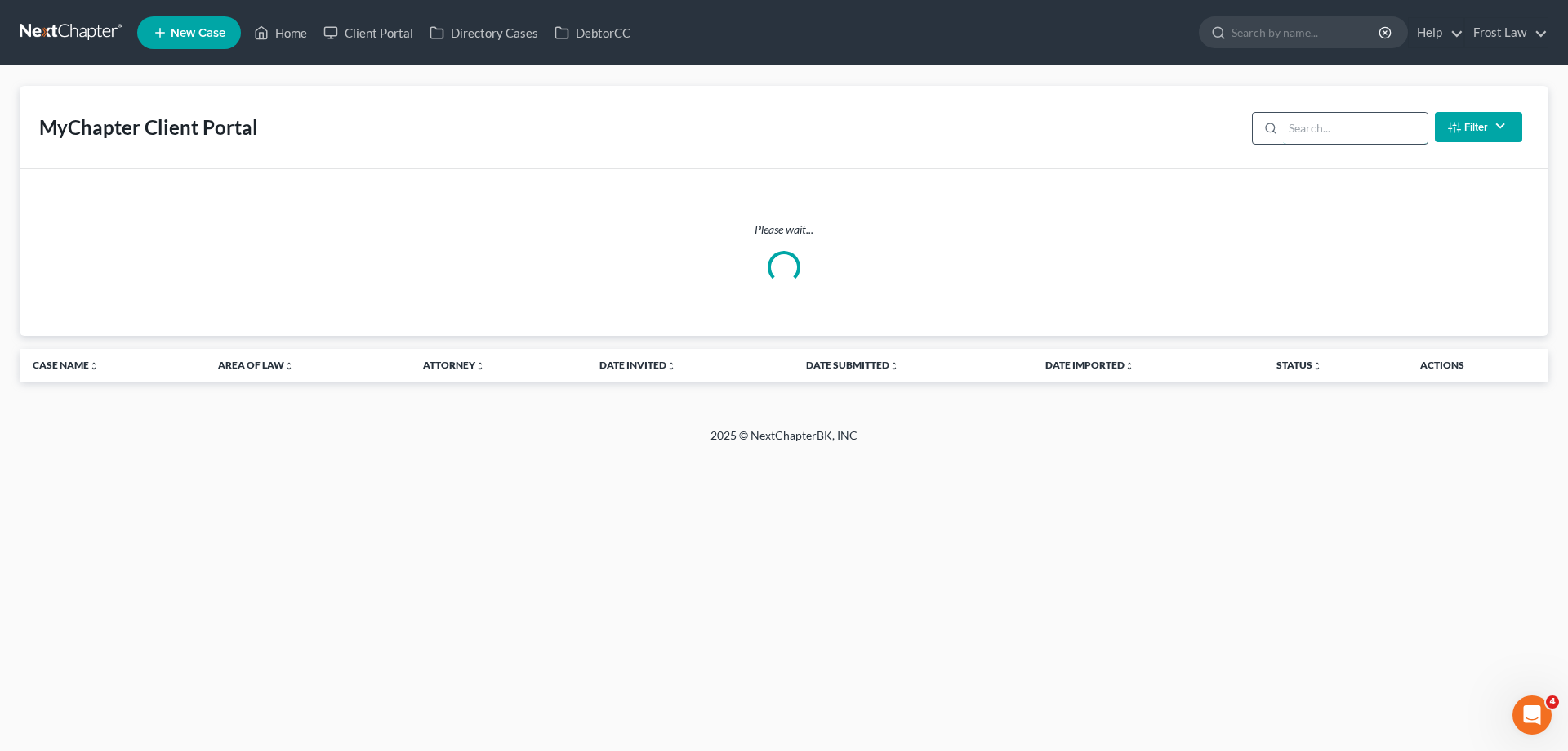
click at [1322, 126] on input "search" at bounding box center [1356, 127] width 145 height 31
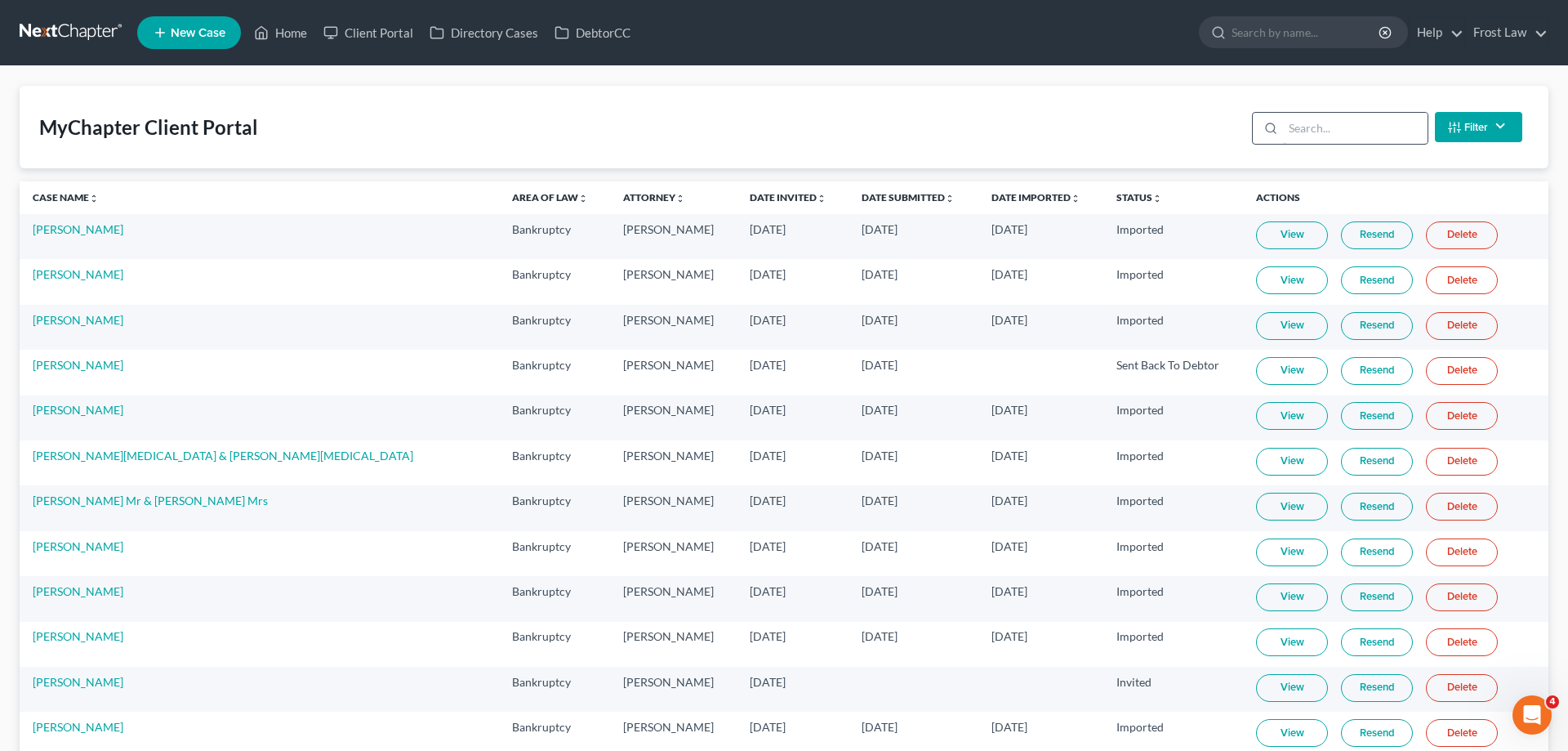
click at [1320, 134] on input "search" at bounding box center [1356, 127] width 145 height 31
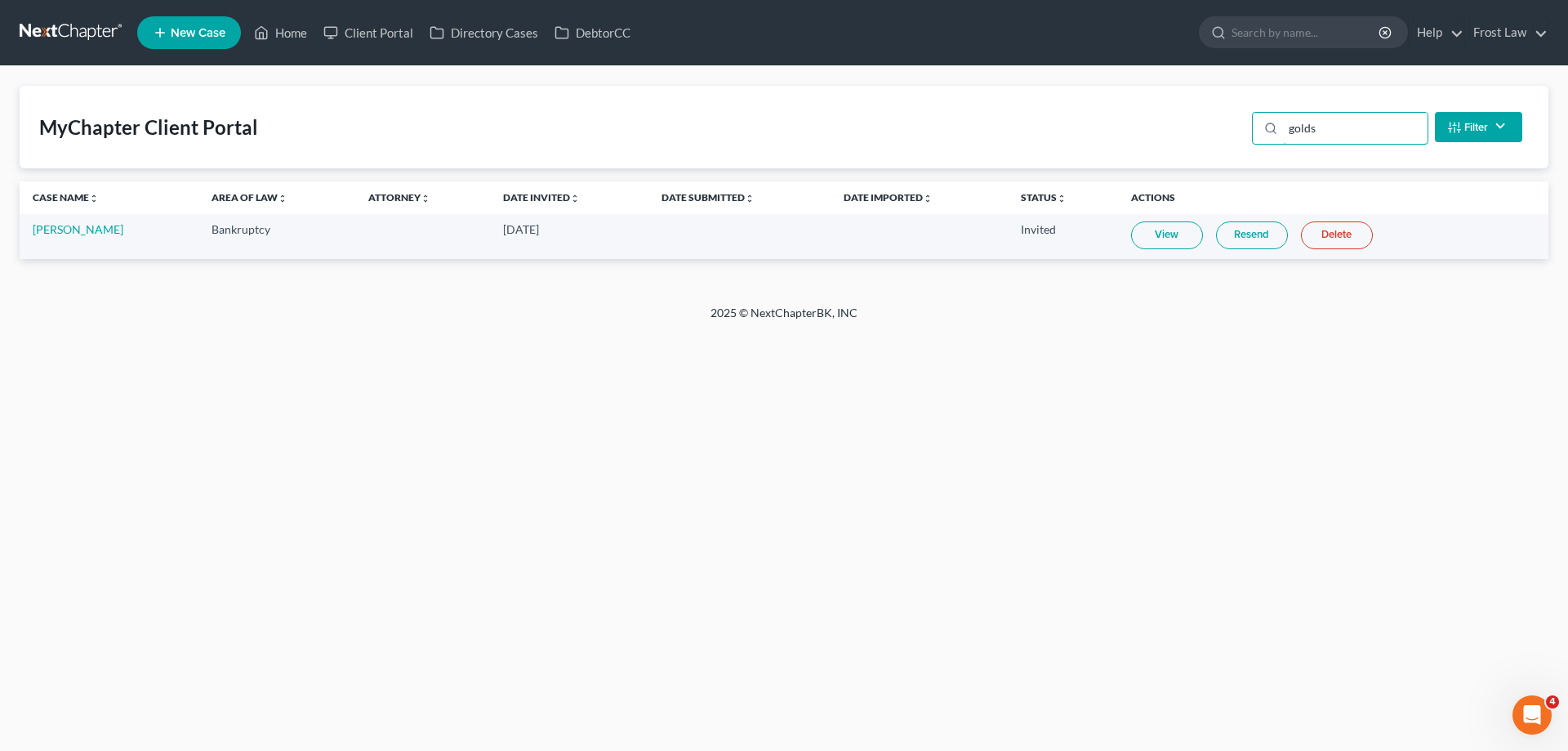
type input "golds"
click at [1261, 244] on link "Resend" at bounding box center [1251, 235] width 71 height 28
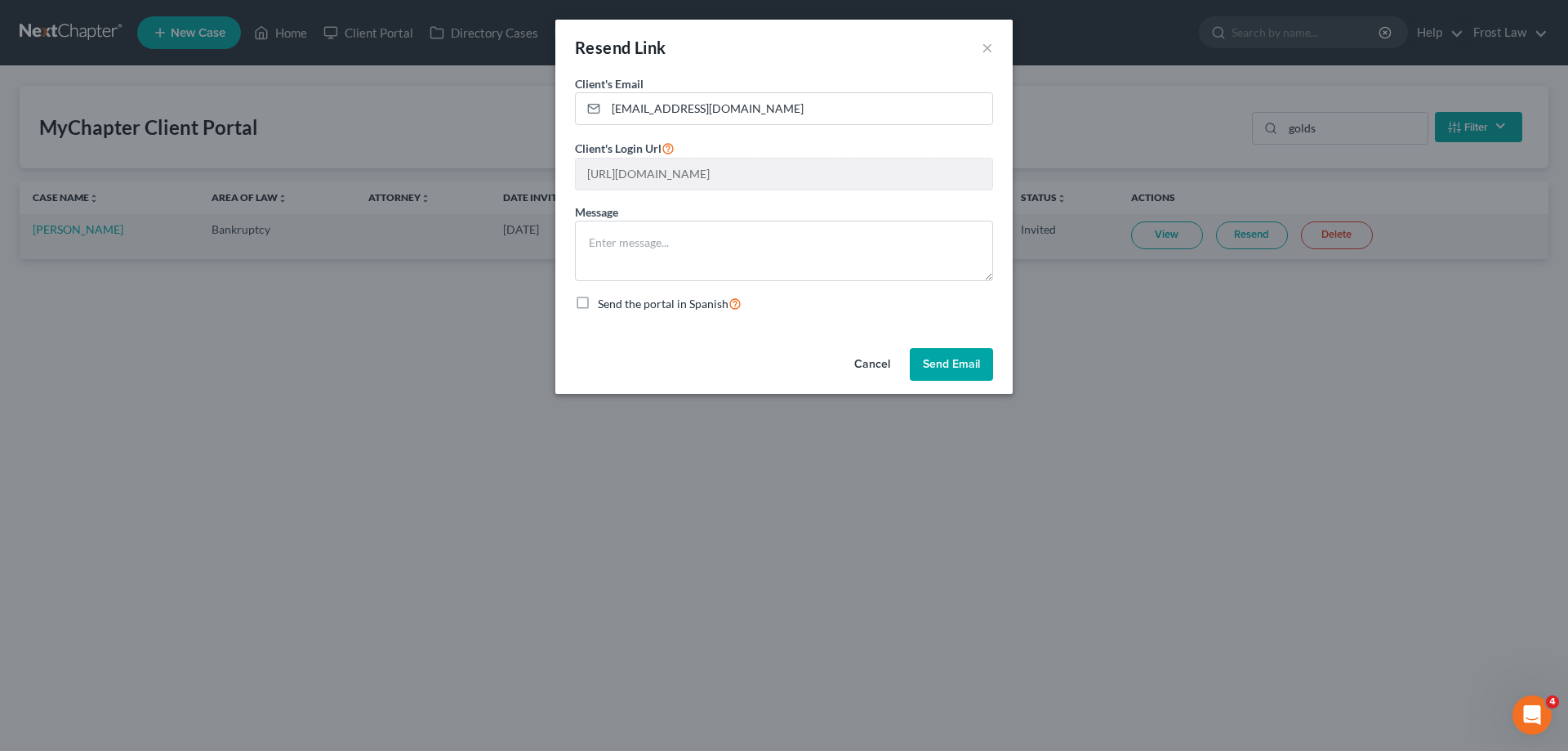
click at [955, 365] on button "Send Email" at bounding box center [951, 364] width 84 height 32
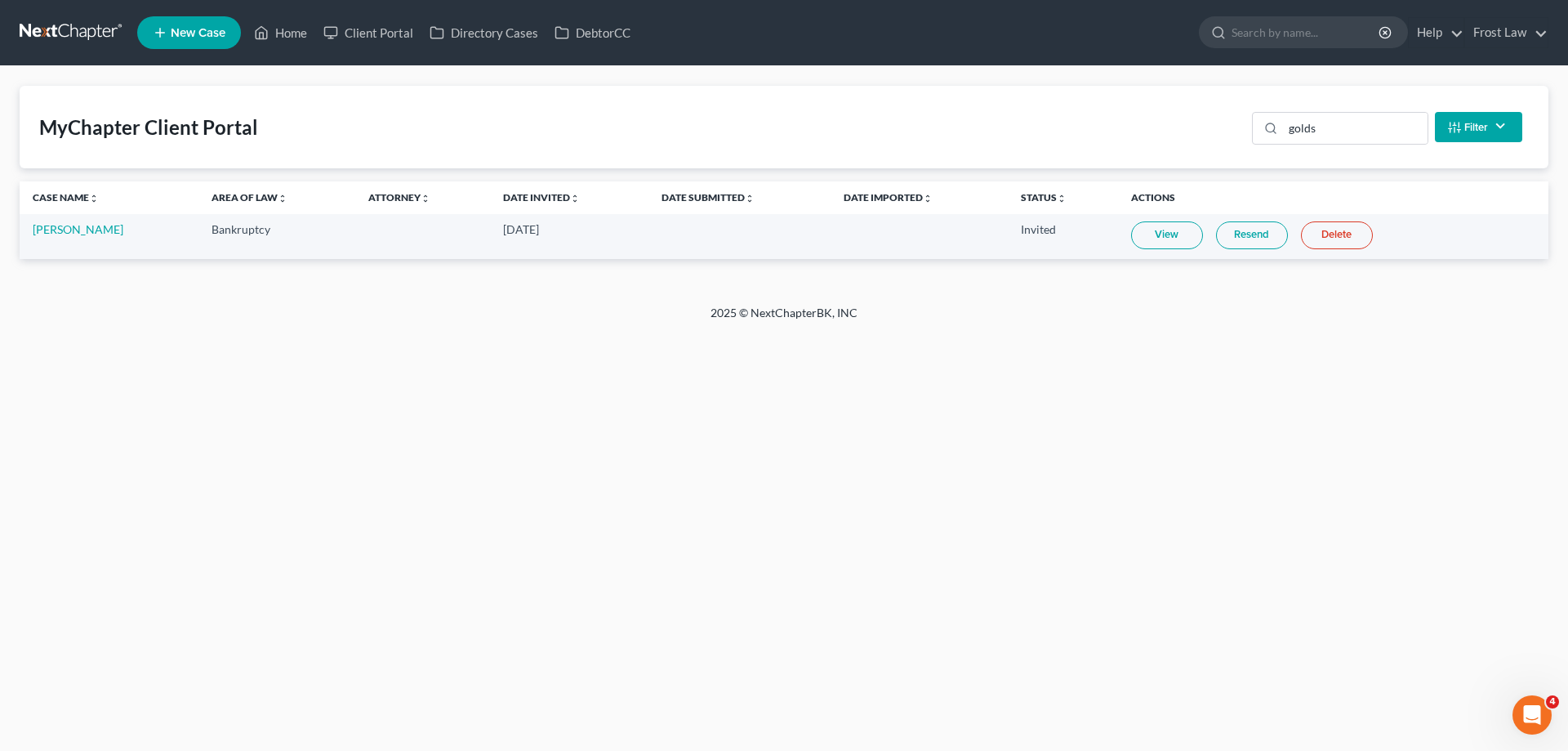
click at [1150, 236] on link "View" at bounding box center [1166, 235] width 71 height 28
click at [276, 37] on link "Home" at bounding box center [280, 32] width 70 height 30
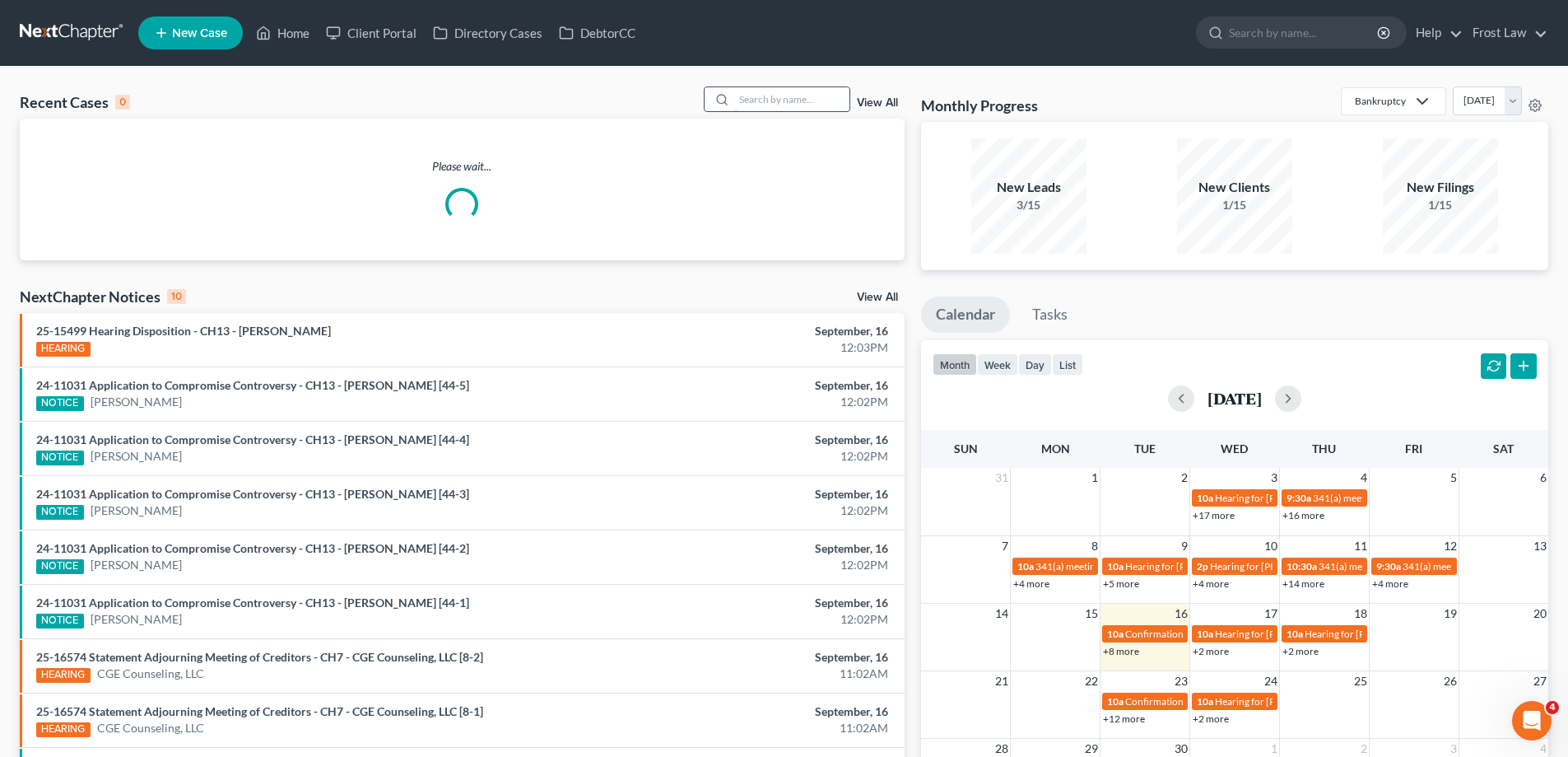
click at [820, 99] on input "search" at bounding box center [791, 99] width 115 height 24
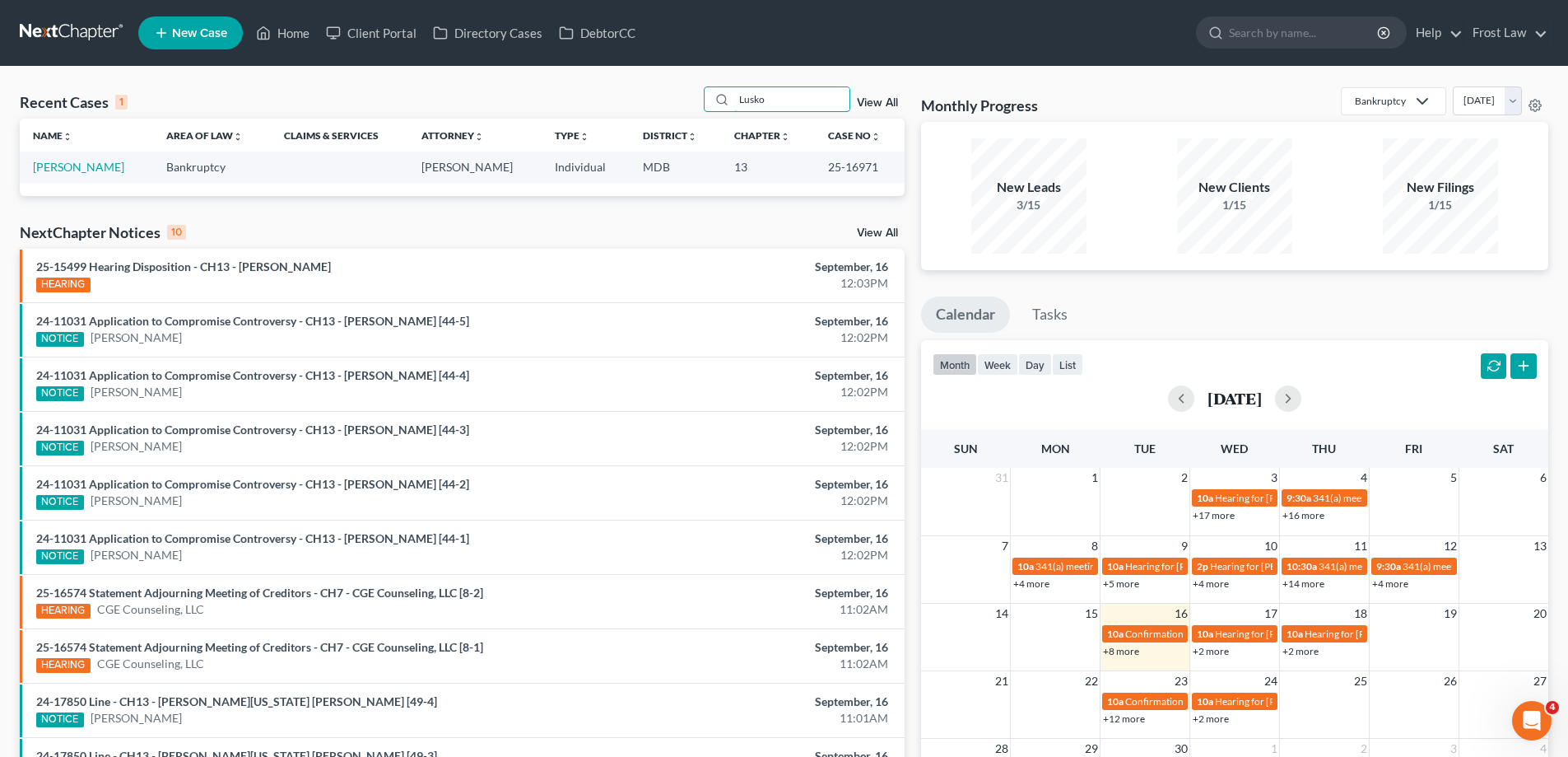
type input "Lusko"
click at [77, 168] on link "[PERSON_NAME]" at bounding box center [79, 167] width 92 height 14
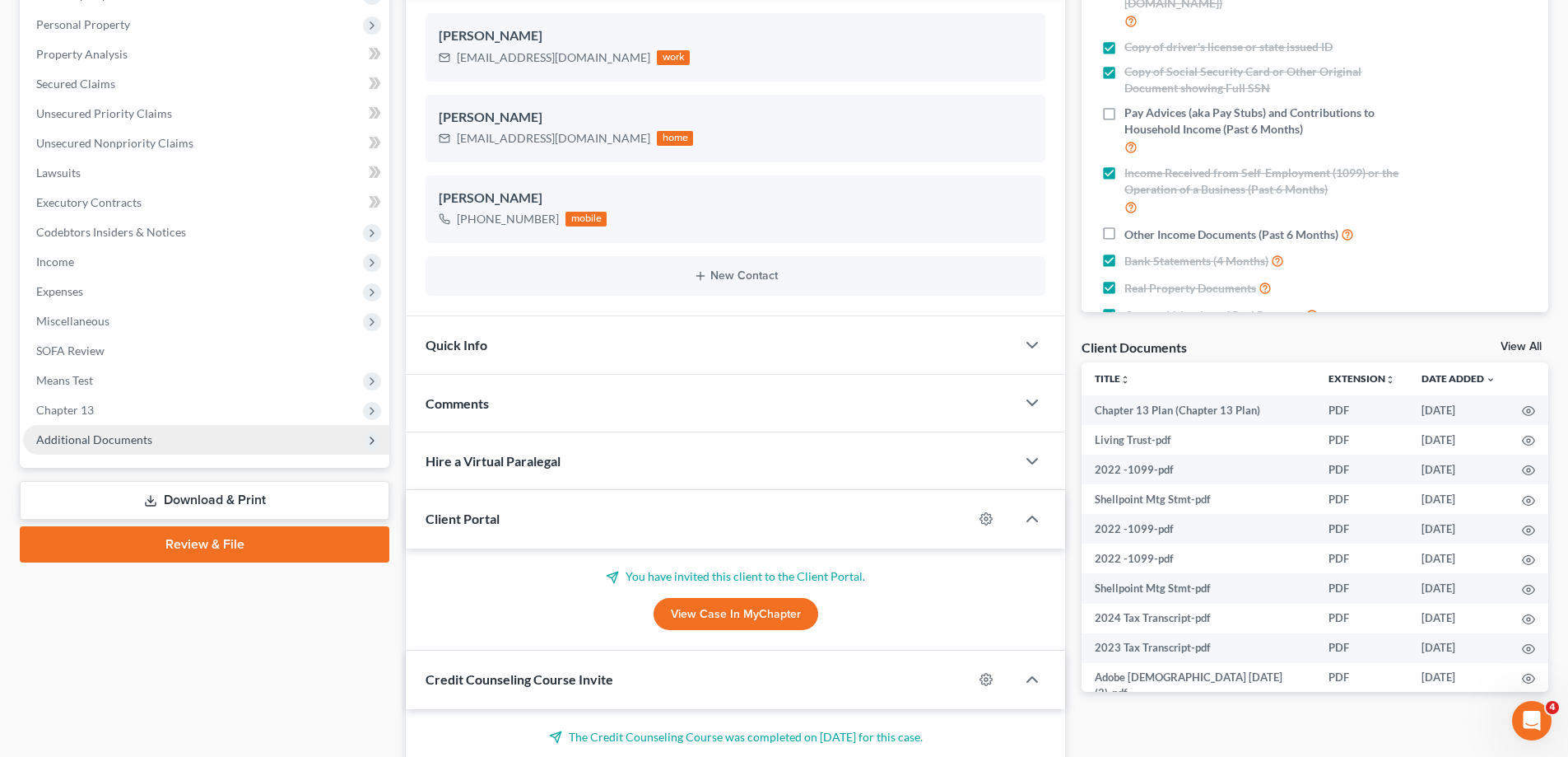
scroll to position [329, 0]
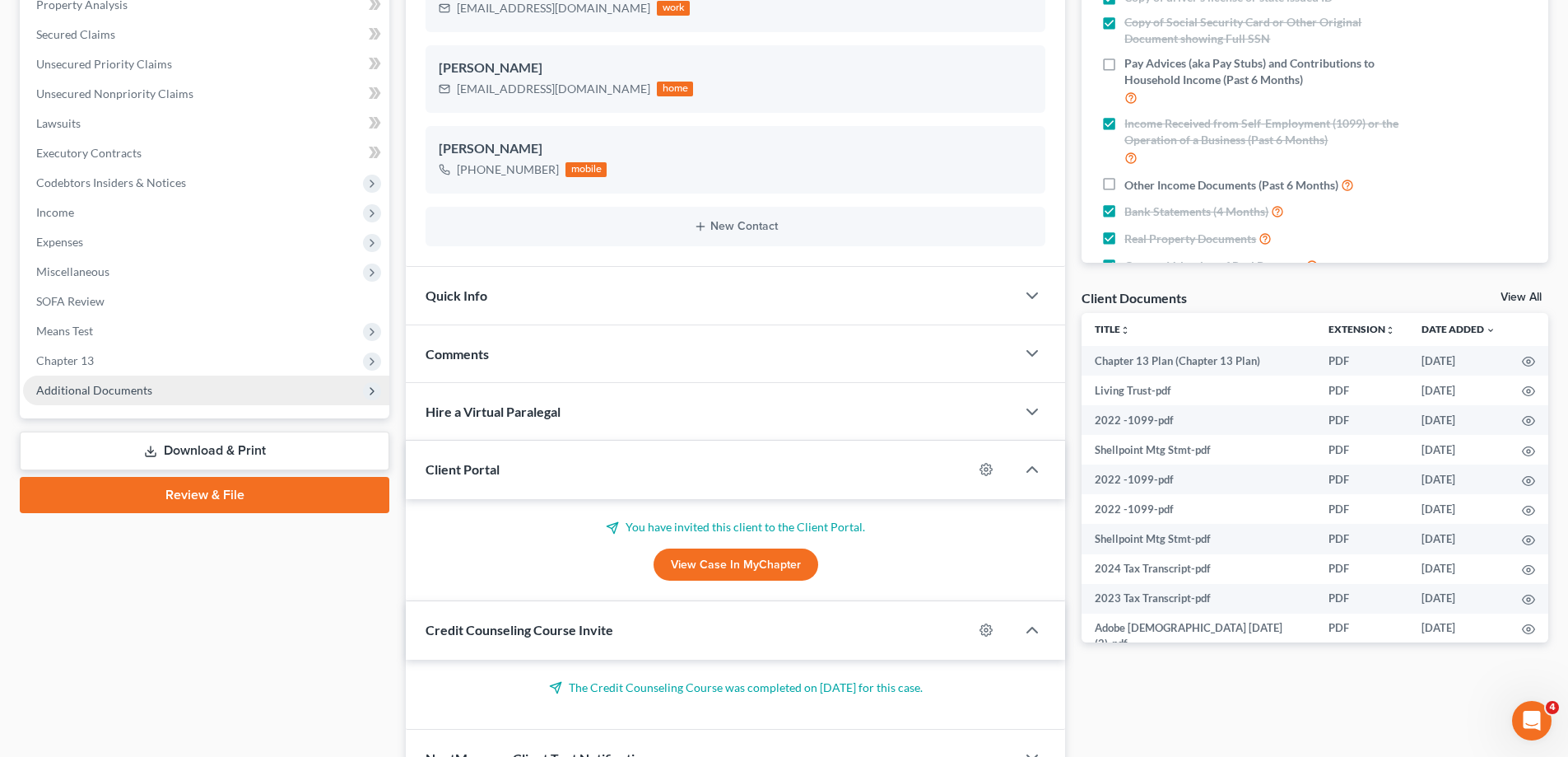
click at [196, 386] on span "Additional Documents" at bounding box center [207, 390] width 367 height 30
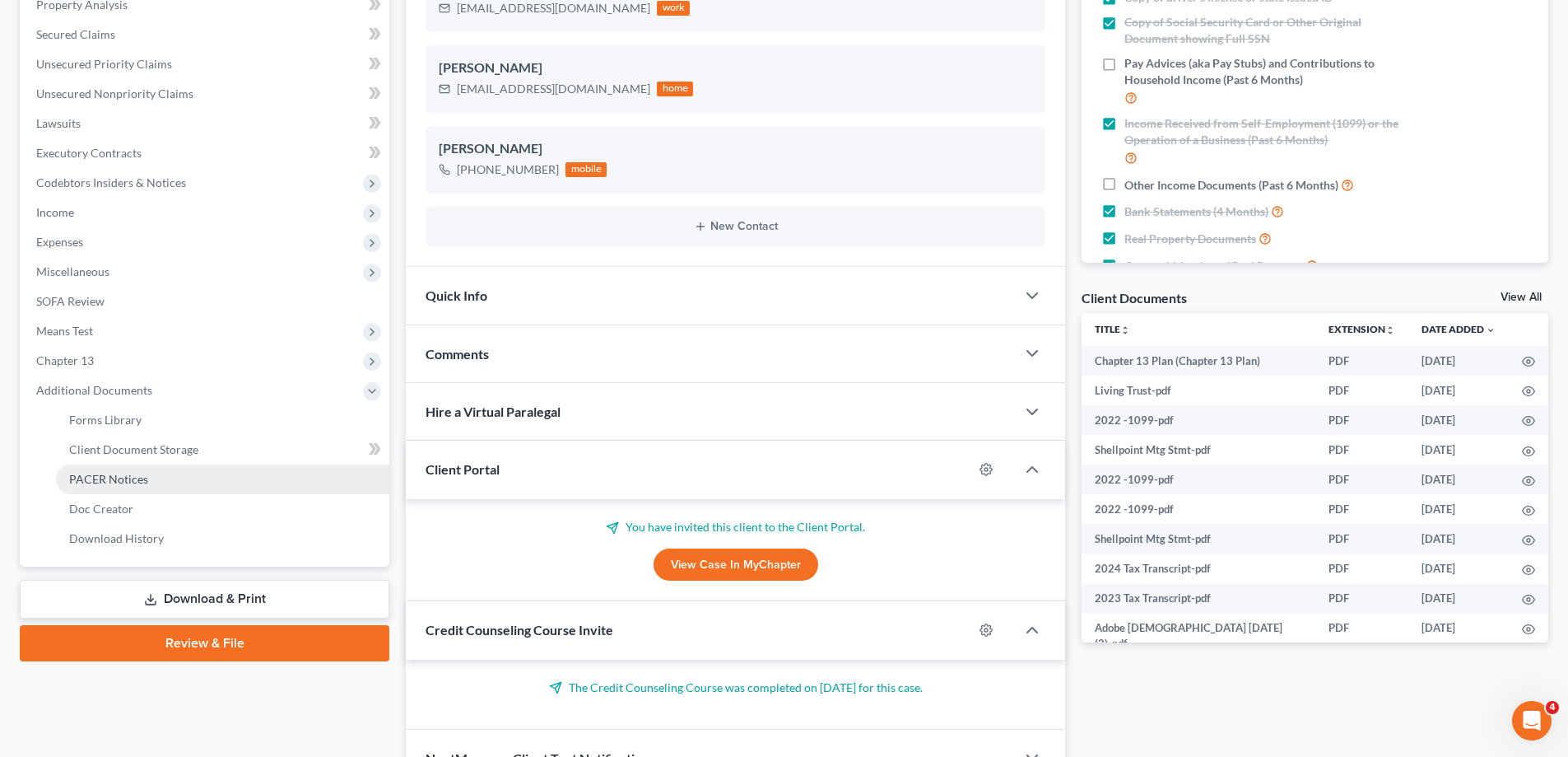
click at [201, 474] on link "PACER Notices" at bounding box center [223, 479] width 333 height 30
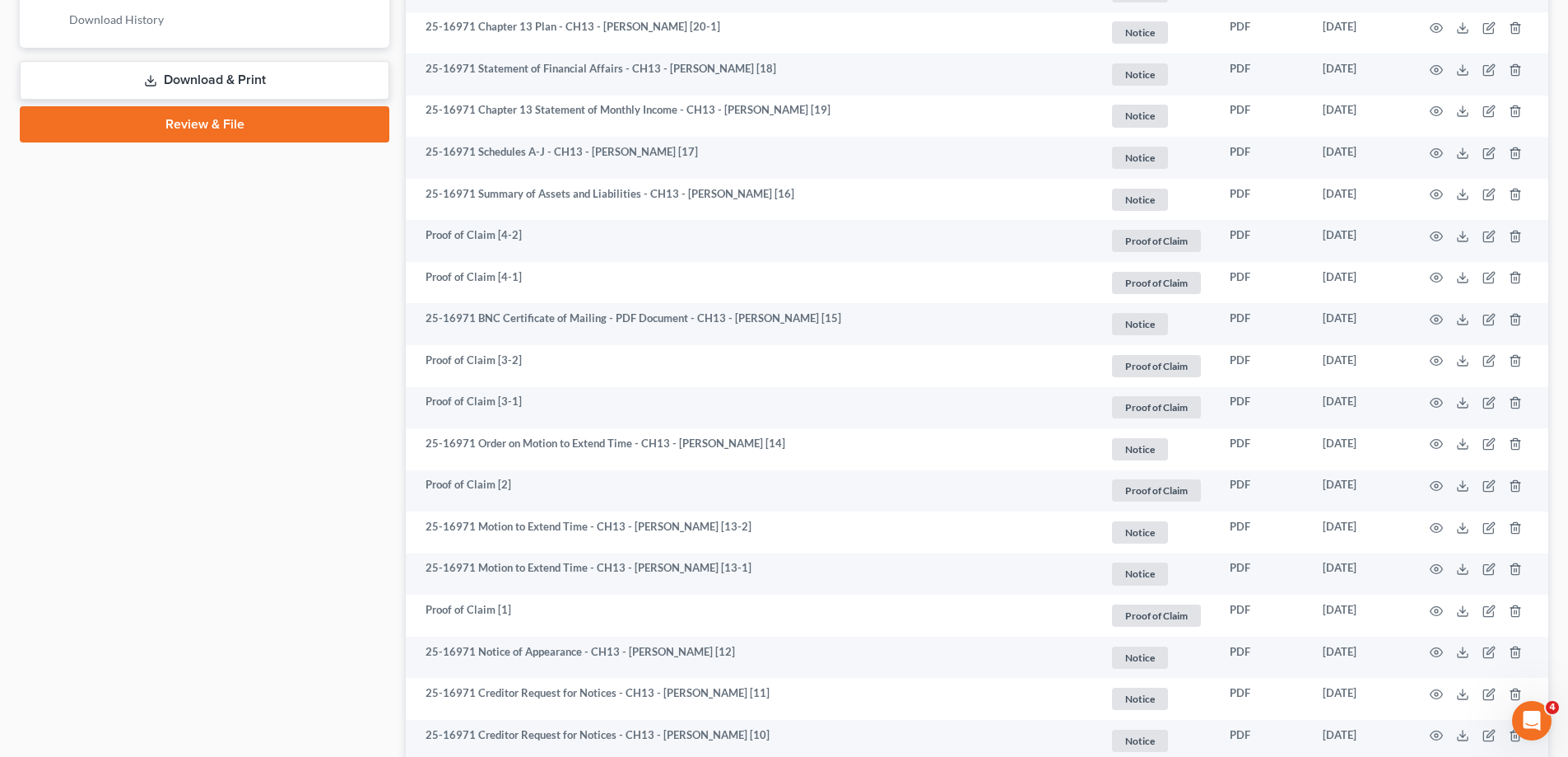
scroll to position [1304, 0]
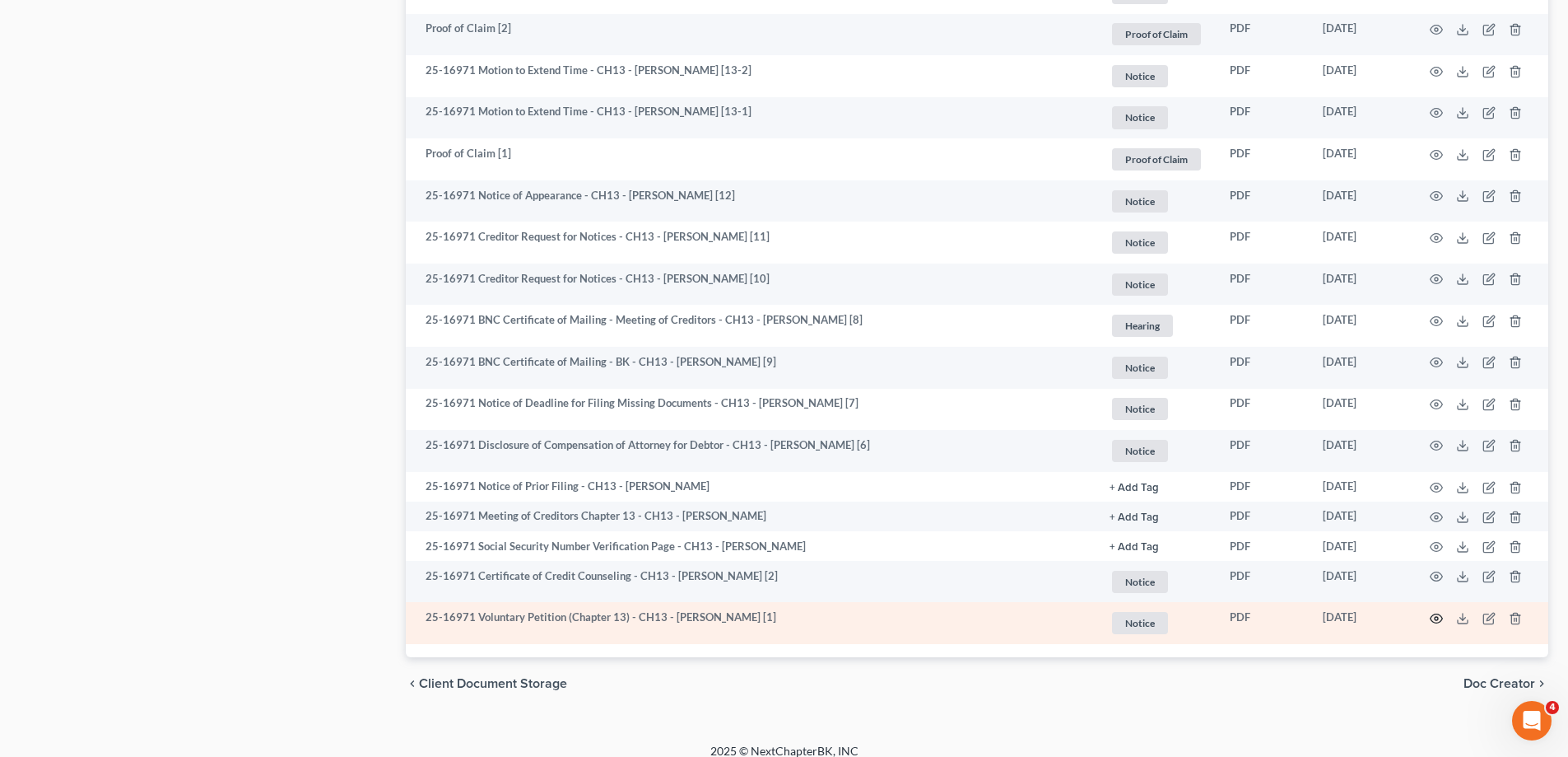
click at [1439, 612] on icon "button" at bounding box center [1437, 619] width 13 height 13
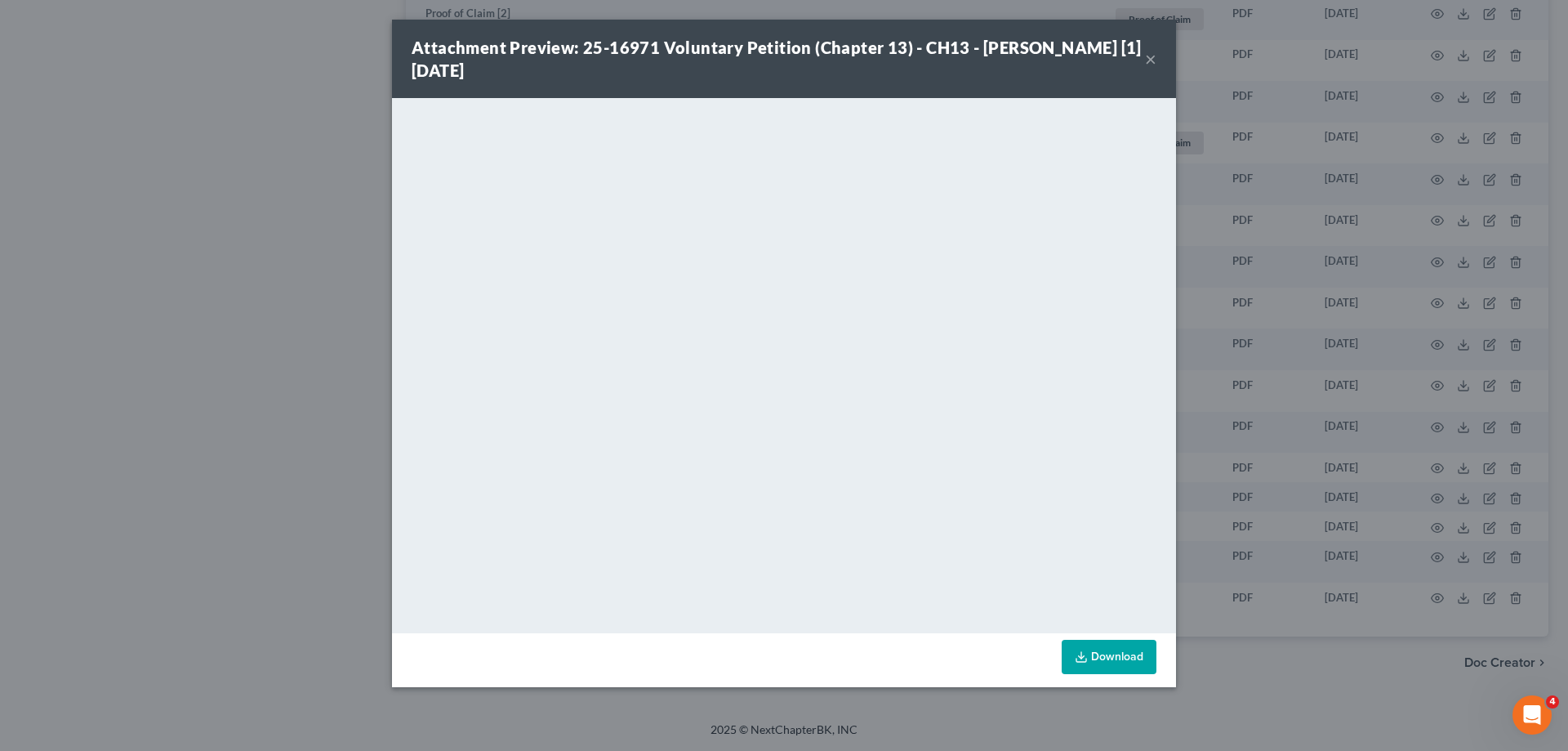
click at [1150, 57] on button "×" at bounding box center [1150, 58] width 11 height 19
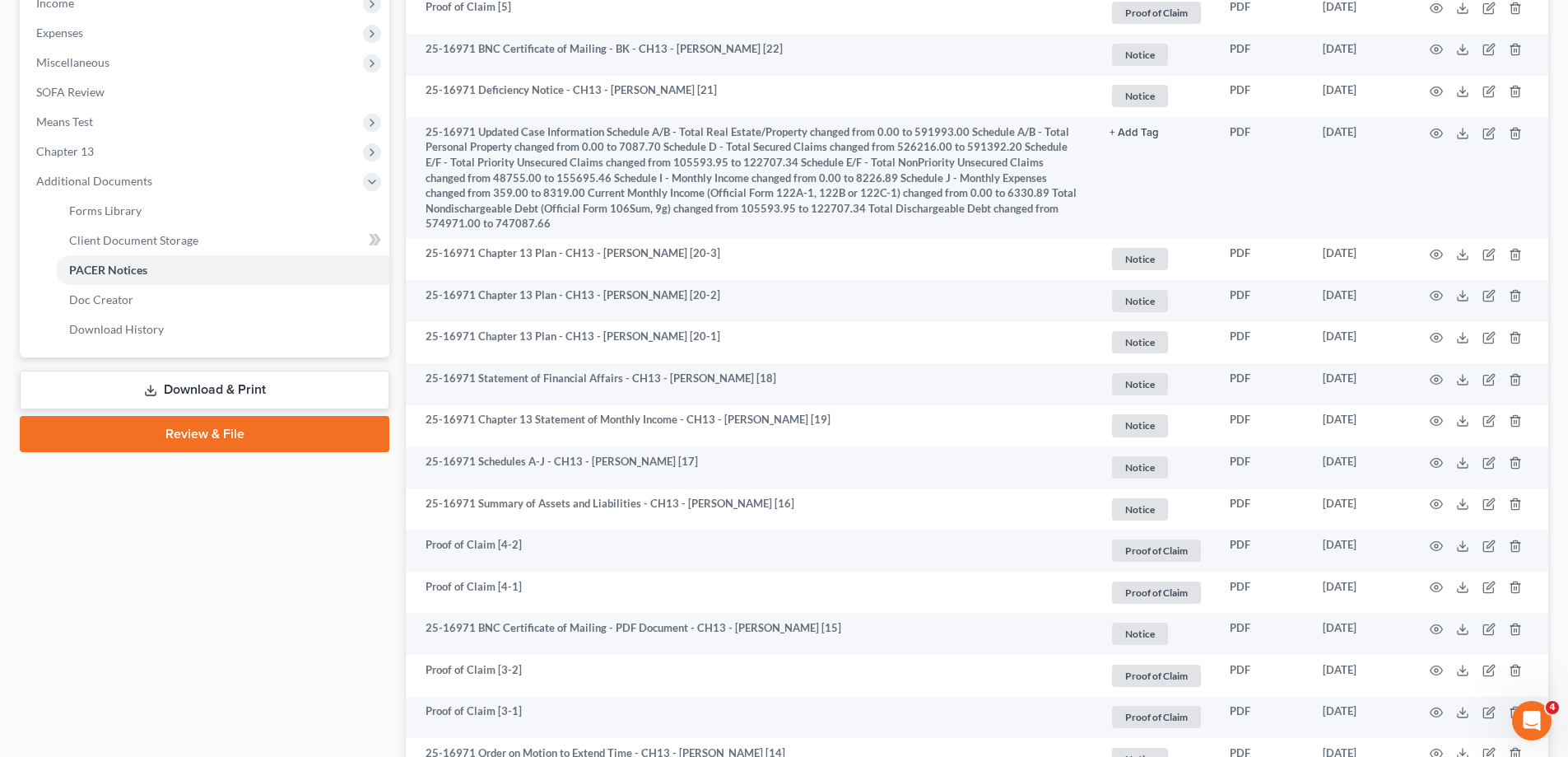
scroll to position [0, 0]
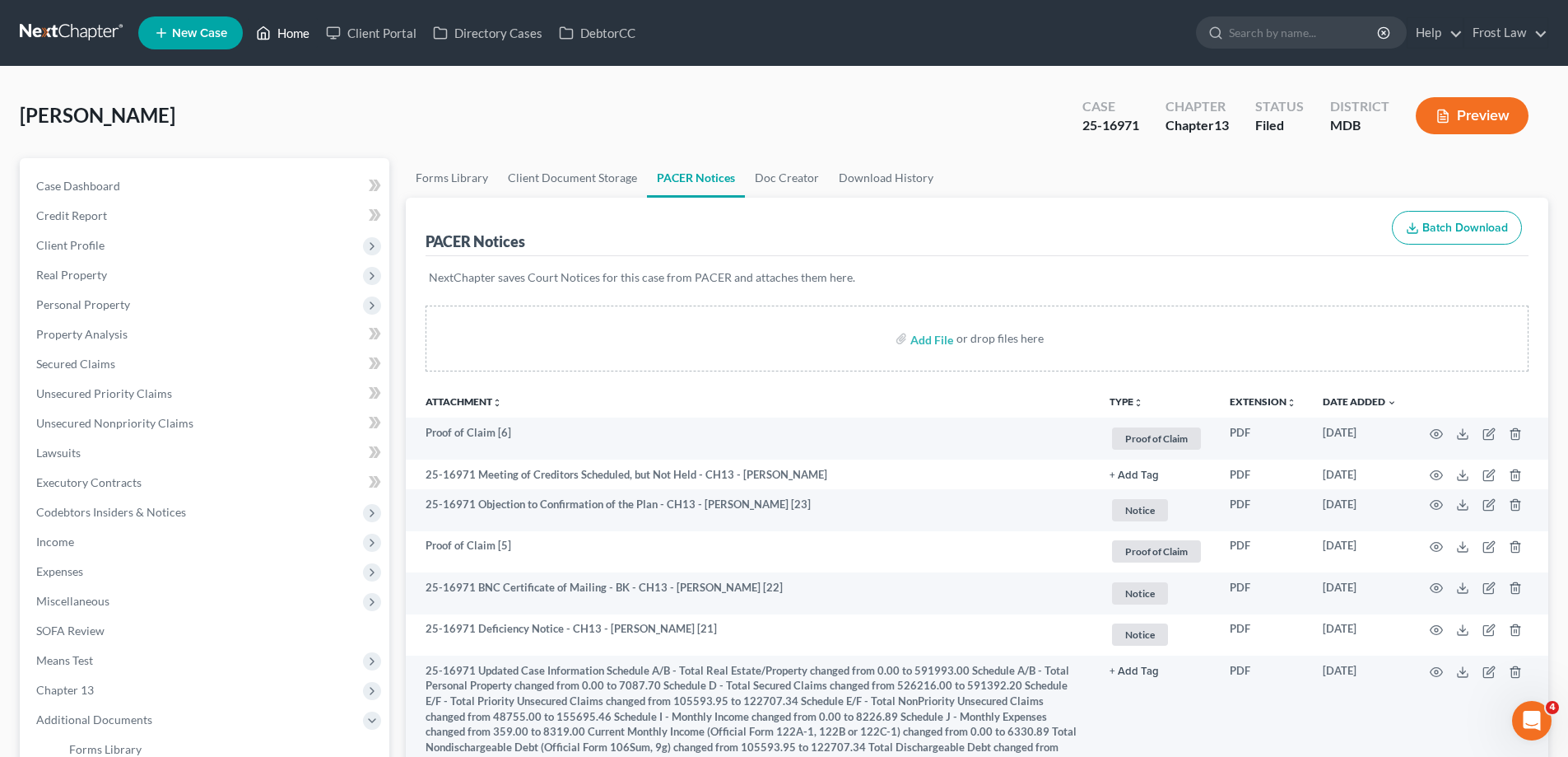
click at [289, 29] on link "Home" at bounding box center [283, 33] width 70 height 30
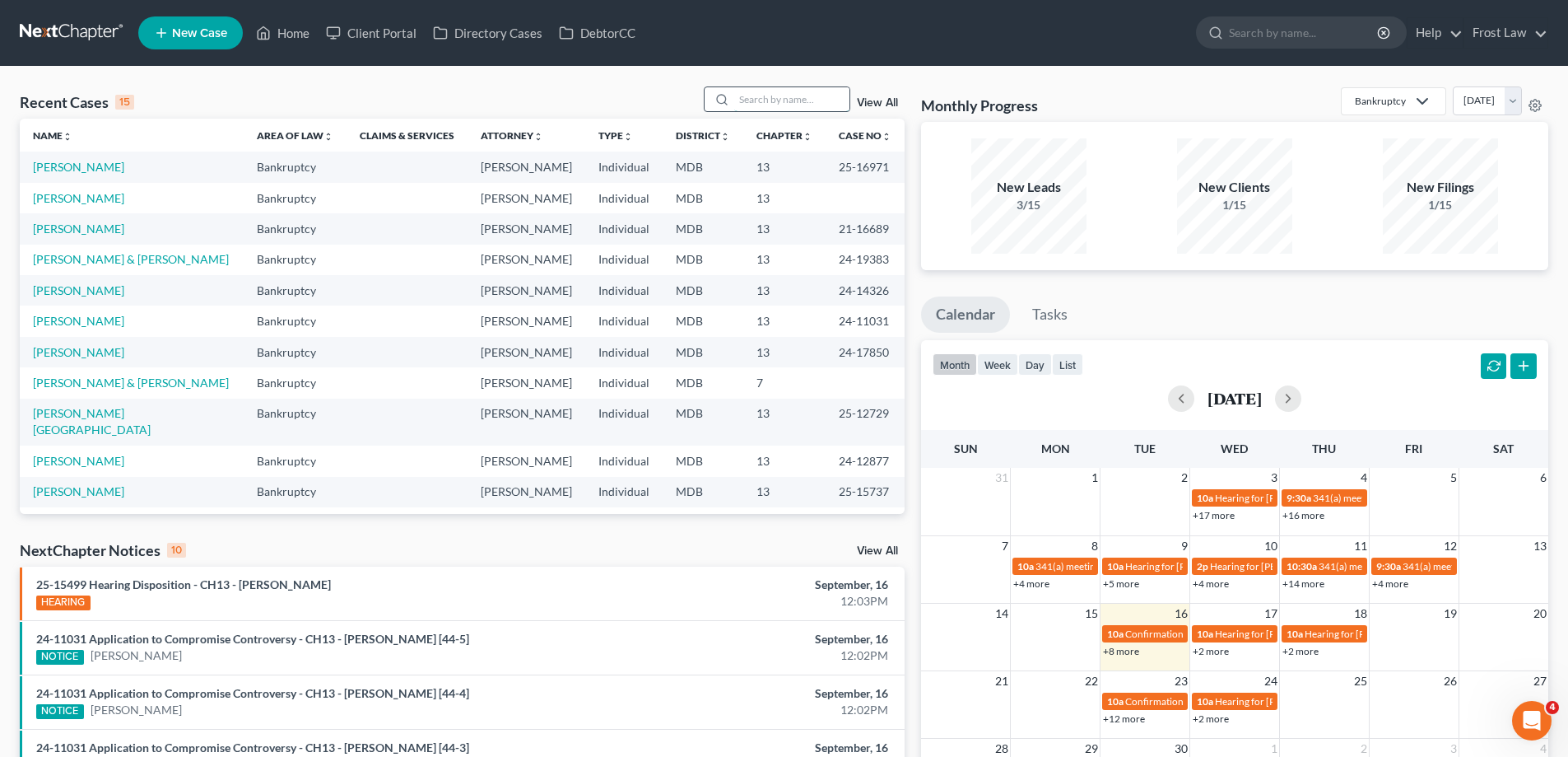
click at [776, 98] on input "search" at bounding box center [791, 99] width 115 height 24
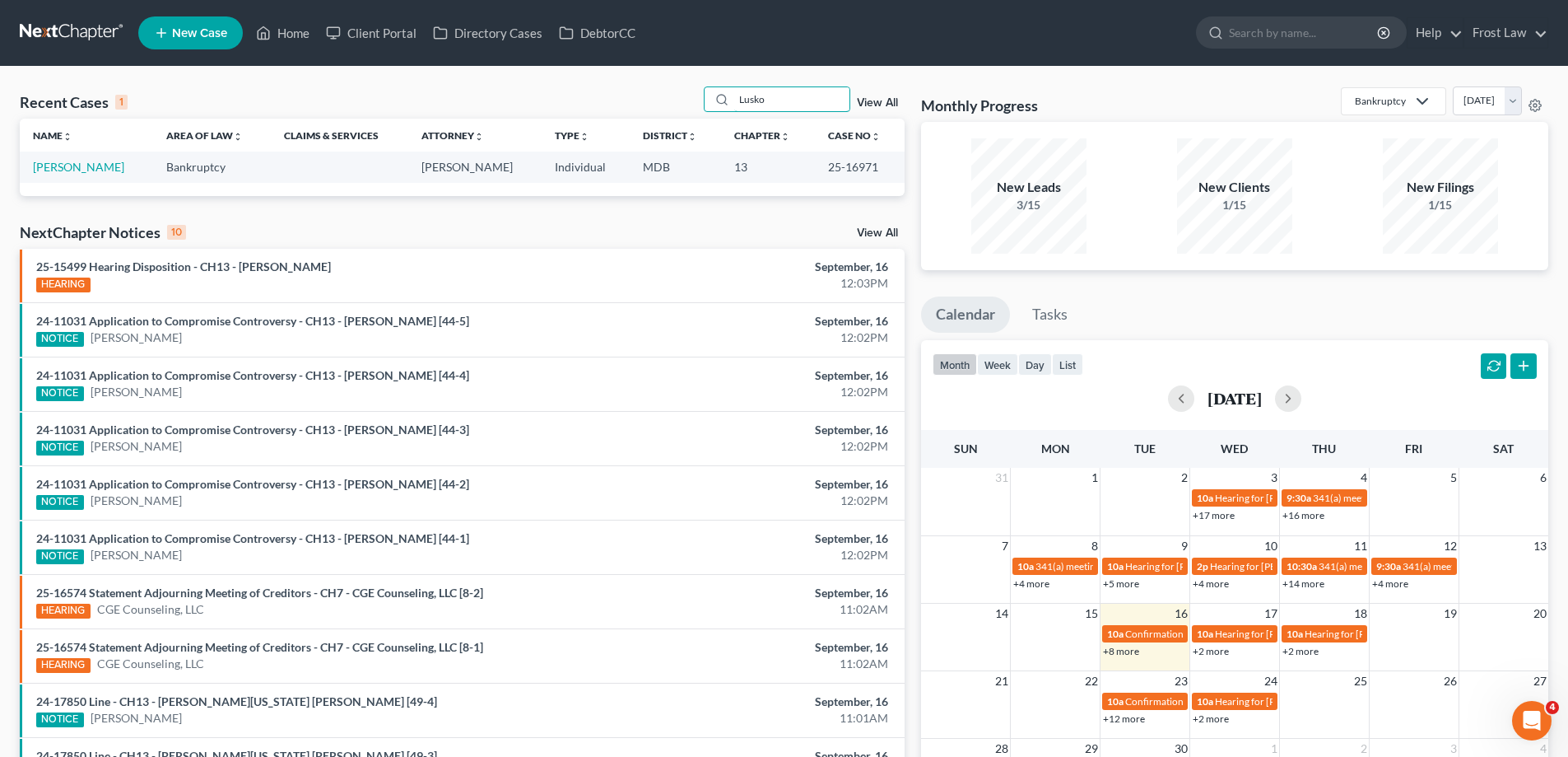
drag, startPoint x: 789, startPoint y: 96, endPoint x: 672, endPoint y: 113, distance: 118.2
click at [672, 113] on div "Recent Cases 1 Lusko View All" at bounding box center [462, 102] width 885 height 32
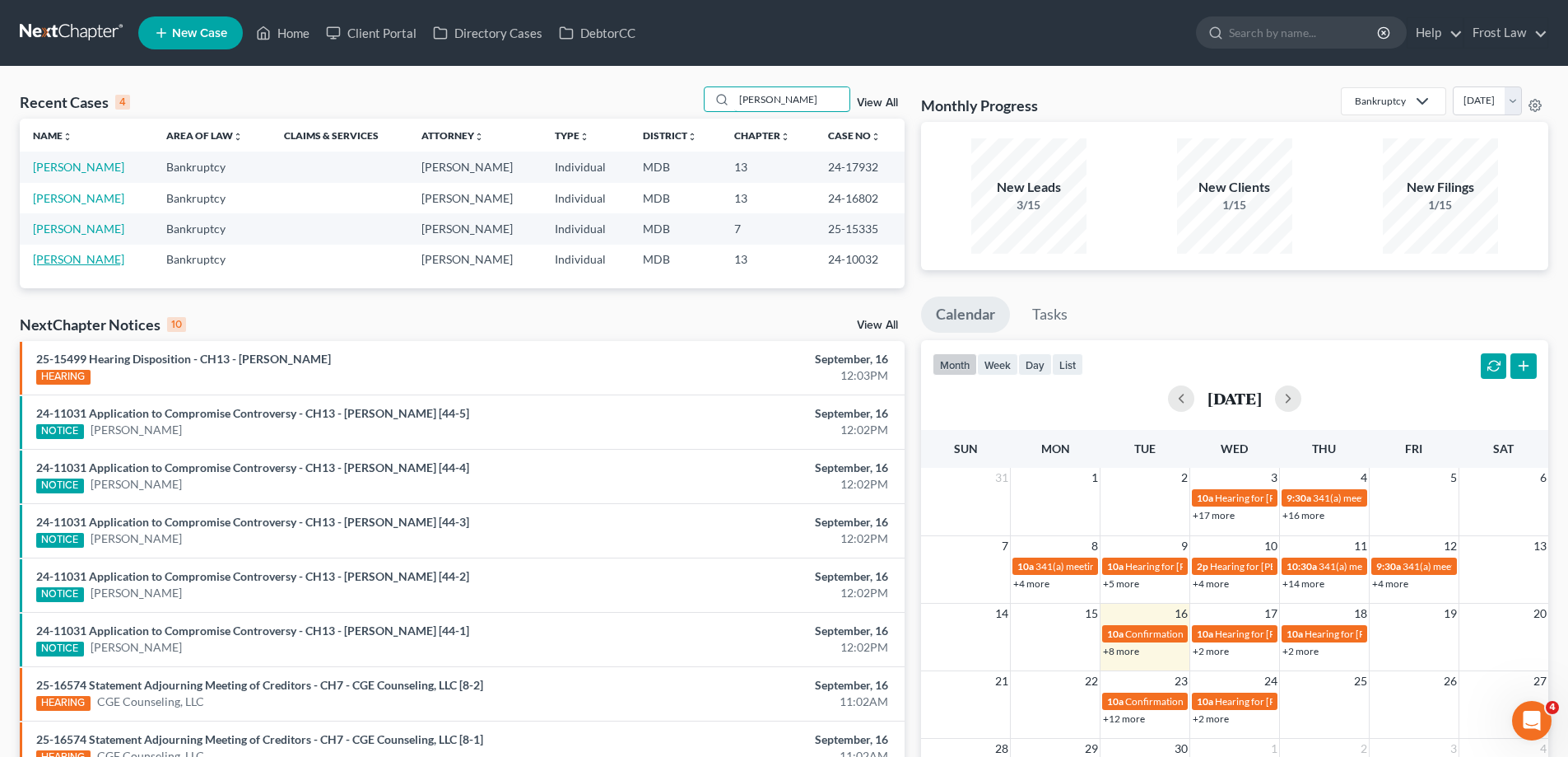
type input "[PERSON_NAME]"
click at [109, 264] on link "[PERSON_NAME]" at bounding box center [79, 258] width 92 height 14
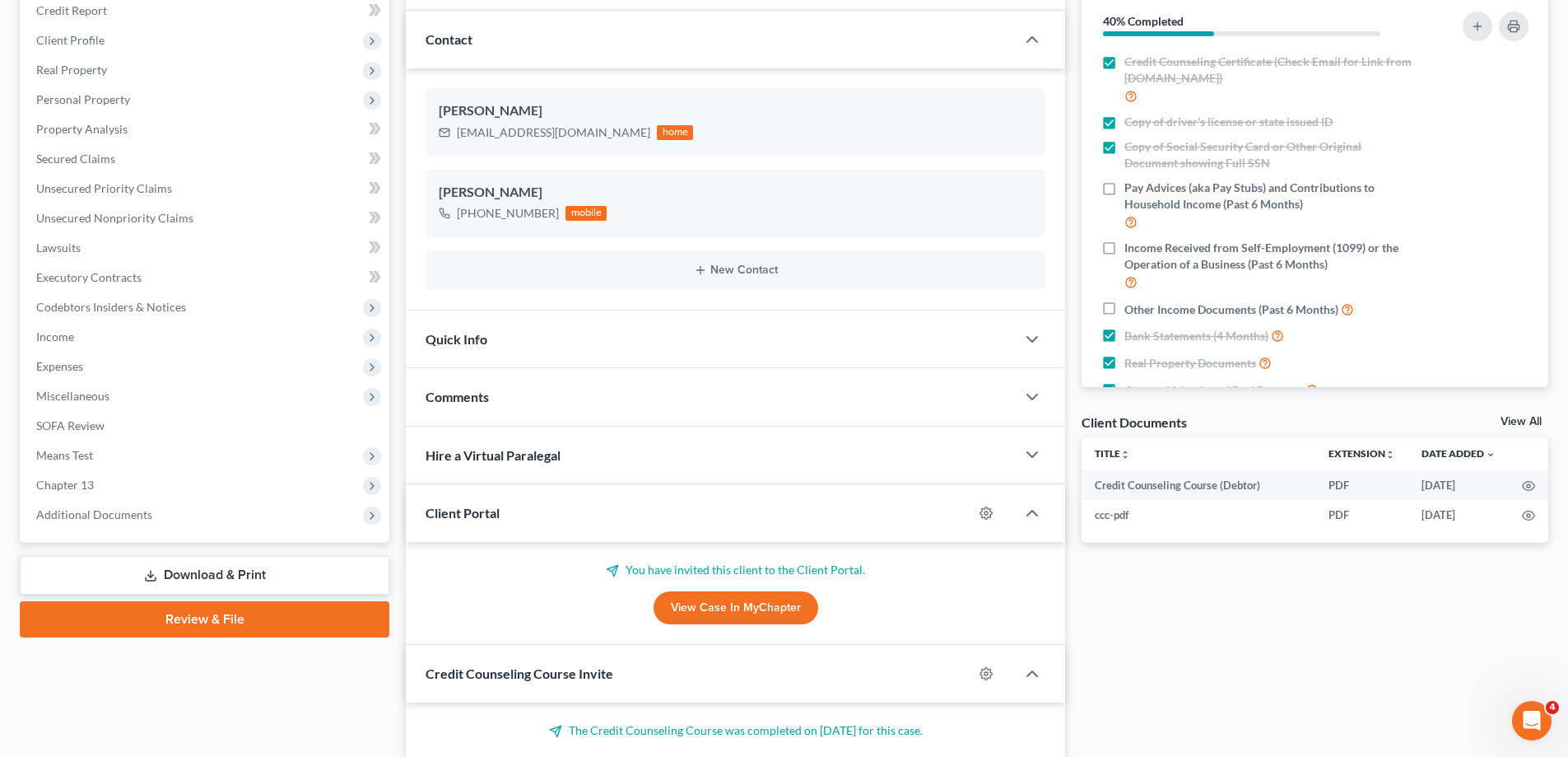
scroll to position [329, 0]
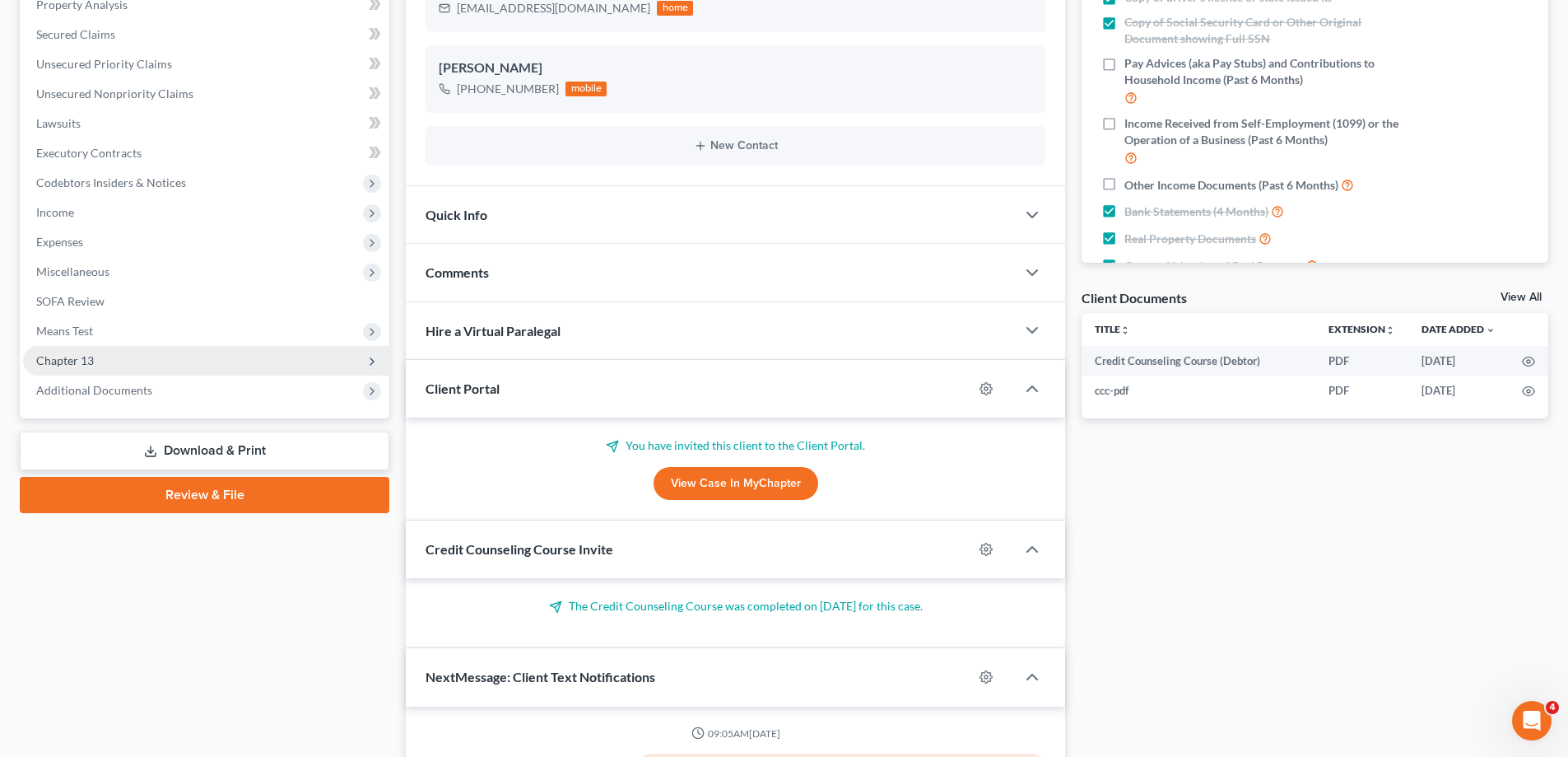
click at [147, 364] on span "Chapter 13" at bounding box center [207, 361] width 367 height 30
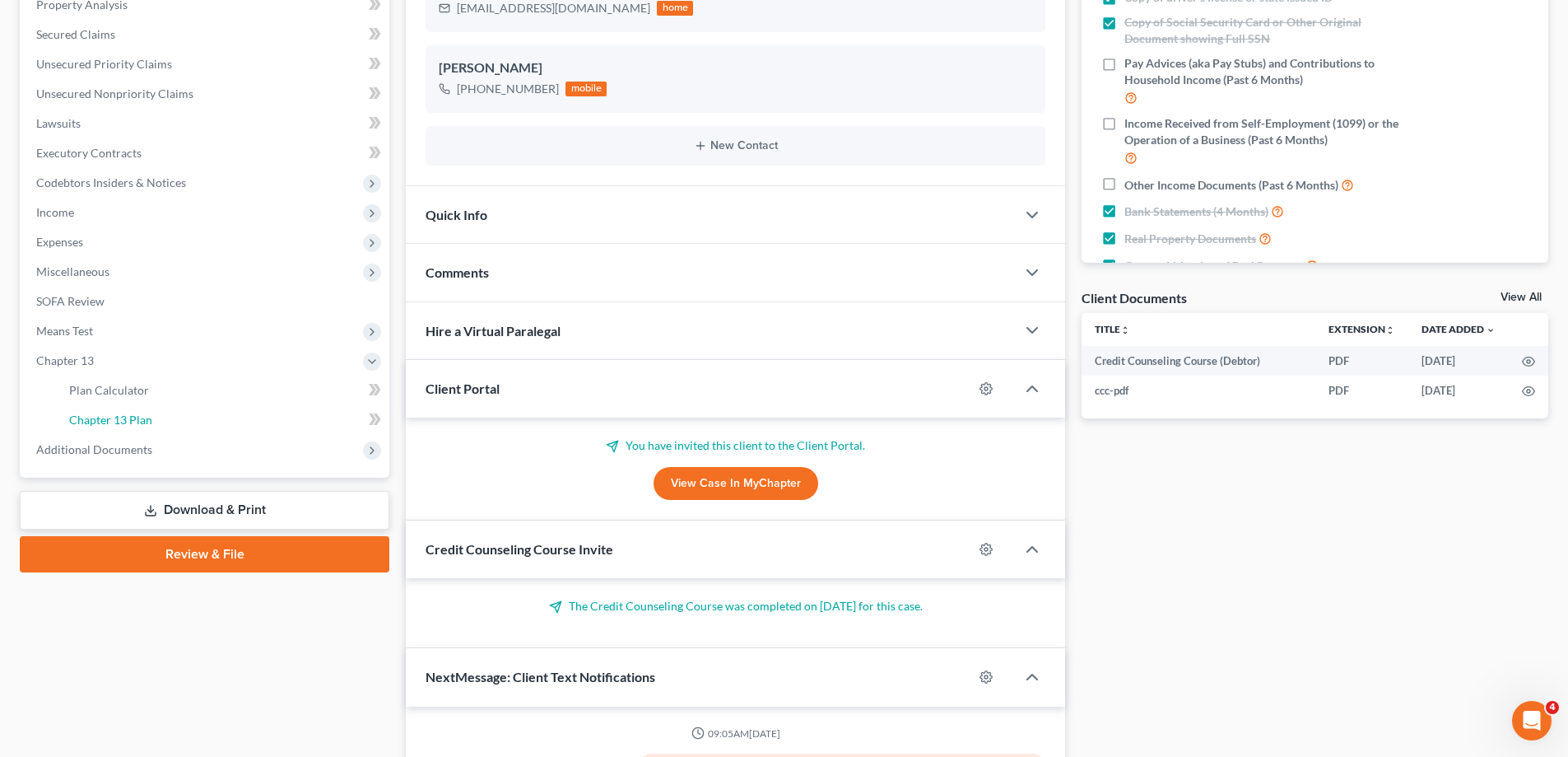
click at [191, 421] on link "Chapter 13 Plan" at bounding box center [223, 420] width 333 height 30
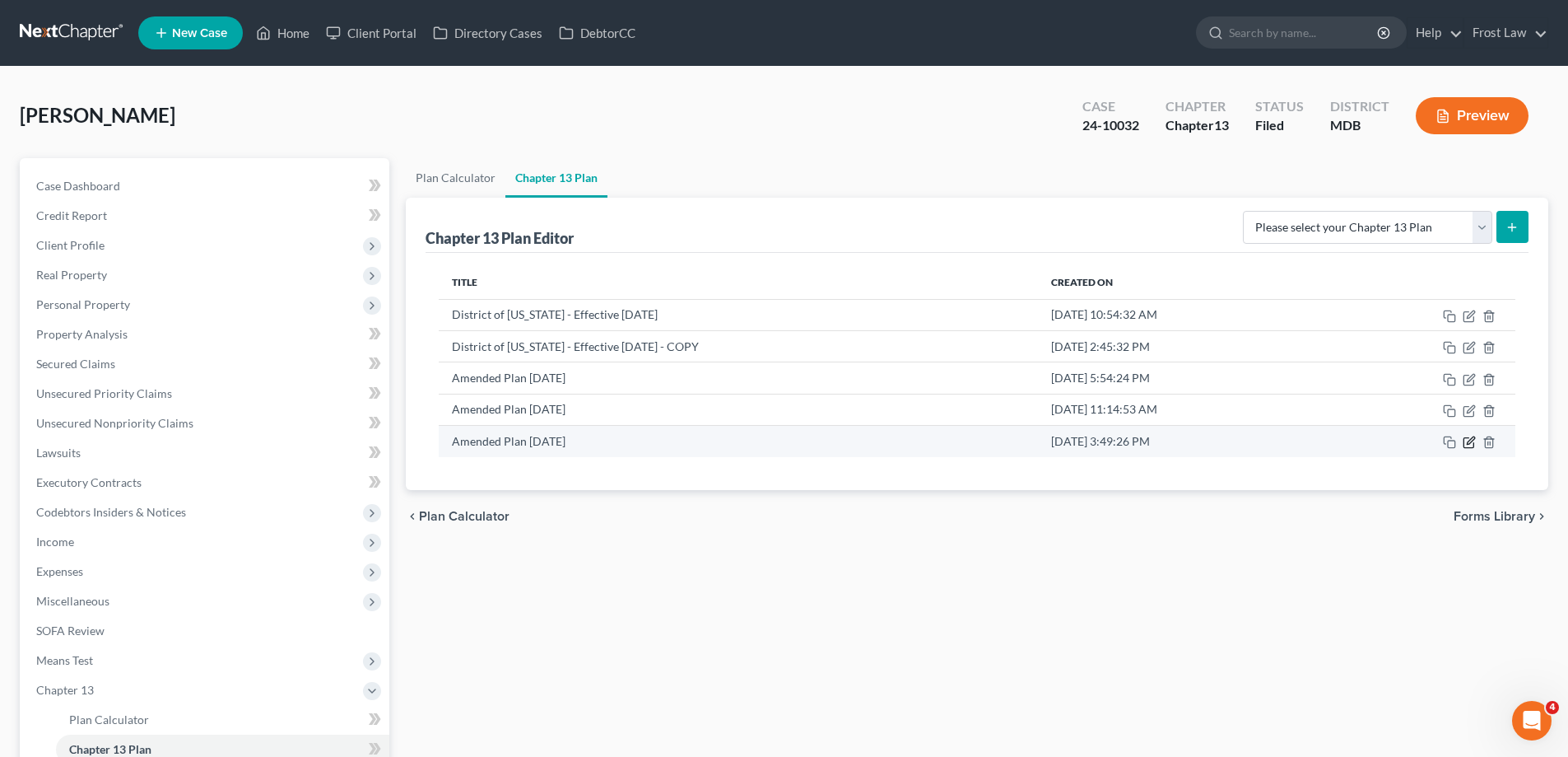
click at [1467, 447] on icon "button" at bounding box center [1470, 443] width 13 height 13
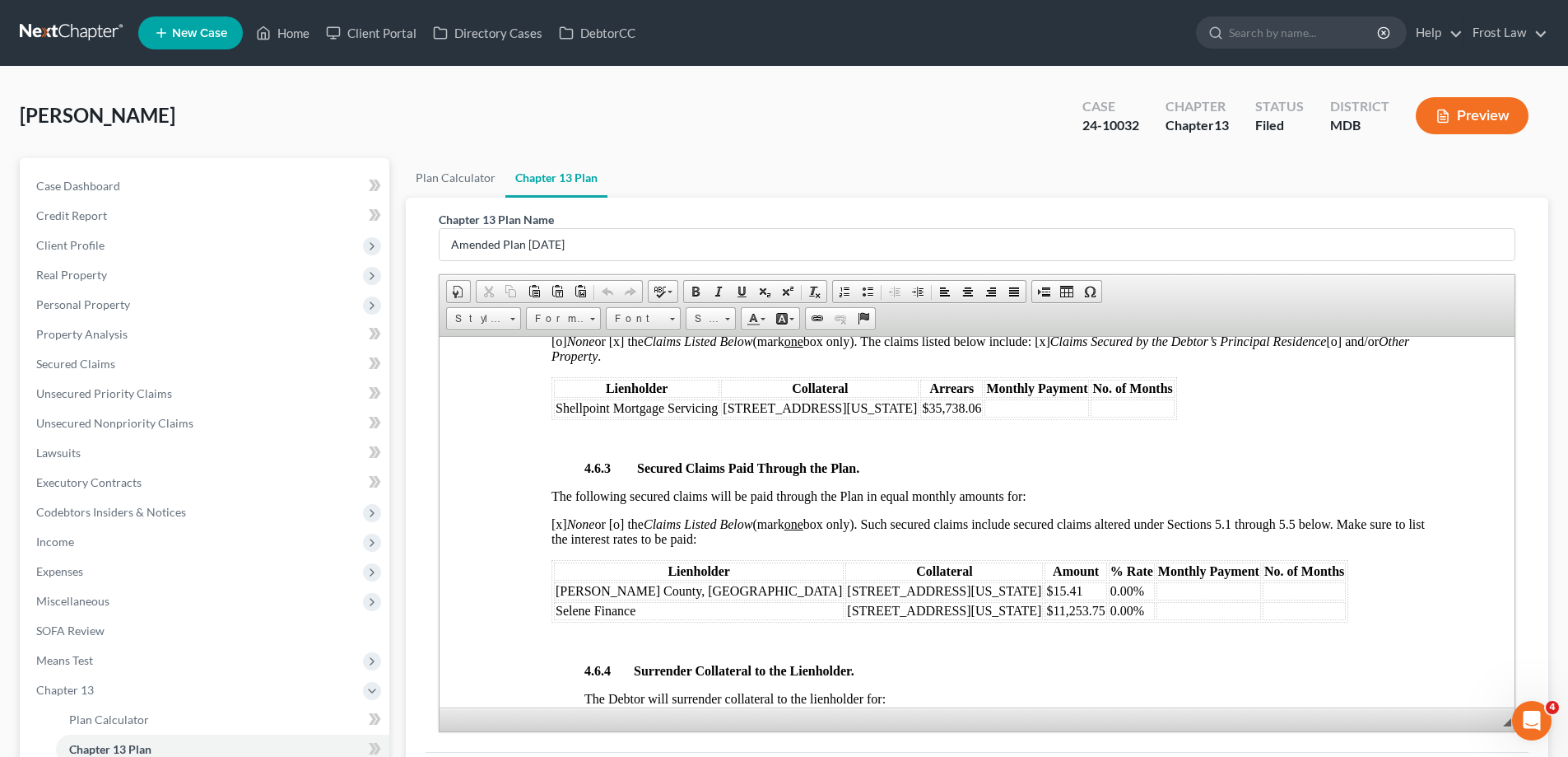
scroll to position [2717, 0]
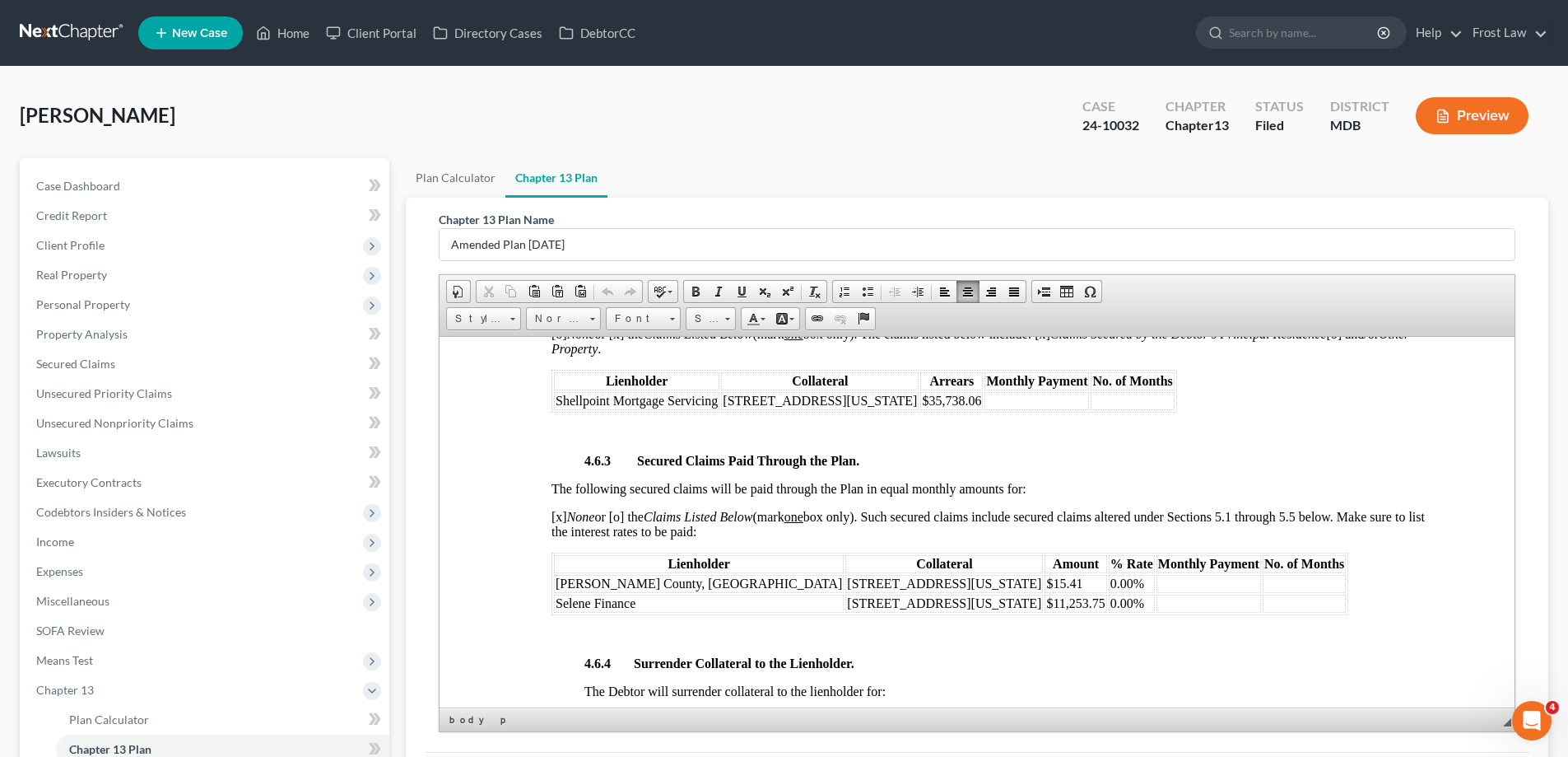
click at [1109, 584] on td "0.00%" at bounding box center [1131, 582] width 46 height 18
click at [961, 654] on div "4.6.2 Pre-petition Arrears on Secured Claims. Pre-petition arrears on secured c…" at bounding box center [994, 752] width 884 height 995
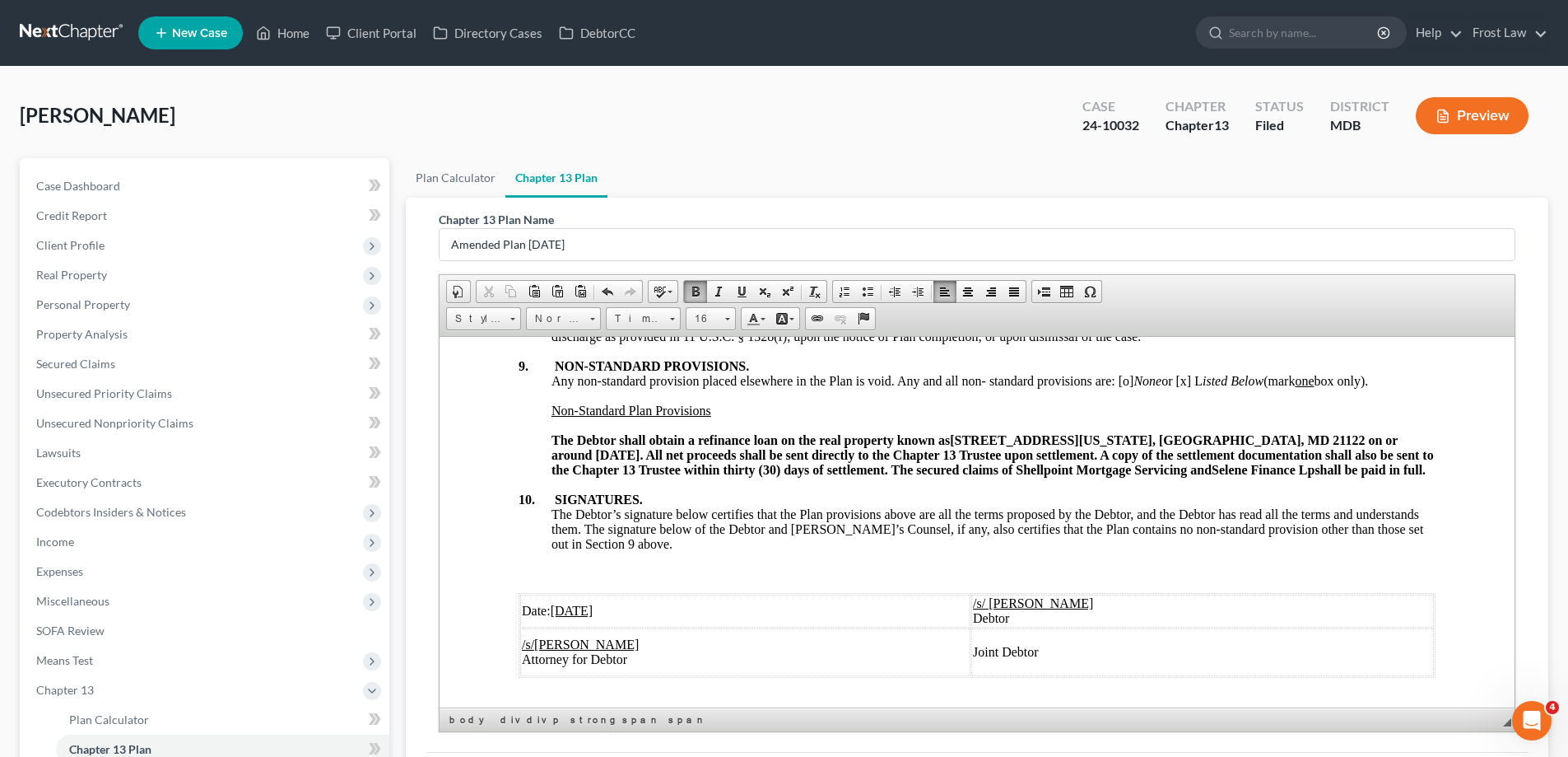
scroll to position [5569, 0]
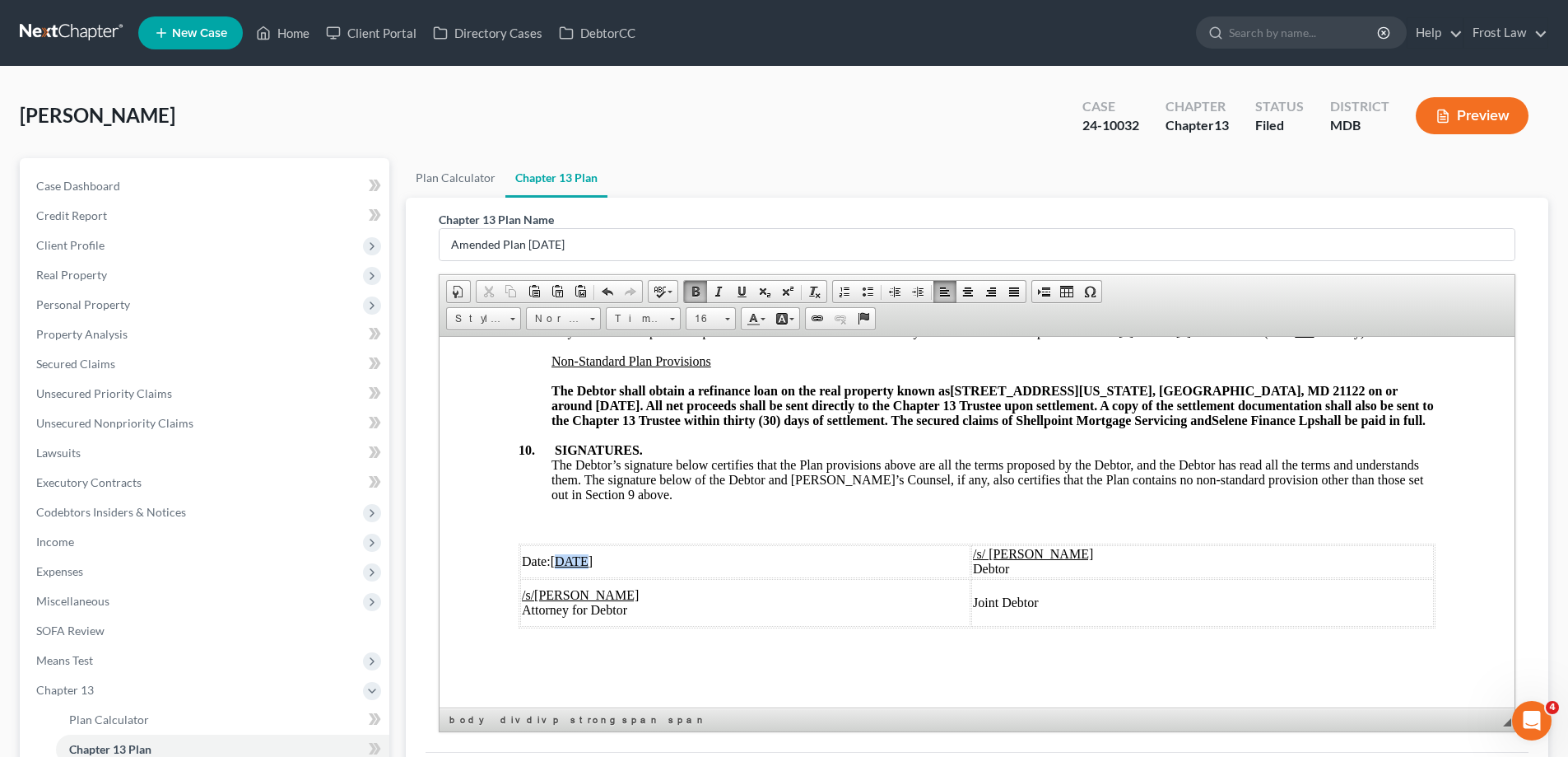
drag, startPoint x: 581, startPoint y: 561, endPoint x: 561, endPoint y: 561, distance: 20.0
click at [561, 561] on u "[DATE]" at bounding box center [573, 560] width 43 height 14
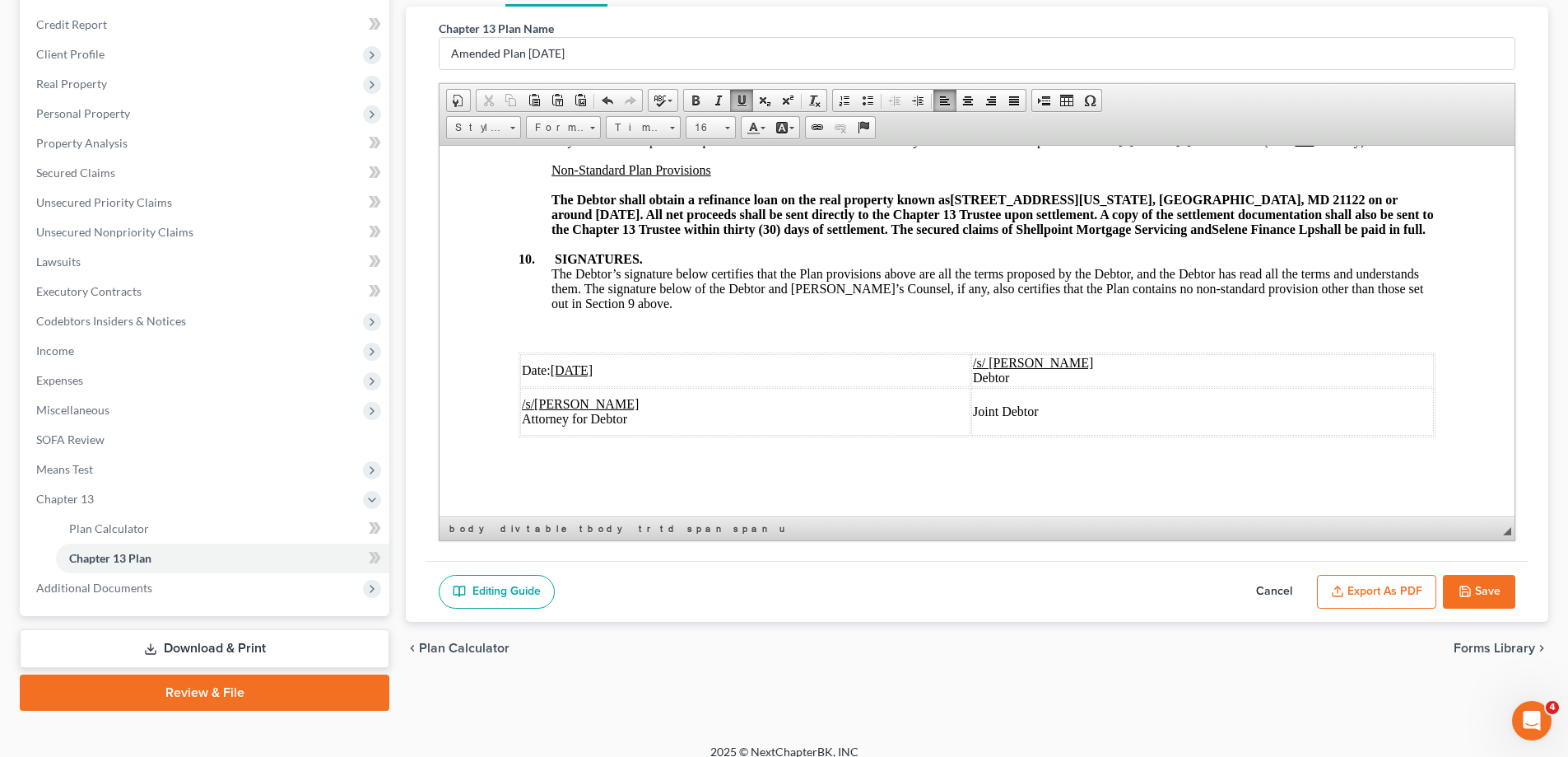
scroll to position [208, 0]
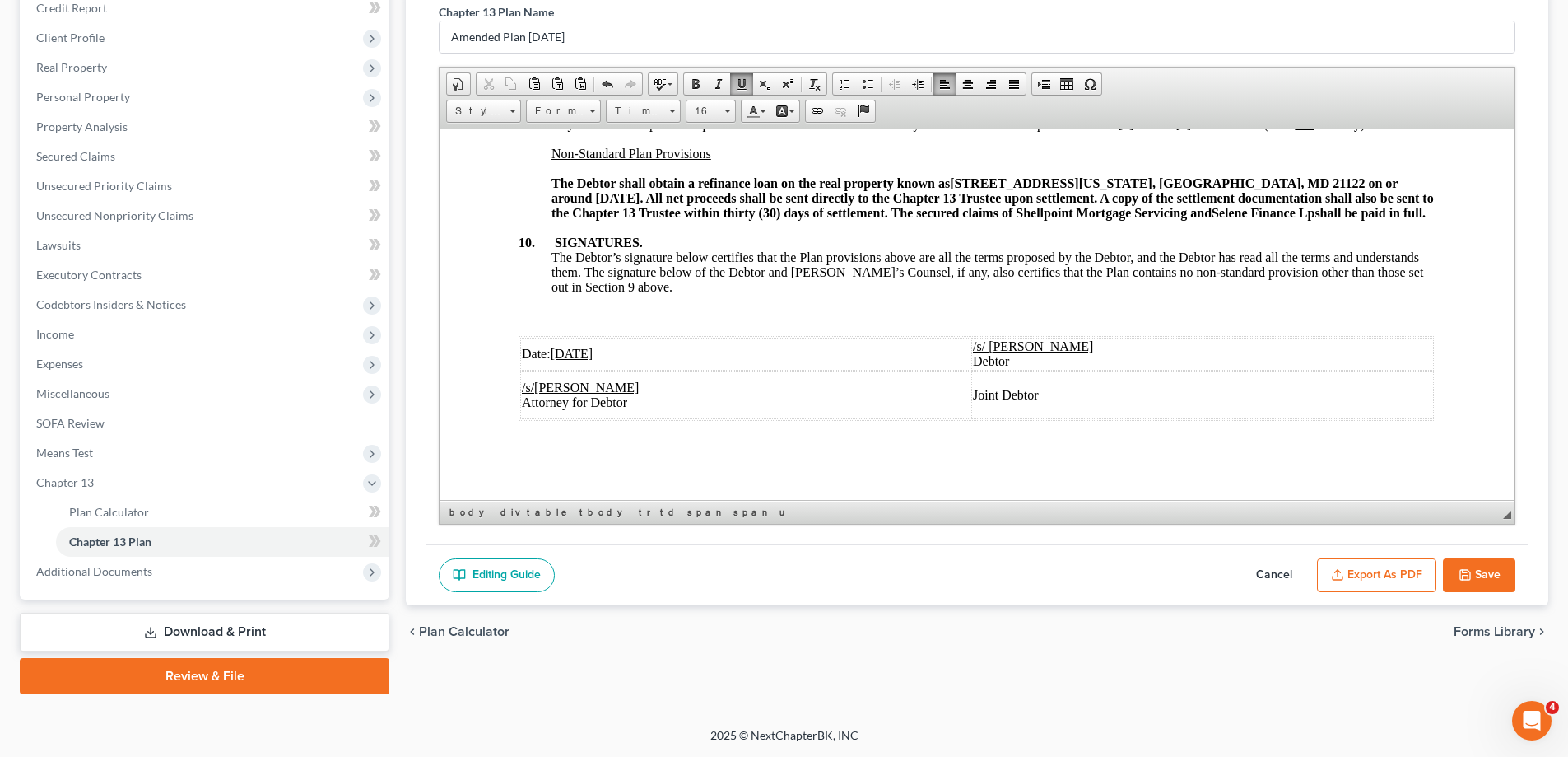
click at [1474, 580] on button "Save" at bounding box center [1479, 575] width 72 height 35
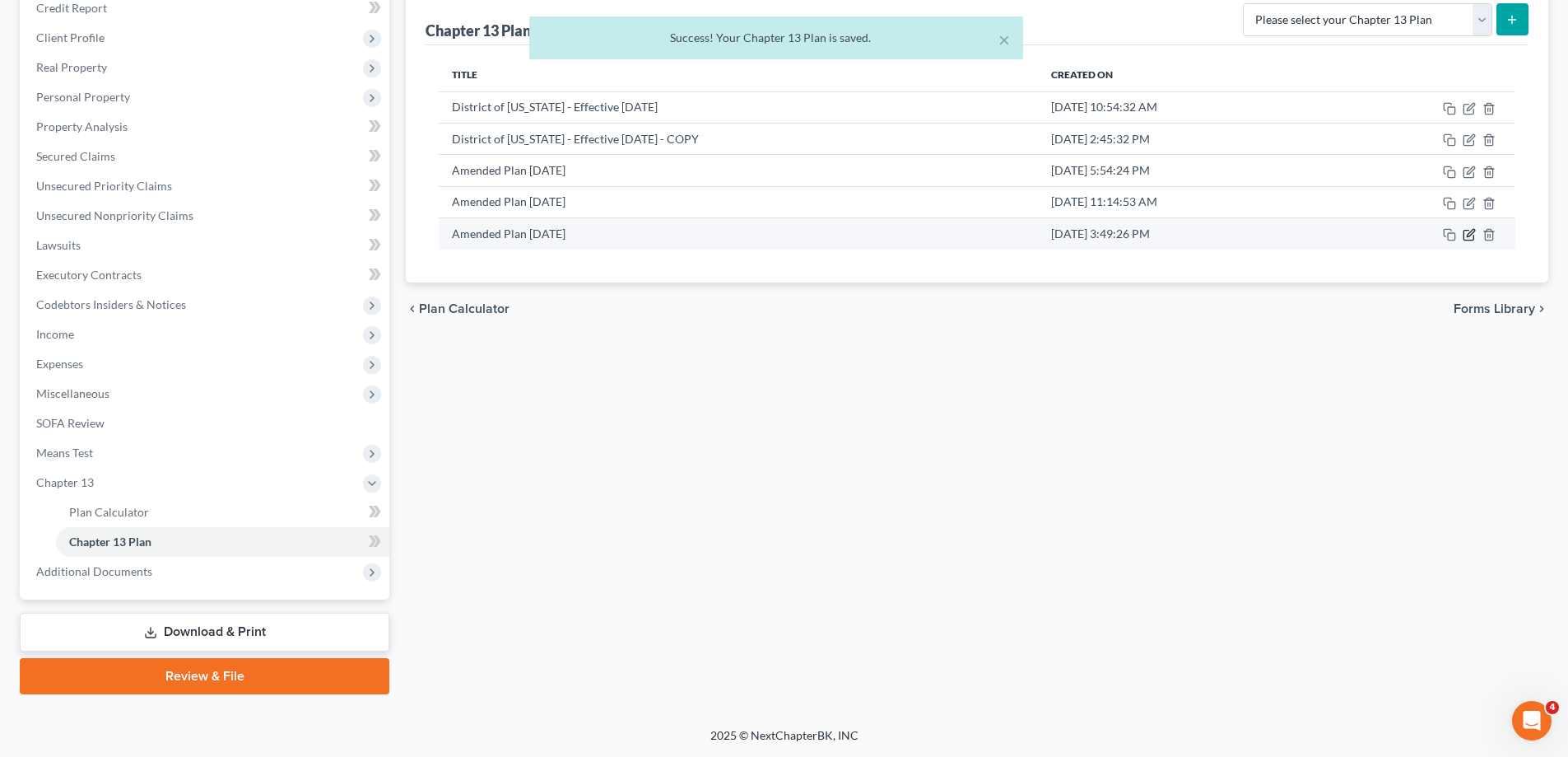
click at [1466, 233] on icon "button" at bounding box center [1470, 235] width 13 height 13
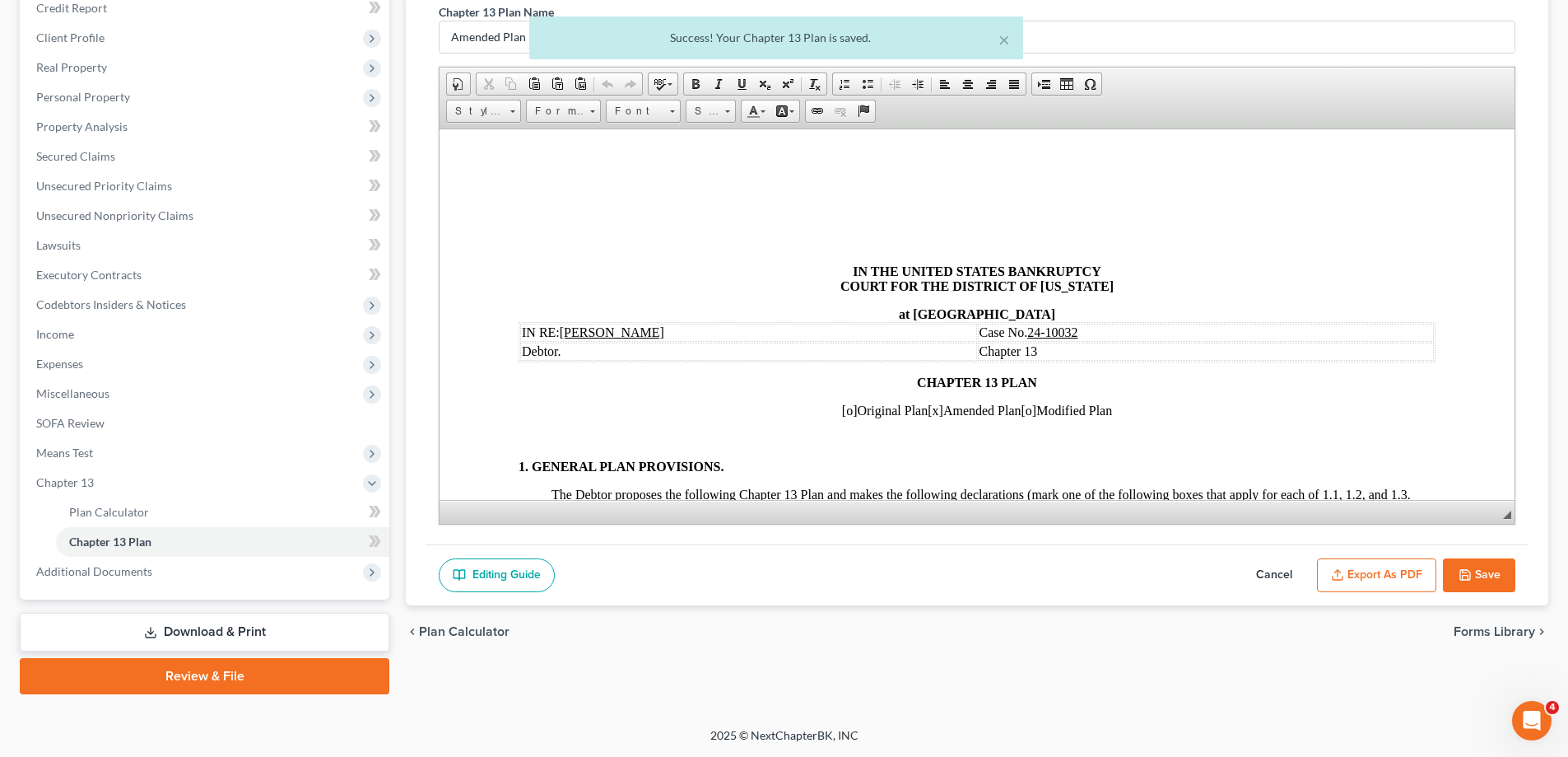
scroll to position [0, 0]
click at [1400, 561] on button "Export as PDF" at bounding box center [1377, 575] width 120 height 35
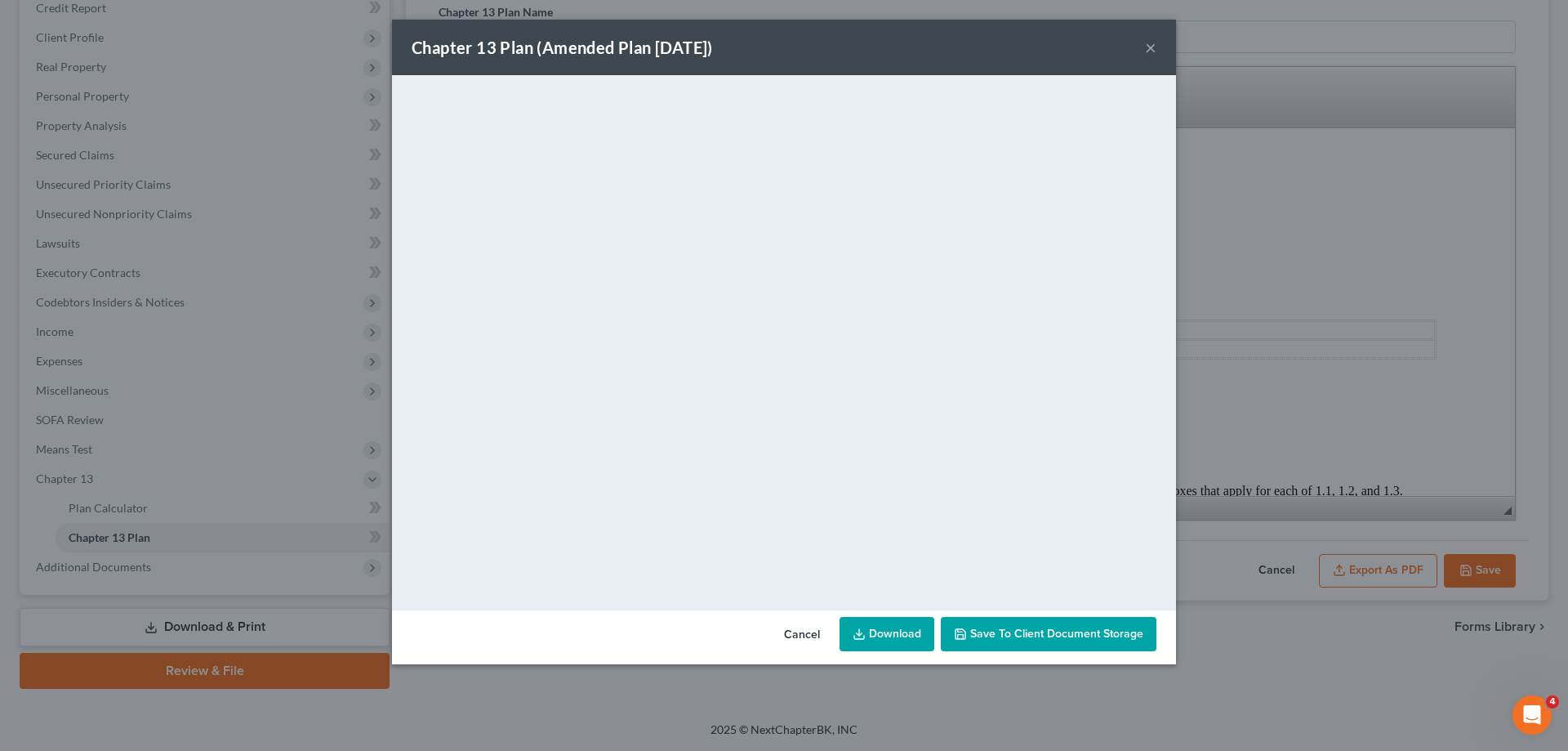
click at [1145, 51] on button "×" at bounding box center [1150, 46] width 11 height 19
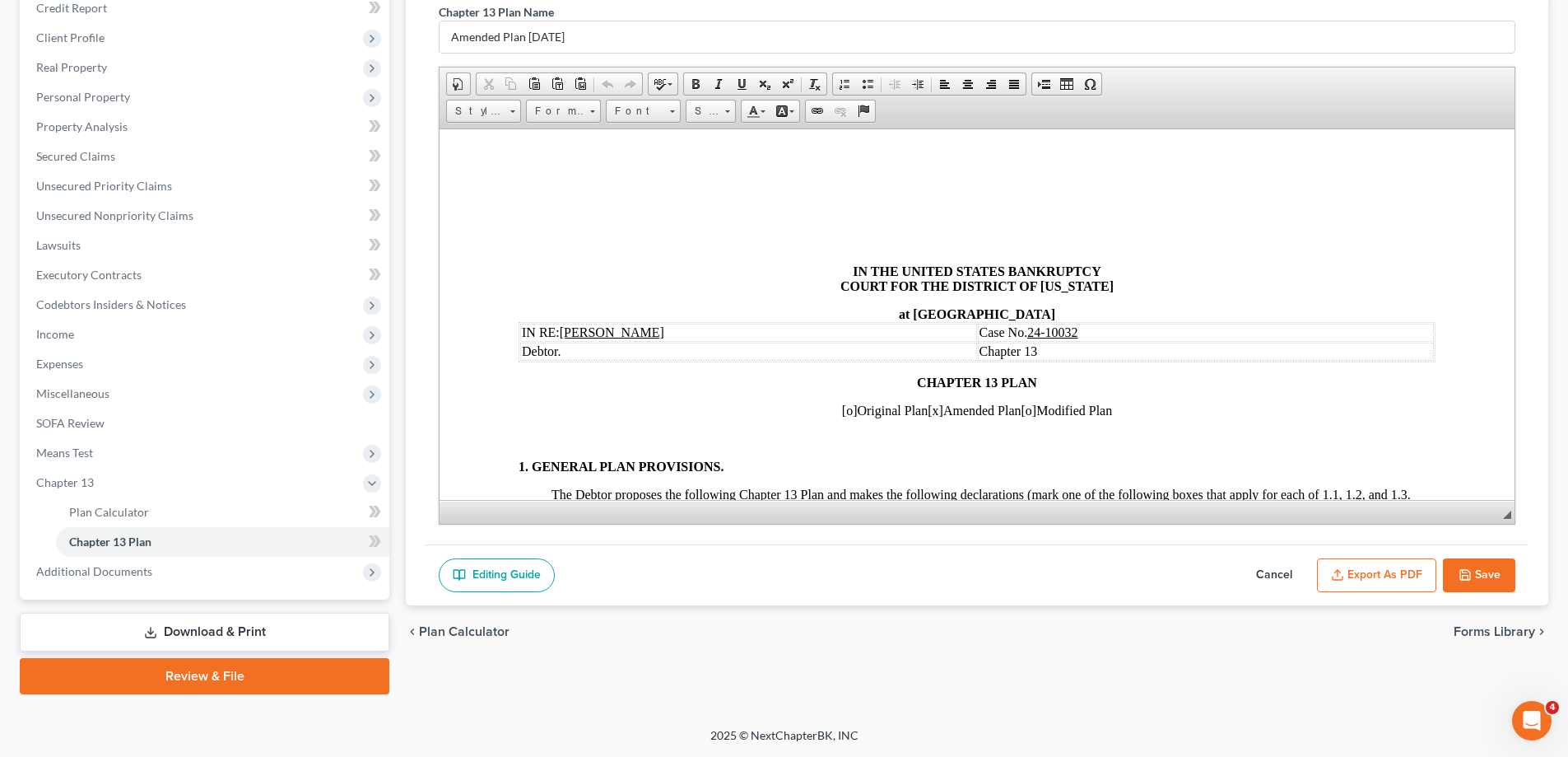
click at [1493, 590] on button "Save" at bounding box center [1479, 575] width 72 height 35
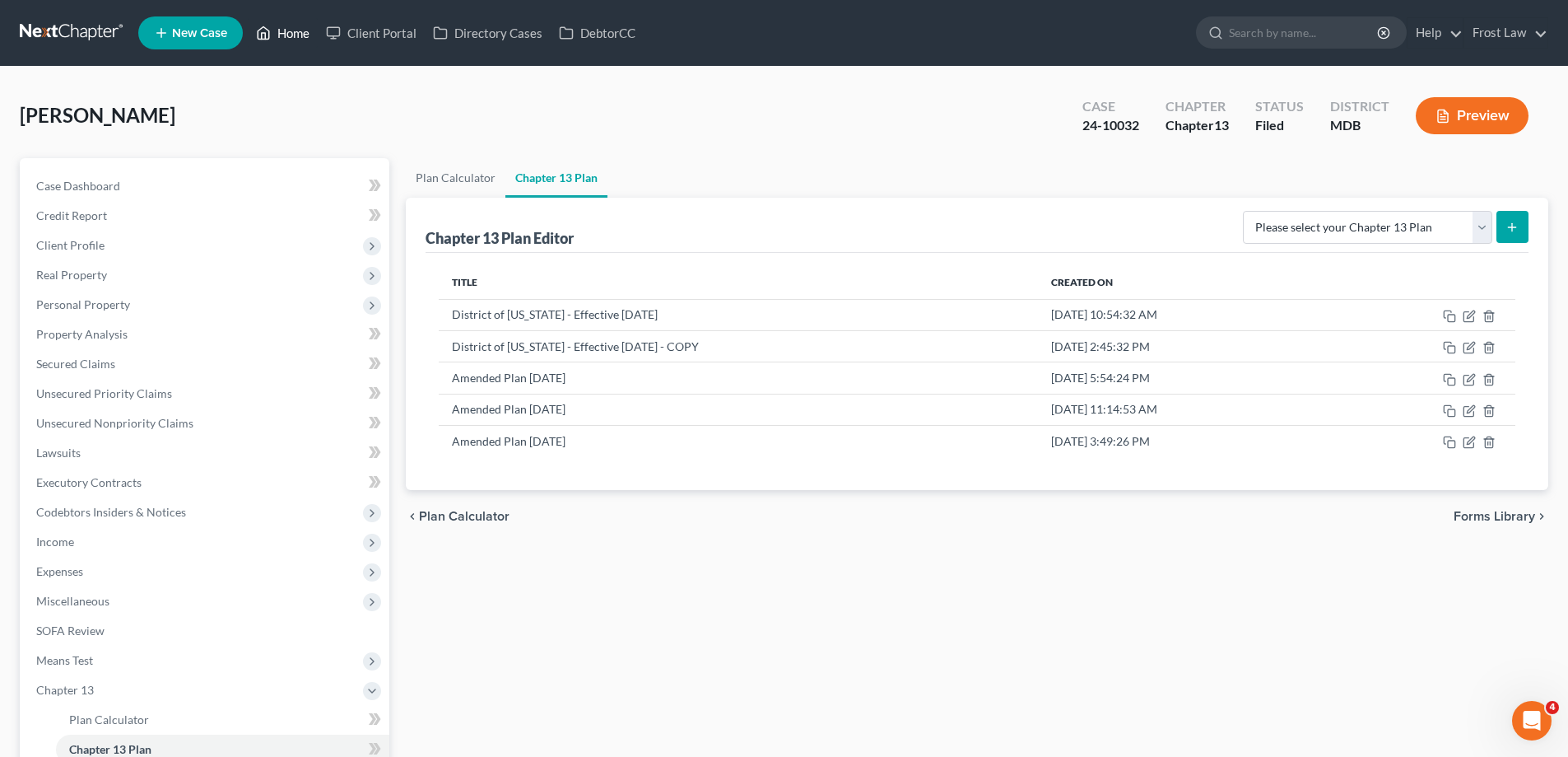
click at [280, 38] on link "Home" at bounding box center [283, 33] width 70 height 30
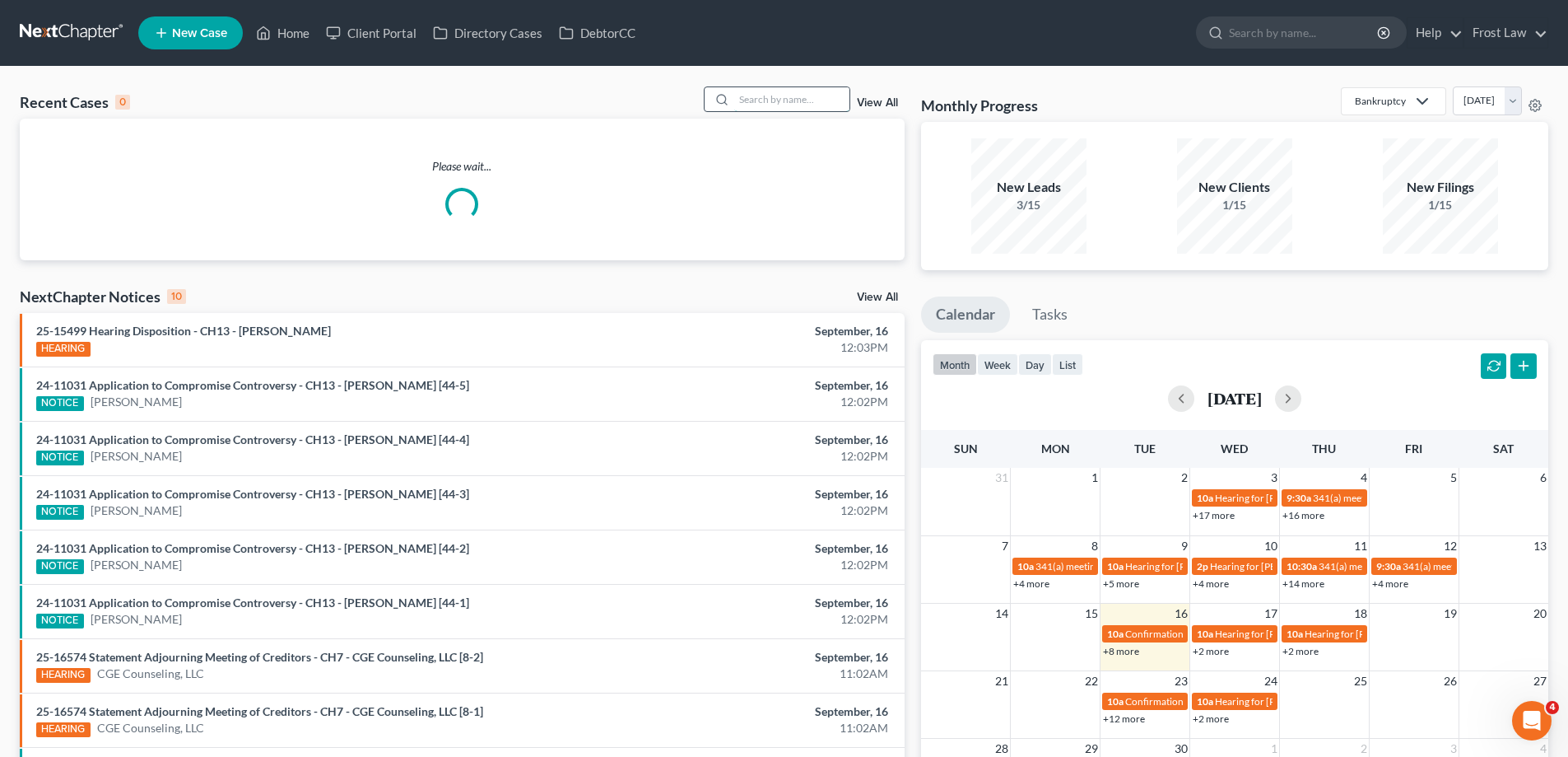
click at [761, 93] on input "search" at bounding box center [791, 99] width 115 height 24
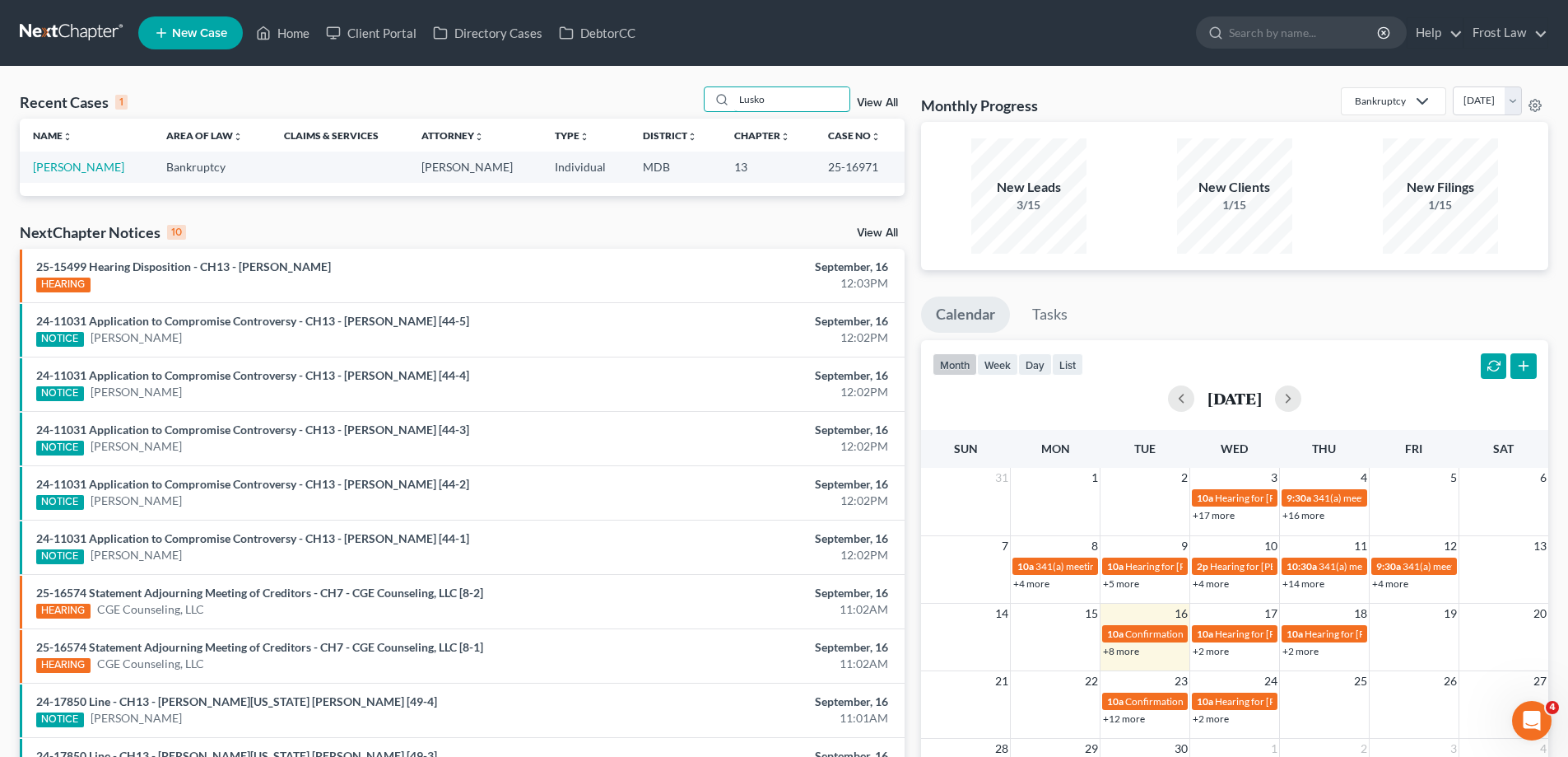
type input "Lusko"
click at [61, 175] on td "[PERSON_NAME]" at bounding box center [86, 167] width 134 height 31
click at [59, 167] on link "[PERSON_NAME]" at bounding box center [79, 167] width 92 height 14
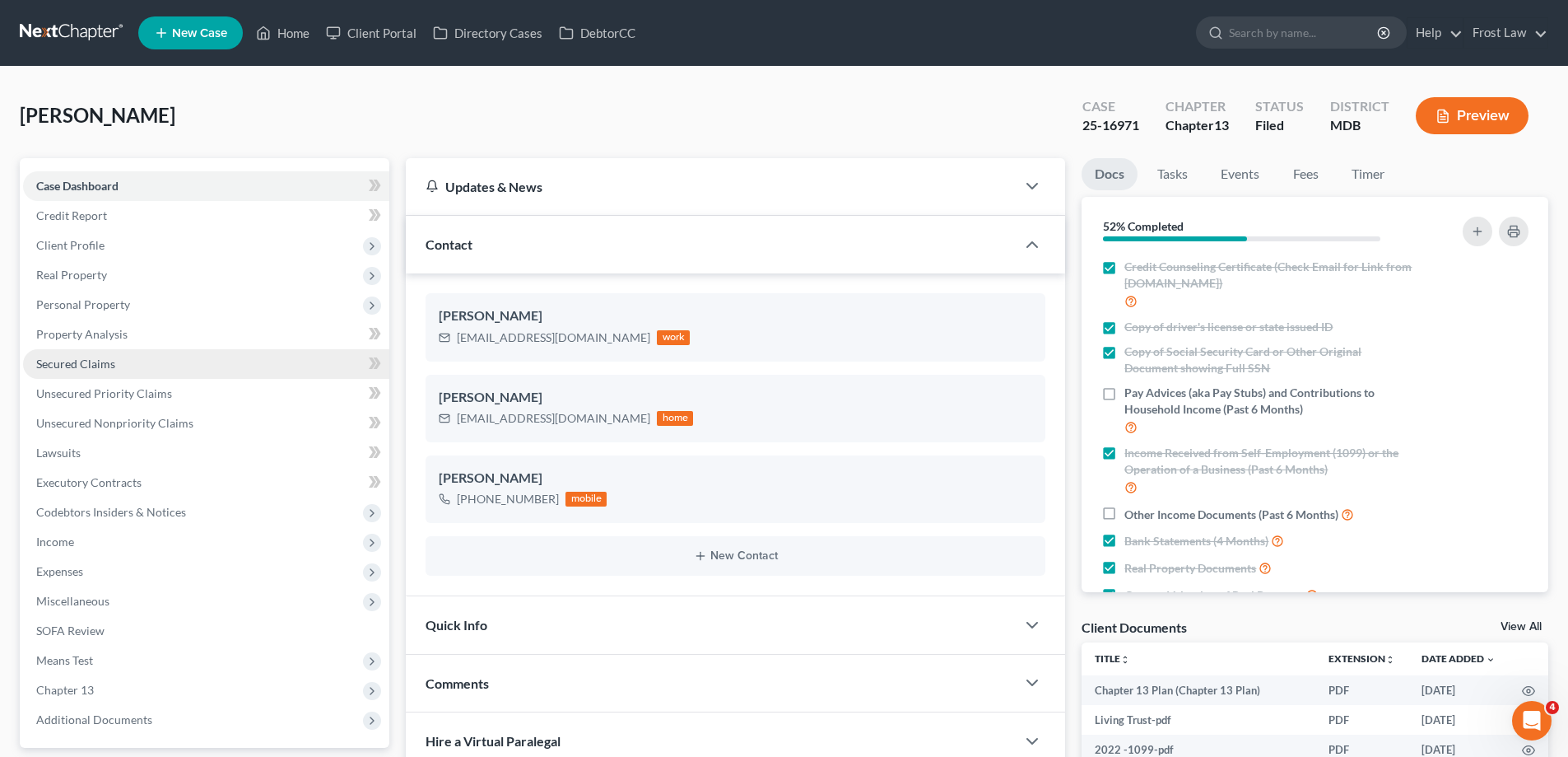
click at [202, 367] on link "Secured Claims" at bounding box center [207, 364] width 367 height 30
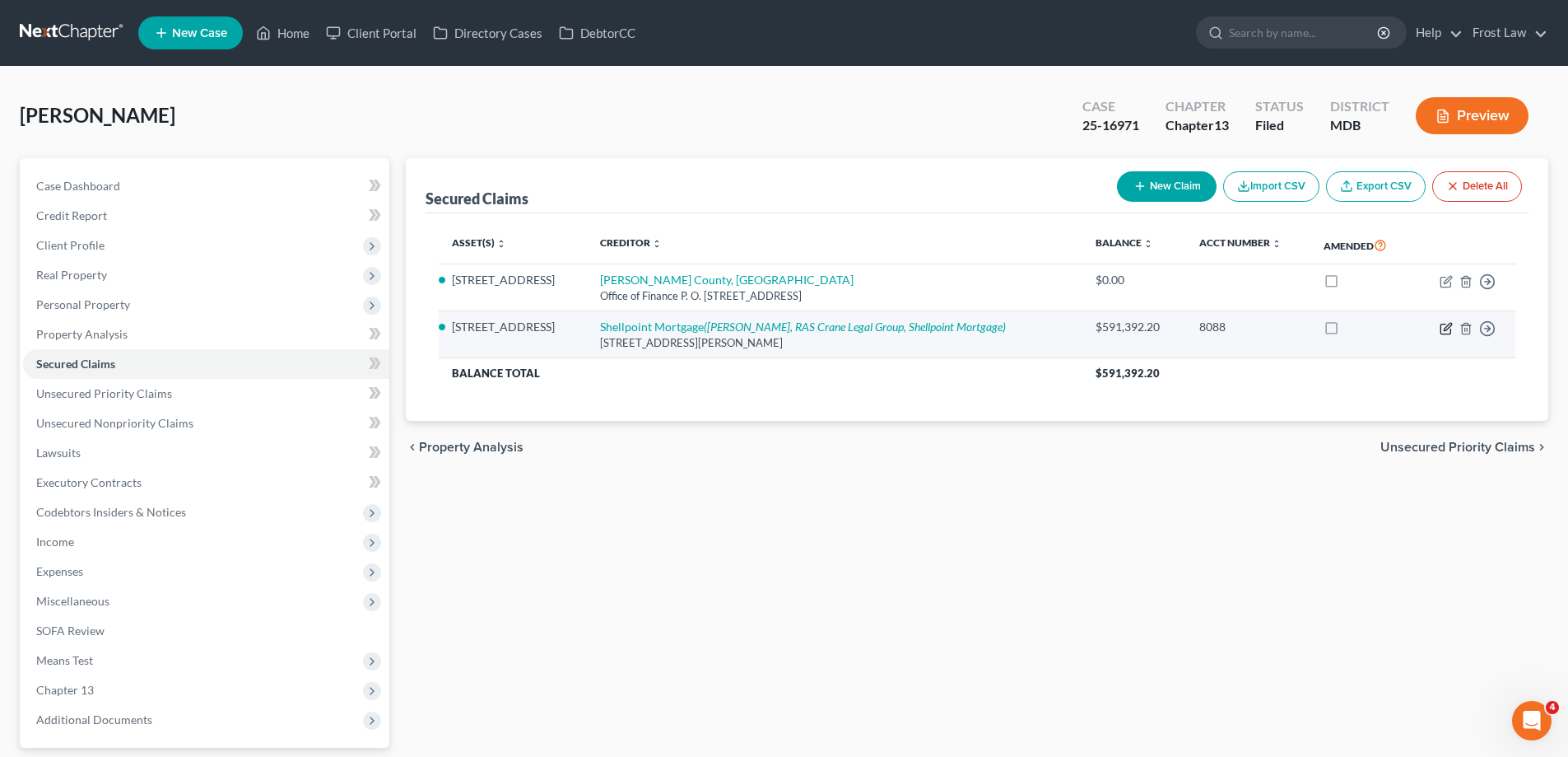
click at [1446, 330] on icon "button" at bounding box center [1448, 327] width 7 height 7
select select "42"
select select "4"
select select "0"
select select "21"
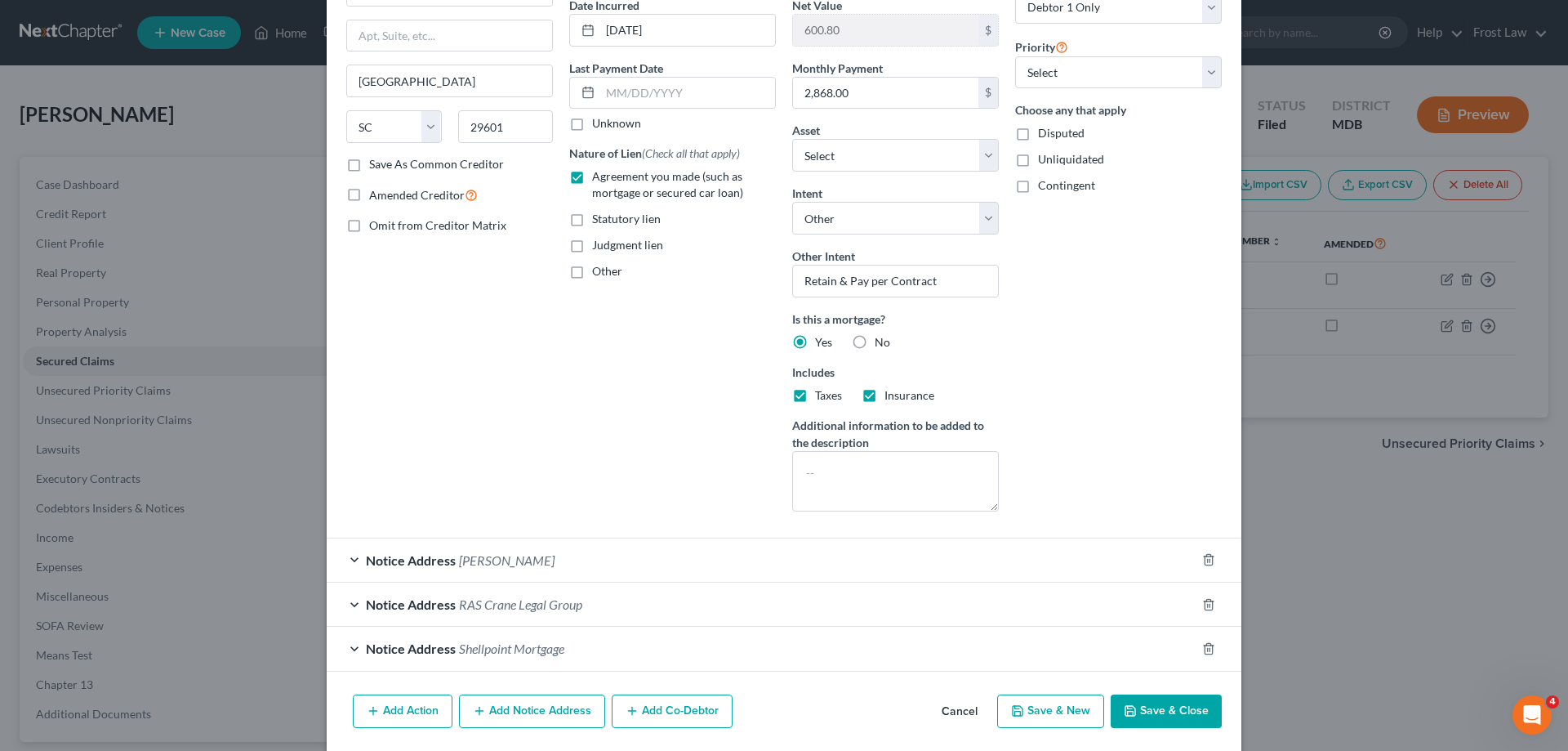
scroll to position [221, 0]
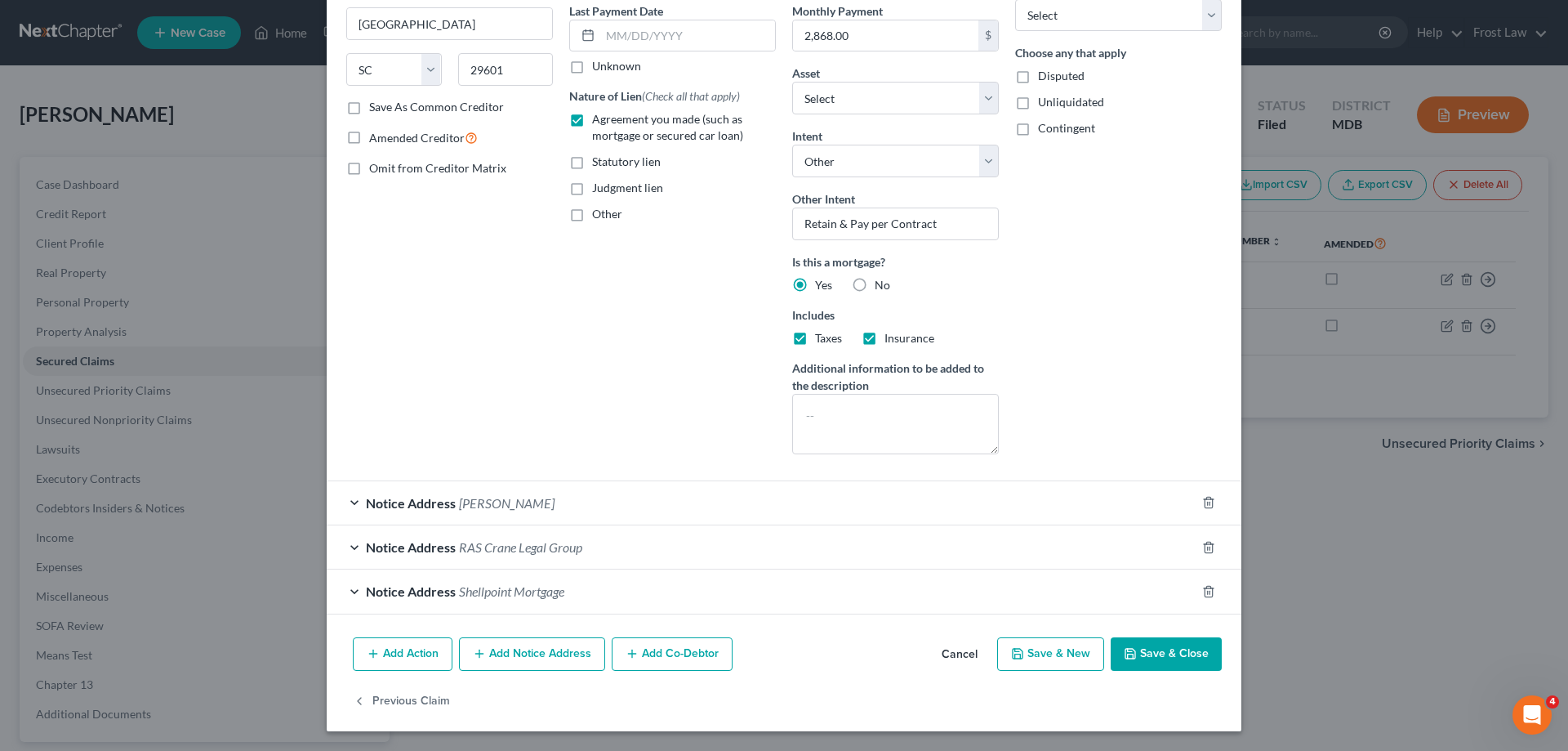
click at [572, 545] on span "RAS Crane Legal Group" at bounding box center [521, 547] width 123 height 16
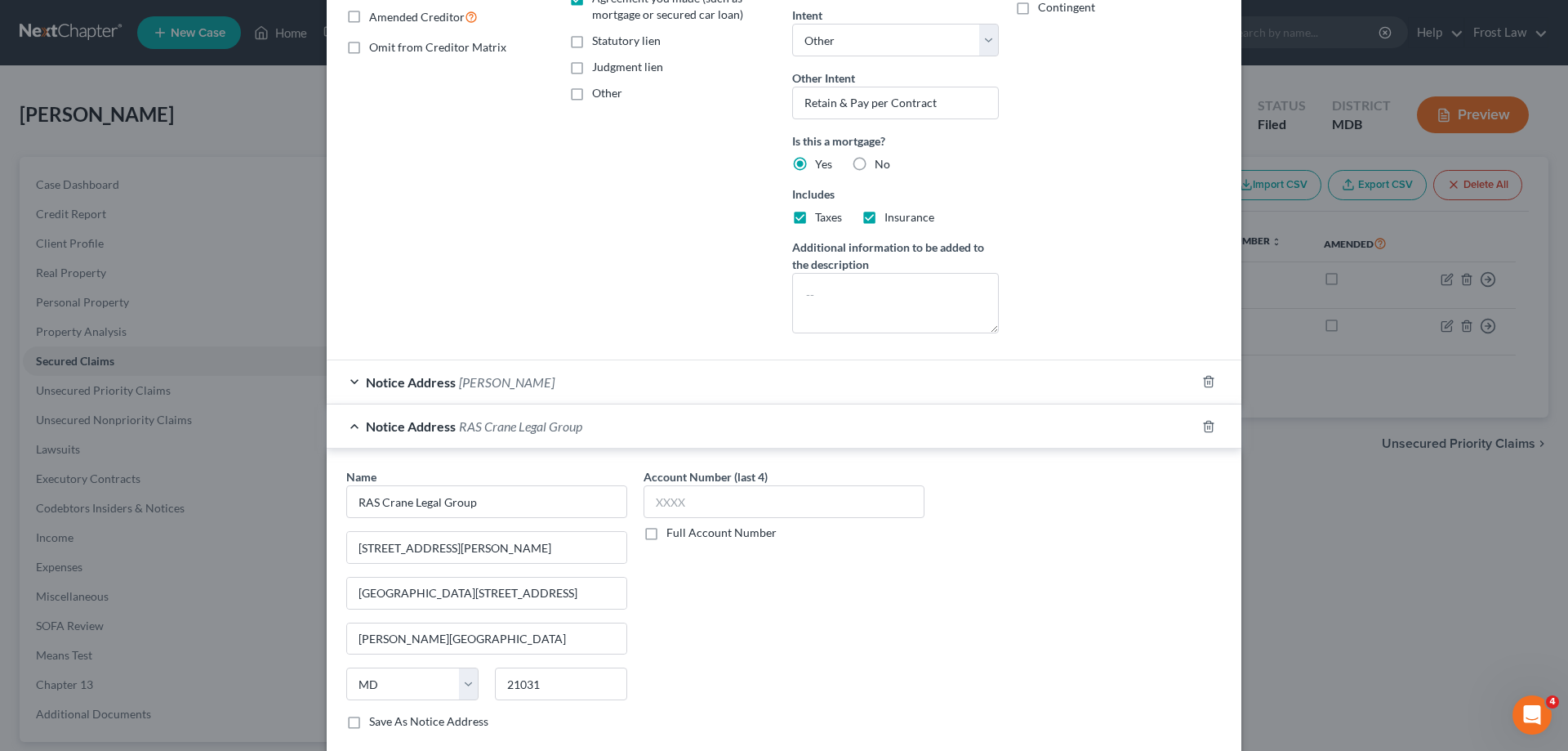
scroll to position [466, 0]
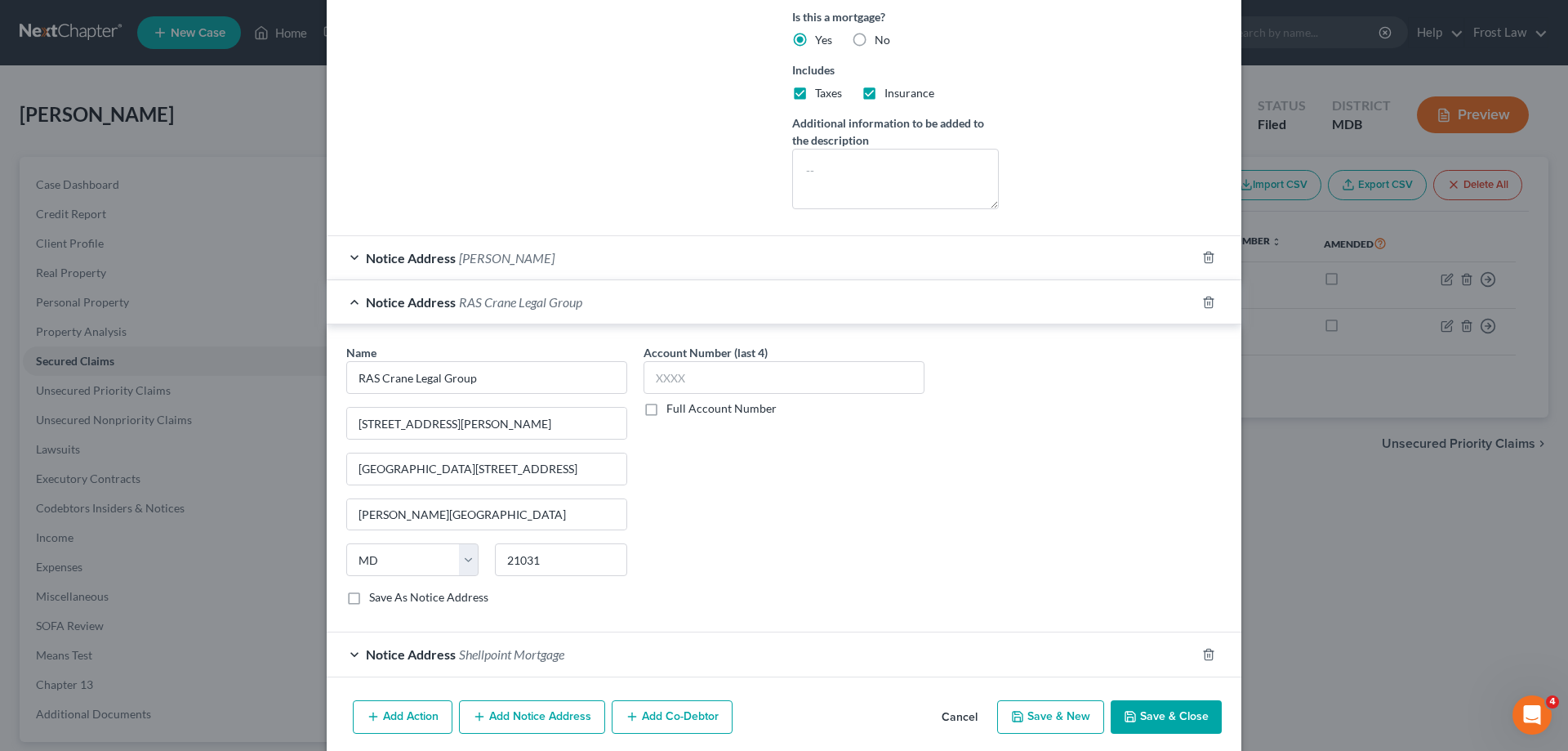
click at [347, 304] on div "Notice Address RAS Crane Legal Group" at bounding box center [761, 302] width 868 height 44
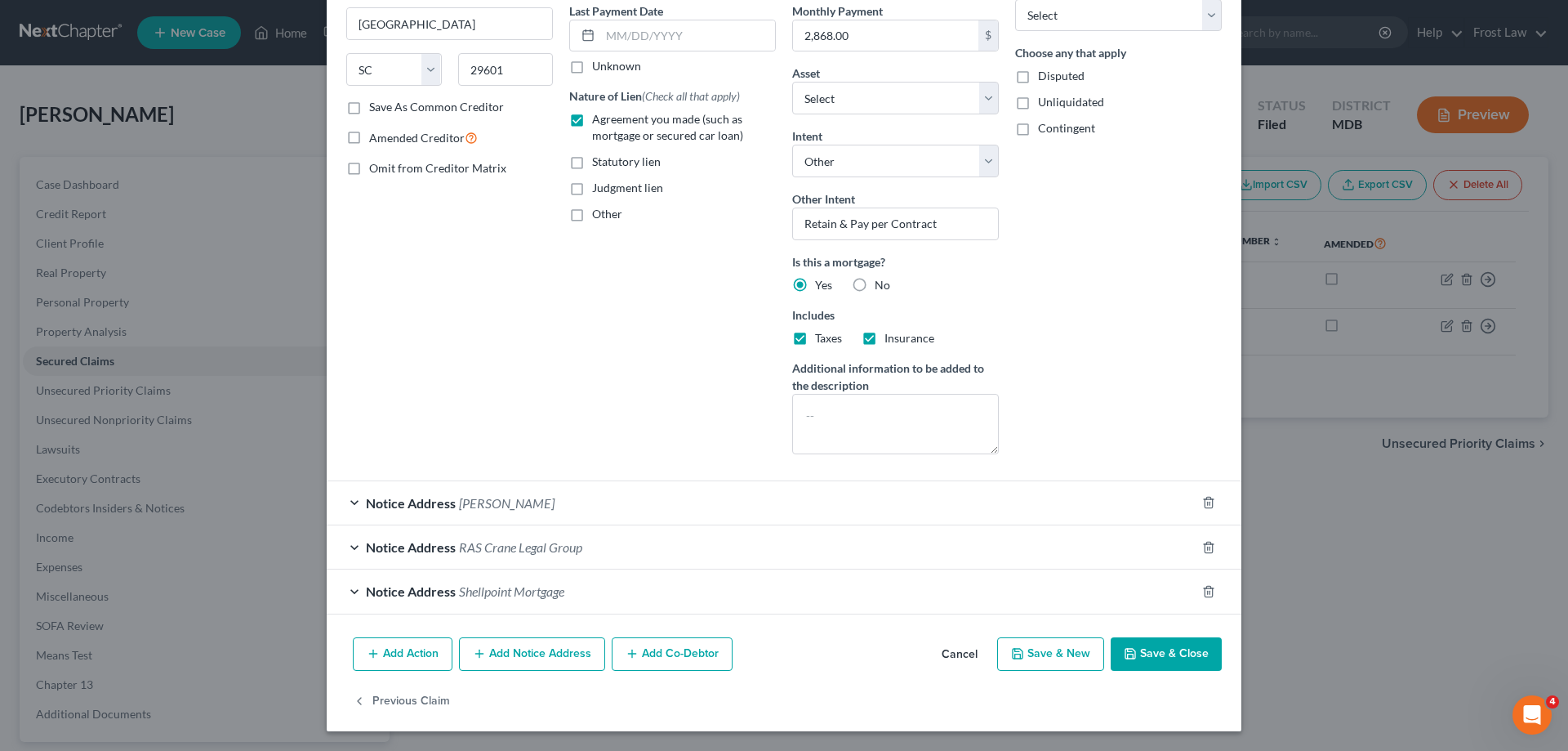
click at [486, 587] on span "Shellpoint Mortgage" at bounding box center [512, 590] width 106 height 16
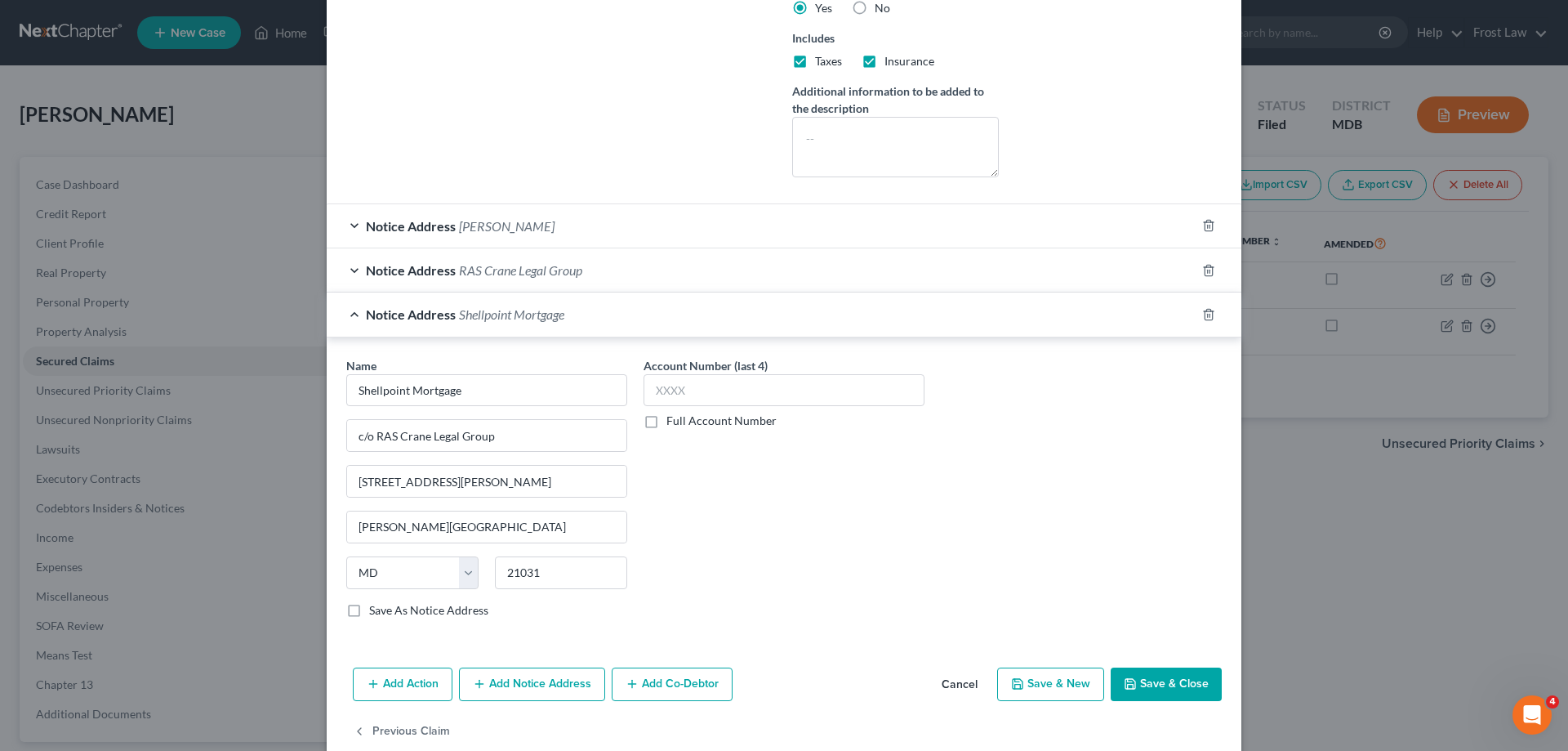
scroll to position [528, 0]
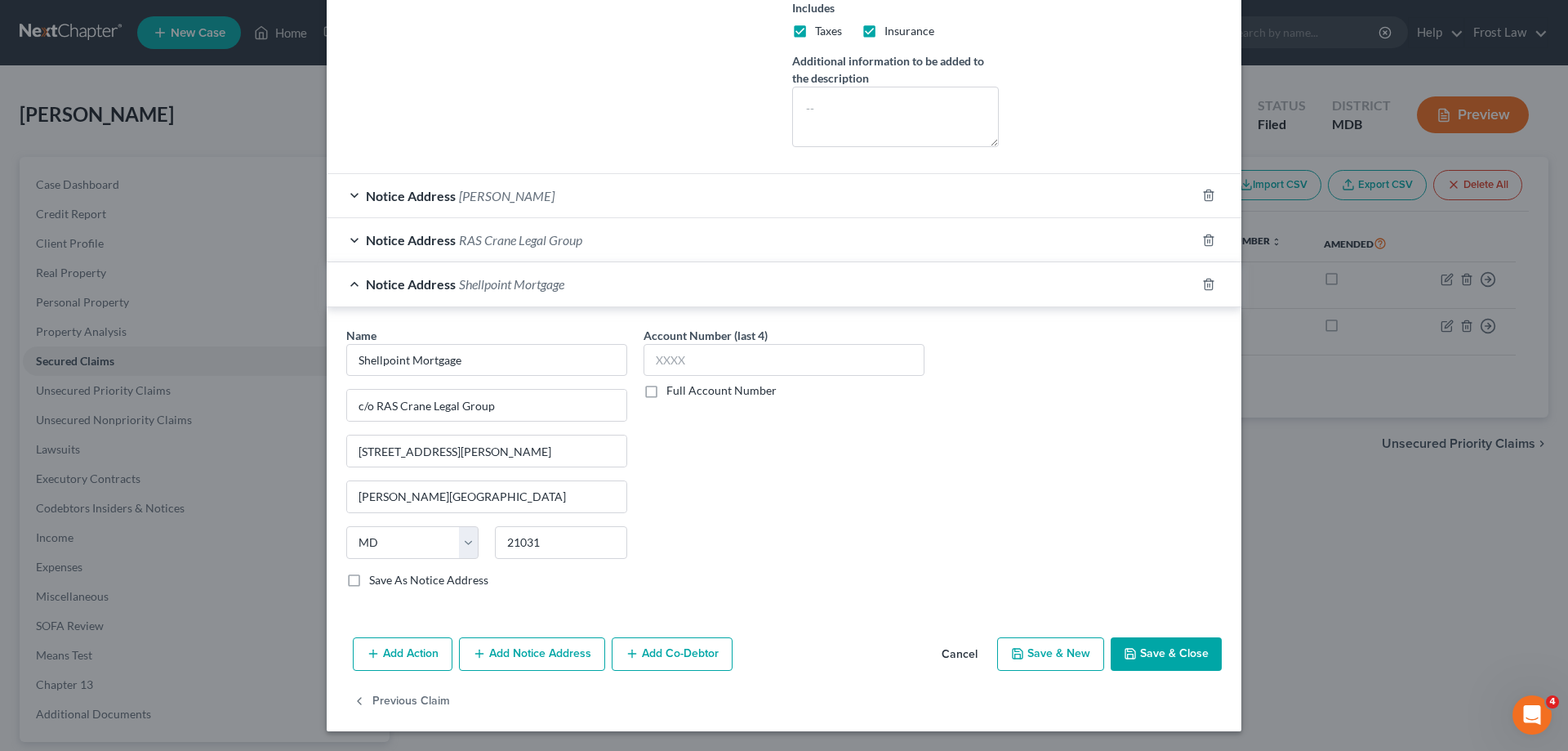
click at [355, 278] on div "Notice Address Shellpoint Mortgage" at bounding box center [761, 283] width 868 height 44
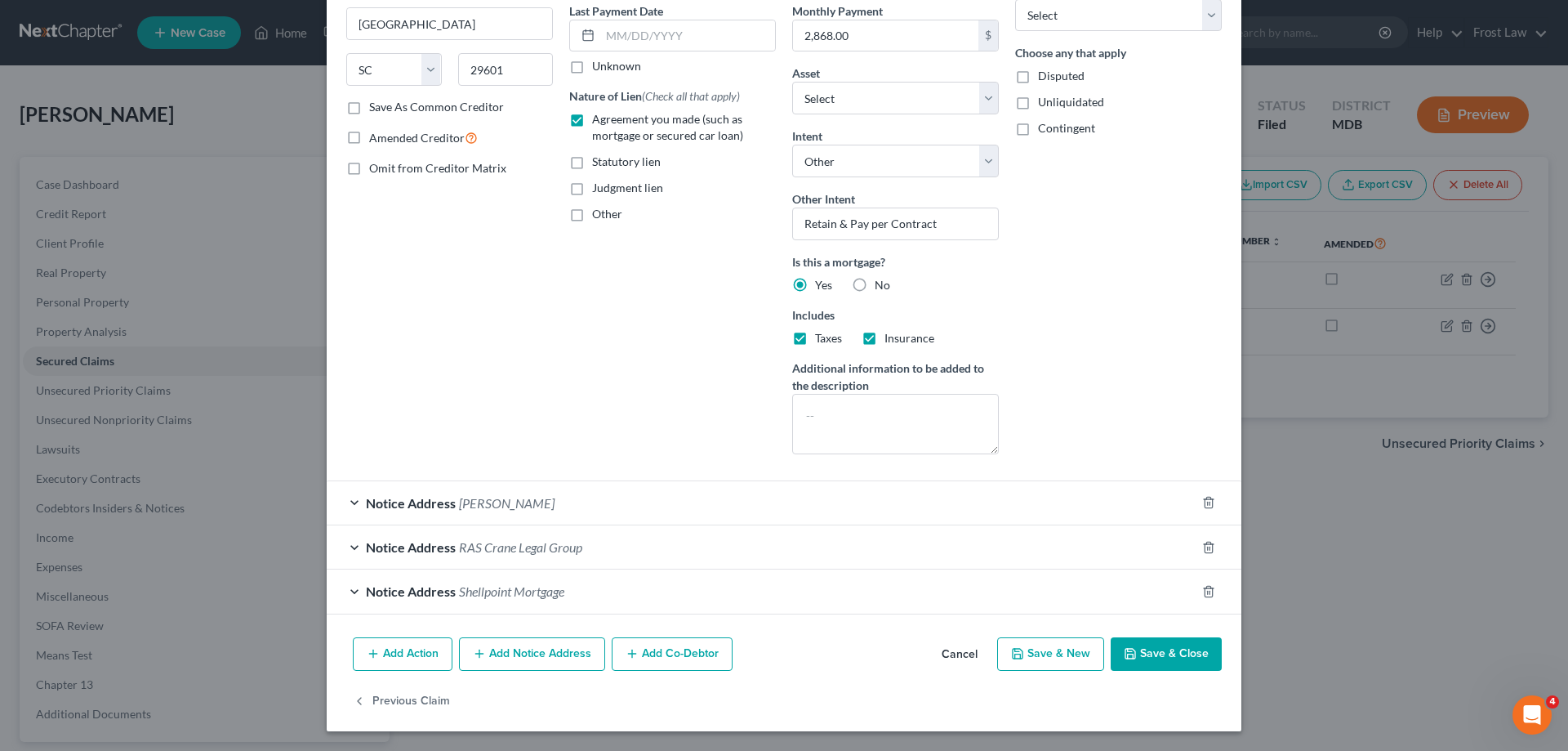
scroll to position [221, 0]
click at [1202, 503] on icon "button" at bounding box center [1208, 502] width 13 height 13
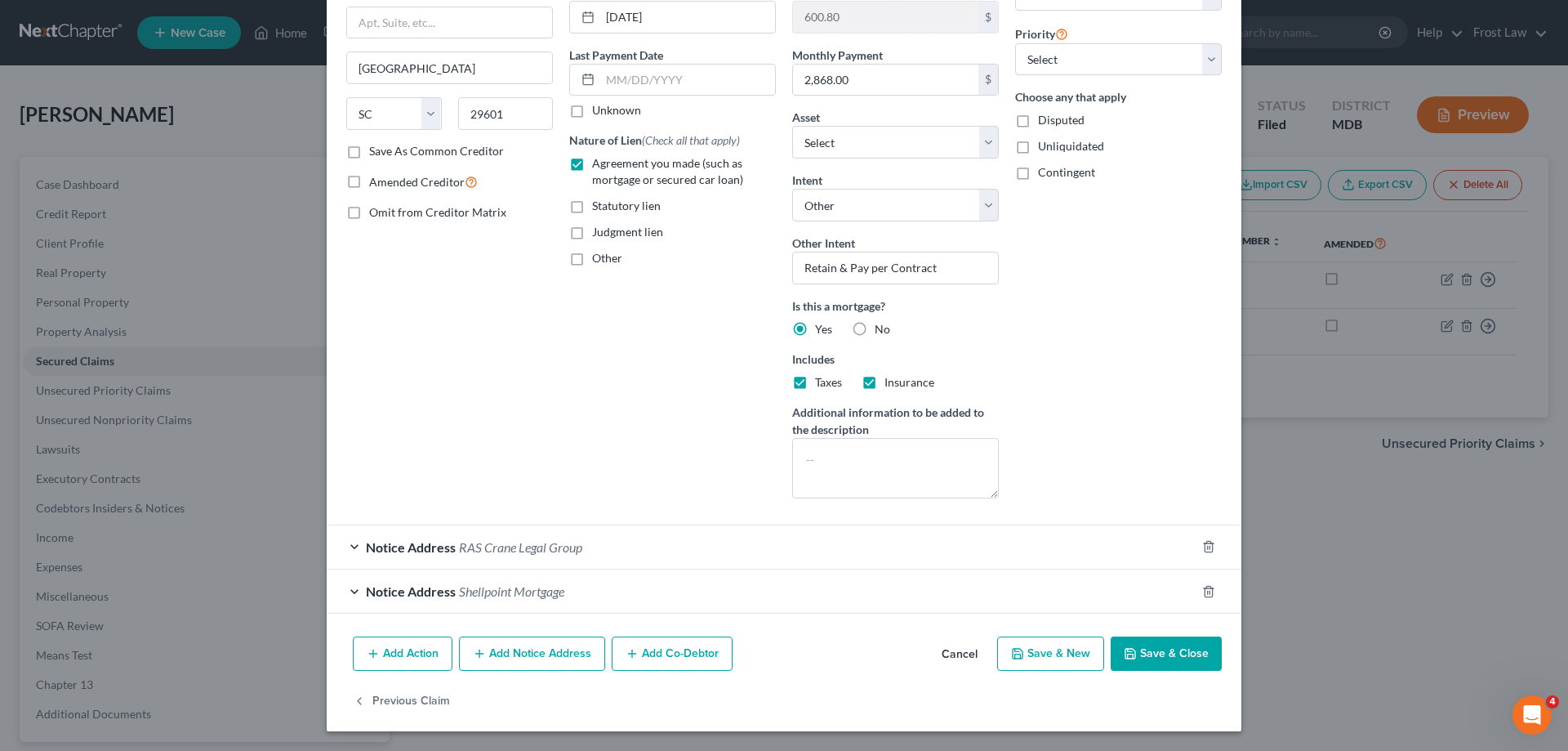
scroll to position [177, 0]
click at [1205, 546] on icon "button" at bounding box center [1208, 547] width 13 height 13
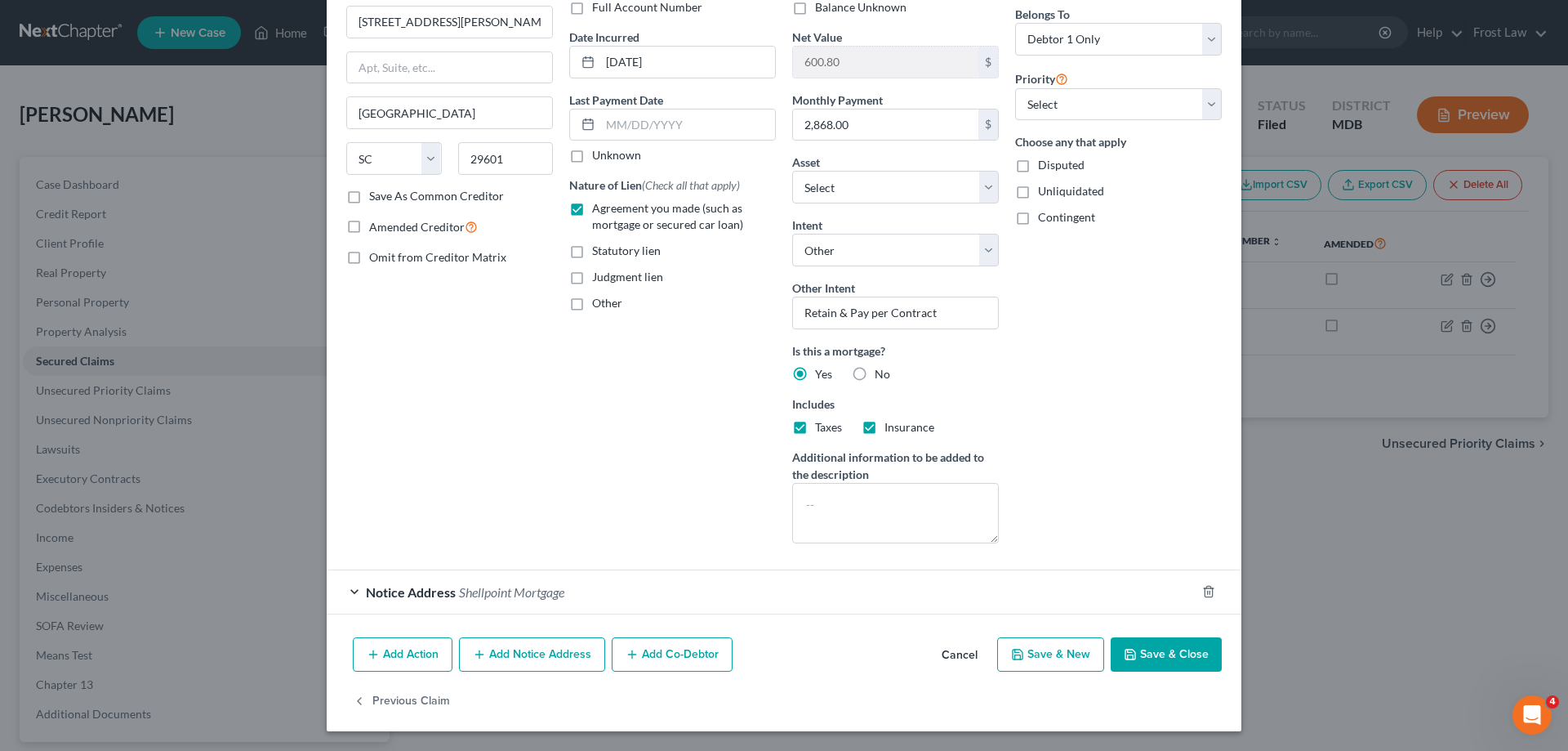
click at [343, 589] on div "Notice Address Shellpoint Mortgage" at bounding box center [761, 591] width 868 height 44
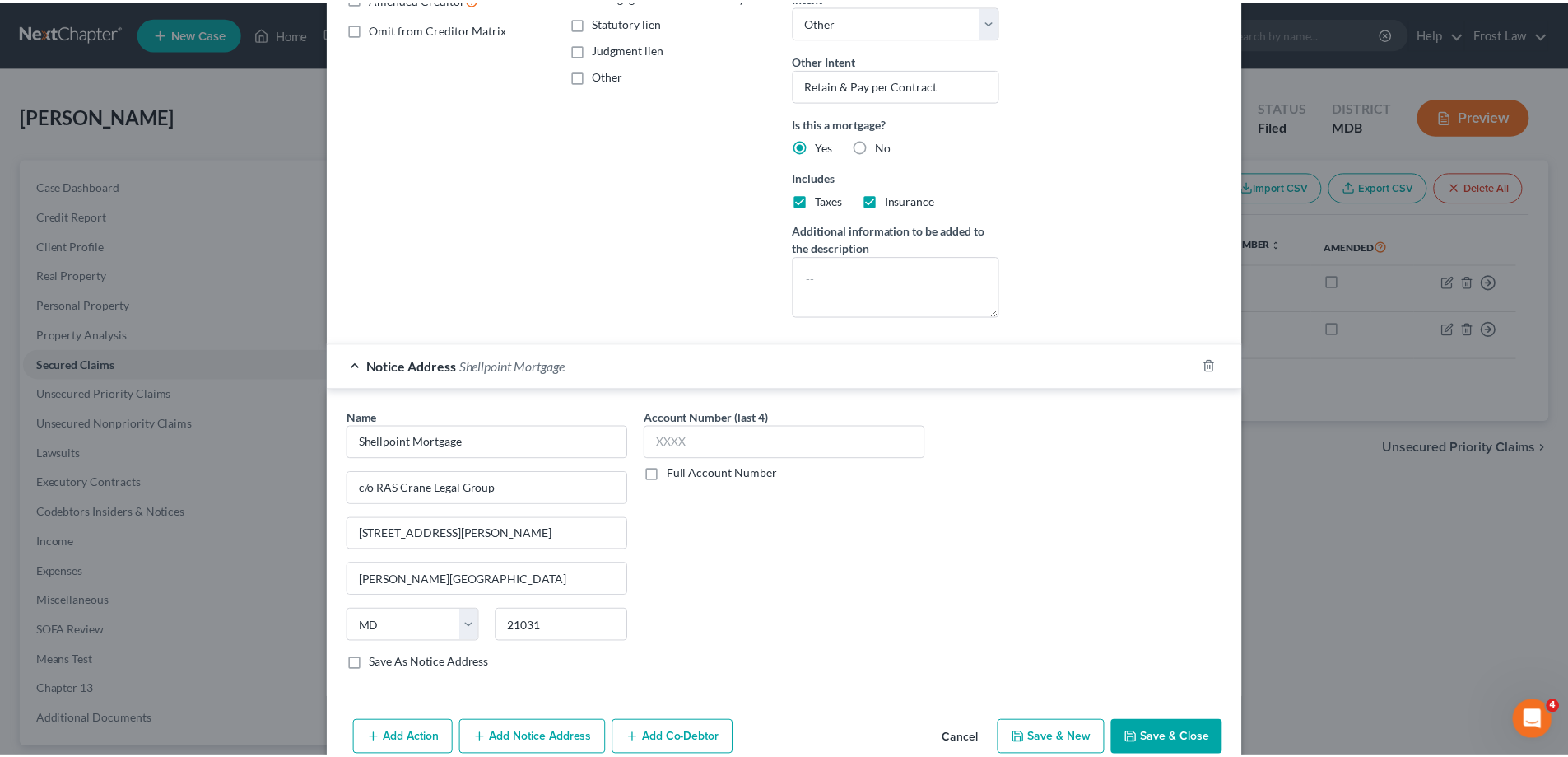
scroll to position [360, 0]
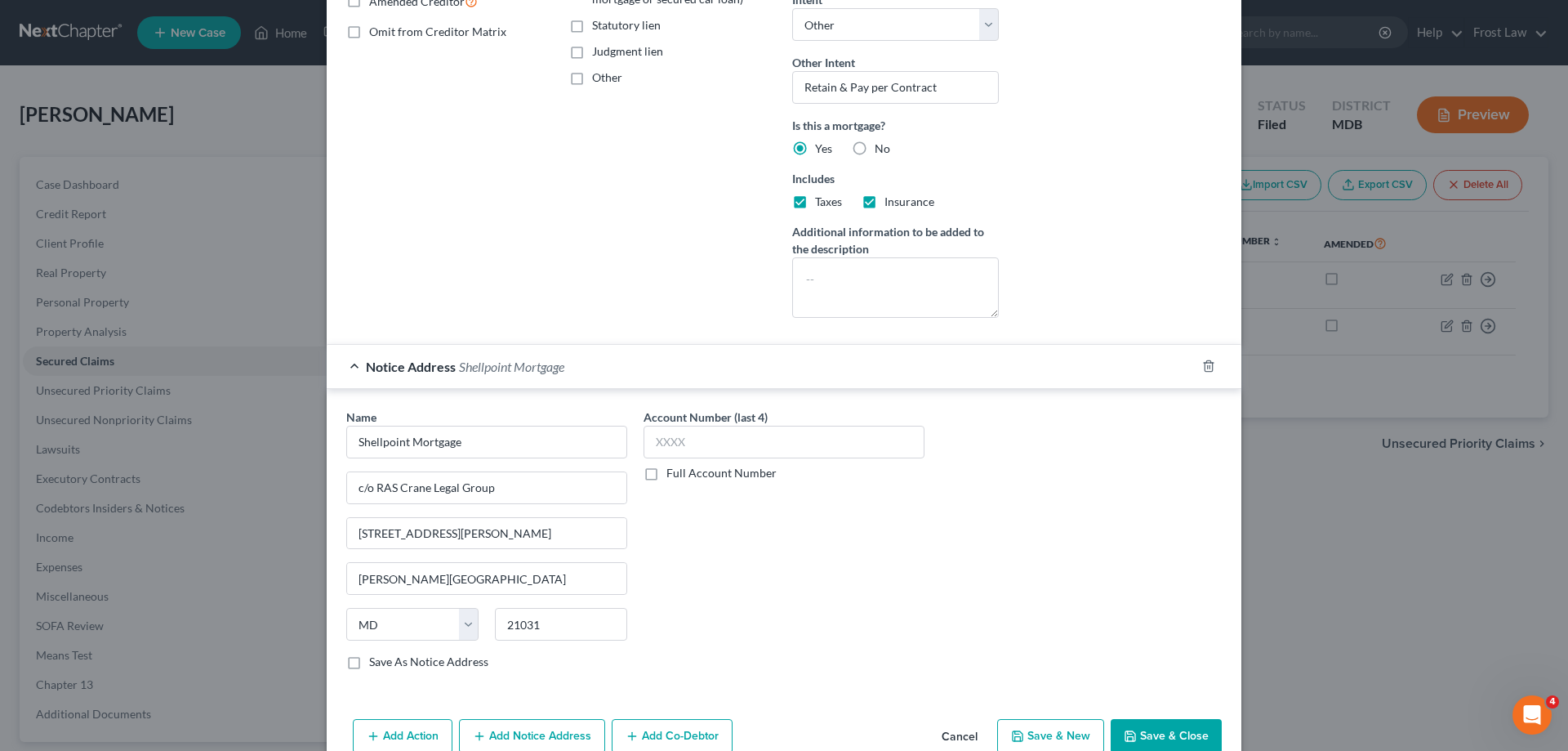
click at [1161, 732] on button "Save & Close" at bounding box center [1166, 735] width 111 height 34
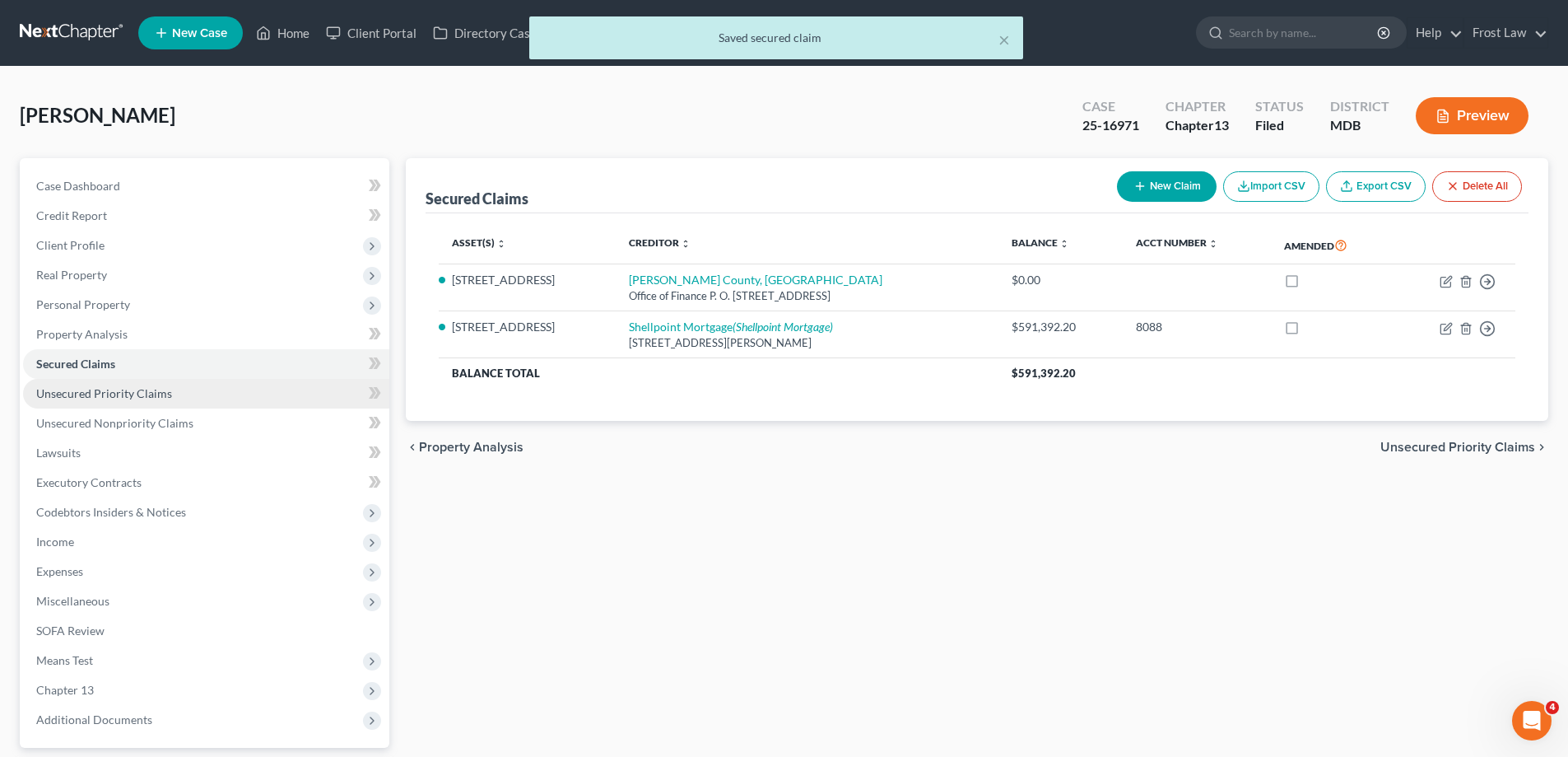
drag, startPoint x: 163, startPoint y: 399, endPoint x: 170, endPoint y: 407, distance: 10.6
click at [162, 399] on span "Unsecured Priority Claims" at bounding box center [104, 393] width 136 height 14
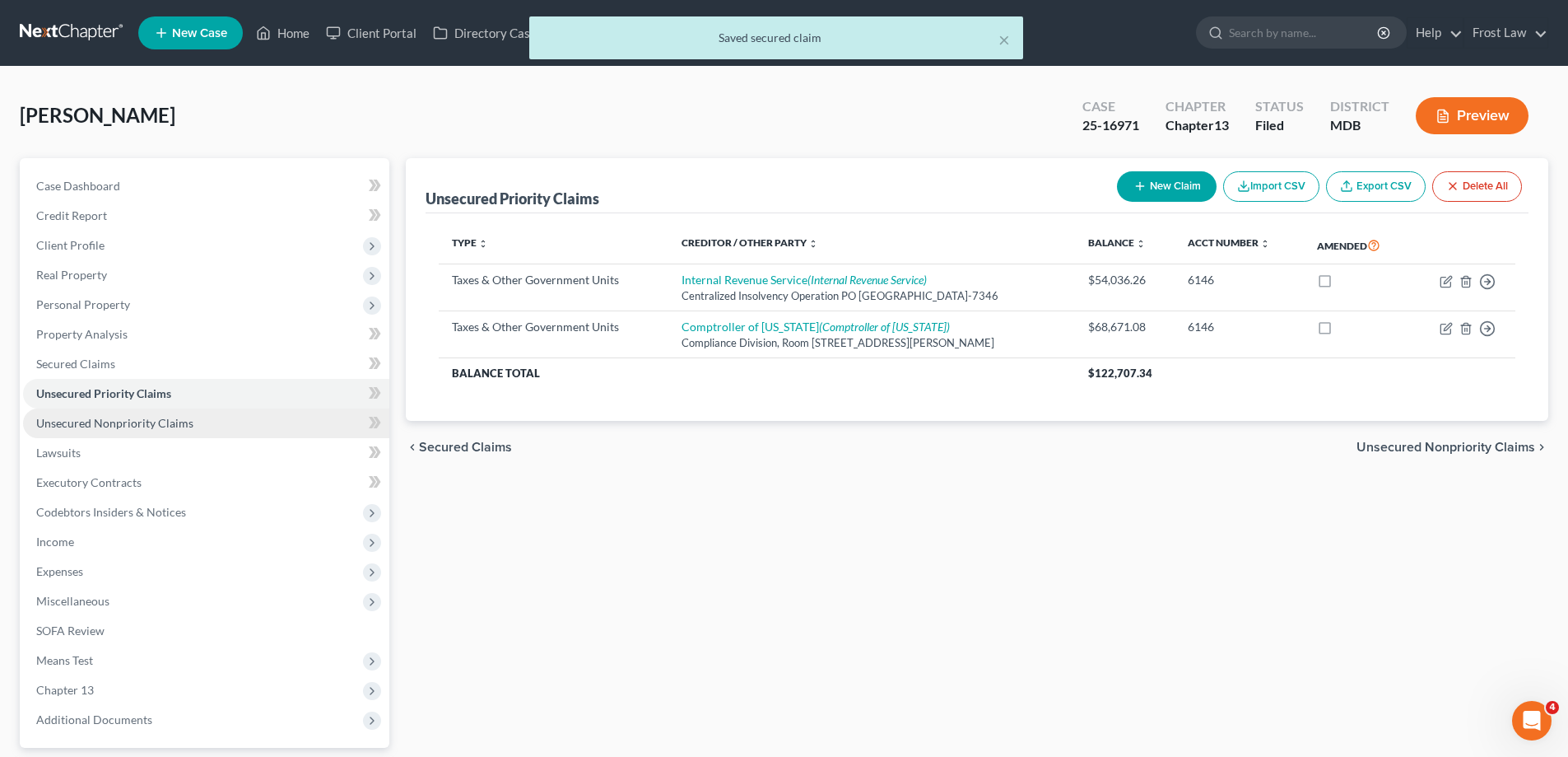
click at [179, 420] on span "Unsecured Nonpriority Claims" at bounding box center [115, 422] width 157 height 14
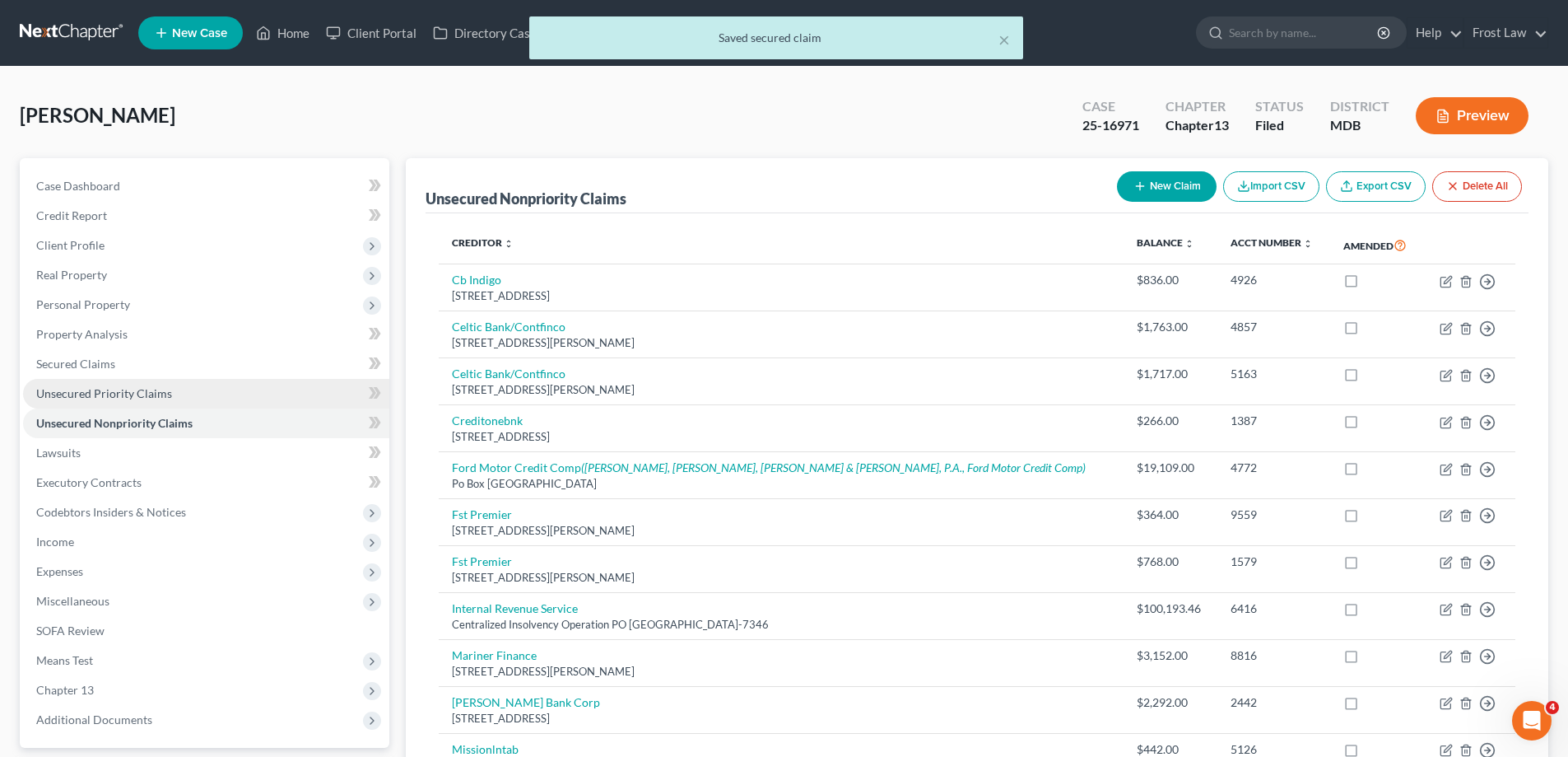
click at [168, 395] on span "Unsecured Priority Claims" at bounding box center [104, 393] width 136 height 14
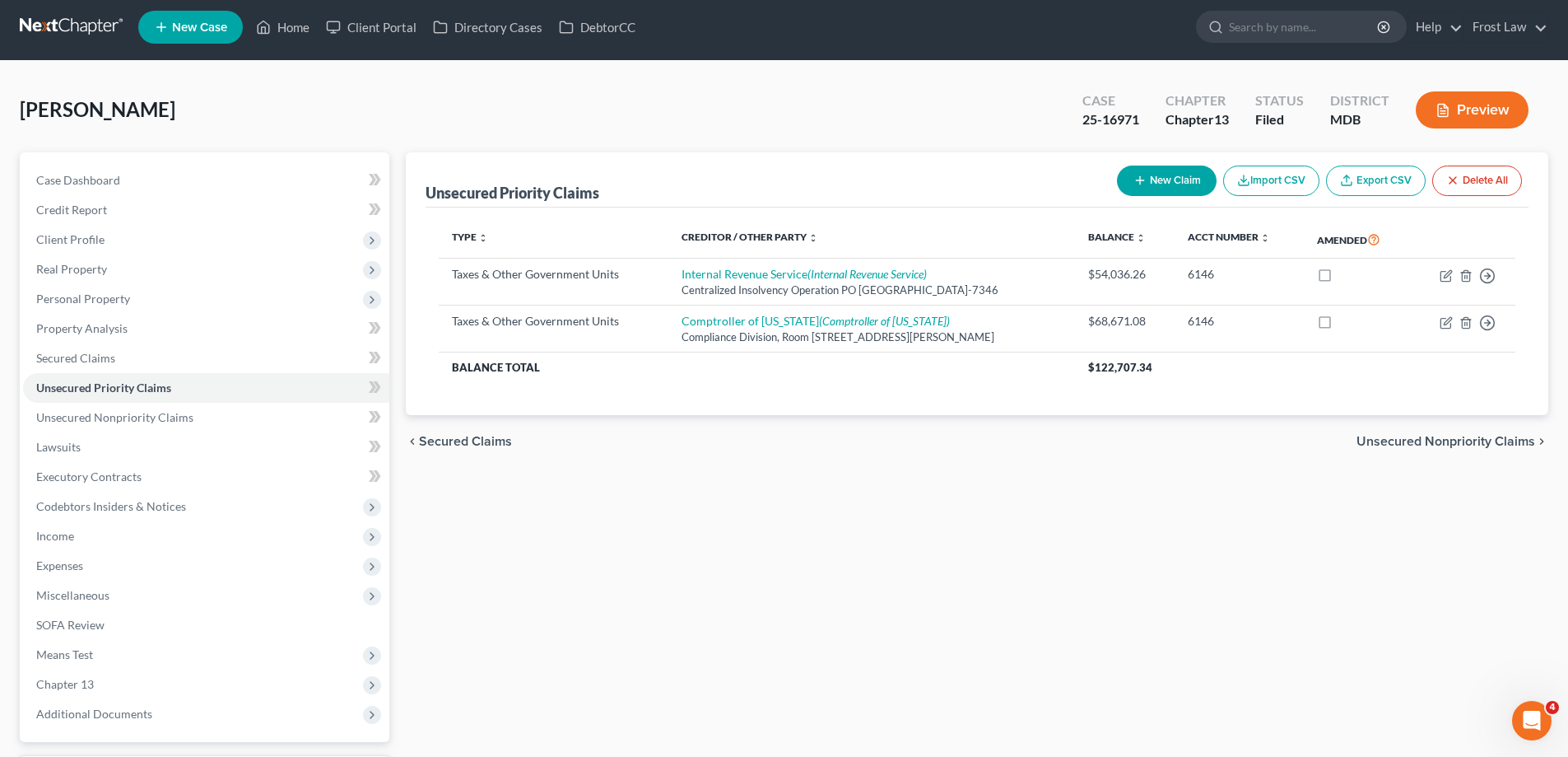
scroll to position [148, 0]
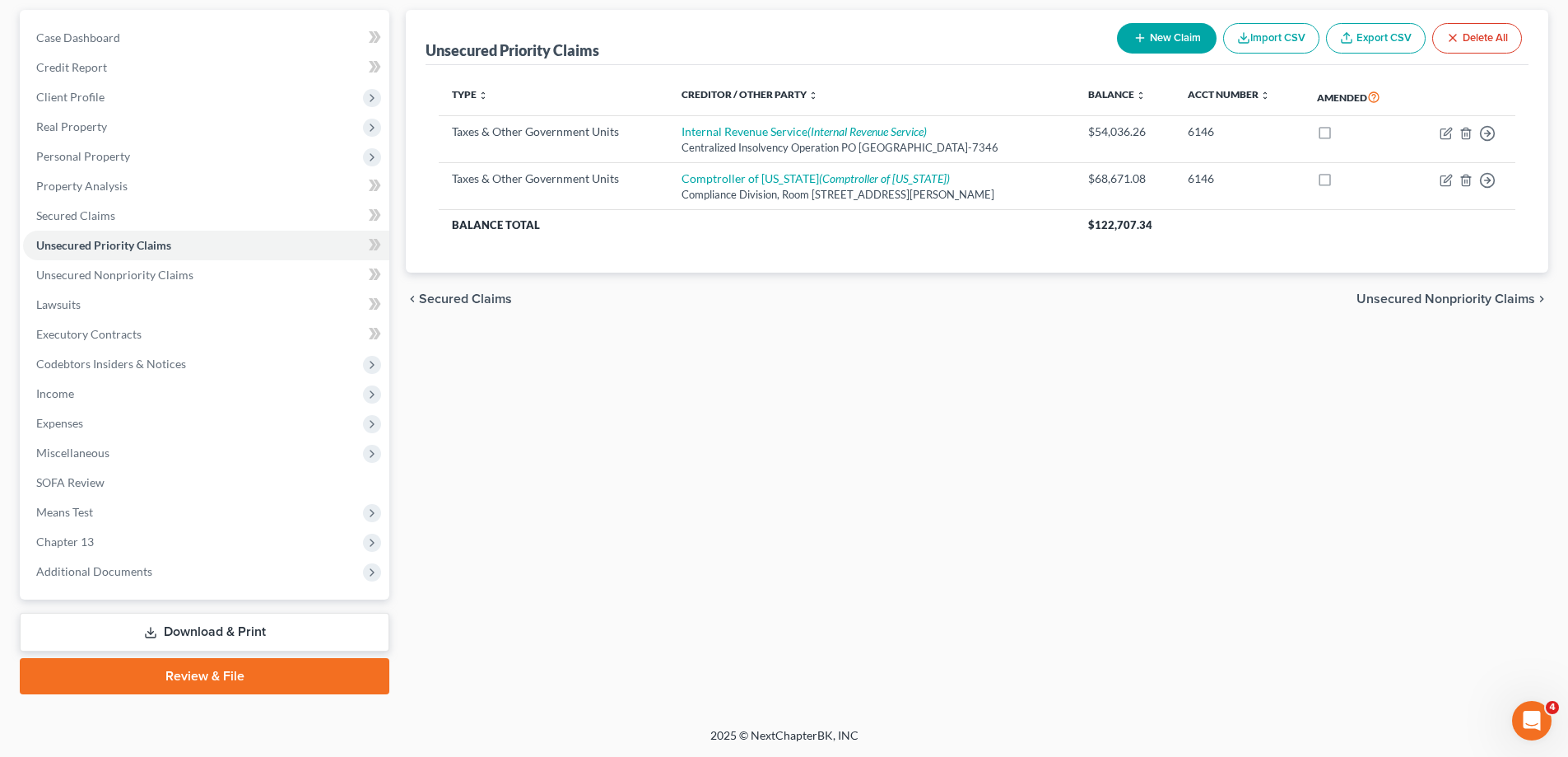
click at [136, 625] on link "Download & Print" at bounding box center [204, 632] width 370 height 38
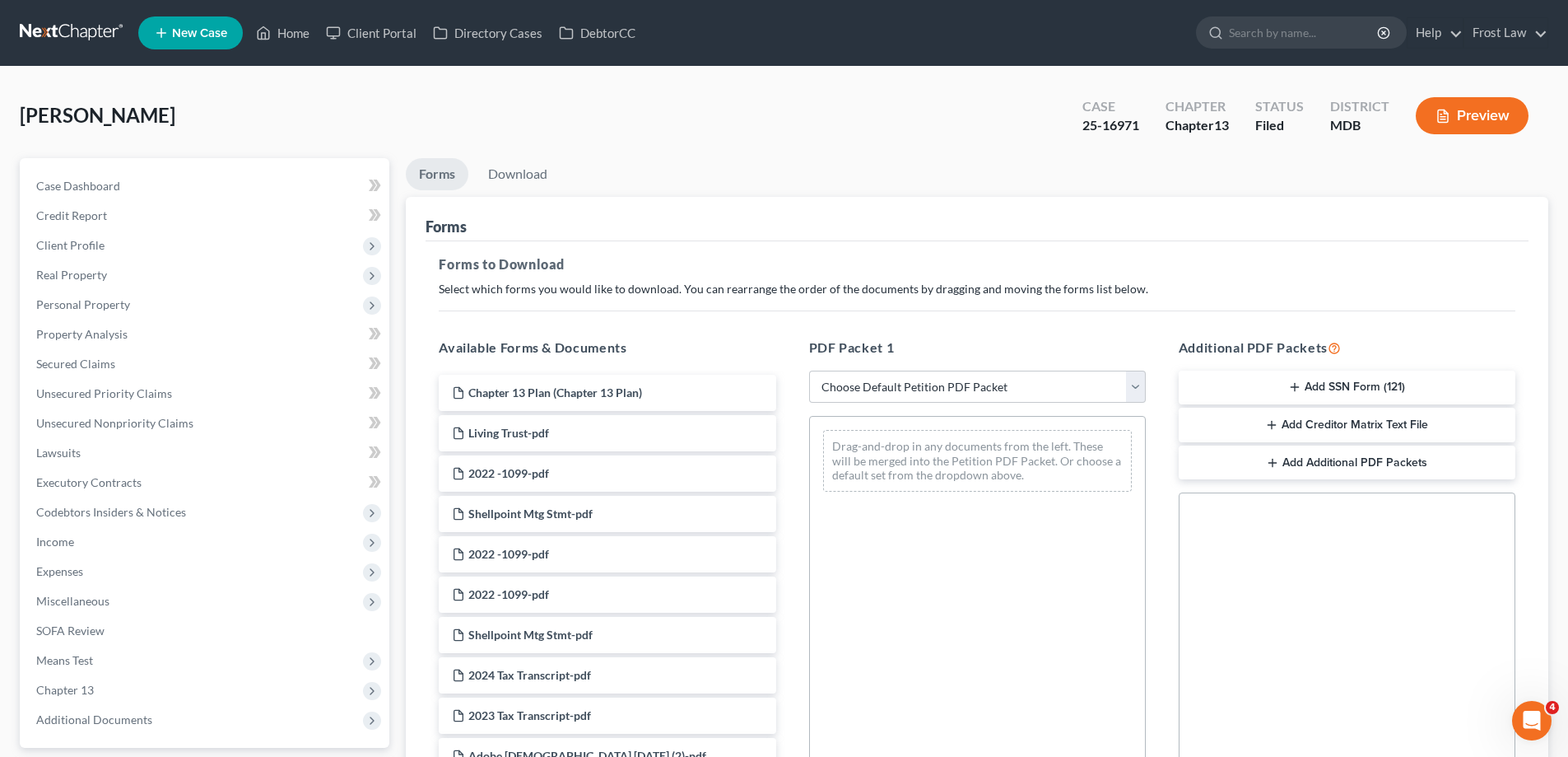
click at [898, 408] on div "PDF Packet 1 Choose Default Petition PDF Packet Complete Bankruptcy Petition (a…" at bounding box center [977, 604] width 370 height 559
drag, startPoint x: 882, startPoint y: 384, endPoint x: 882, endPoint y: 401, distance: 17.0
click at [882, 384] on select "Choose Default Petition PDF Packet Complete Bankruptcy Petition (all forms and …" at bounding box center [978, 386] width 337 height 33
select select "2"
click at [809, 371] on select "Choose Default Petition PDF Packet Complete Bankruptcy Petition (all forms and …" at bounding box center [978, 386] width 337 height 33
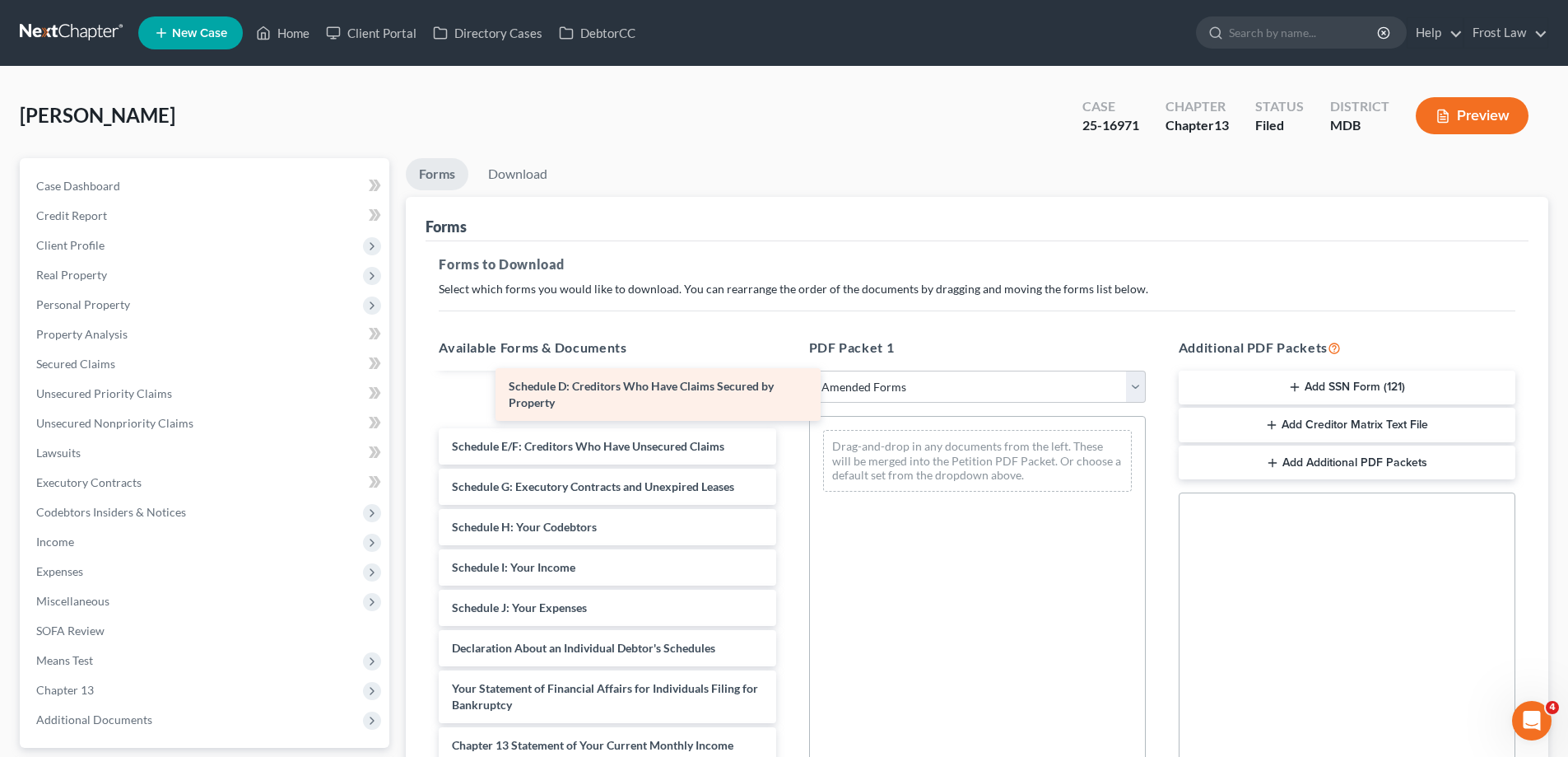
scroll to position [108, 0]
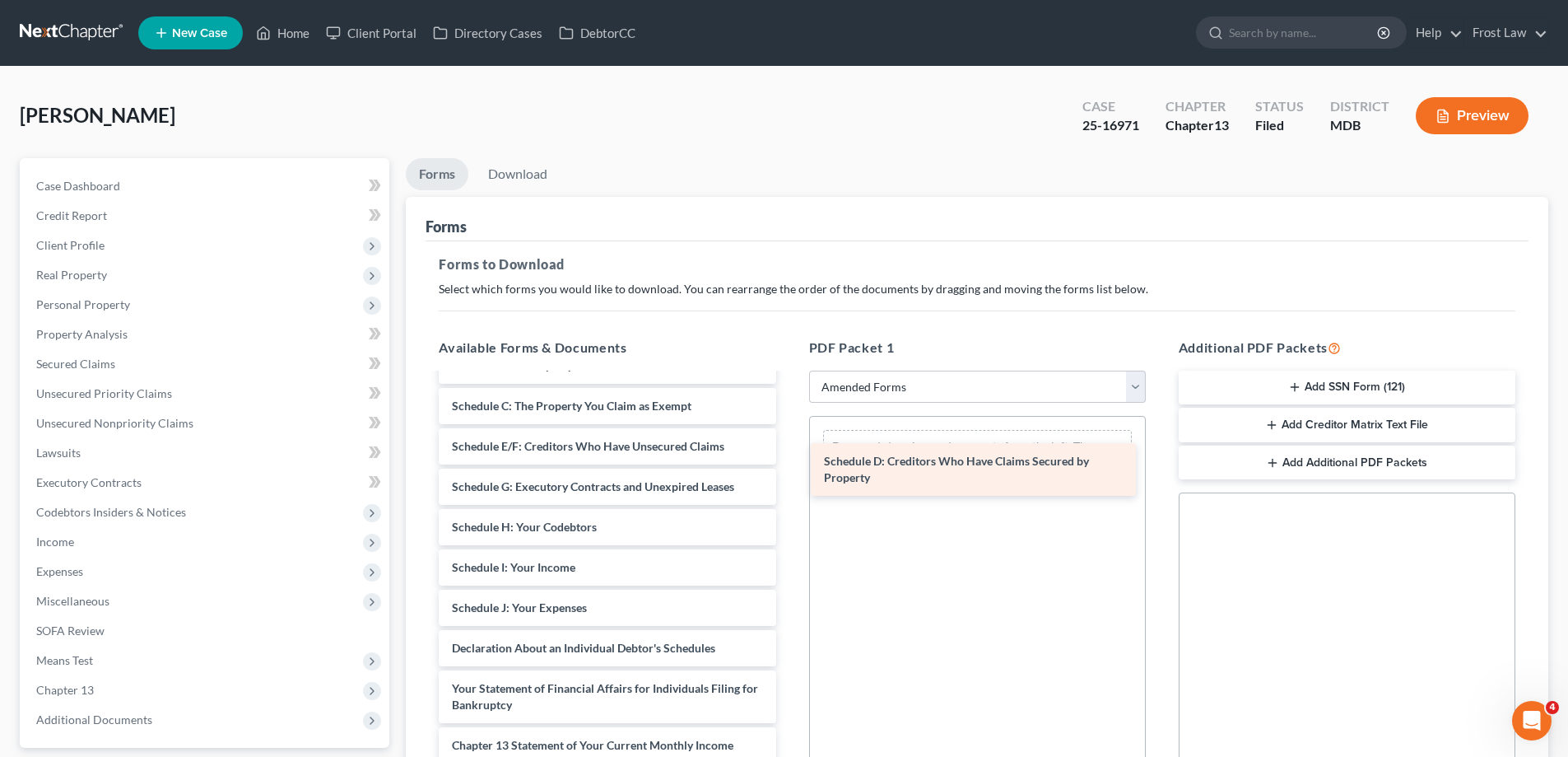
drag, startPoint x: 539, startPoint y: 407, endPoint x: 911, endPoint y: 474, distance: 378.0
click at [789, 474] on div "Schedule D: Creditors Who Have Claims Secured by Property Voluntary Petition fo…" at bounding box center [607, 604] width 363 height 675
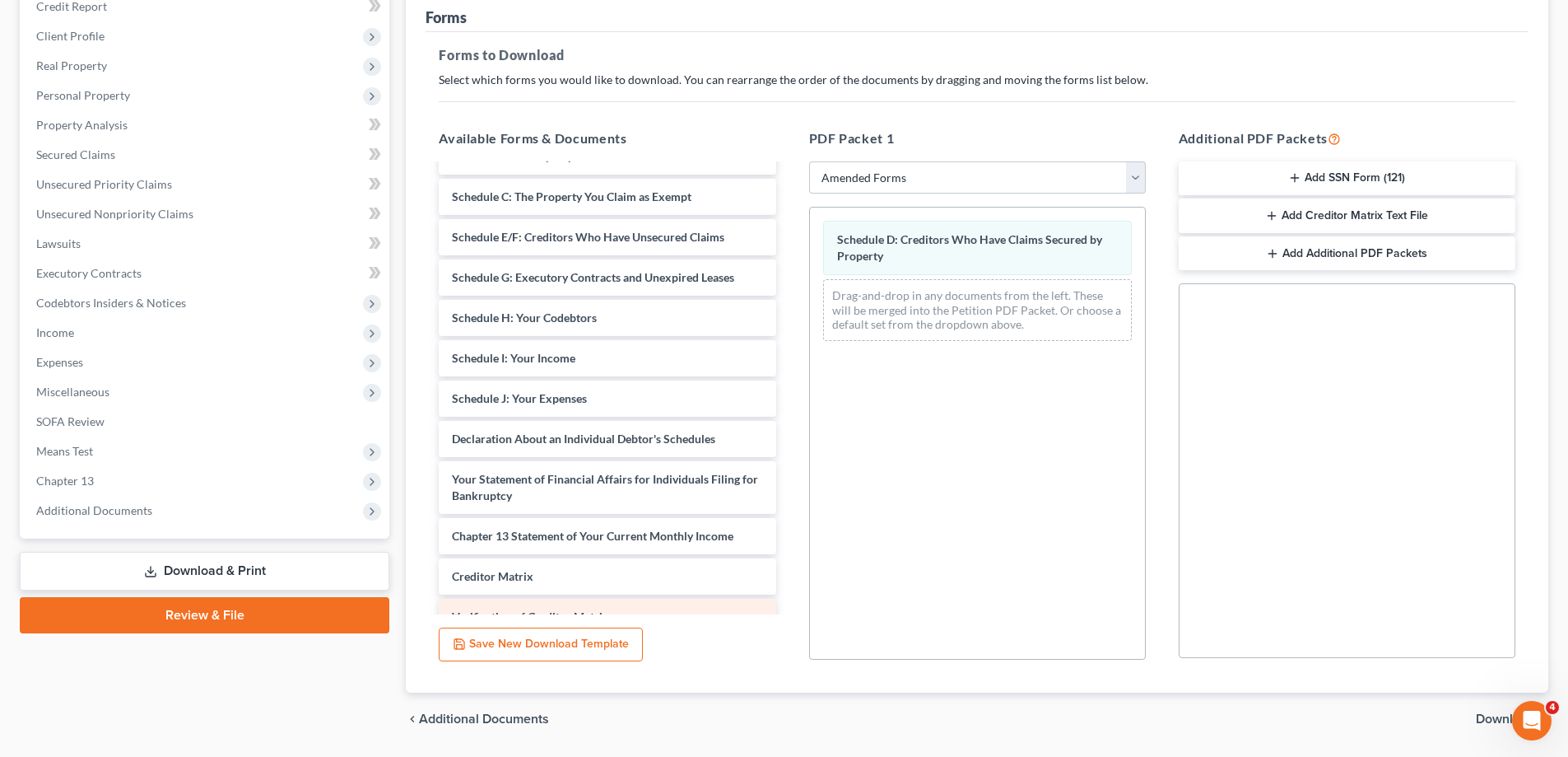
scroll to position [260, 0]
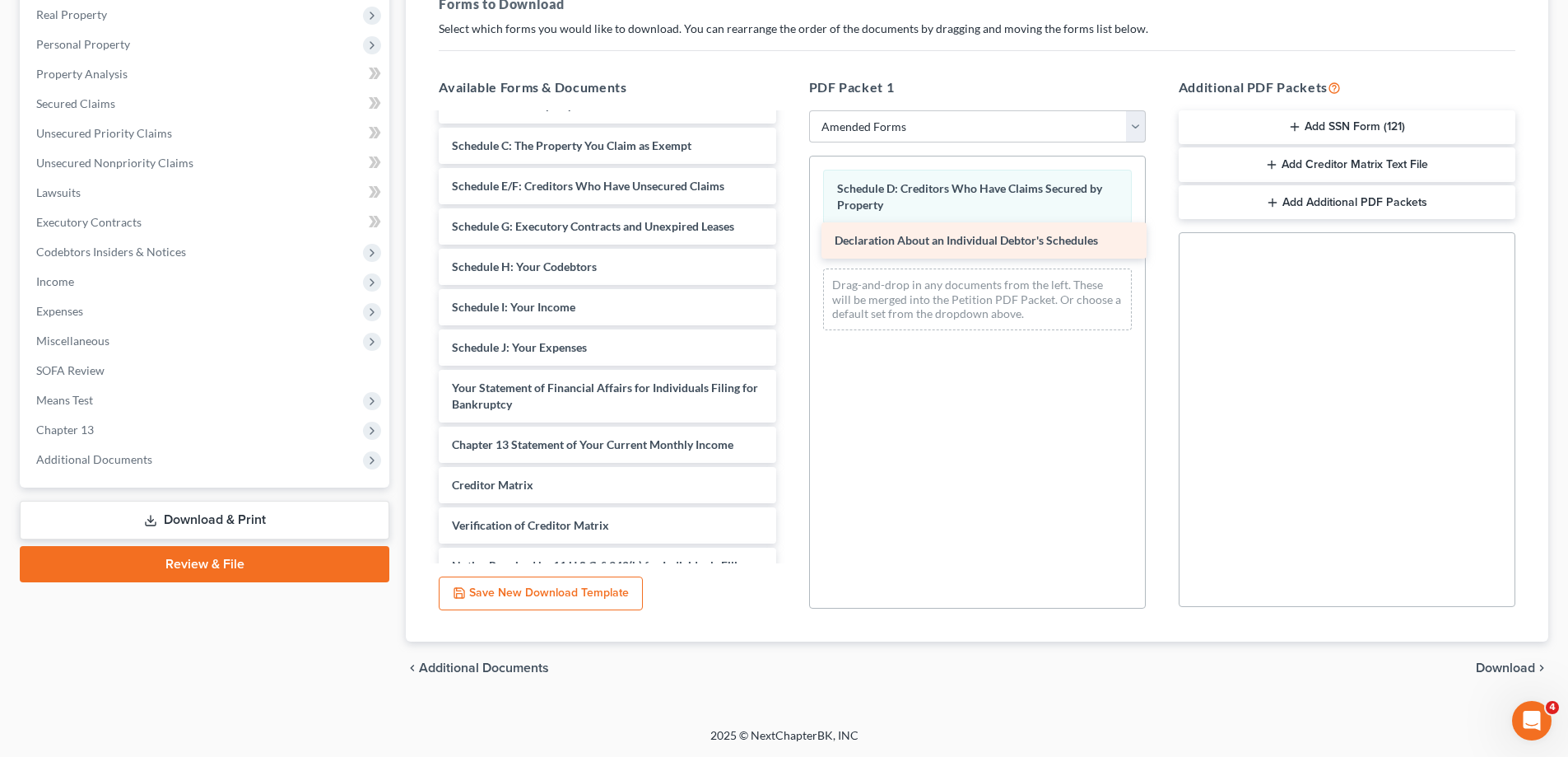
drag, startPoint x: 522, startPoint y: 392, endPoint x: 905, endPoint y: 244, distance: 410.6
click at [789, 244] on div "Declaration About an Individual Debtor's Schedules Voluntary Petition for Indiv…" at bounding box center [607, 324] width 363 height 634
click at [1513, 662] on span "Download" at bounding box center [1505, 668] width 59 height 13
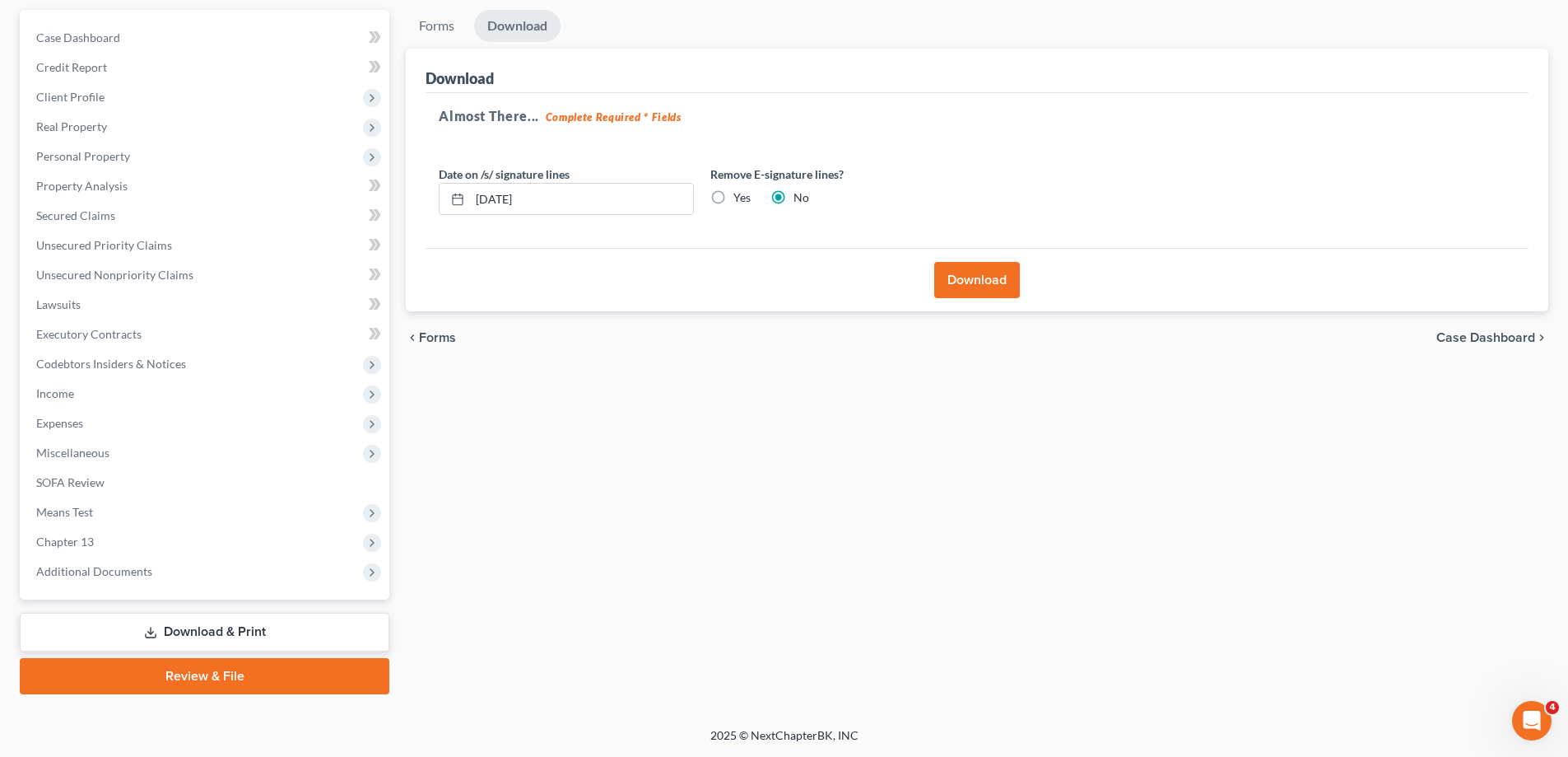
scroll to position [148, 0]
click at [979, 275] on button "Download" at bounding box center [978, 280] width 86 height 36
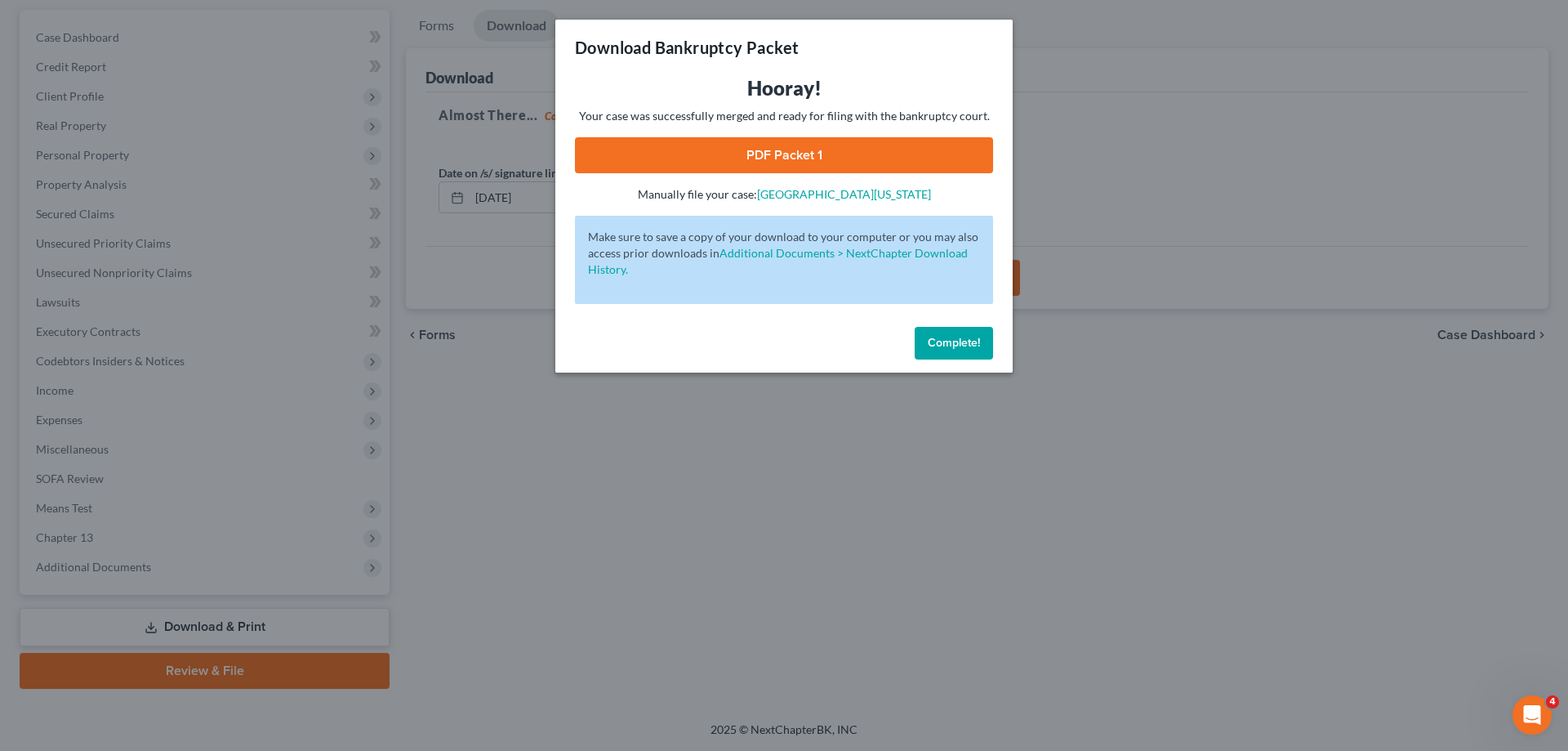
click at [859, 160] on link "PDF Packet 1" at bounding box center [784, 155] width 418 height 36
click at [949, 338] on span "Complete!" at bounding box center [954, 343] width 52 height 14
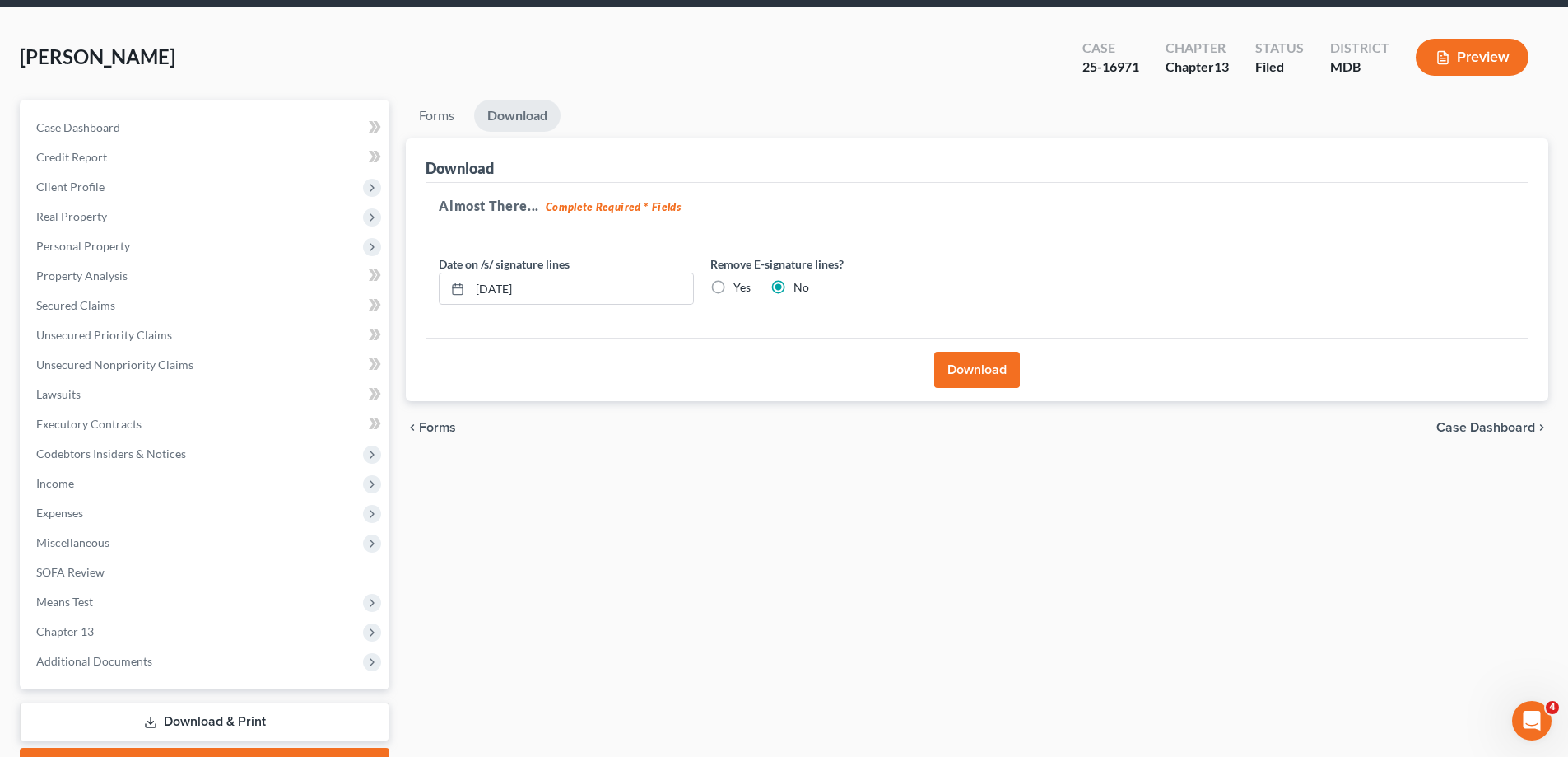
scroll to position [0, 0]
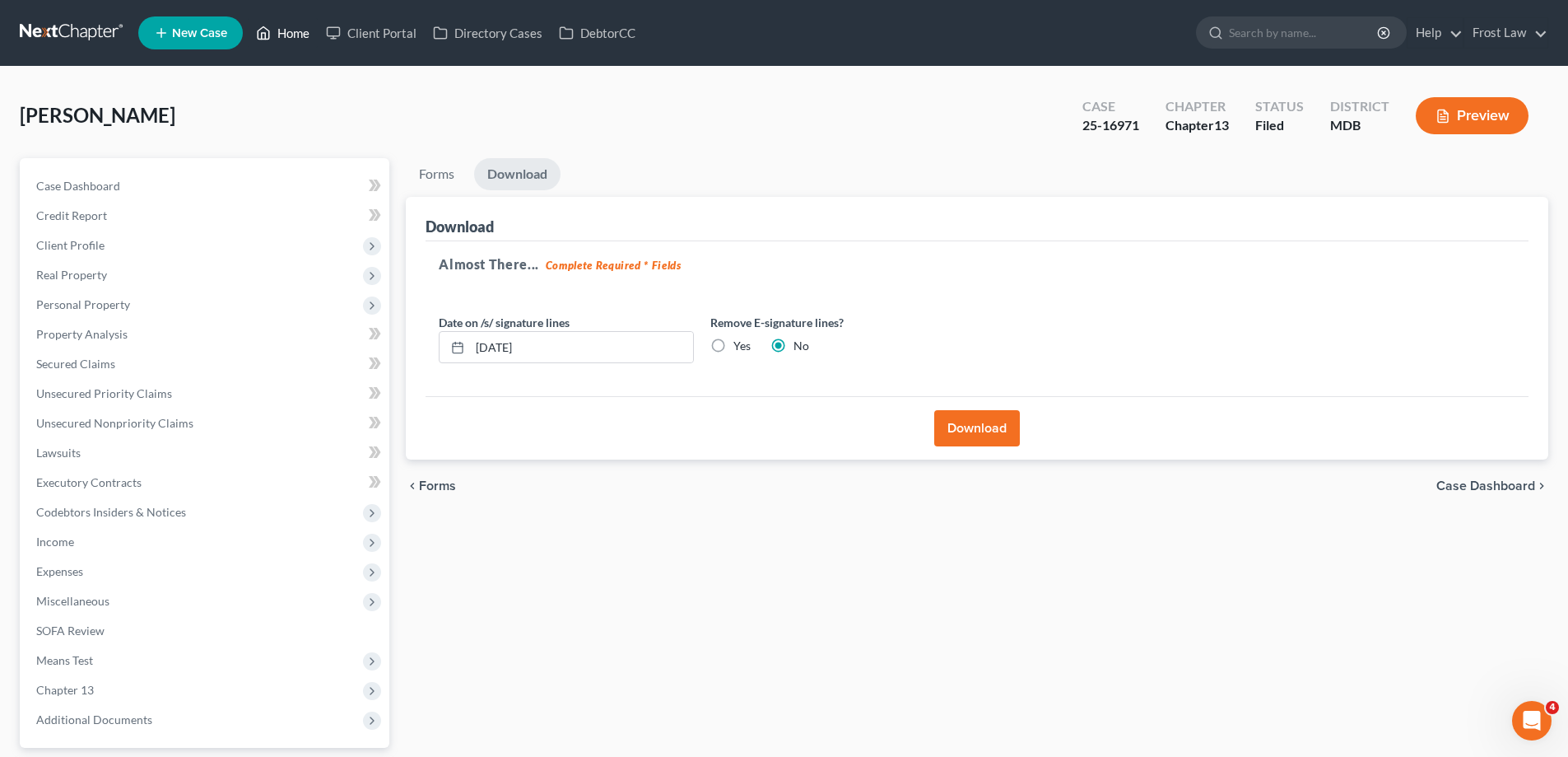
click at [282, 31] on link "Home" at bounding box center [283, 33] width 70 height 30
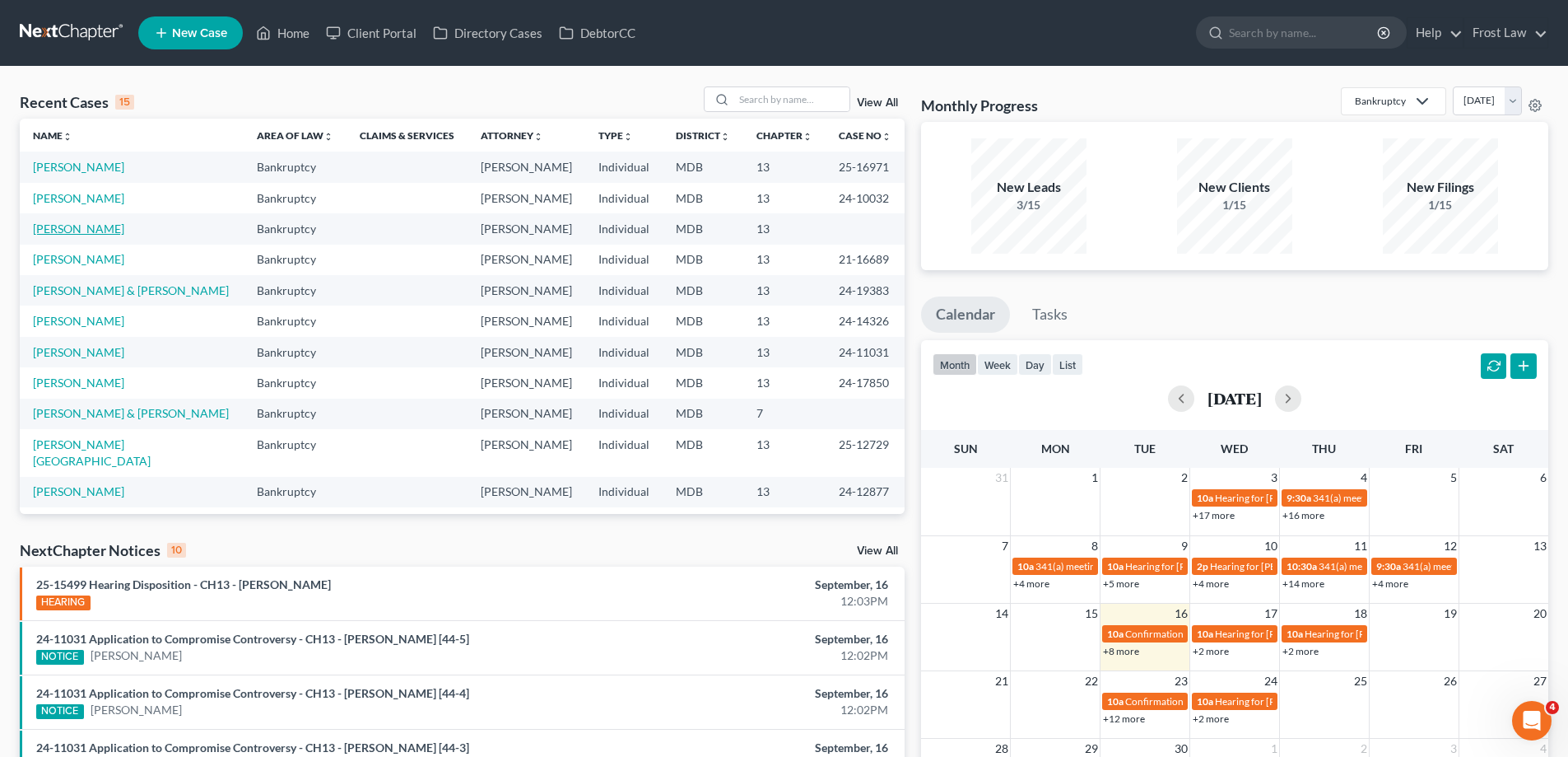
click at [70, 227] on link "[PERSON_NAME]" at bounding box center [79, 228] width 92 height 14
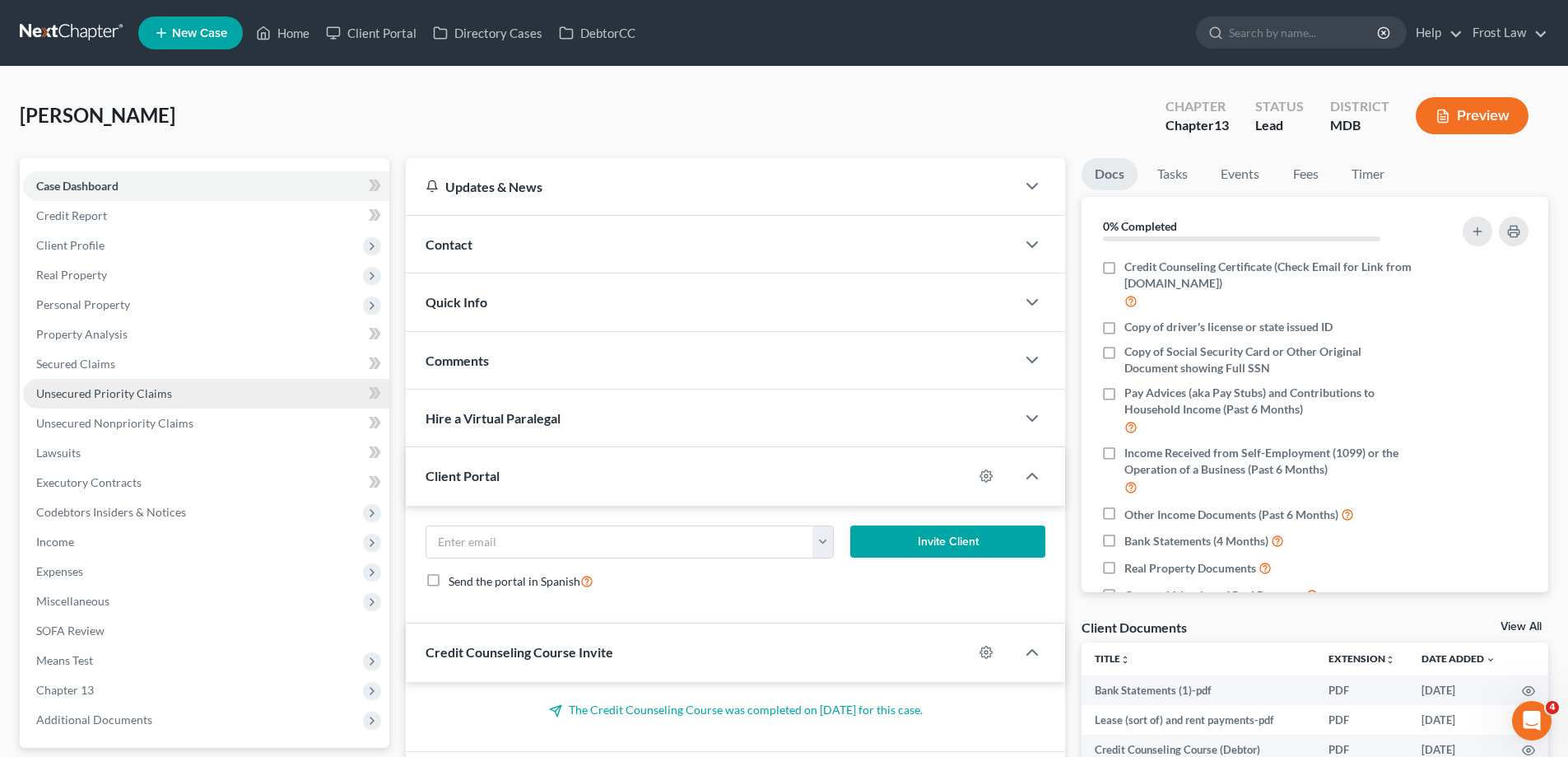
click at [124, 298] on span "Personal Property" at bounding box center [83, 304] width 94 height 14
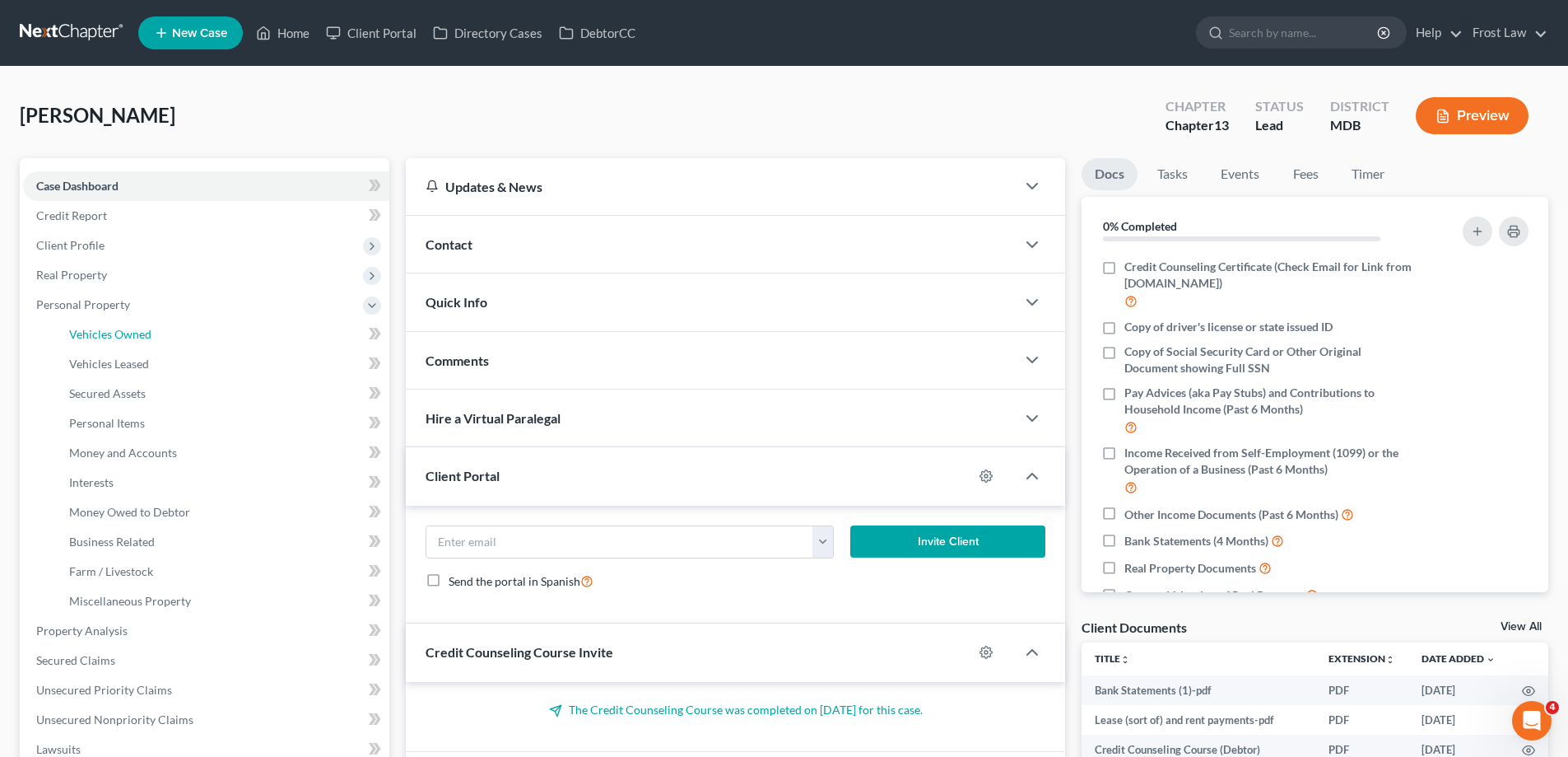
click at [182, 328] on link "Vehicles Owned" at bounding box center [223, 334] width 333 height 30
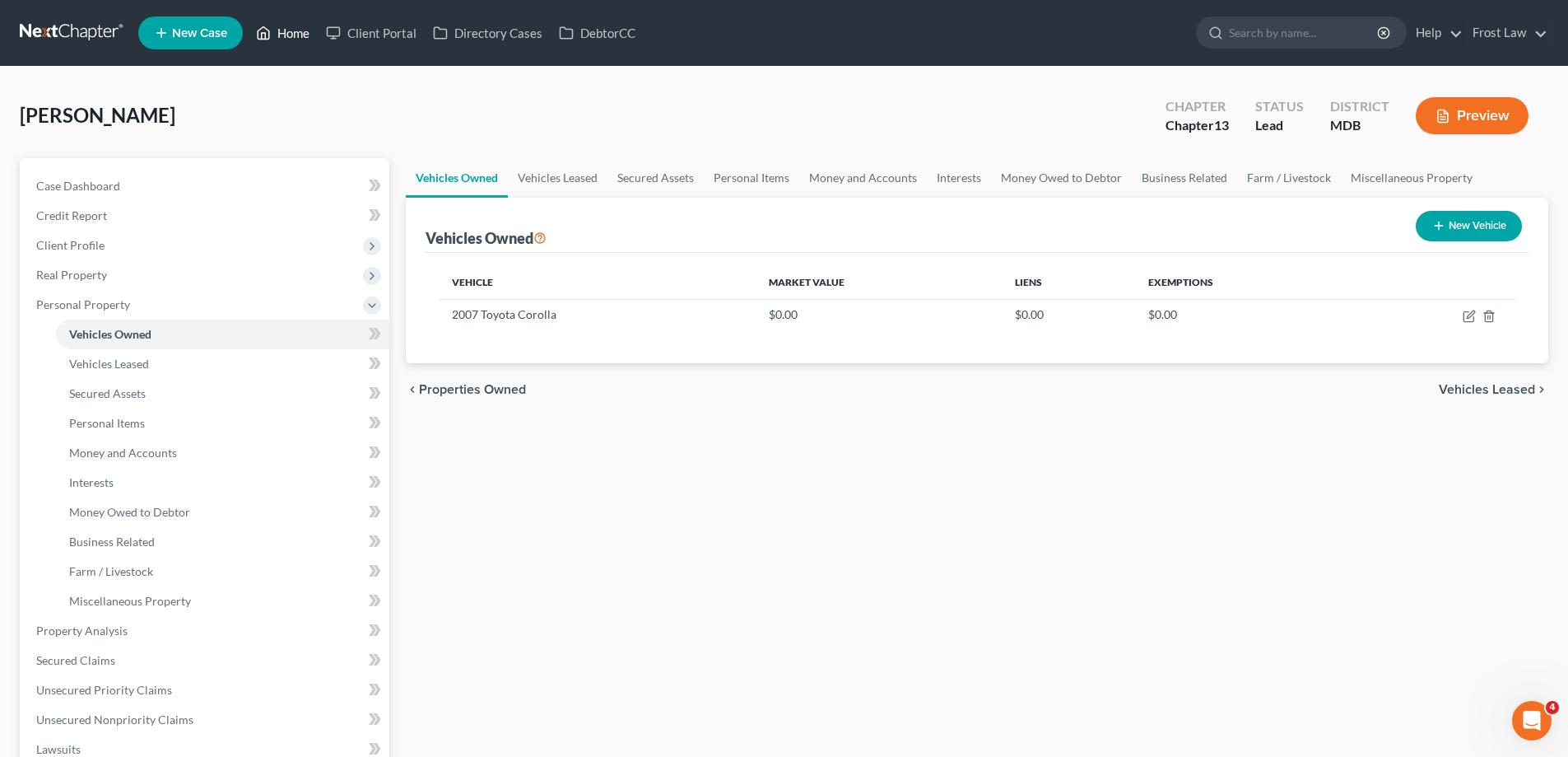
click at [289, 31] on link "Home" at bounding box center [283, 33] width 70 height 30
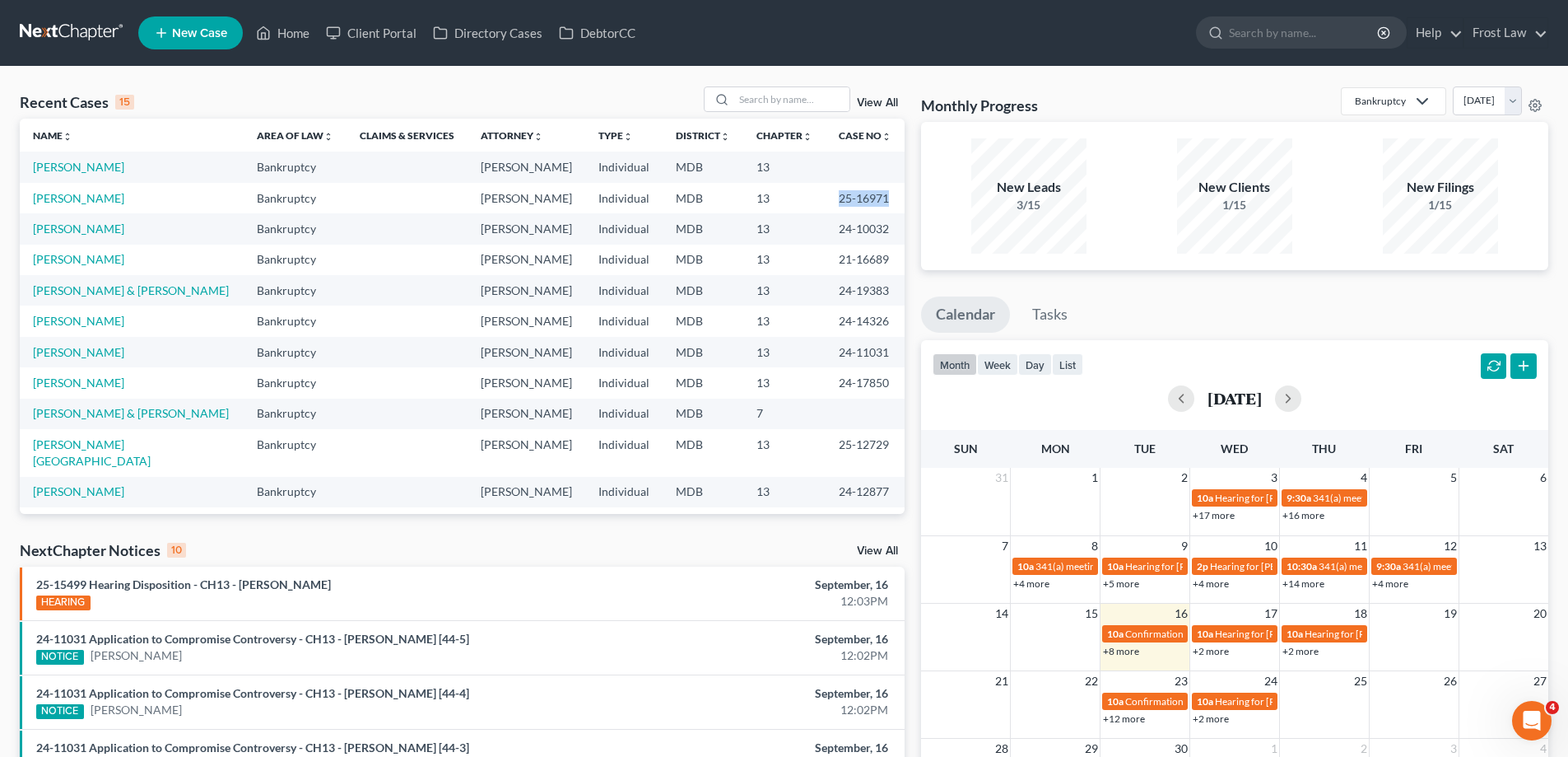
drag, startPoint x: 868, startPoint y: 196, endPoint x: 802, endPoint y: 204, distance: 66.5
click at [802, 204] on tr "[PERSON_NAME] Bankruptcy [PERSON_NAME] Individual MDB 13 25-16971" at bounding box center [462, 197] width 885 height 31
copy tr "25-16971"
click at [88, 191] on link "[PERSON_NAME]" at bounding box center [79, 197] width 92 height 14
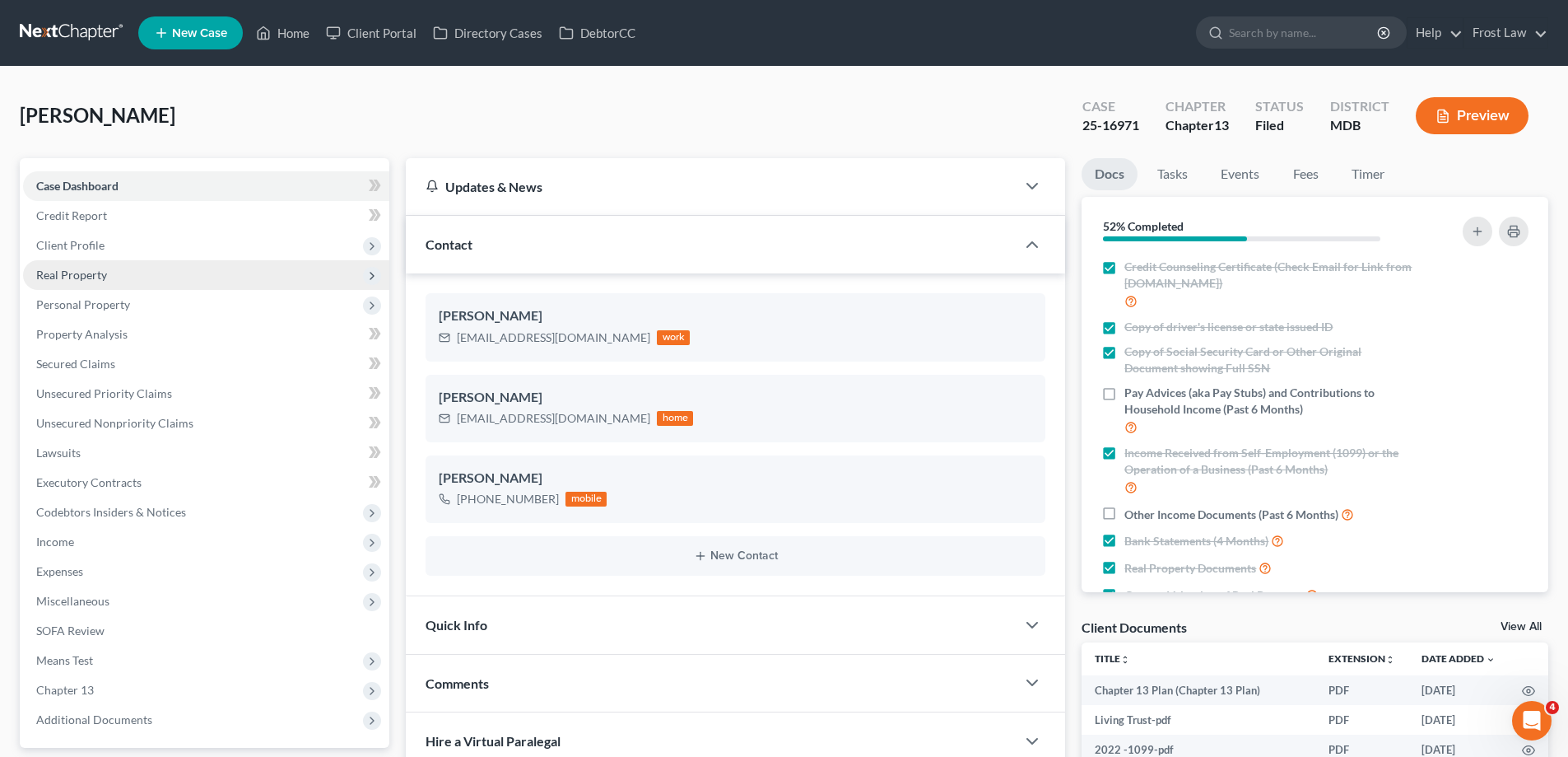
click at [105, 263] on span "Real Property" at bounding box center [207, 275] width 367 height 30
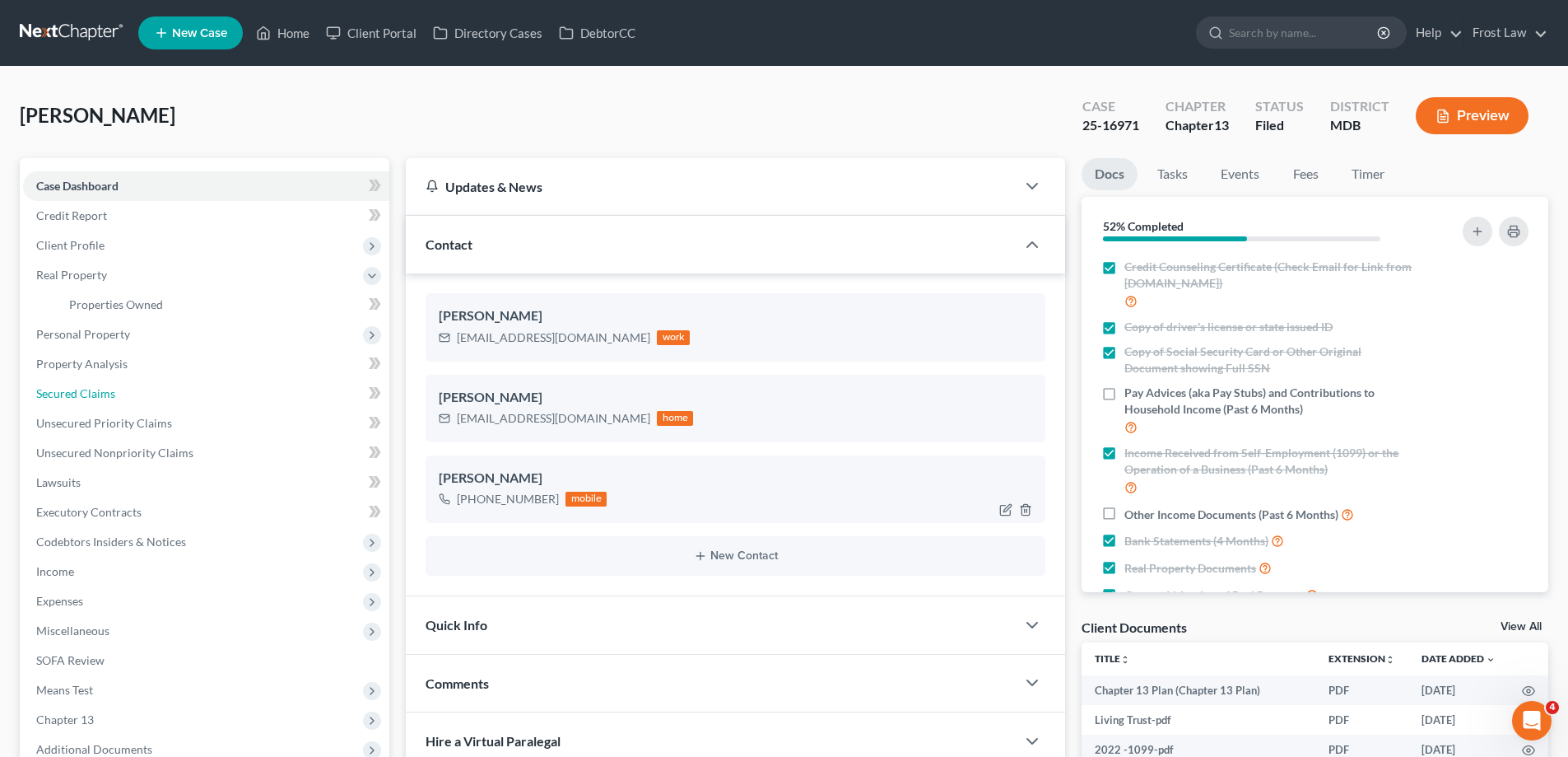
drag, startPoint x: 129, startPoint y: 400, endPoint x: 1008, endPoint y: 506, distance: 885.4
click at [131, 400] on link "Secured Claims" at bounding box center [207, 394] width 367 height 30
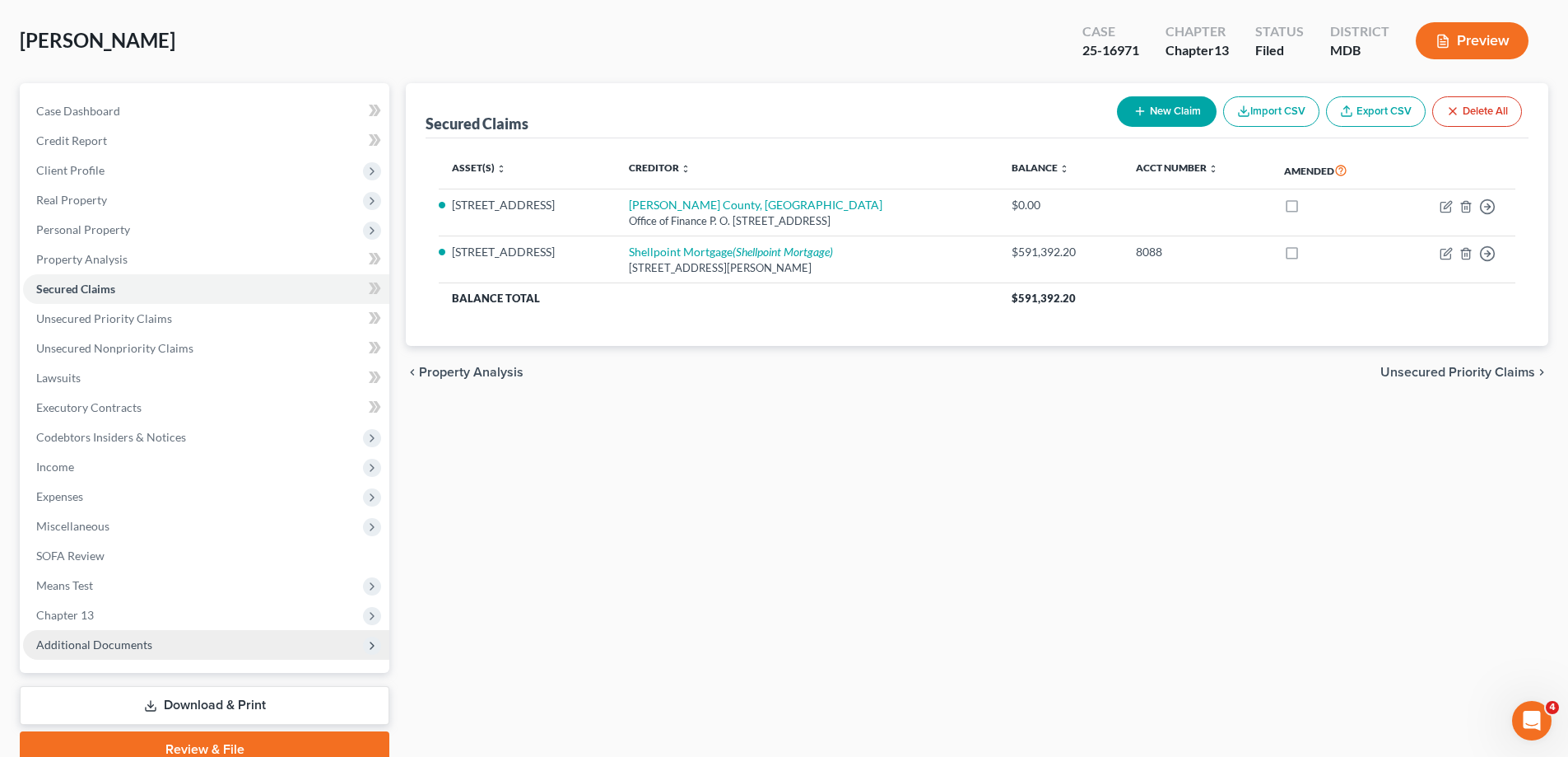
scroll to position [148, 0]
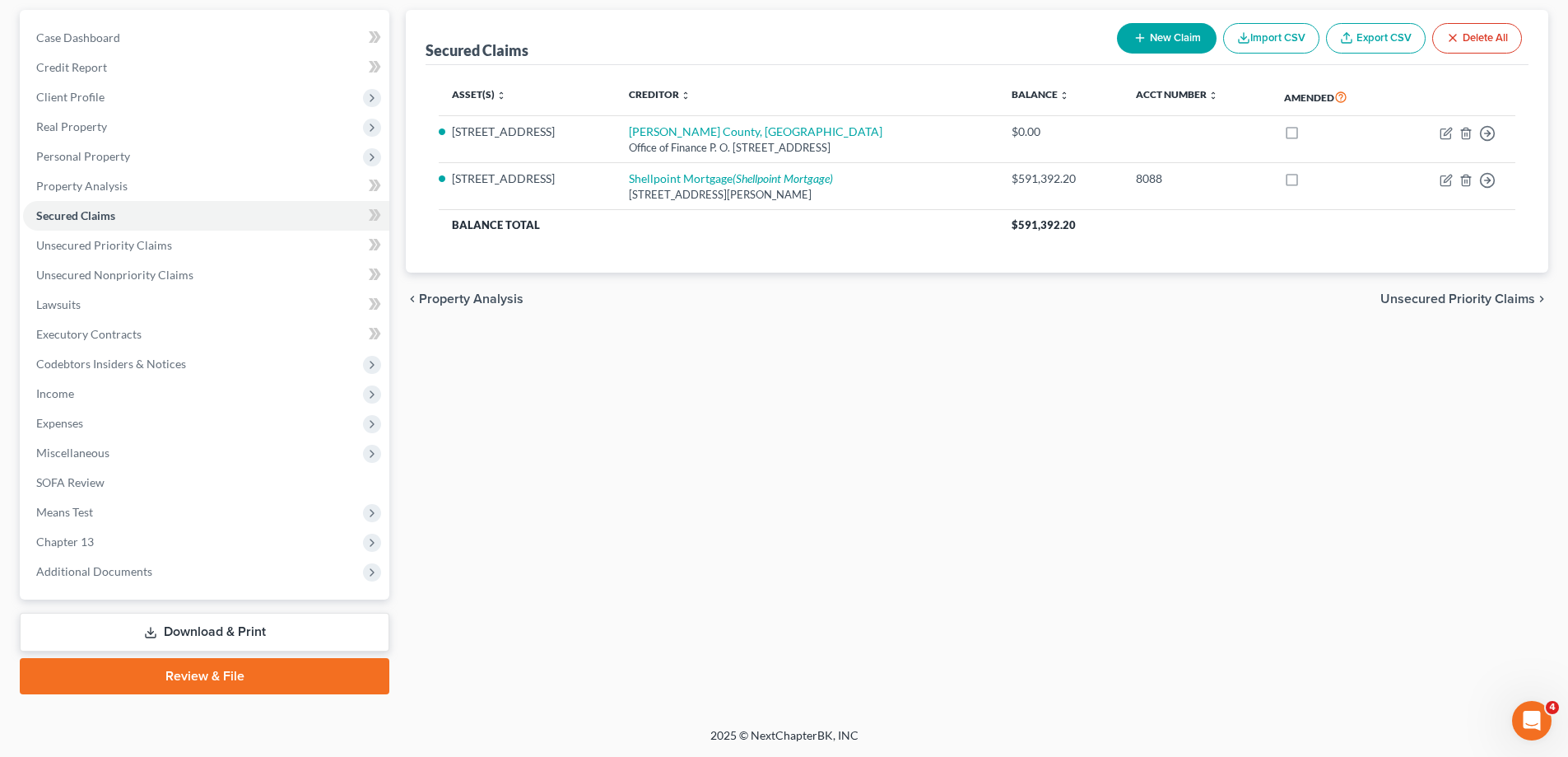
click at [173, 590] on div "Case Dashboard Payments Invoices Payments Payments Credit Report Client Profile…" at bounding box center [204, 305] width 370 height 590
click at [169, 573] on span "Additional Documents" at bounding box center [207, 572] width 367 height 30
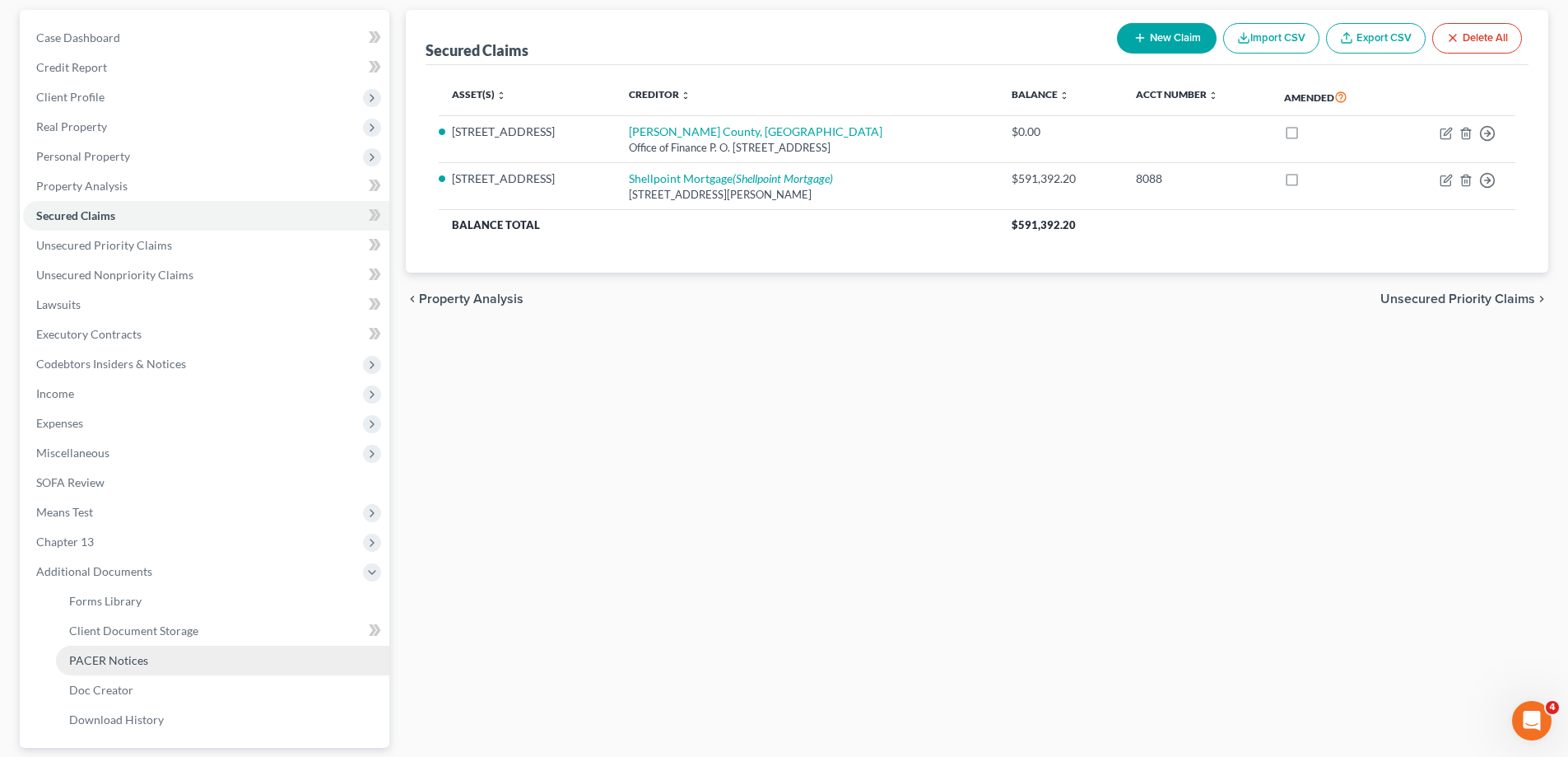
click at [126, 660] on span "PACER Notices" at bounding box center [109, 660] width 79 height 14
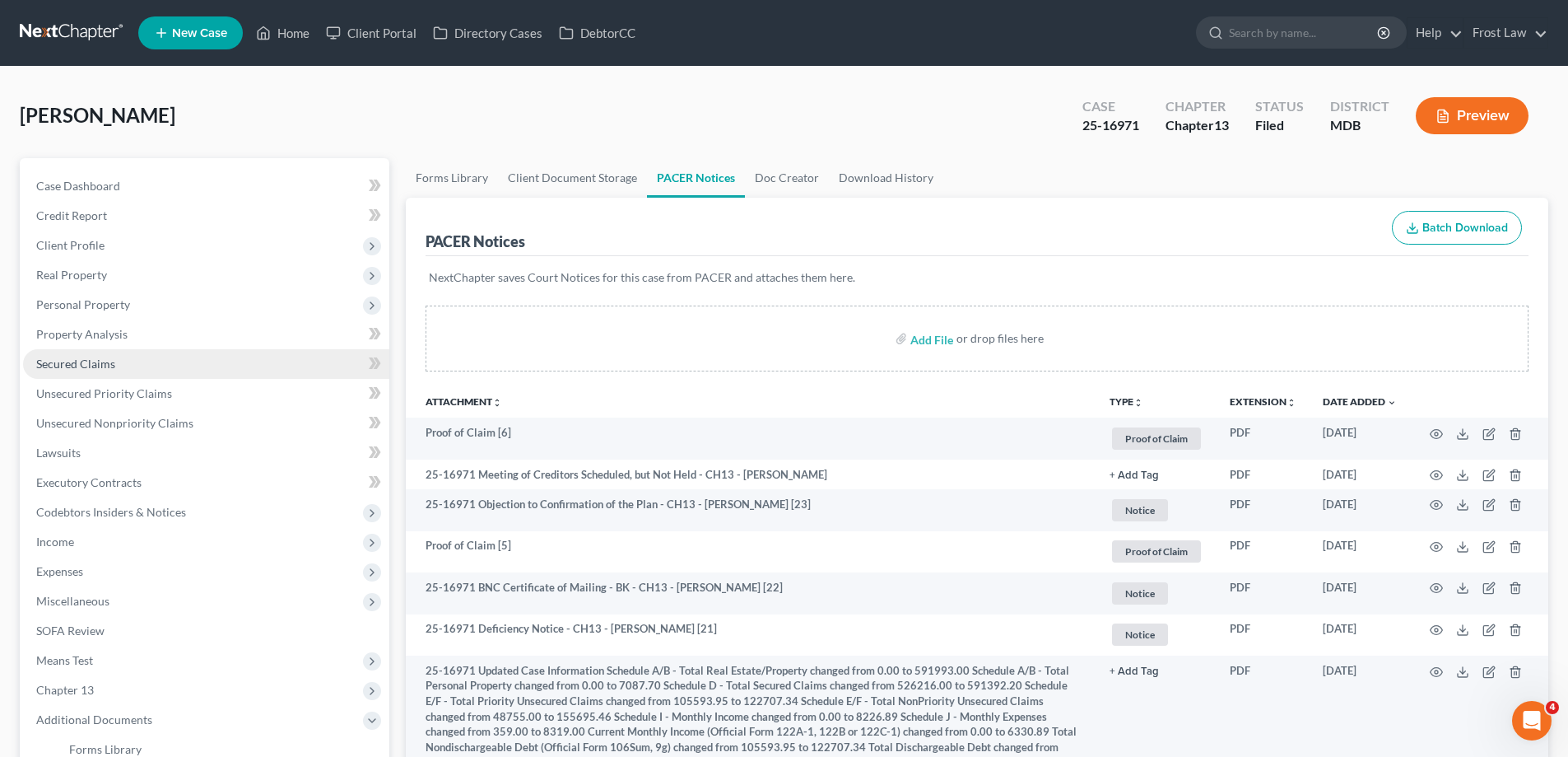
click at [137, 366] on link "Secured Claims" at bounding box center [207, 364] width 367 height 30
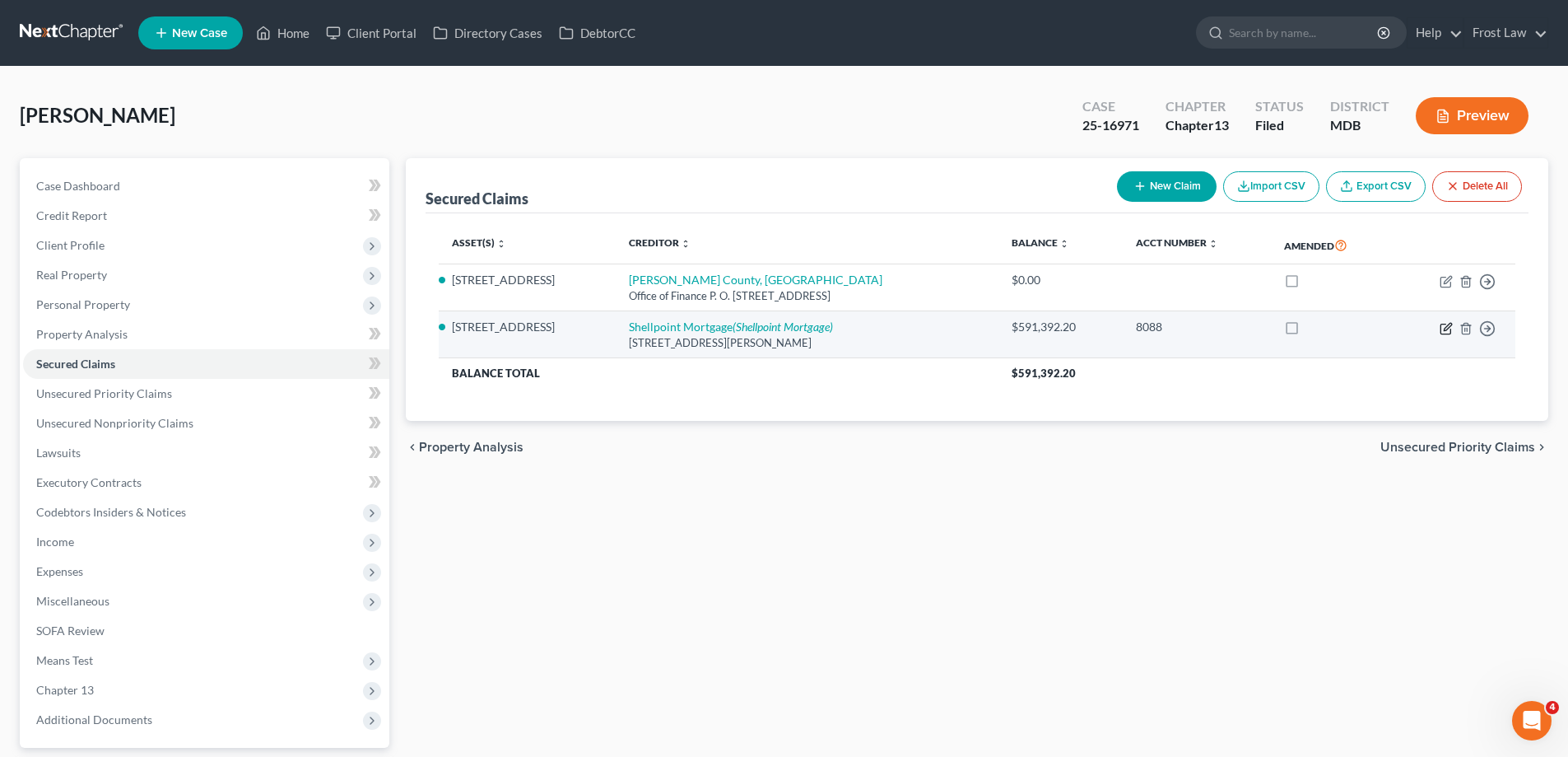
click at [1446, 327] on icon "button" at bounding box center [1448, 327] width 7 height 7
select select "42"
select select "2"
select select "4"
select select "0"
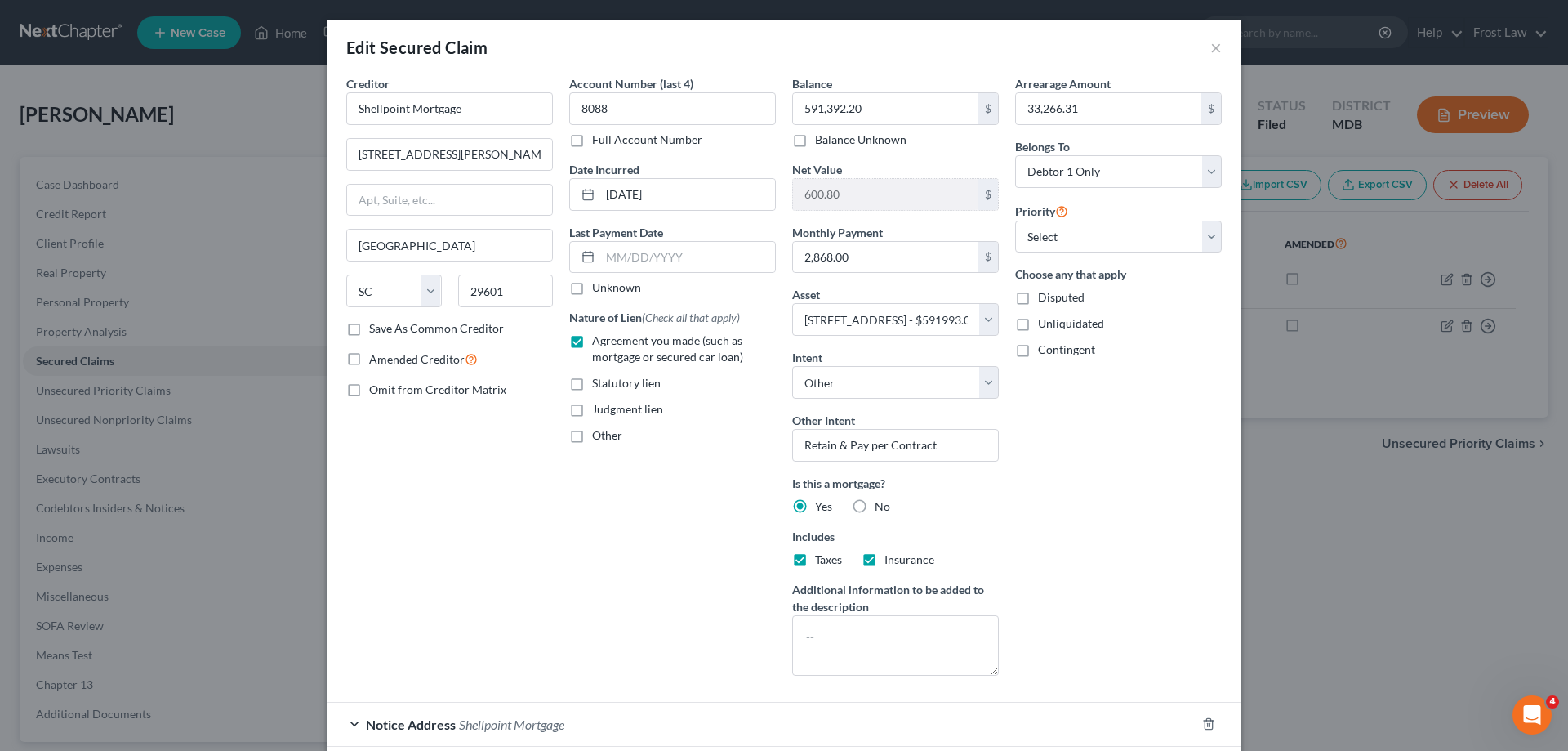
scroll to position [133, 0]
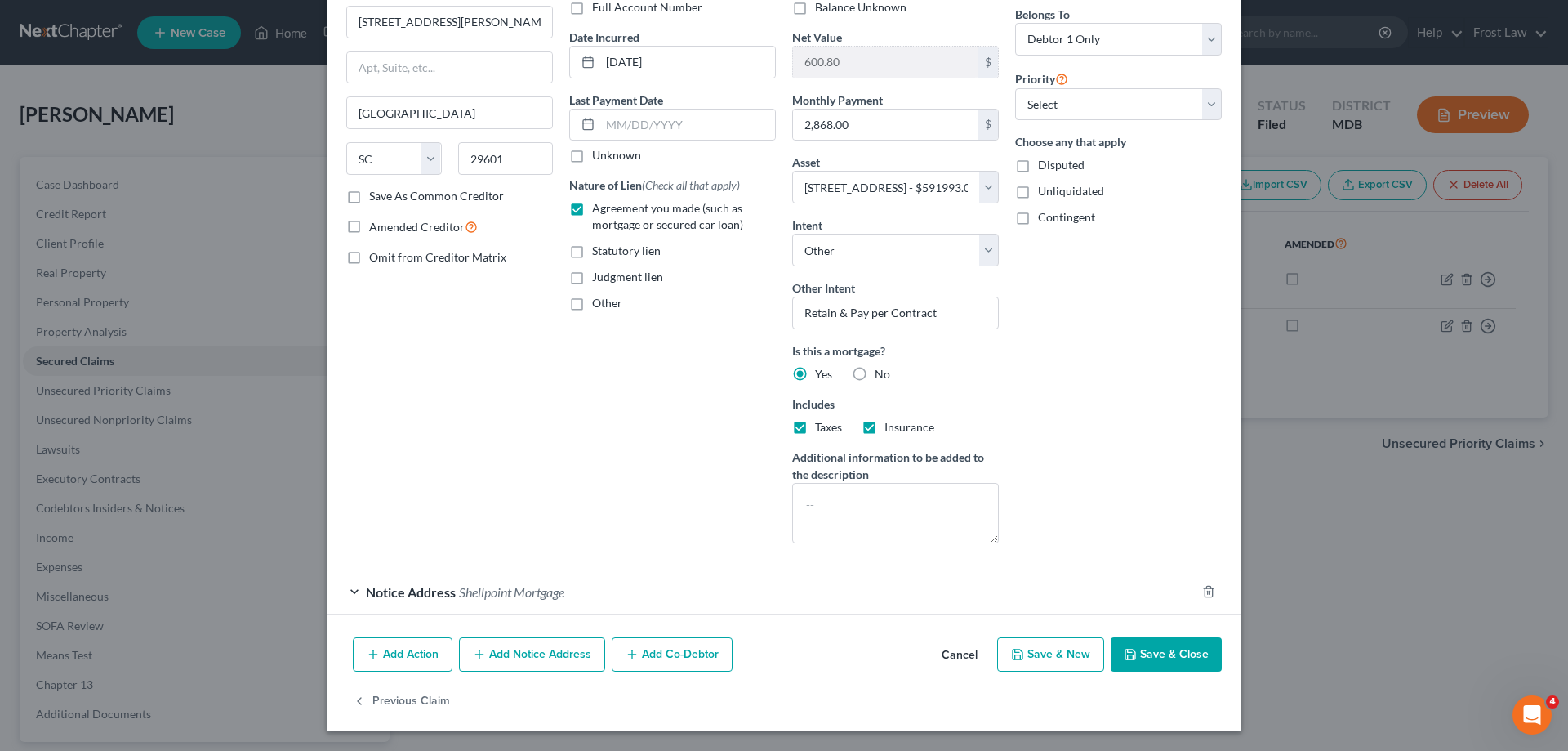
click at [470, 581] on div "Notice Address Shellpoint Mortgage" at bounding box center [761, 591] width 868 height 44
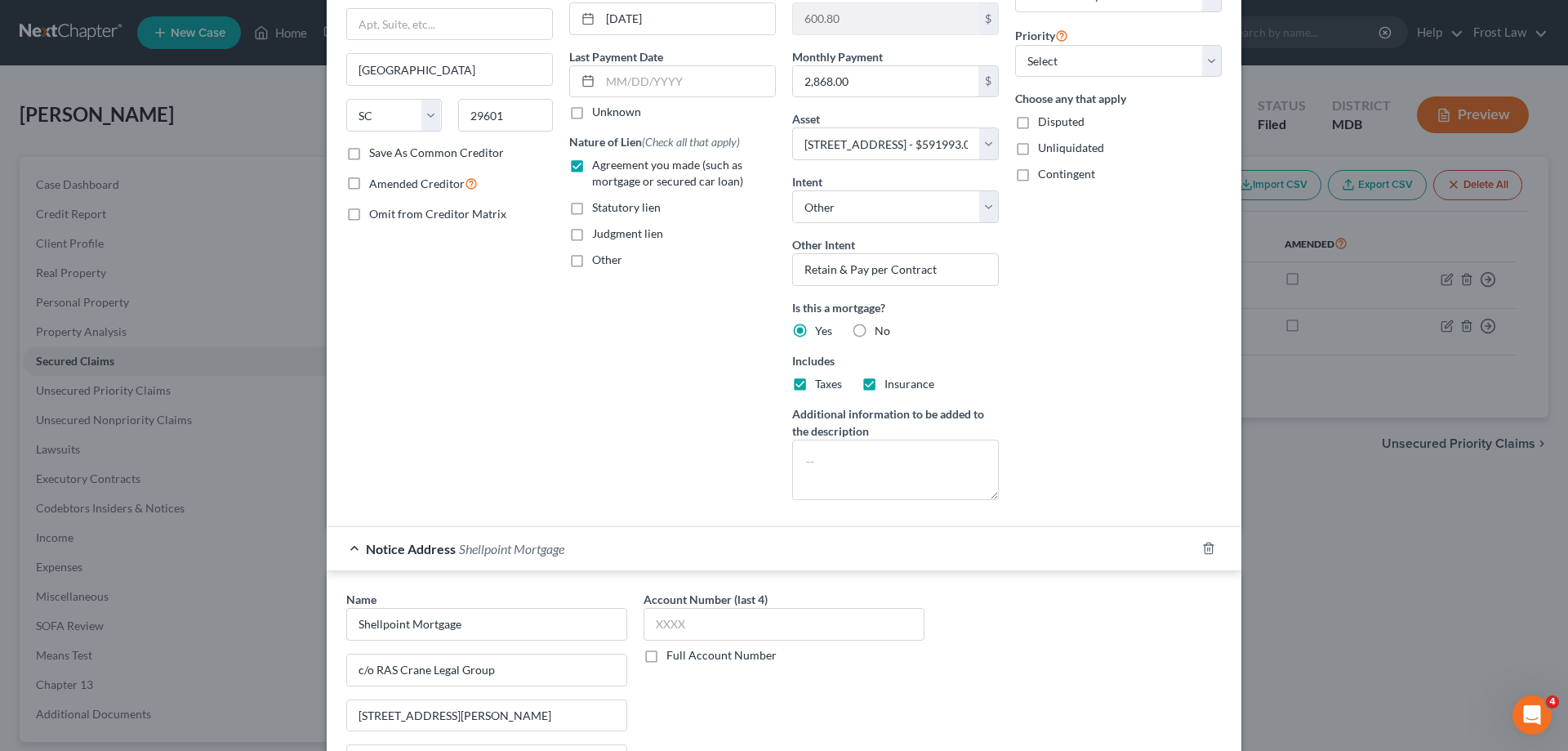
scroll to position [214, 0]
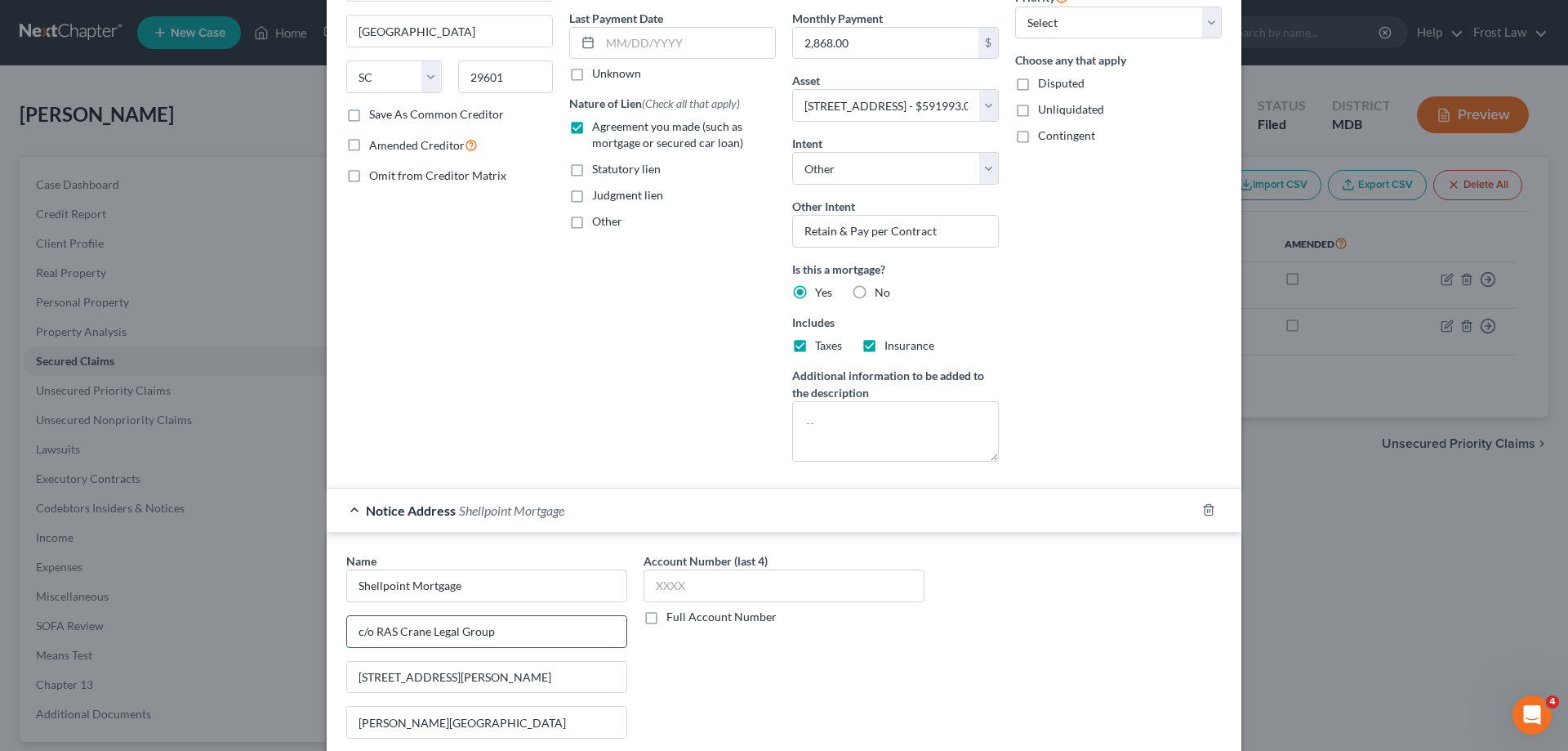
drag, startPoint x: 492, startPoint y: 637, endPoint x: 371, endPoint y: 637, distance: 121.0
click at [371, 637] on input "c/o RAS Crane Legal Group" at bounding box center [486, 631] width 279 height 31
click at [902, 696] on div "Account Number (last 4) Full Account Number" at bounding box center [784, 690] width 297 height 275
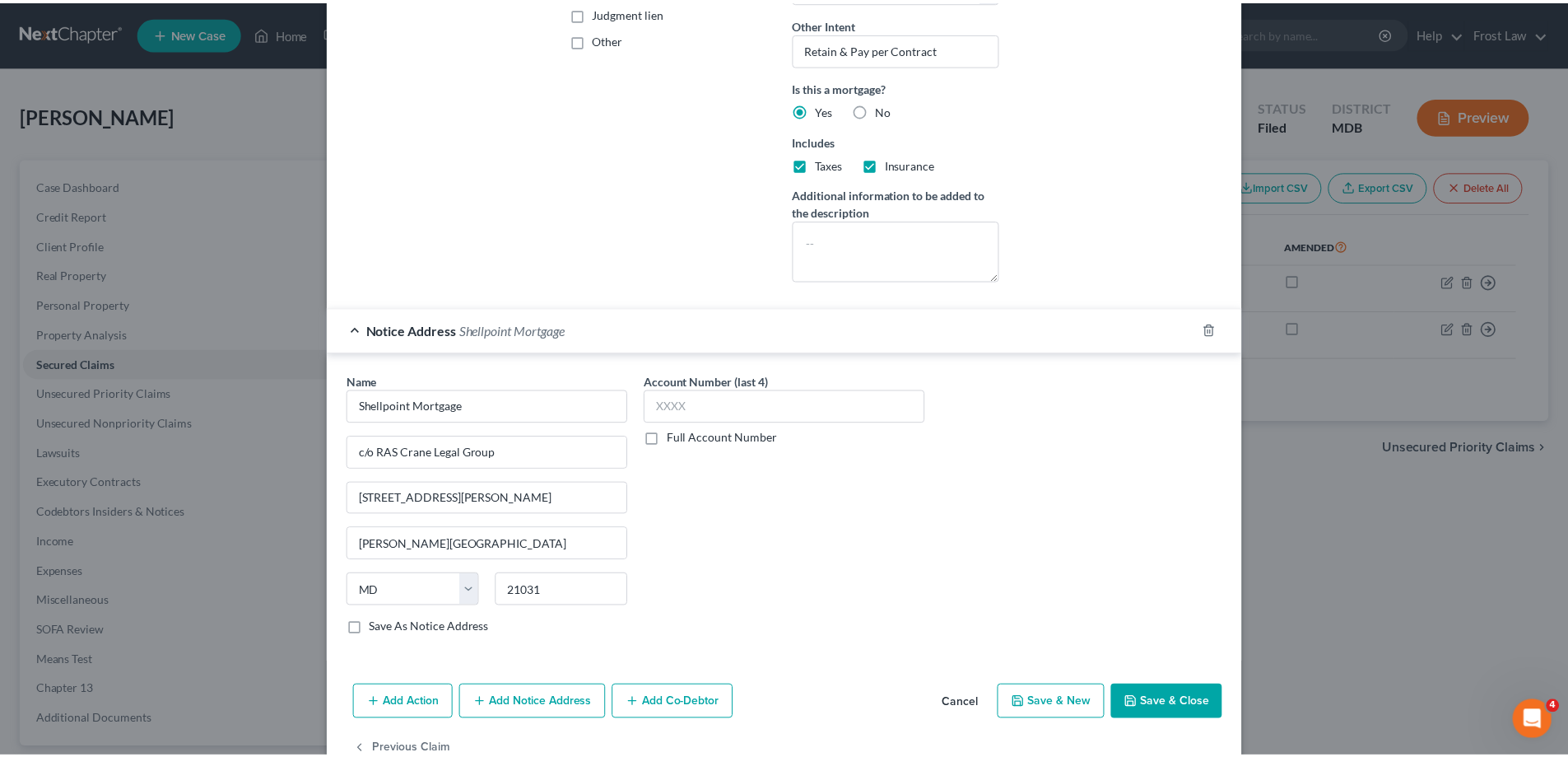
scroll to position [443, 0]
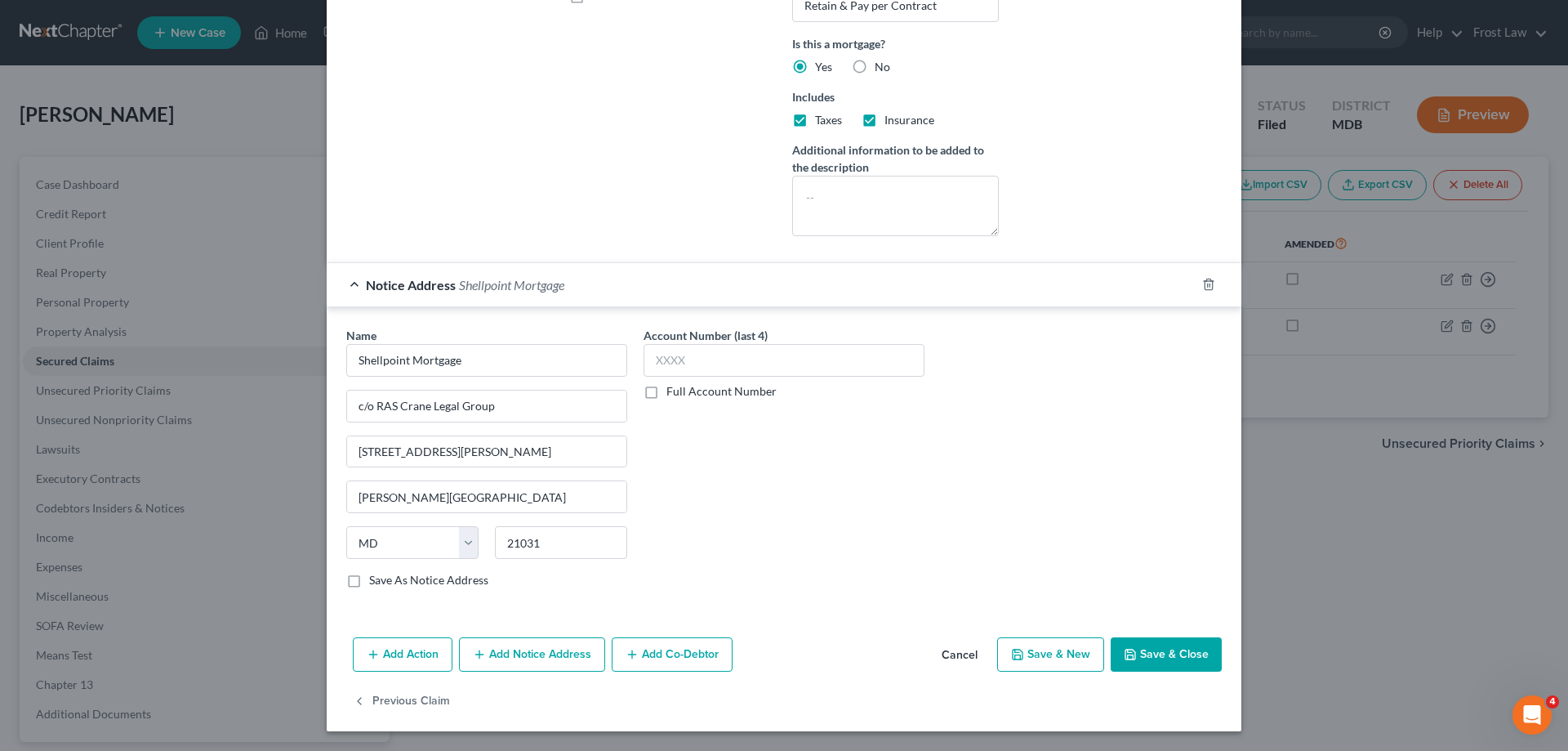
click at [1153, 660] on button "Save & Close" at bounding box center [1166, 654] width 111 height 34
select select
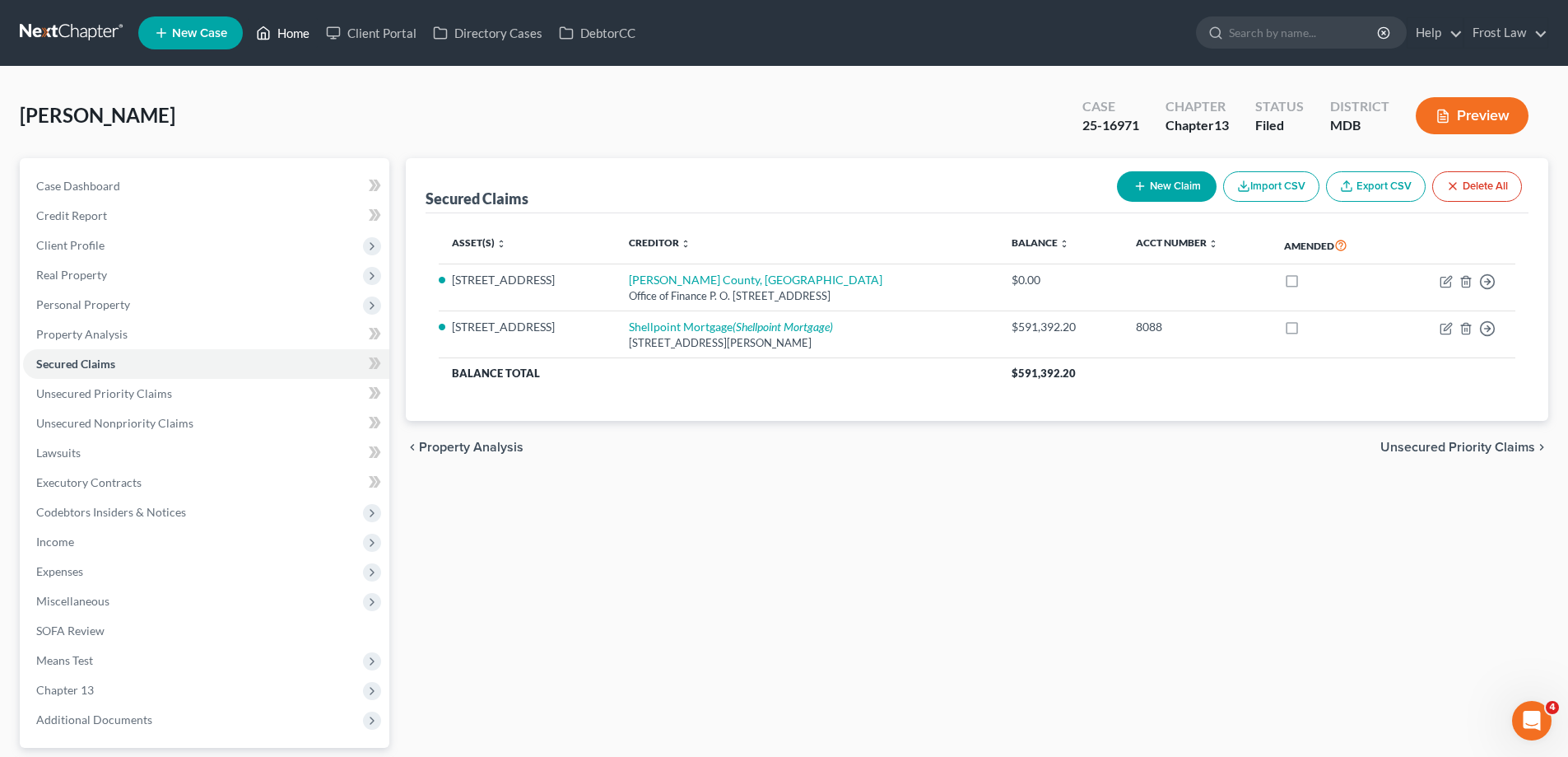
drag, startPoint x: 280, startPoint y: 40, endPoint x: 422, endPoint y: 230, distance: 237.2
click at [280, 39] on link "Home" at bounding box center [283, 33] width 70 height 30
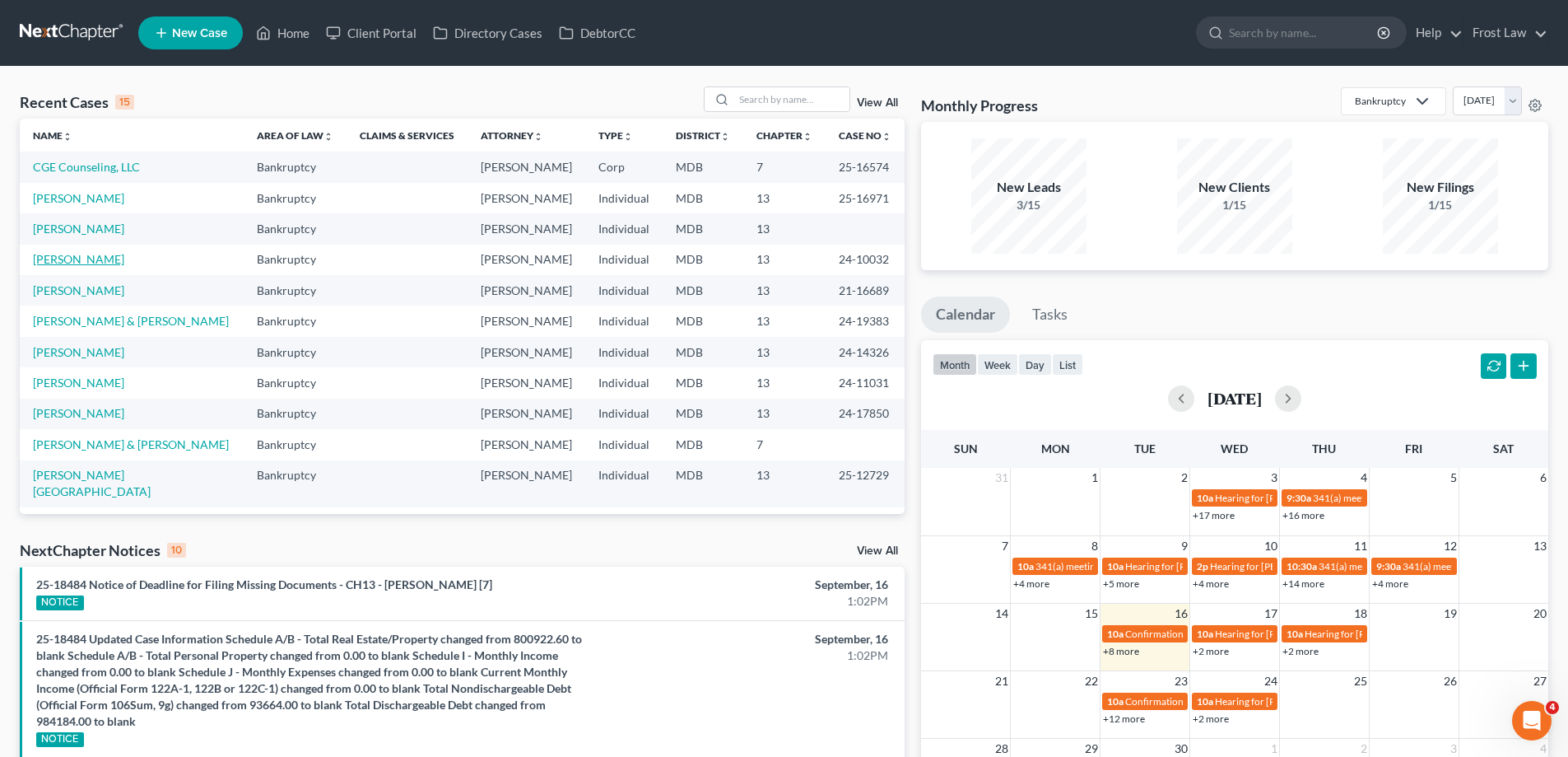
click at [79, 257] on link "[PERSON_NAME]" at bounding box center [79, 258] width 92 height 14
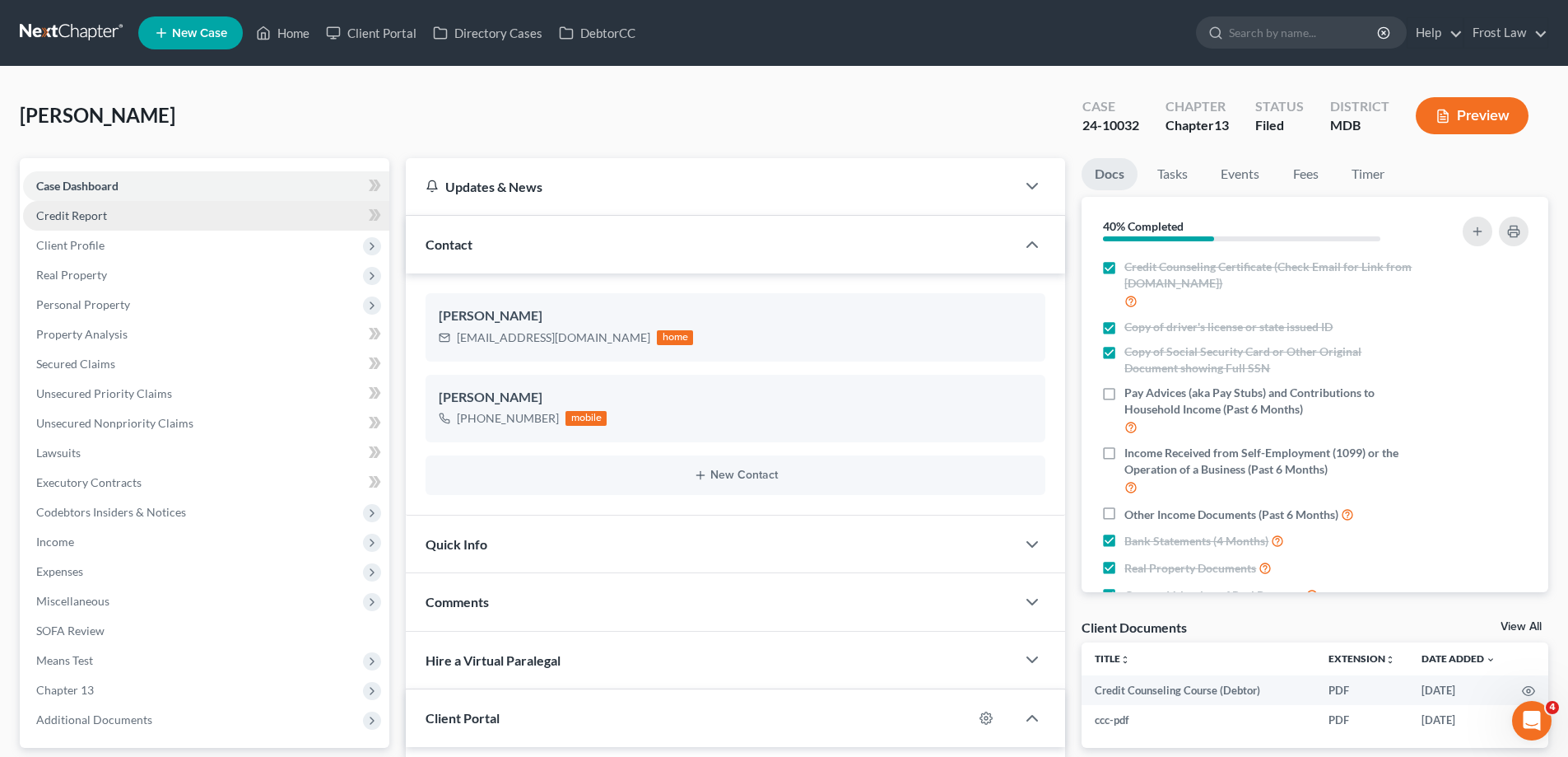
click at [95, 218] on span "Credit Report" at bounding box center [72, 215] width 71 height 14
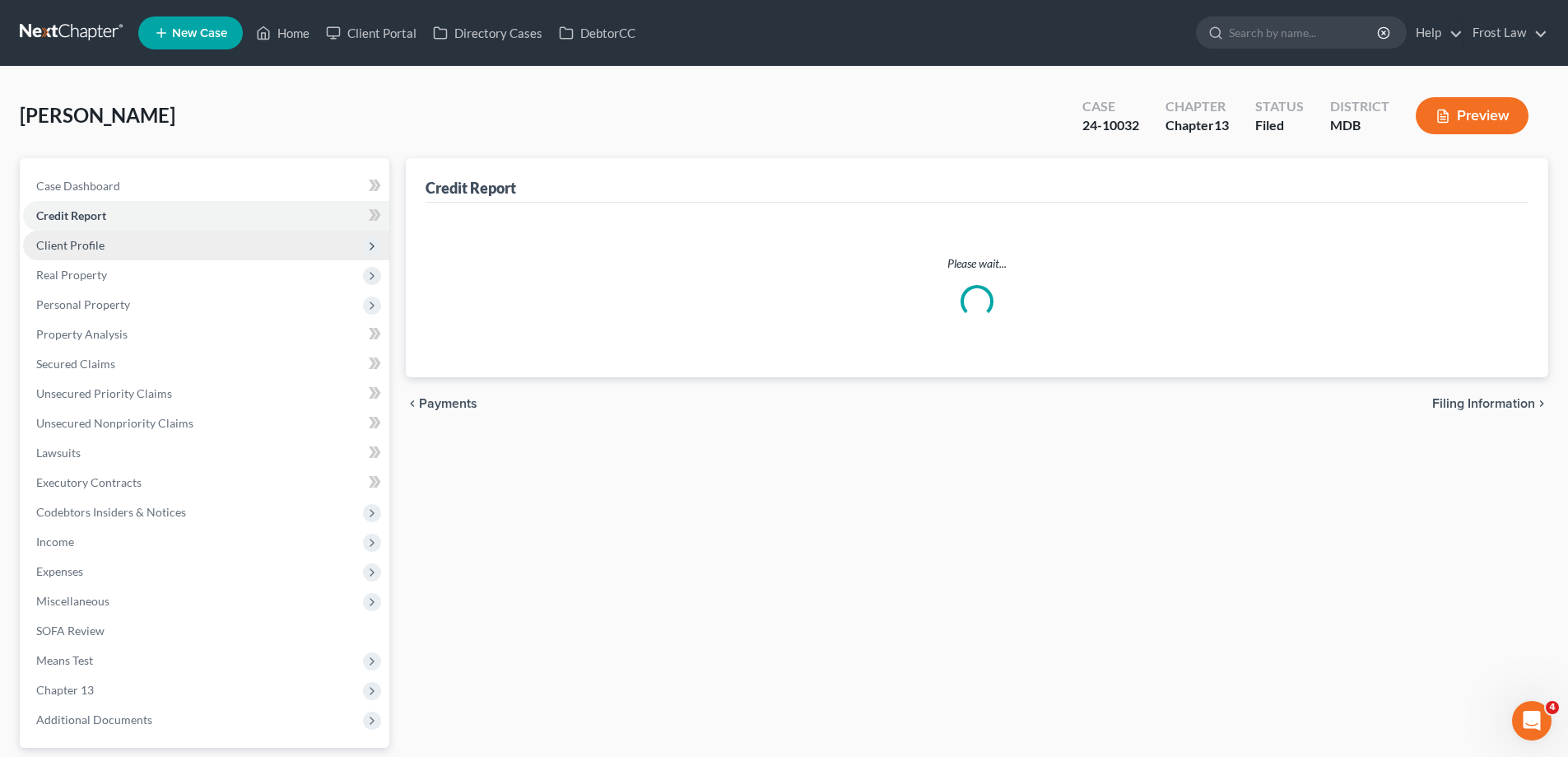
click at [99, 255] on span "Client Profile" at bounding box center [207, 245] width 367 height 30
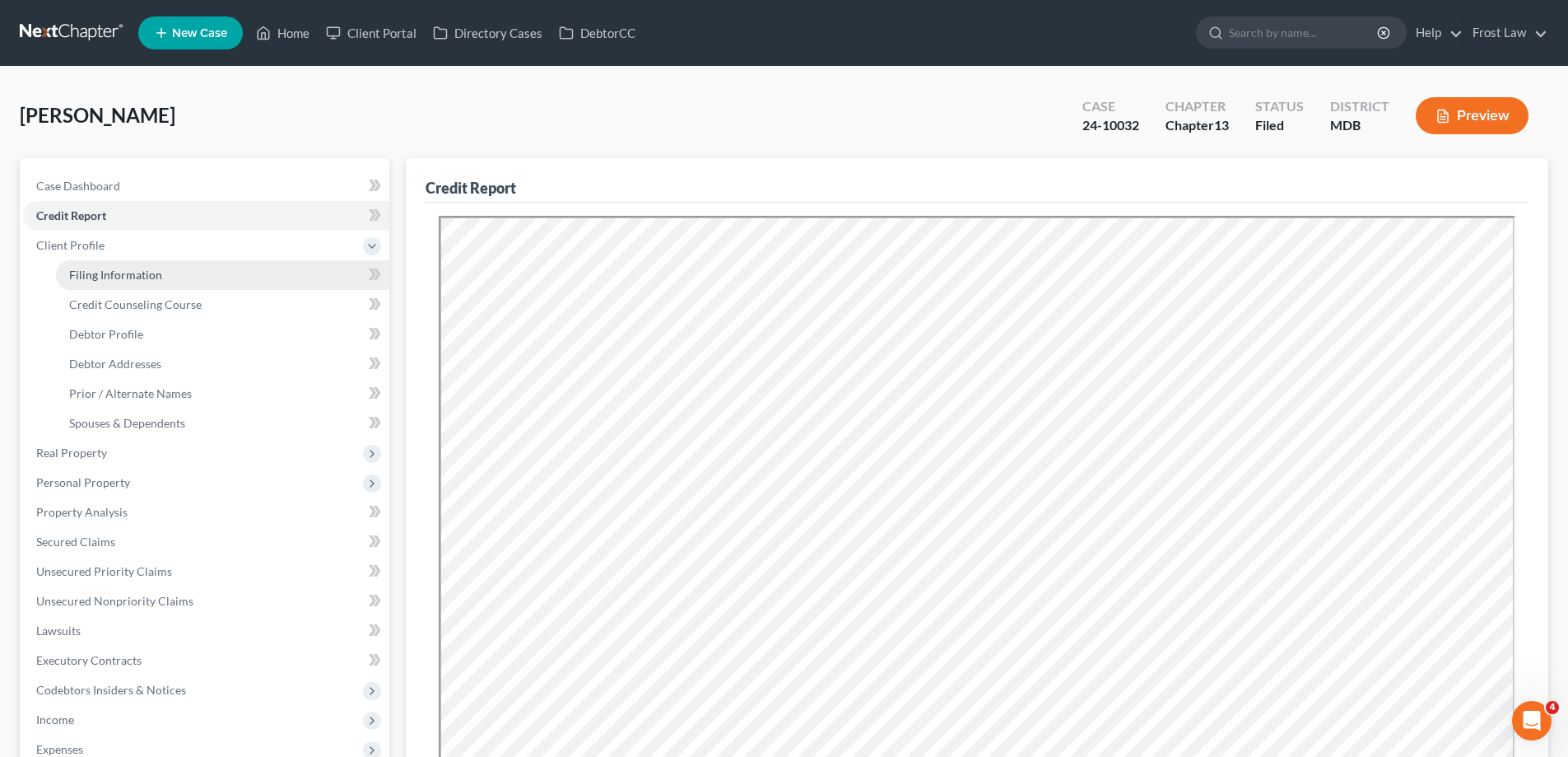
click at [127, 271] on span "Filing Information" at bounding box center [115, 274] width 93 height 14
select select "1"
select select "0"
select select "3"
select select "38"
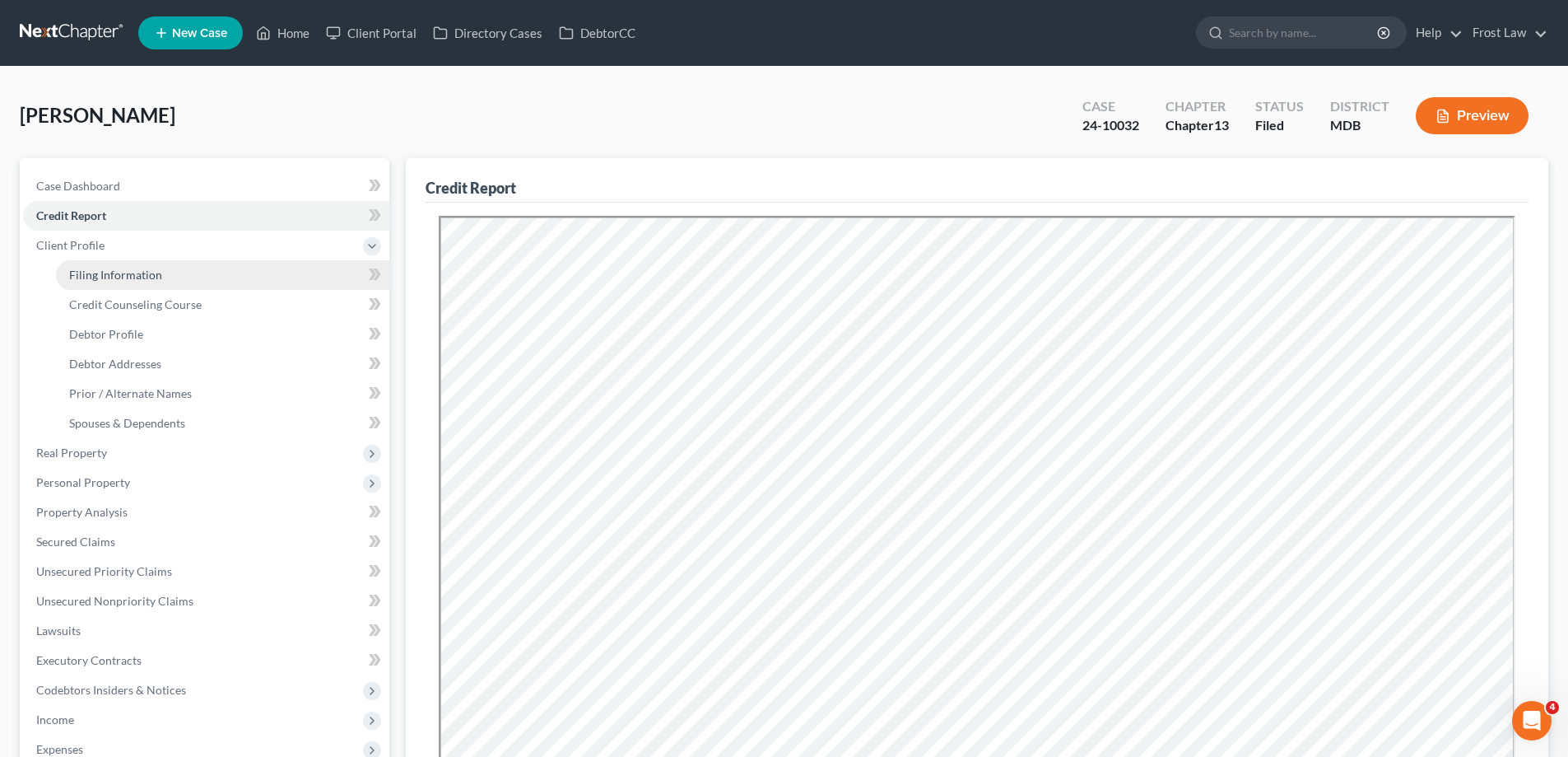
select select "0"
select select "21"
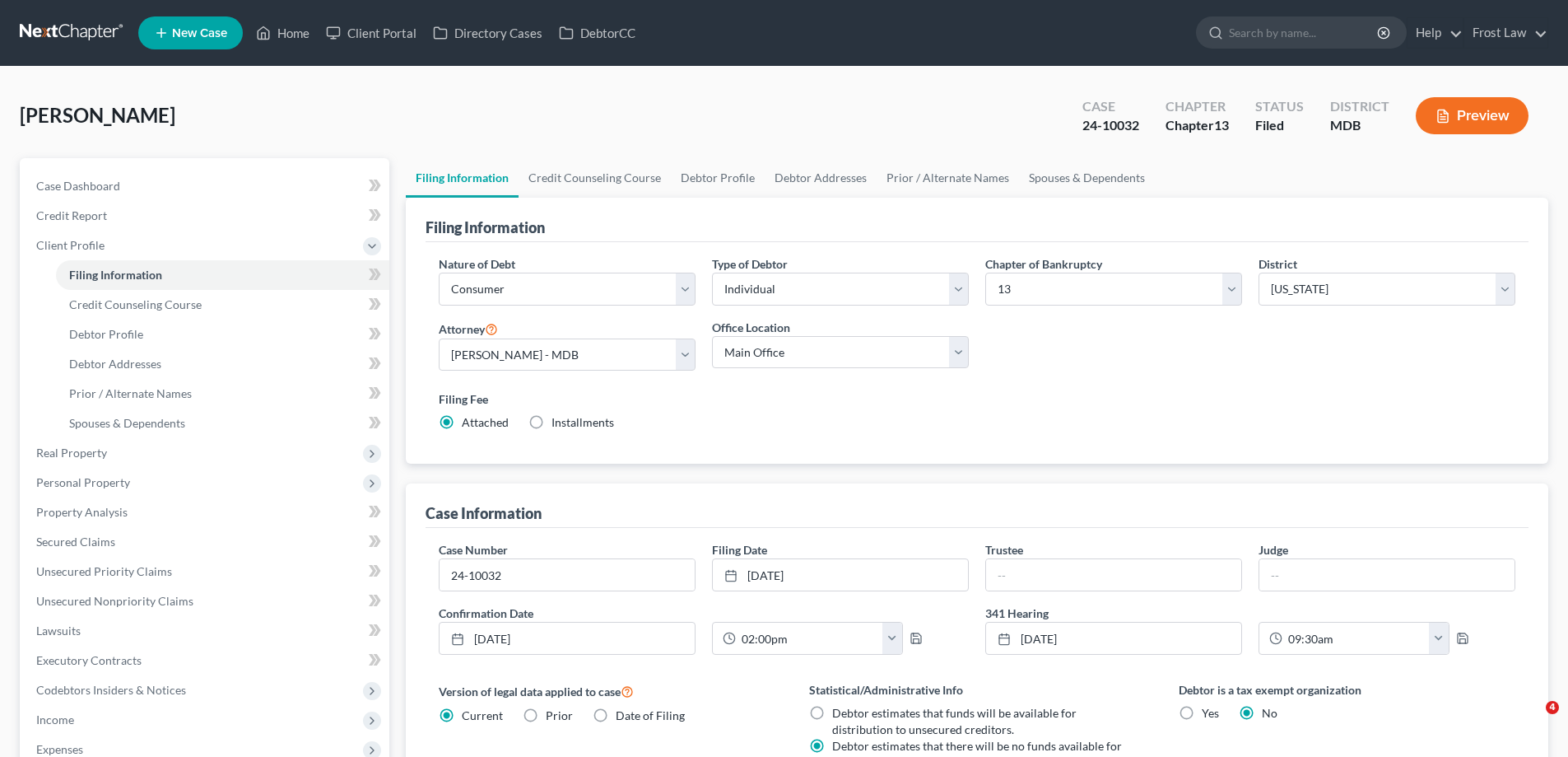
select select "1"
select select "0"
select select "3"
select select "38"
select select "0"
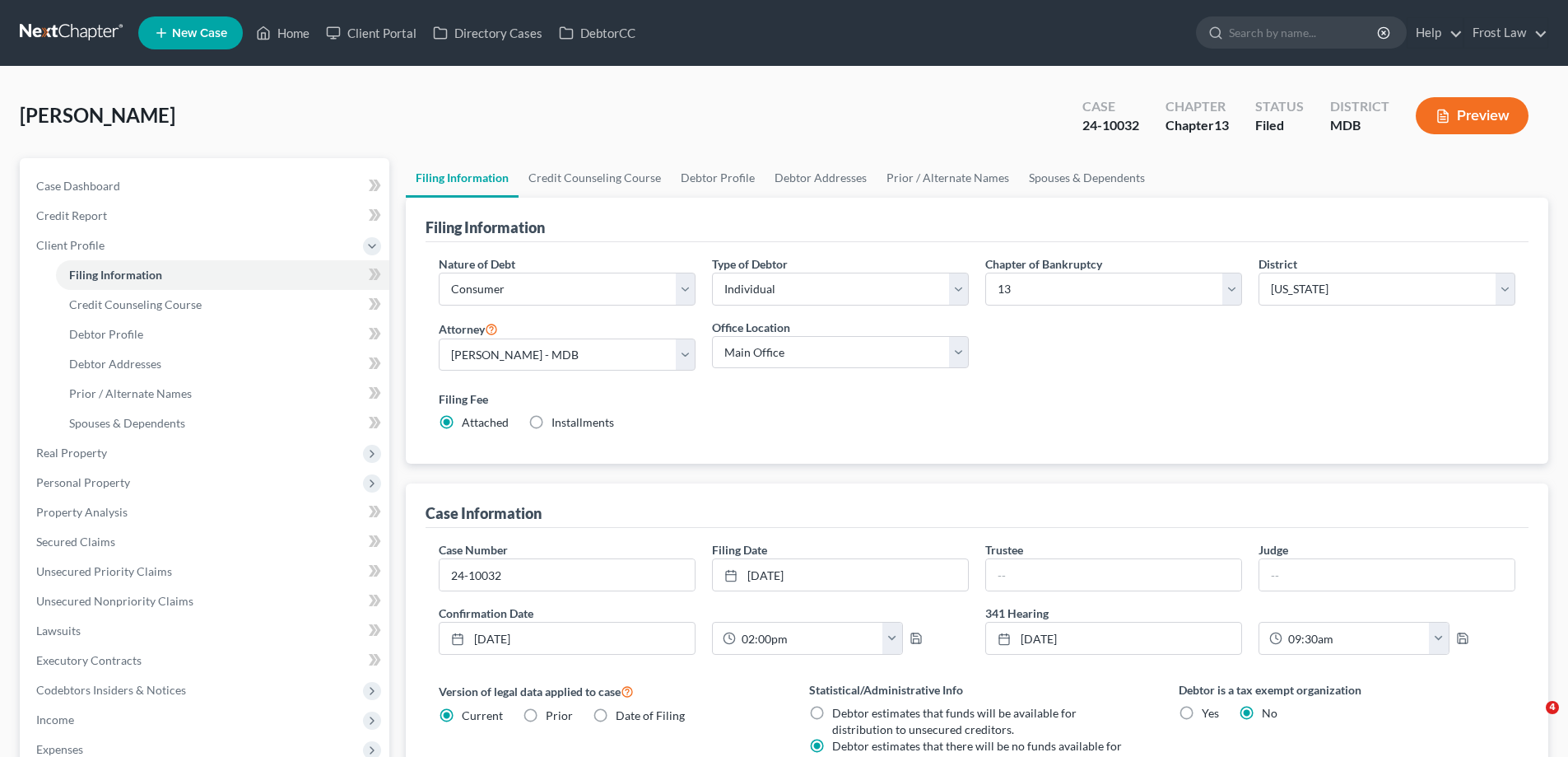
select select "21"
